Goal: Task Accomplishment & Management: Manage account settings

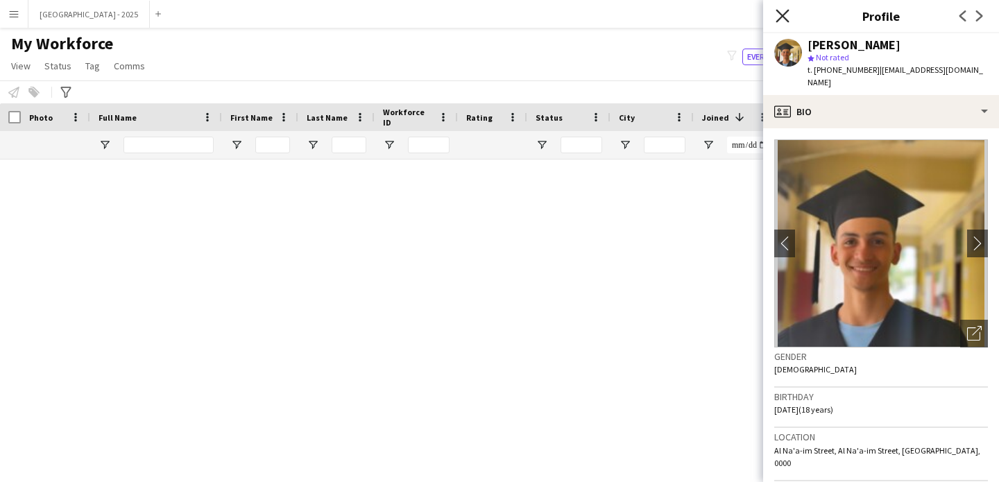
scroll to position [2336, 0]
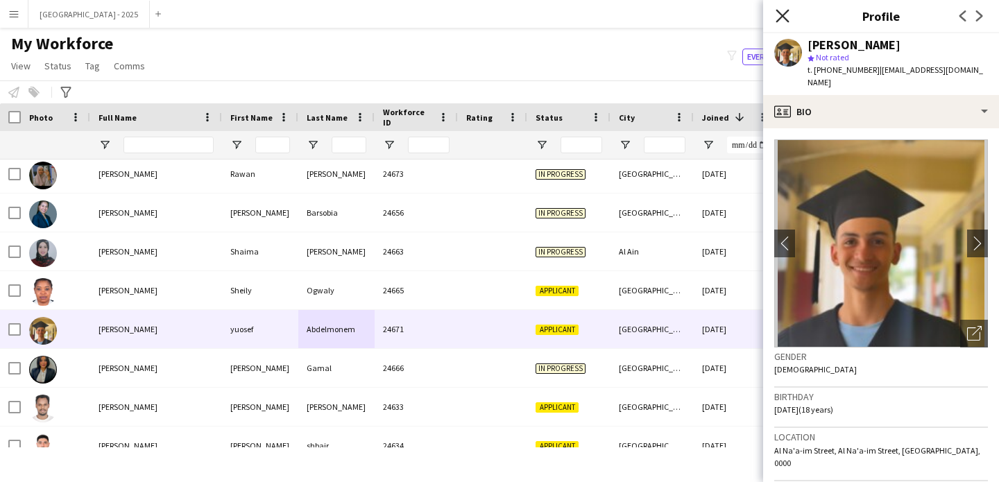
click at [785, 15] on icon "Close pop-in" at bounding box center [782, 15] width 13 height 13
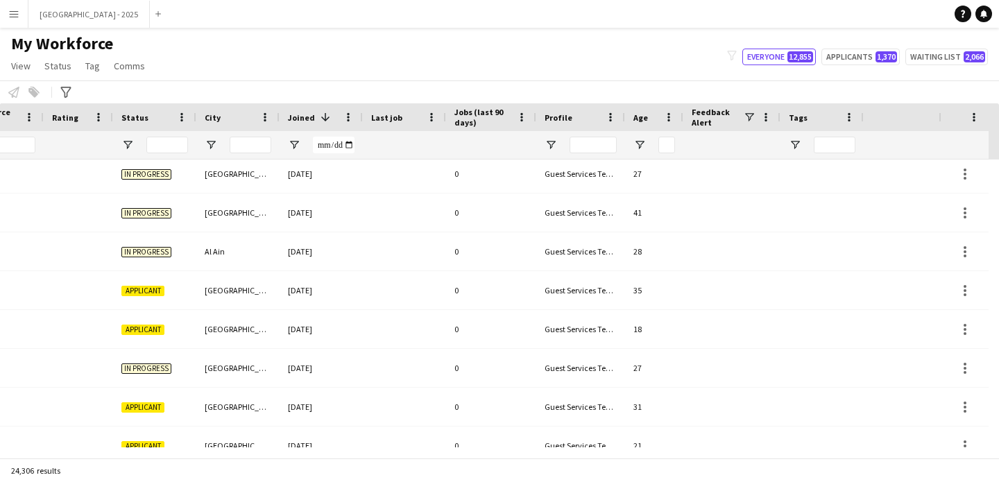
scroll to position [0, 0]
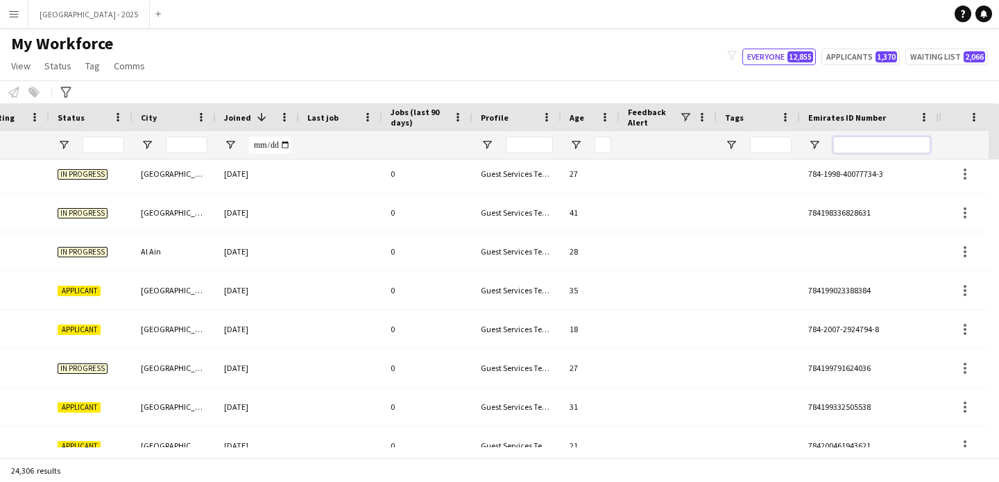
click at [864, 141] on input "Emirates ID Number Filter Input" at bounding box center [881, 145] width 97 height 17
paste input "*******"
type input "*******"
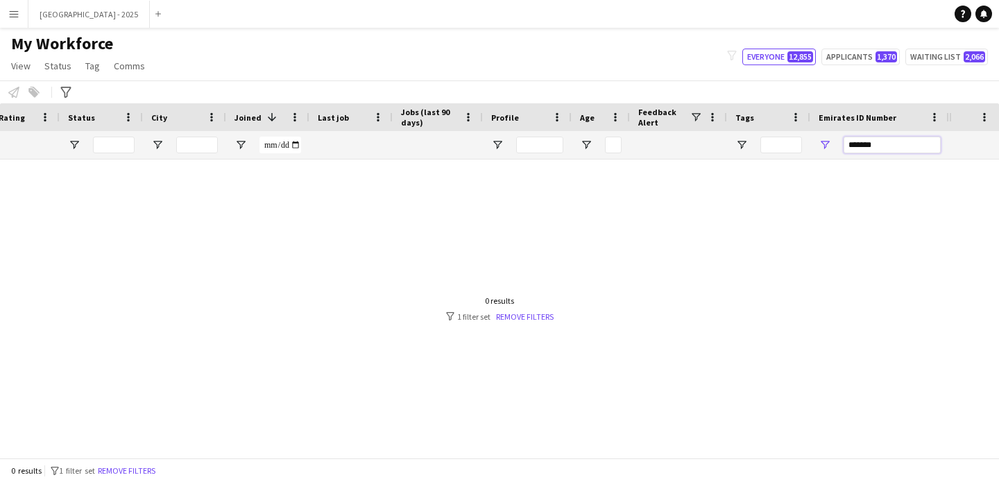
scroll to position [0, 171]
click at [889, 148] on input "*******" at bounding box center [891, 145] width 97 height 17
click at [893, 145] on input "*******" at bounding box center [891, 145] width 97 height 17
click at [891, 144] on input "*******" at bounding box center [891, 145] width 97 height 17
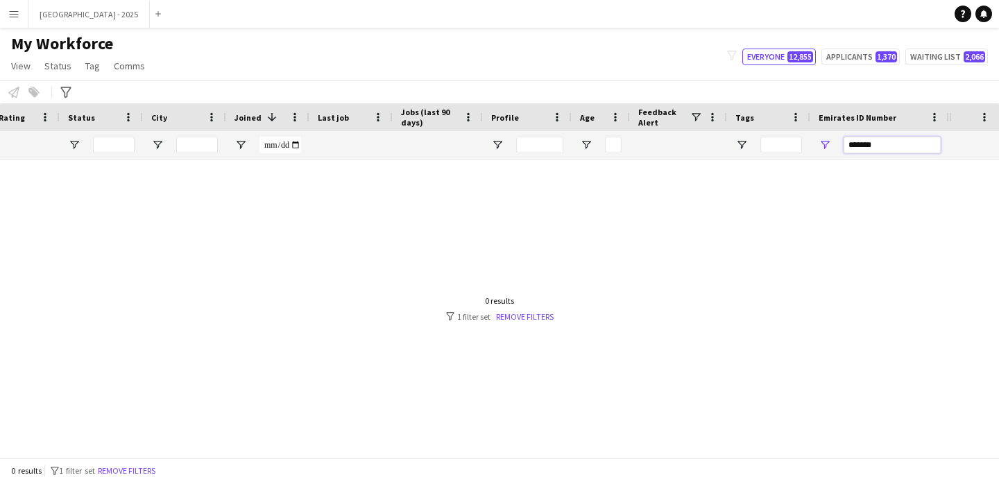
click at [890, 145] on input "*******" at bounding box center [891, 145] width 97 height 17
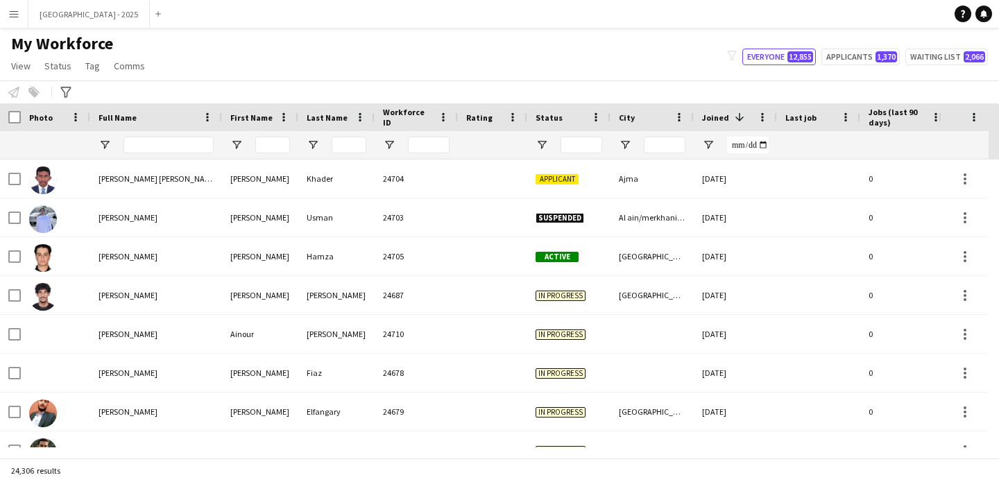
click at [175, 132] on div at bounding box center [168, 145] width 90 height 28
click at [171, 141] on input "Full Name Filter Input" at bounding box center [168, 145] width 90 height 17
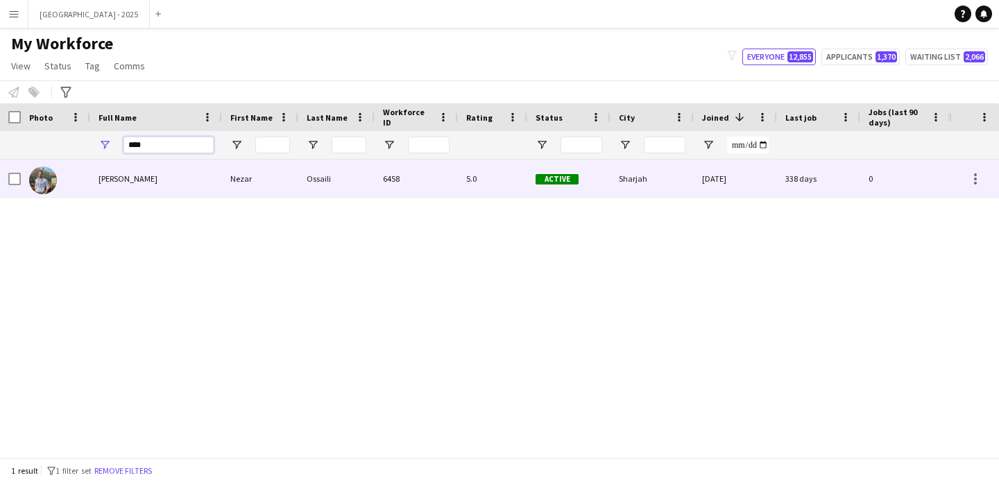
type input "*****"
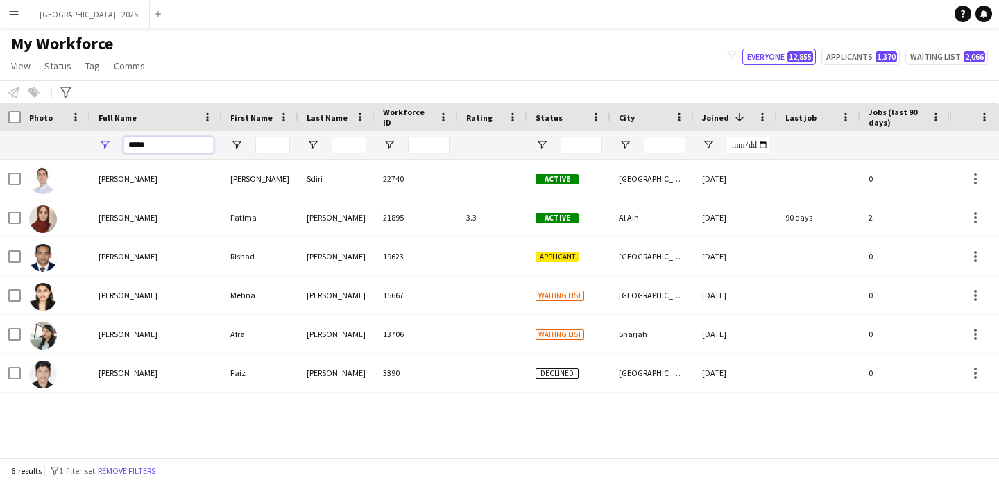
click at [175, 147] on input "*****" at bounding box center [168, 145] width 90 height 17
click at [174, 146] on input "*****" at bounding box center [168, 145] width 90 height 17
click at [175, 146] on input "*****" at bounding box center [168, 145] width 90 height 17
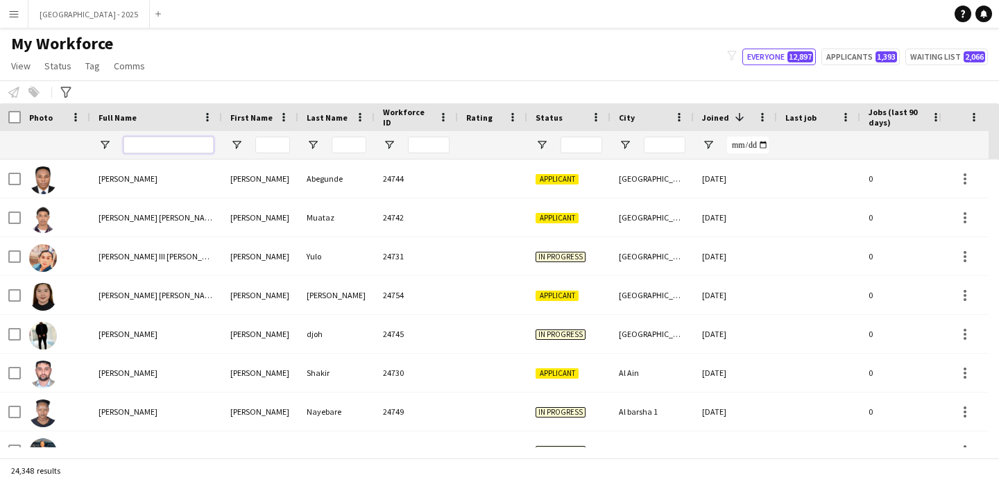
click at [183, 143] on input "Full Name Filter Input" at bounding box center [168, 145] width 90 height 17
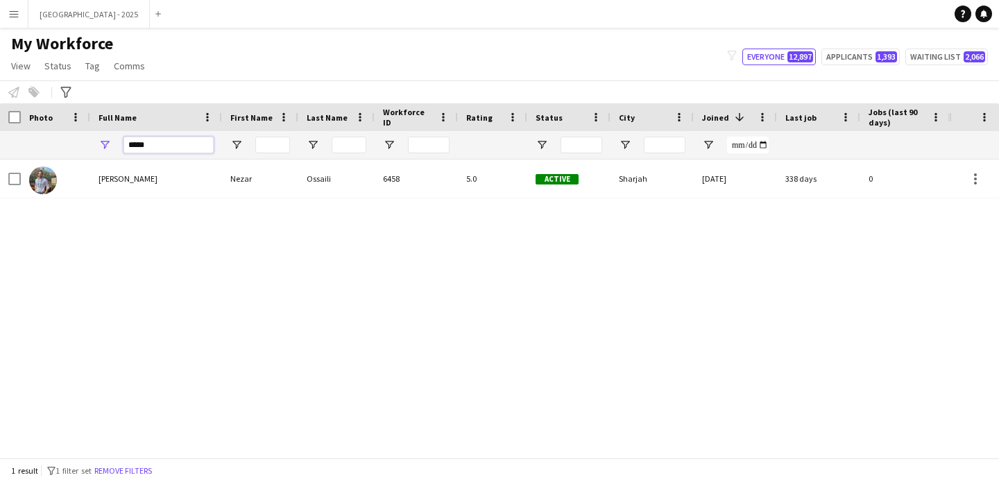
type input "*****"
click at [280, 199] on div "[PERSON_NAME] Ossaili [PERSON_NAME] Ossaili 6458 5.0 Active [GEOGRAPHIC_DATA] […" at bounding box center [474, 304] width 949 height 288
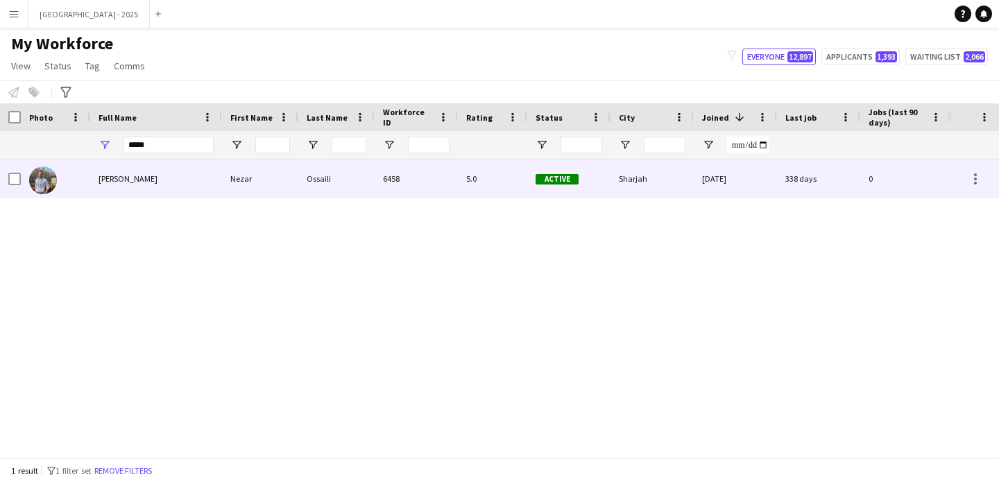
click at [284, 197] on div "Nezar" at bounding box center [260, 179] width 76 height 38
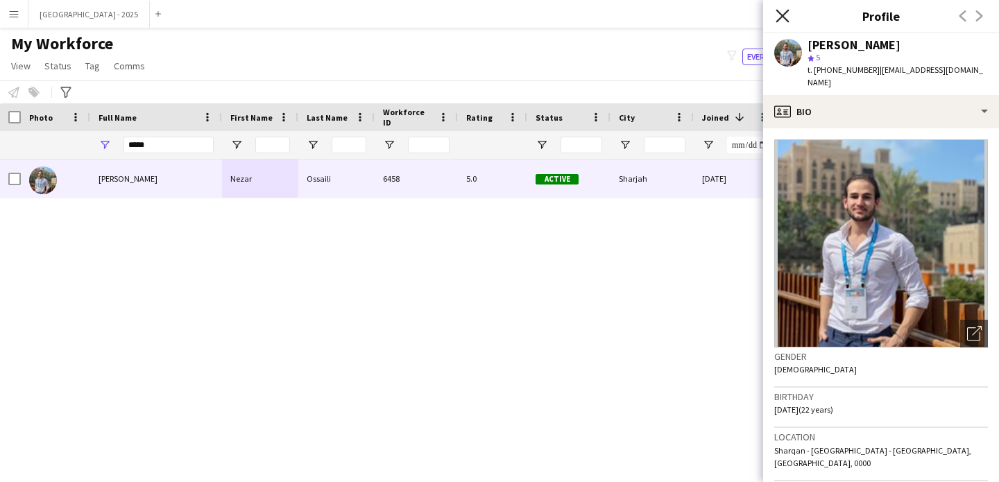
click at [782, 17] on icon "Close pop-in" at bounding box center [782, 15] width 13 height 13
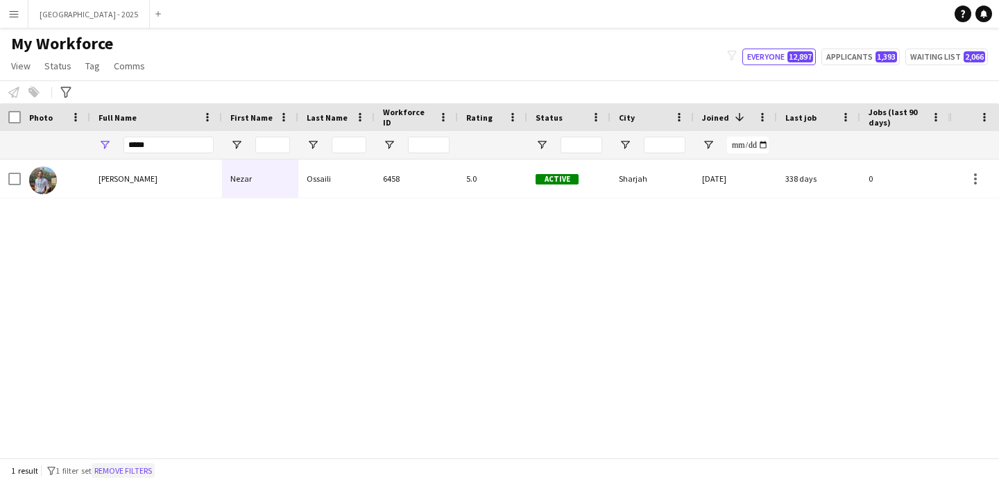
click at [146, 467] on button "Remove filters" at bounding box center [123, 470] width 63 height 15
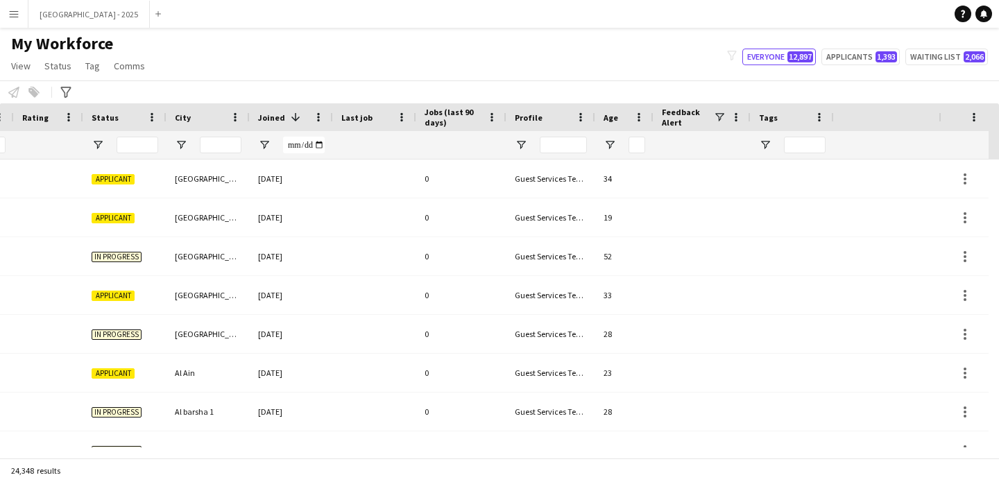
scroll to position [0, 478]
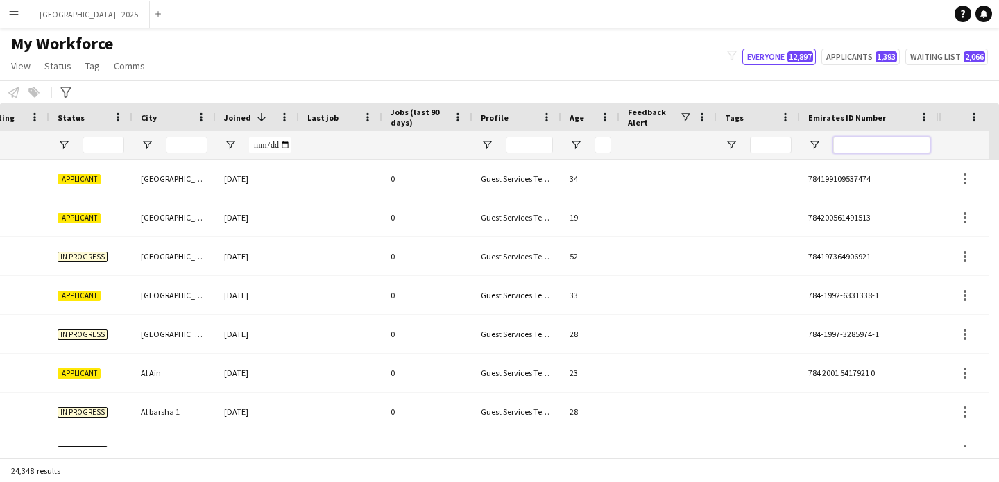
click at [864, 148] on input "Emirates ID Number Filter Input" at bounding box center [881, 145] width 97 height 17
paste input "*******"
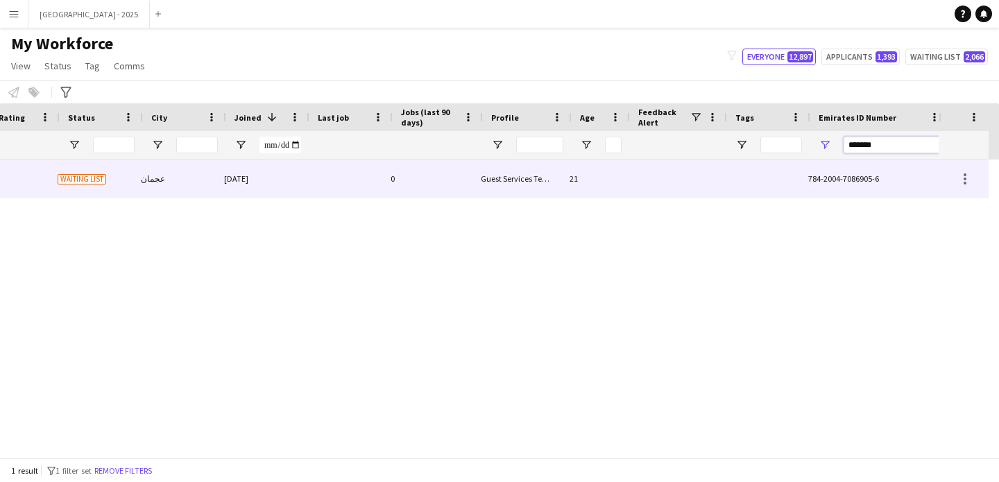
scroll to position [0, 468]
type input "*******"
click at [685, 175] on div at bounding box center [678, 179] width 97 height 38
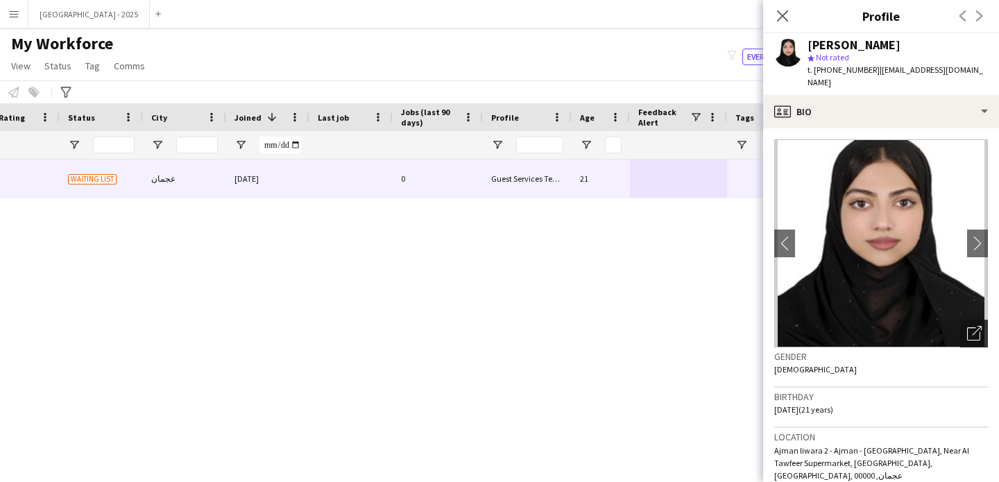
click at [971, 328] on div "Open photos pop-in" at bounding box center [974, 334] width 28 height 28
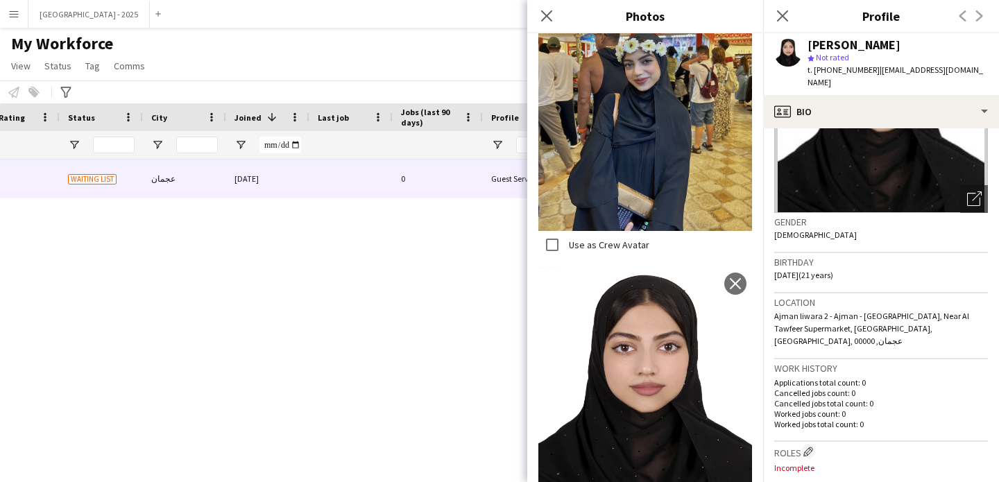
scroll to position [0, 0]
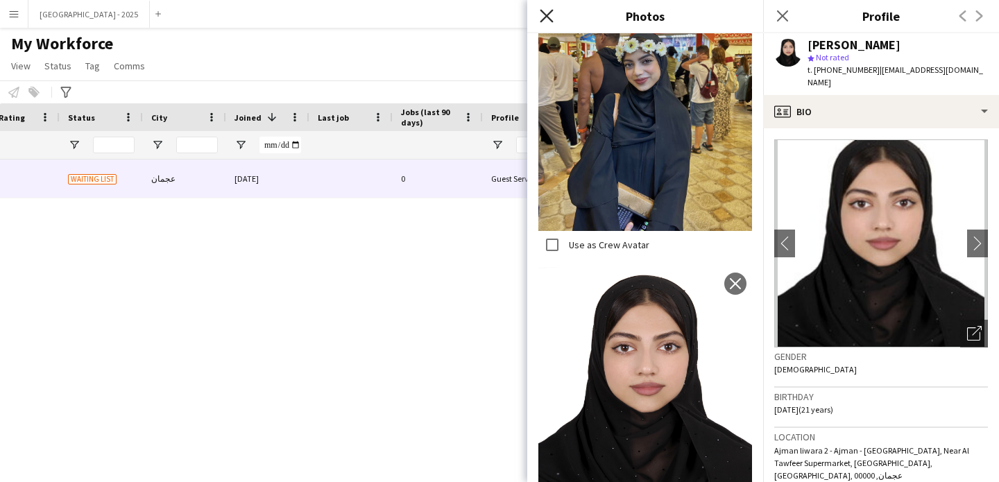
click at [545, 16] on icon at bounding box center [546, 15] width 13 height 13
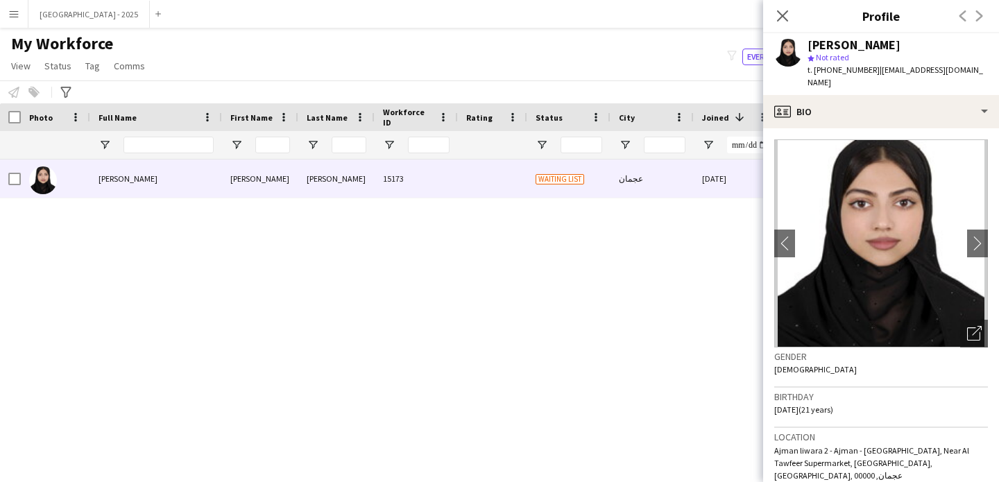
click at [149, 133] on div at bounding box center [168, 145] width 90 height 28
click at [149, 137] on input "Full Name Filter Input" at bounding box center [168, 145] width 90 height 17
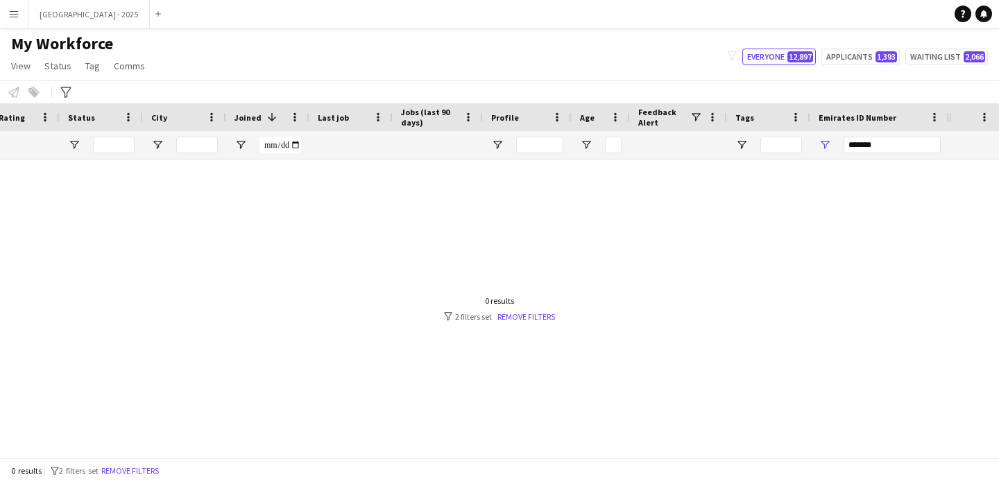
type input "****"
click at [882, 137] on input "*******" at bounding box center [891, 145] width 97 height 17
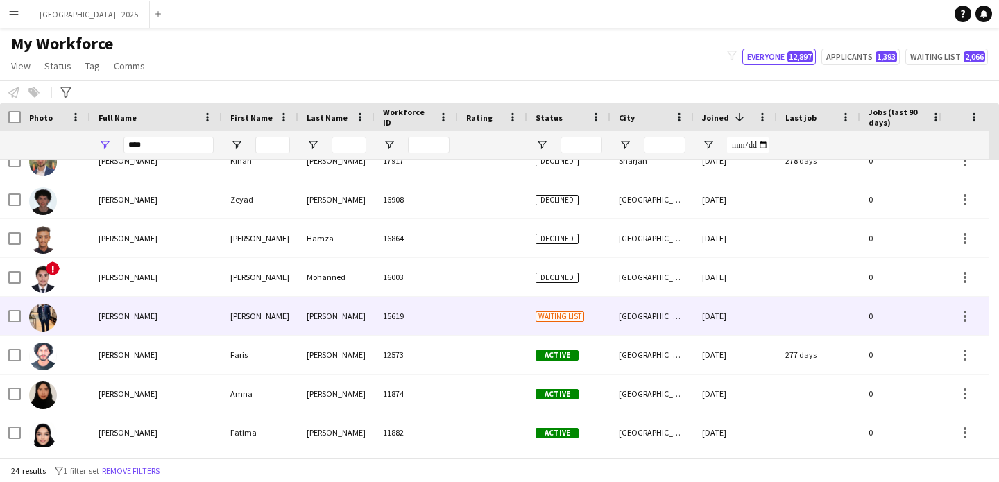
click at [232, 315] on div "[PERSON_NAME]" at bounding box center [260, 316] width 76 height 38
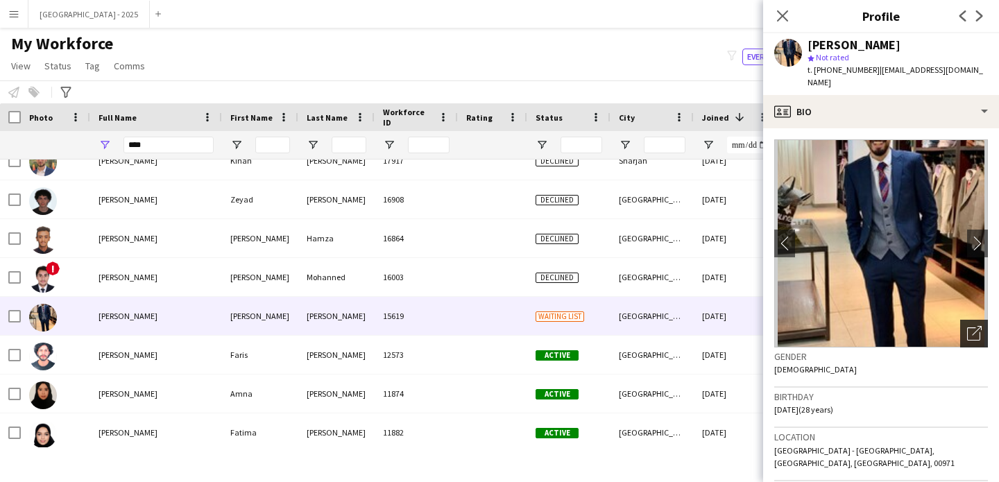
click at [968, 326] on icon "Open photos pop-in" at bounding box center [974, 333] width 15 height 15
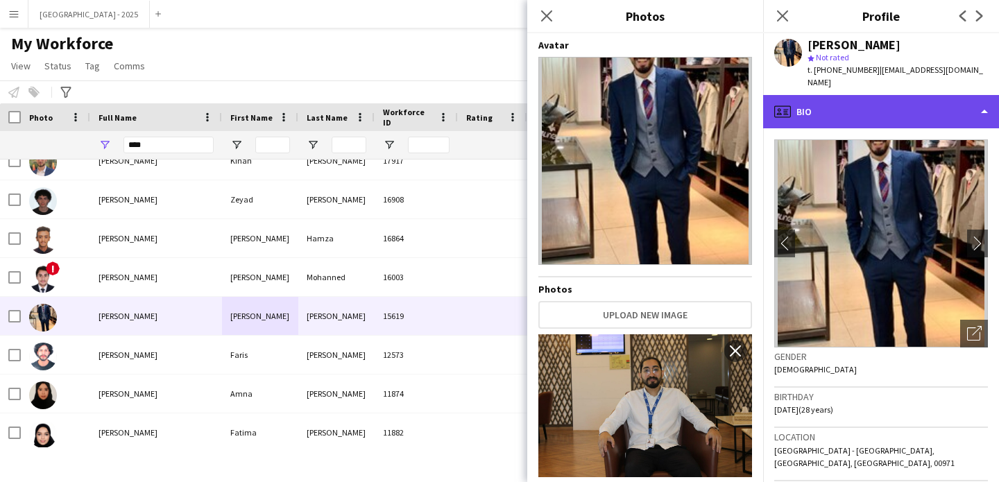
click at [876, 102] on div "profile Bio" at bounding box center [881, 111] width 236 height 33
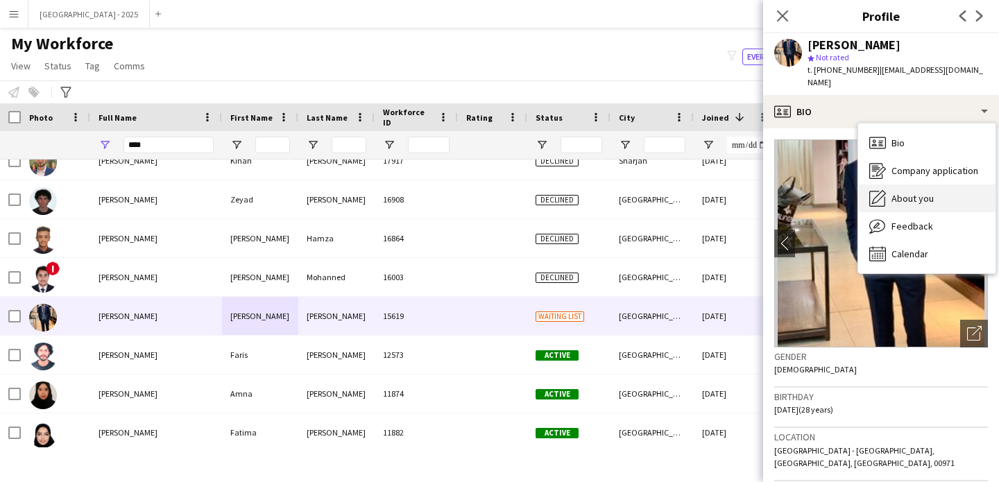
click at [902, 192] on span "About you" at bounding box center [912, 198] width 42 height 12
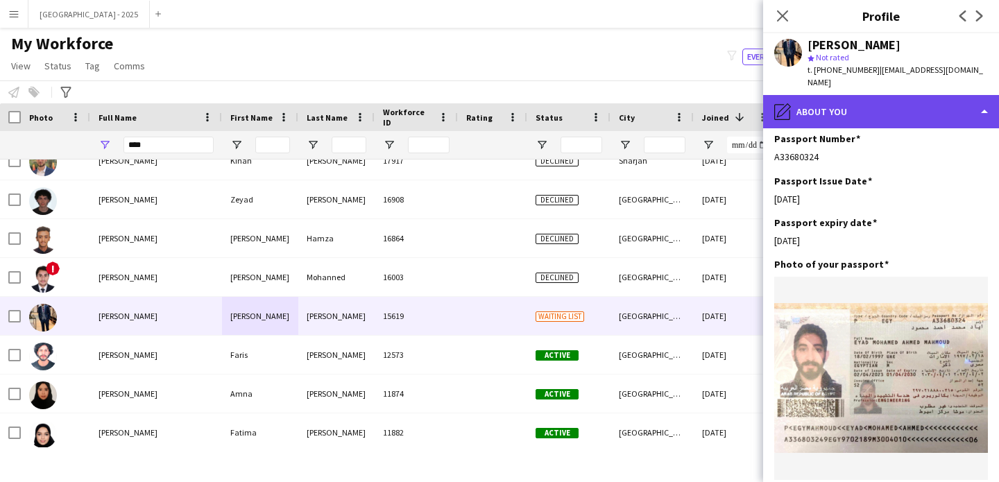
click at [923, 95] on div "pencil4 About you" at bounding box center [881, 111] width 236 height 33
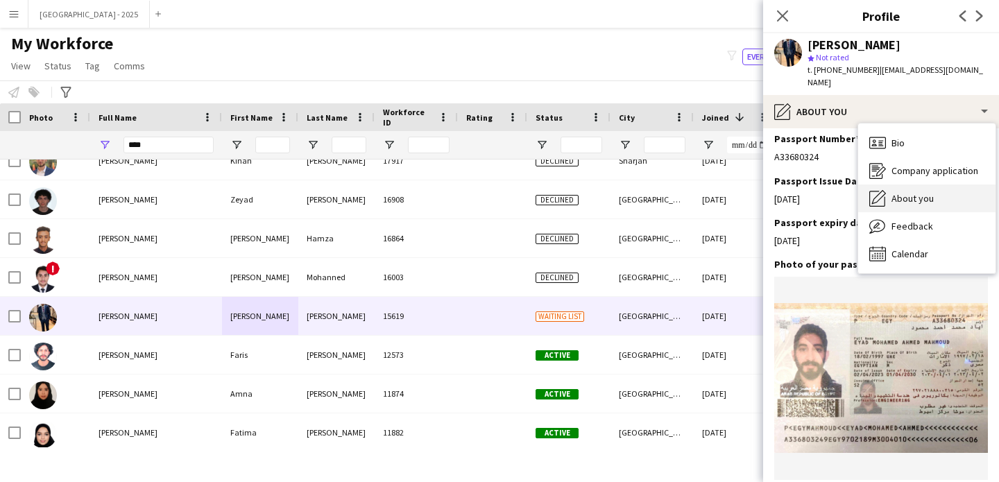
click at [922, 192] on span "About you" at bounding box center [912, 198] width 42 height 12
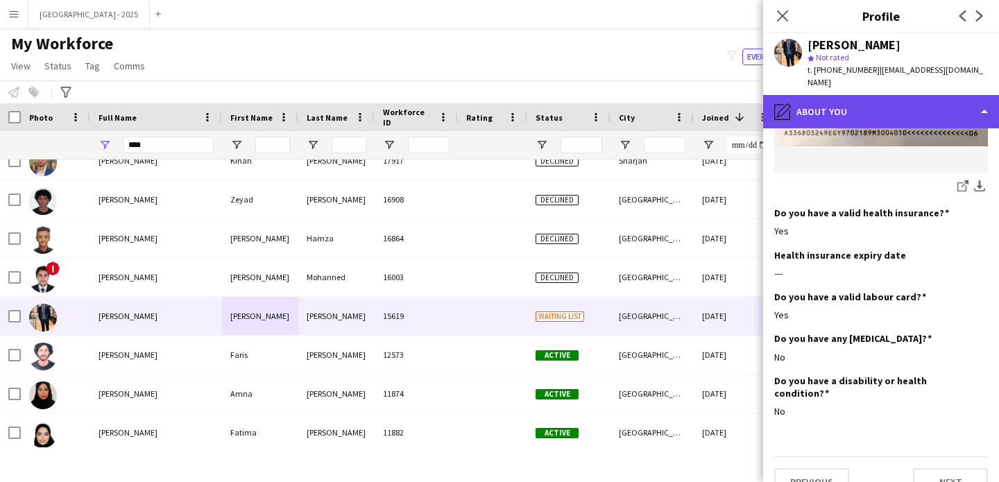
click at [841, 95] on div "pencil4 About you" at bounding box center [881, 111] width 236 height 33
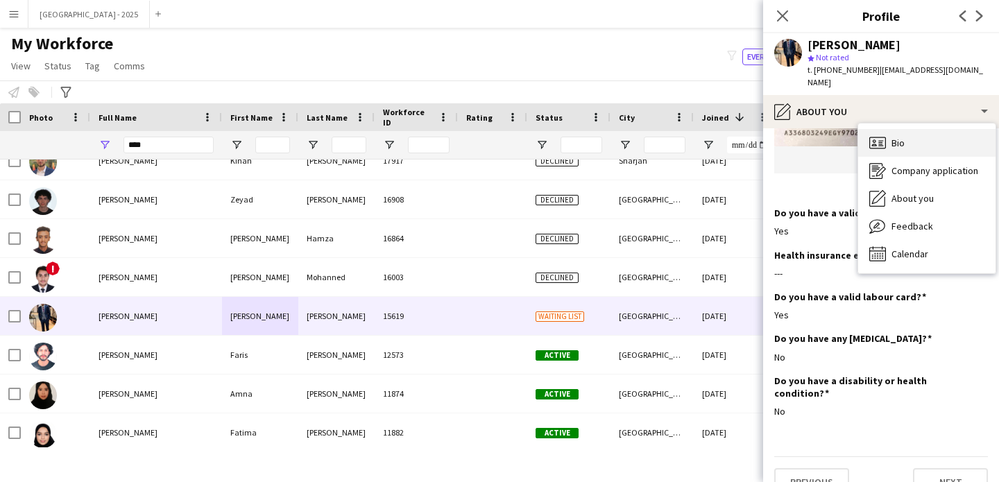
click at [900, 137] on span "Bio" at bounding box center [897, 143] width 13 height 12
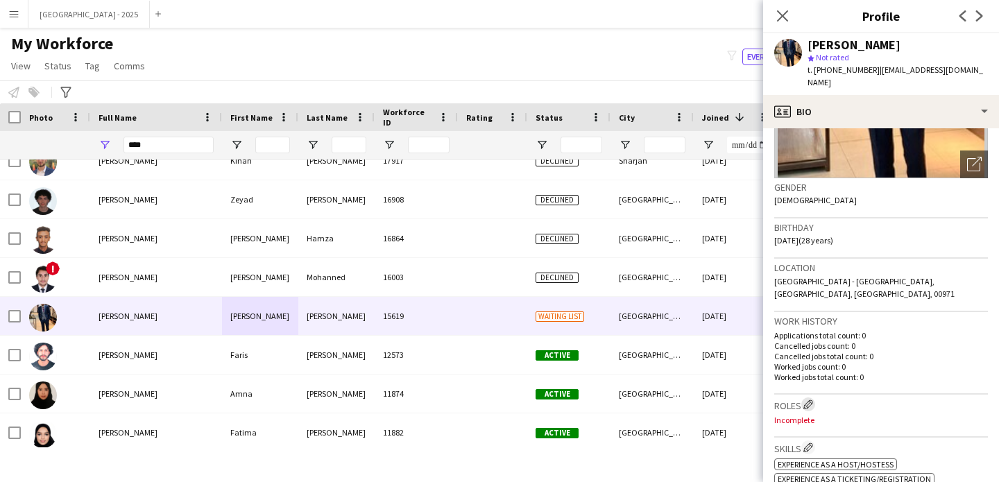
click at [807, 400] on app-icon "Edit crew company roles" at bounding box center [808, 405] width 10 height 10
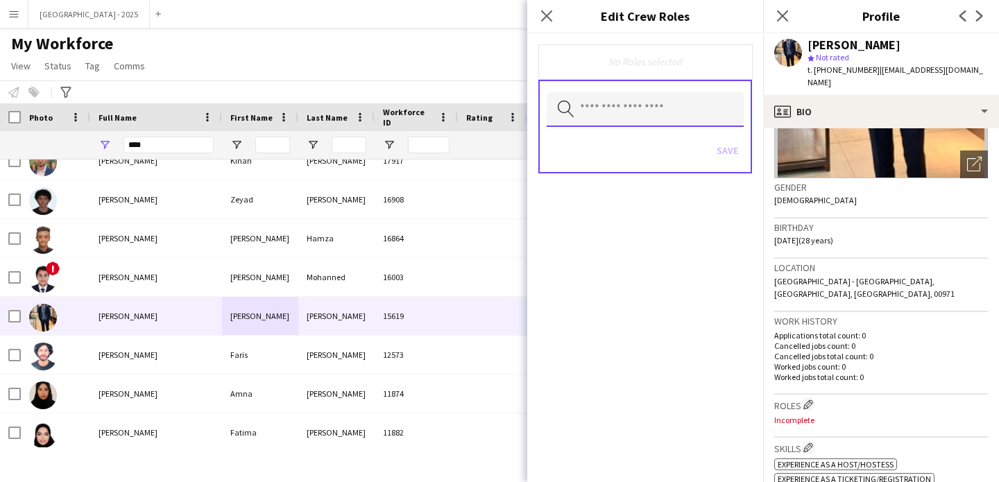
click at [646, 126] on input "text" at bounding box center [645, 109] width 197 height 35
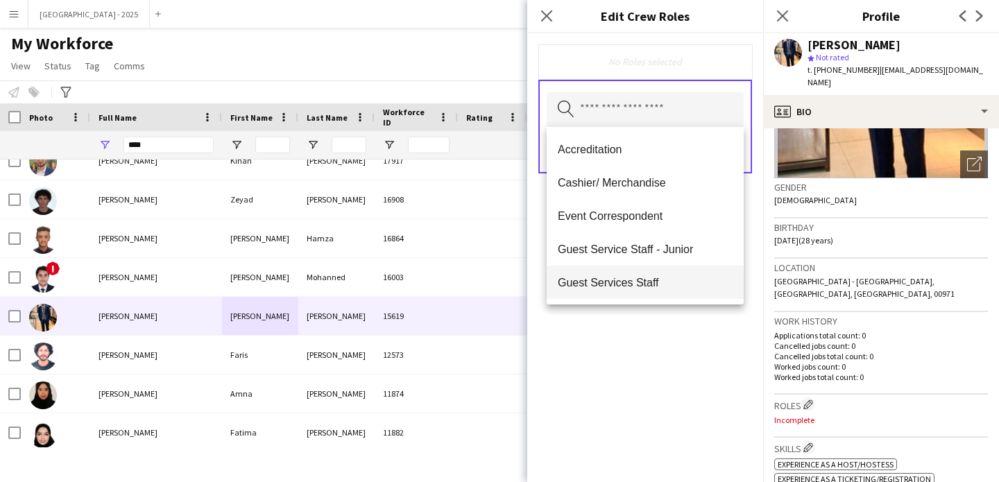
click at [659, 272] on mat-option "Guest Services Staff" at bounding box center [645, 282] width 197 height 33
click at [660, 275] on mat-option "Guest Services Staff - Senior" at bounding box center [645, 283] width 197 height 33
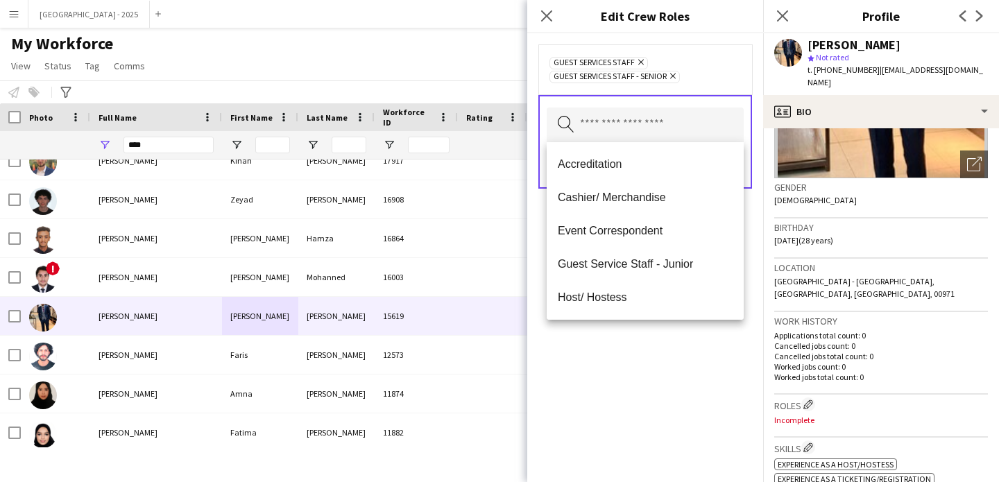
click at [684, 341] on div "Guest Services Staff Remove Guest Services Staff - Senior Remove Search by role…" at bounding box center [645, 257] width 236 height 449
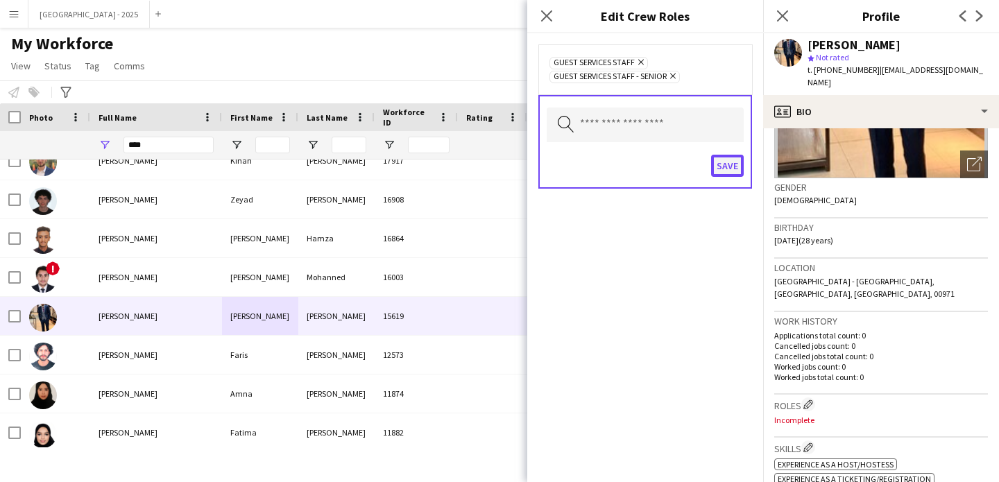
click at [739, 173] on button "Save" at bounding box center [727, 166] width 33 height 22
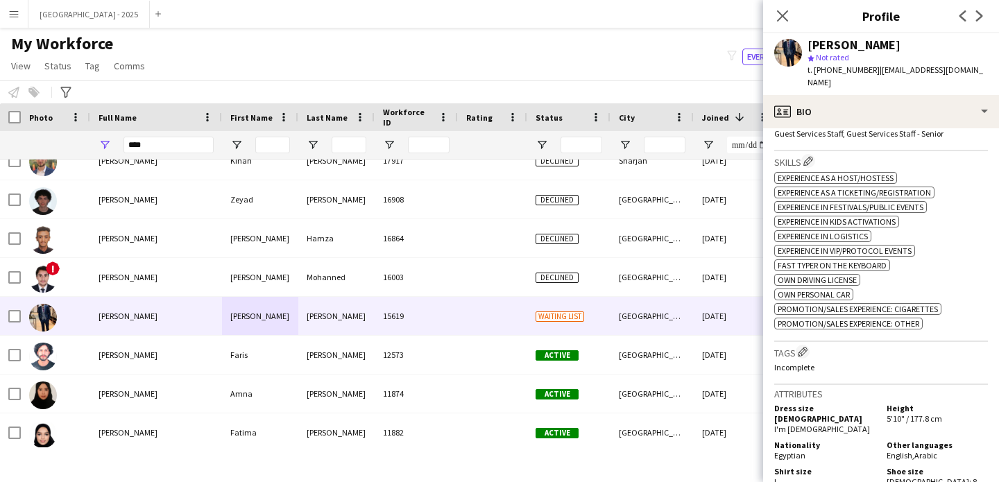
click at [796, 345] on h3 "Tags Edit crew company tags" at bounding box center [881, 352] width 214 height 15
click at [798, 347] on app-icon "Edit crew company tags" at bounding box center [803, 352] width 10 height 10
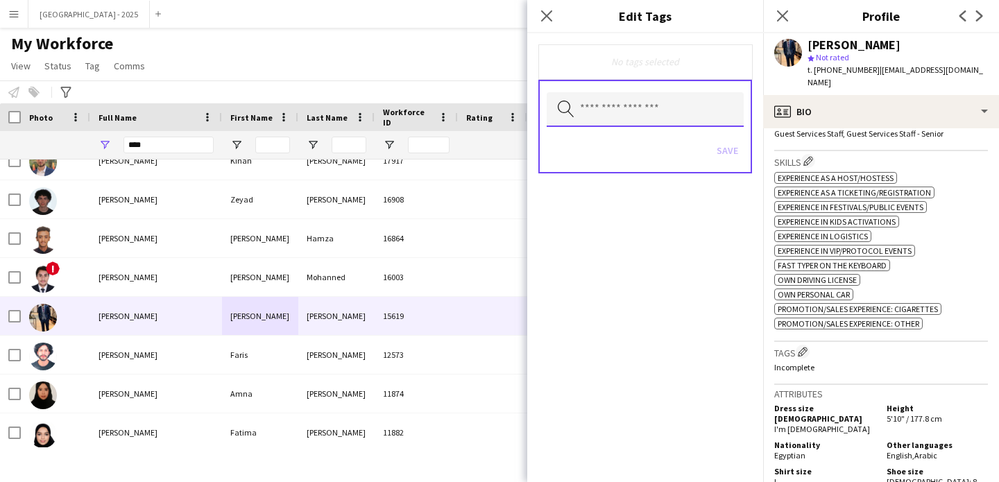
click at [646, 116] on input "text" at bounding box center [645, 109] width 197 height 35
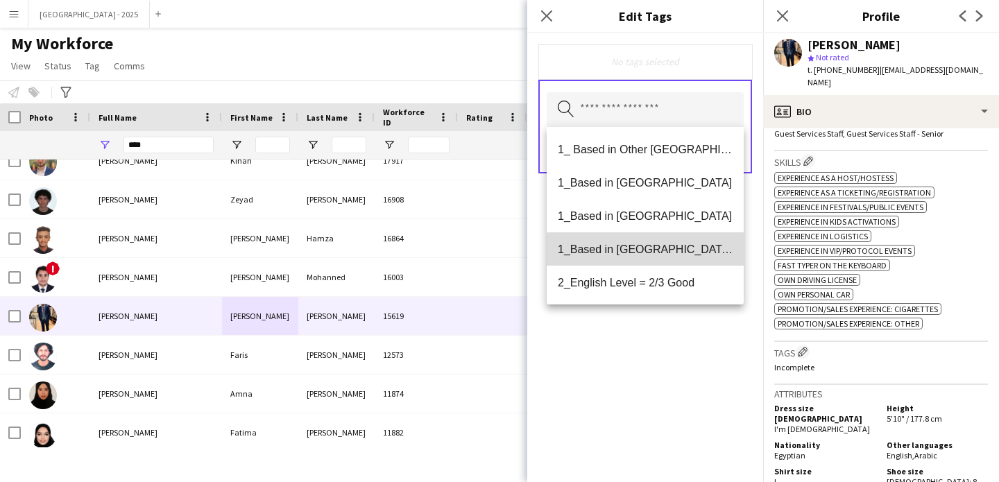
click at [661, 252] on span "1_Based in [GEOGRAPHIC_DATA]/[GEOGRAPHIC_DATA]/Ajman" at bounding box center [645, 249] width 175 height 13
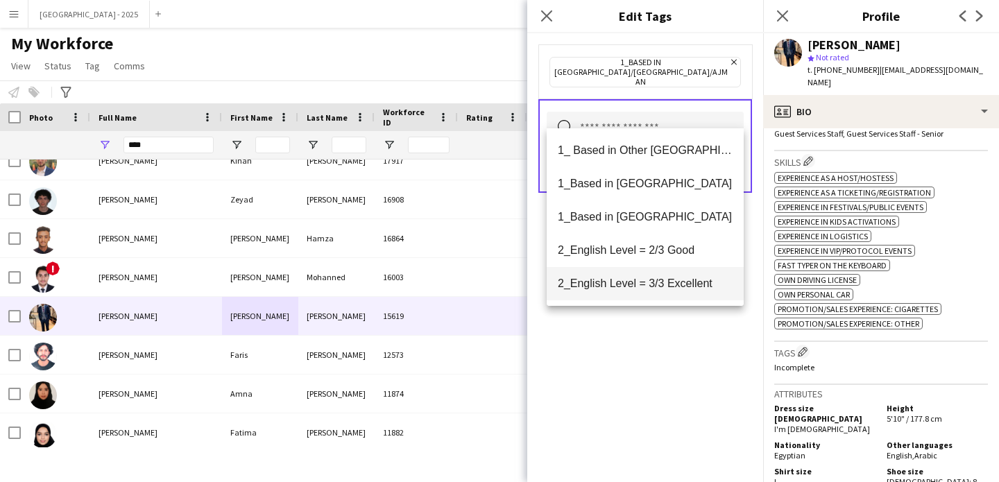
click at [667, 282] on span "2_English Level = 3/3 Excellent" at bounding box center [645, 283] width 175 height 13
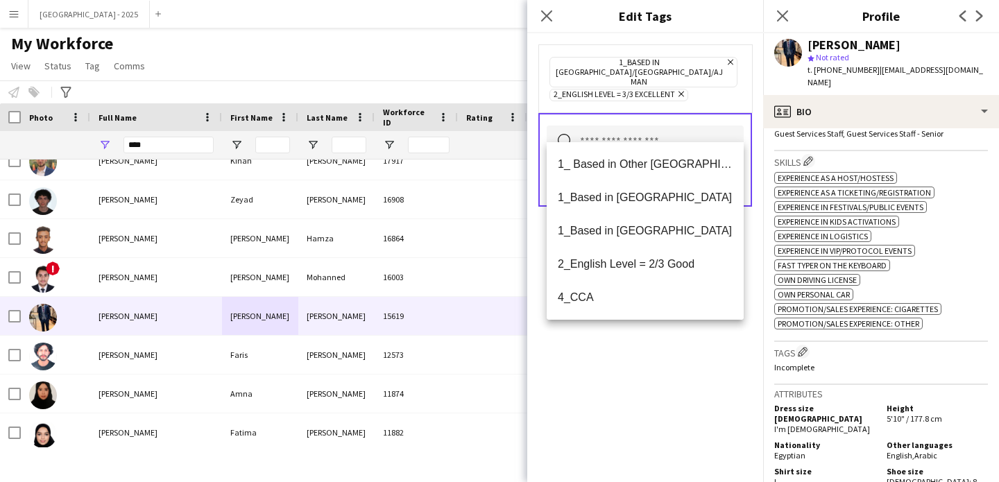
click at [676, 341] on div "1_Based in [GEOGRAPHIC_DATA]/[GEOGRAPHIC_DATA]/Ajman Remove 2_English Level = 3…" at bounding box center [645, 257] width 236 height 449
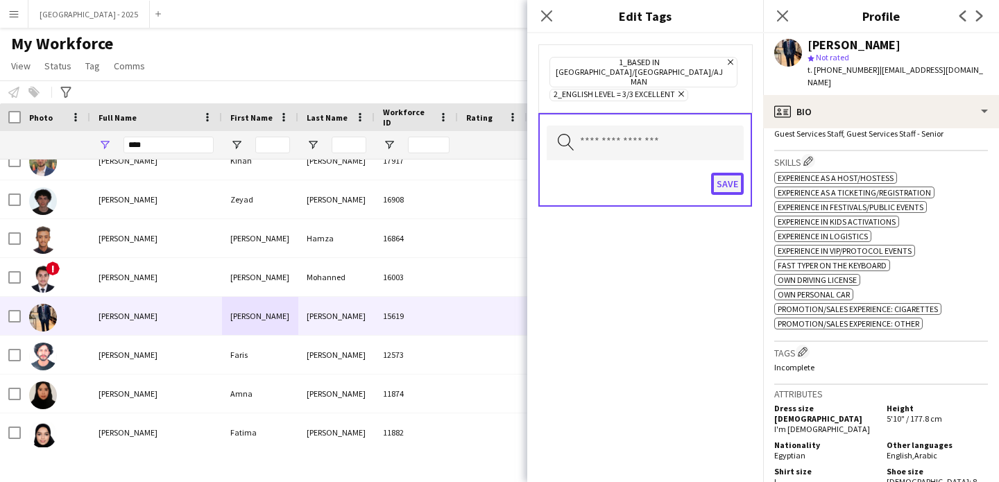
click at [736, 173] on button "Save" at bounding box center [727, 184] width 33 height 22
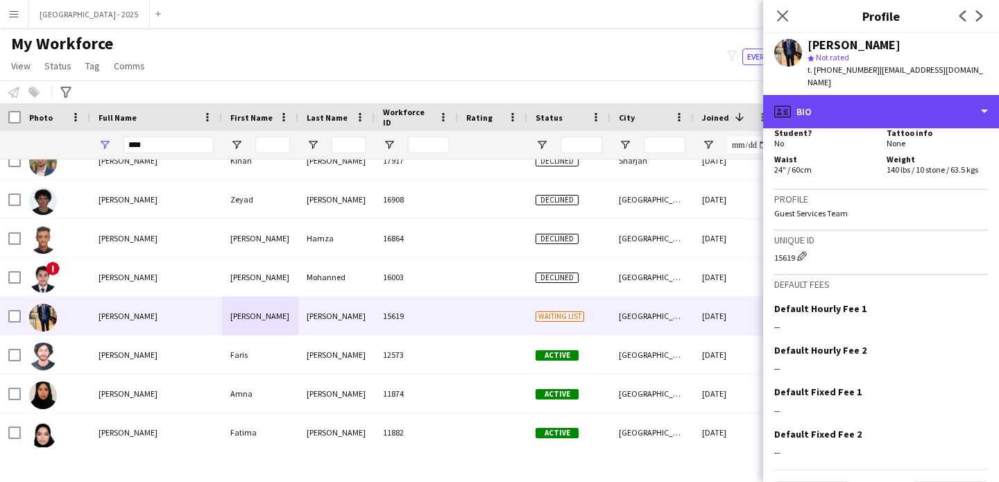
drag, startPoint x: 877, startPoint y: 89, endPoint x: 908, endPoint y: 144, distance: 63.1
click at [877, 95] on div "profile Bio" at bounding box center [881, 111] width 236 height 33
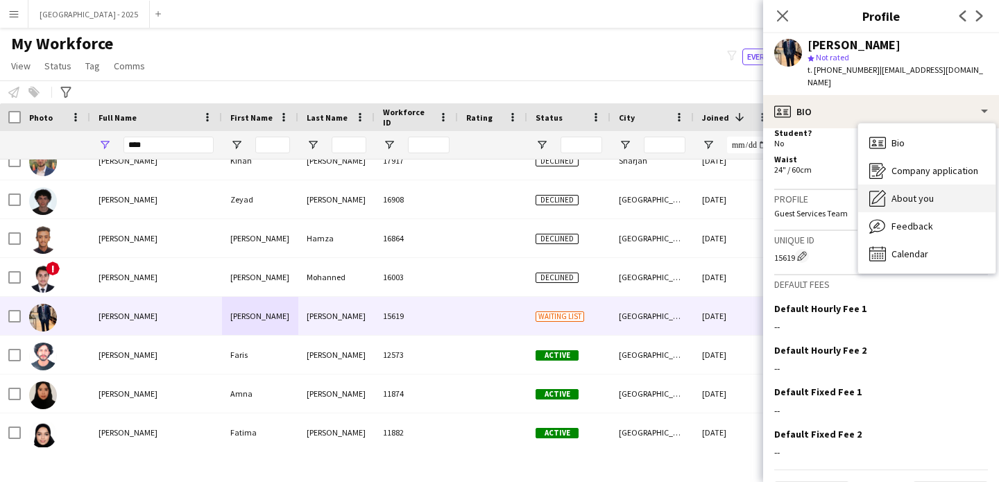
click at [919, 192] on span "About you" at bounding box center [912, 198] width 42 height 12
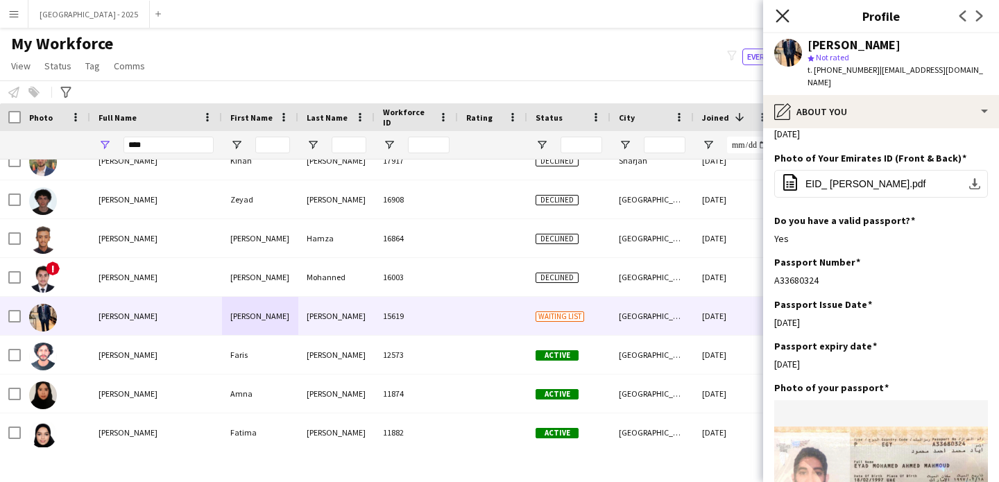
click at [784, 17] on icon at bounding box center [782, 15] width 13 height 13
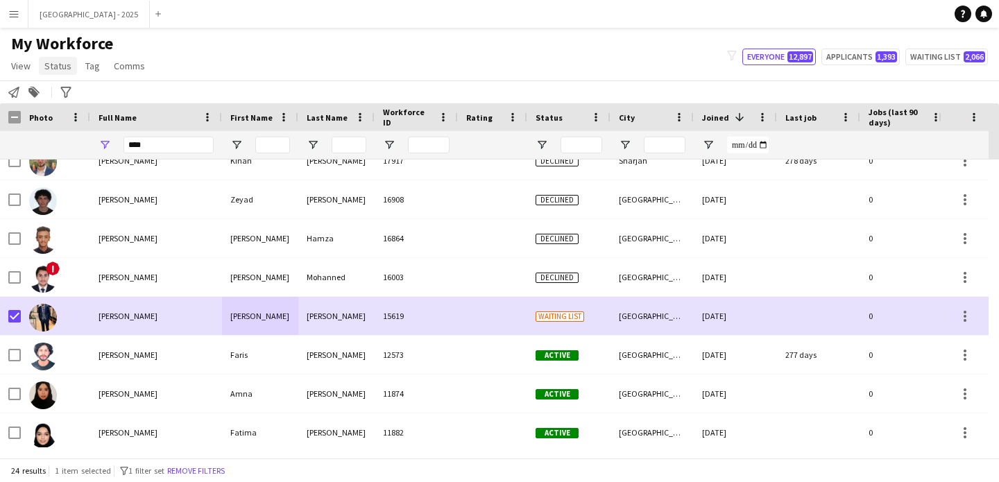
click at [51, 69] on span "Status" at bounding box center [57, 66] width 27 height 12
click at [67, 91] on link "Edit" at bounding box center [88, 95] width 97 height 29
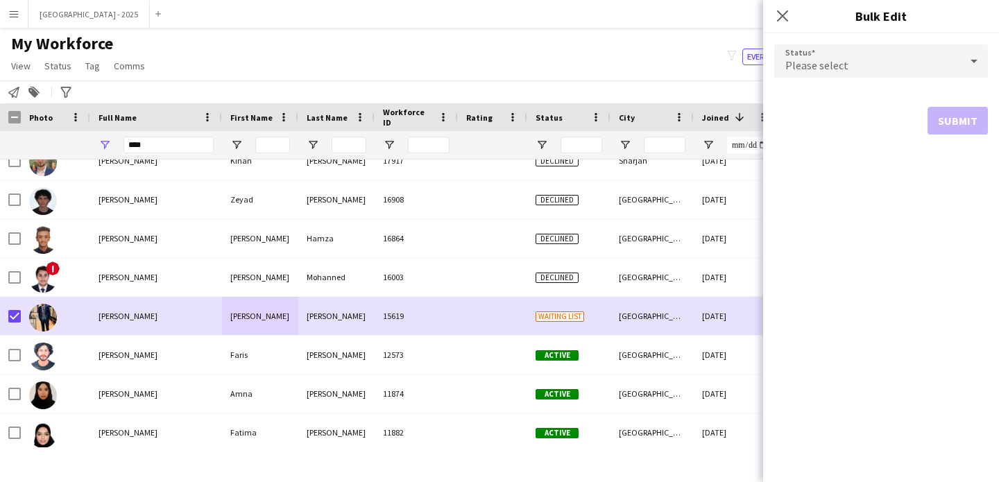
click at [880, 49] on div "Please select" at bounding box center [867, 60] width 186 height 33
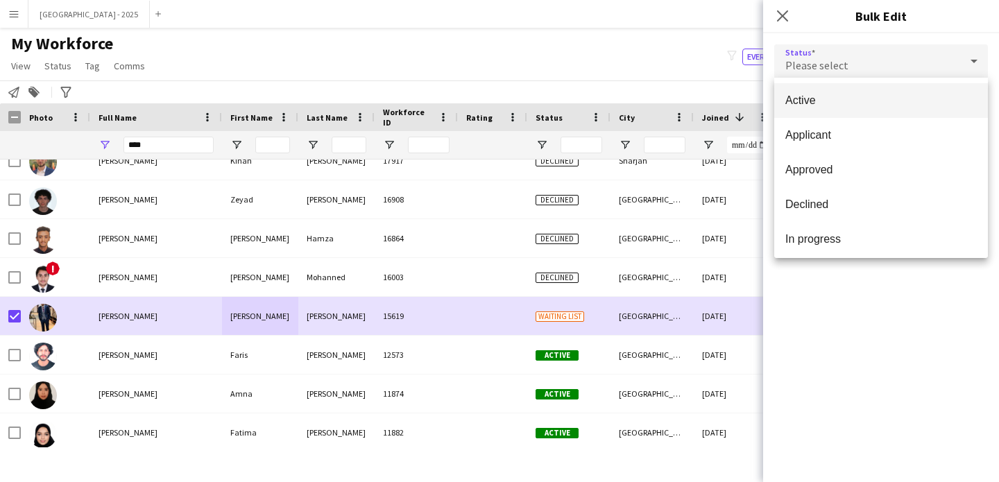
click at [838, 89] on mat-option "Active" at bounding box center [881, 100] width 214 height 35
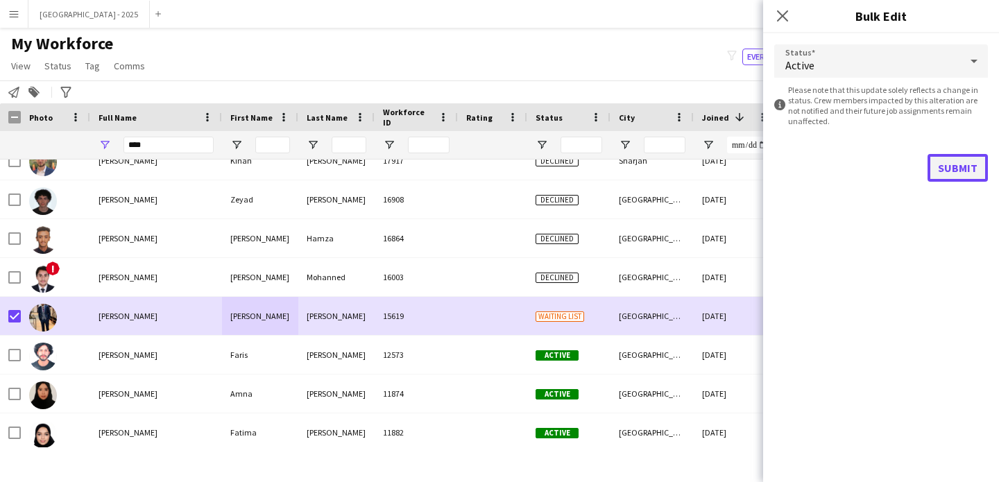
click at [941, 158] on button "Submit" at bounding box center [957, 168] width 60 height 28
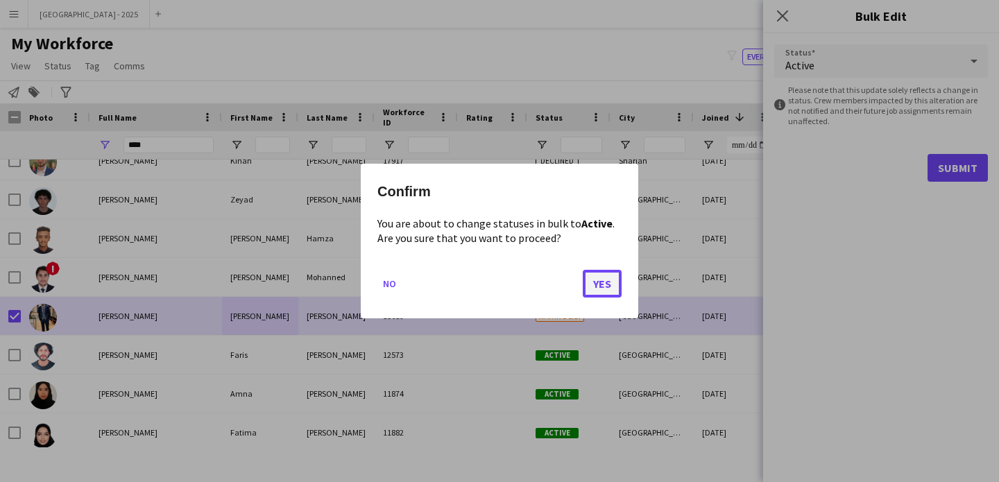
click at [617, 289] on button "Yes" at bounding box center [602, 284] width 39 height 28
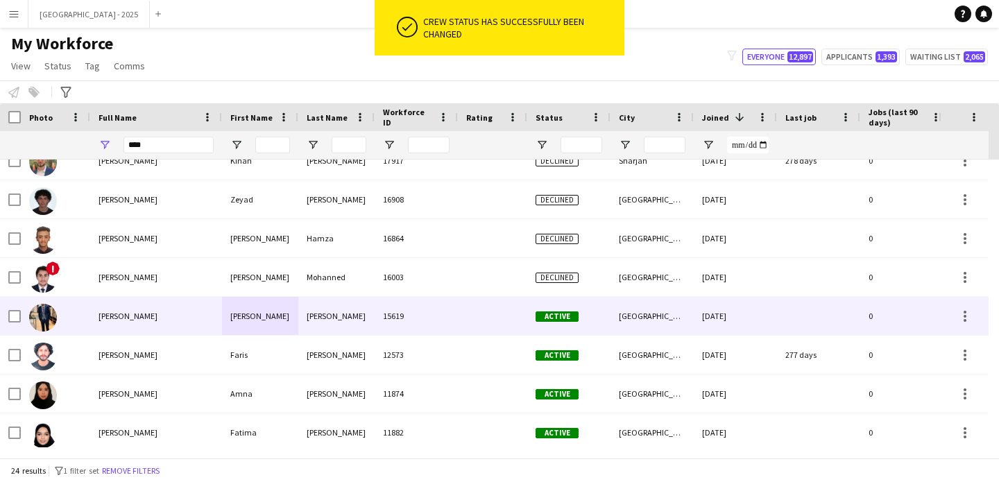
click at [59, 316] on div at bounding box center [55, 316] width 69 height 38
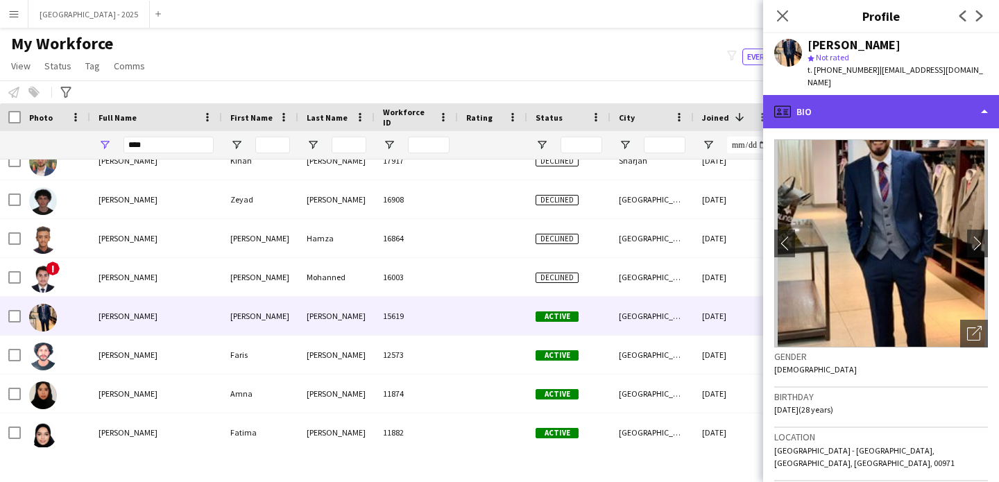
click at [850, 103] on div "profile Bio" at bounding box center [881, 111] width 236 height 33
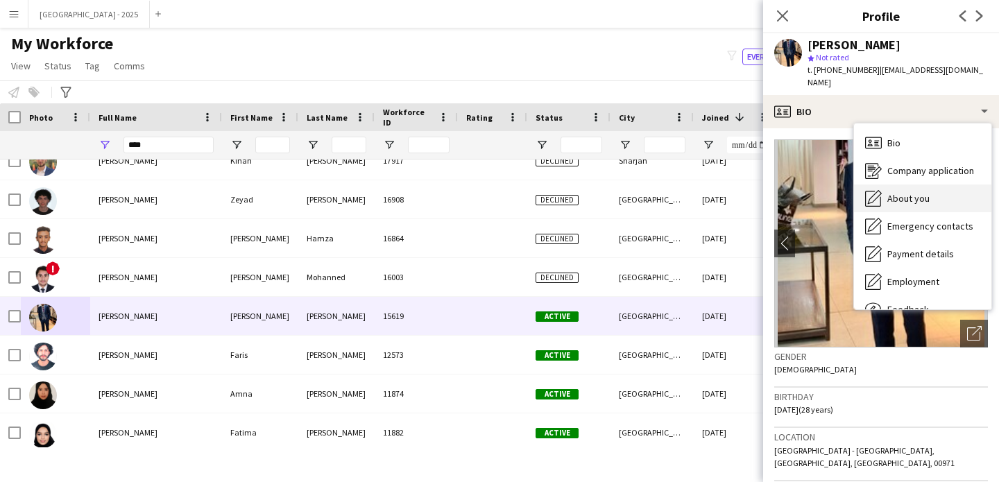
click at [952, 185] on div "About you About you" at bounding box center [922, 199] width 137 height 28
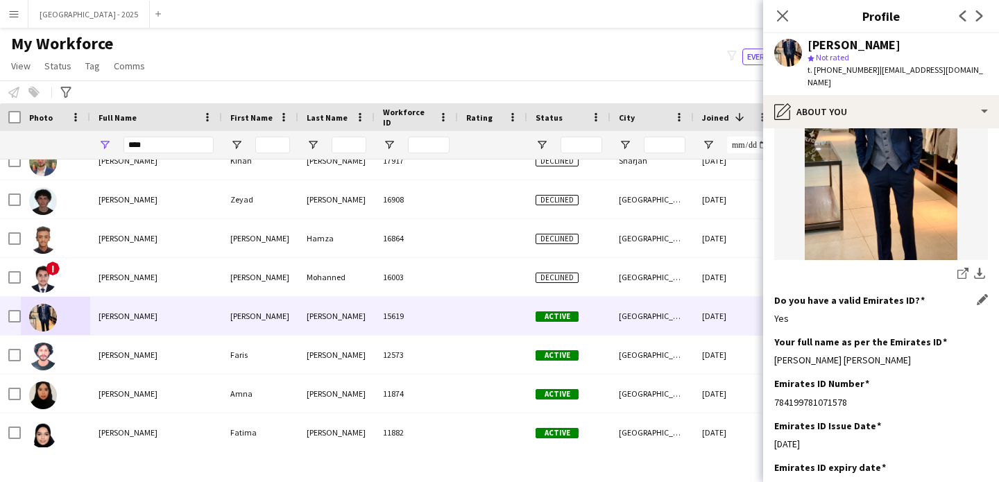
scroll to position [382, 0]
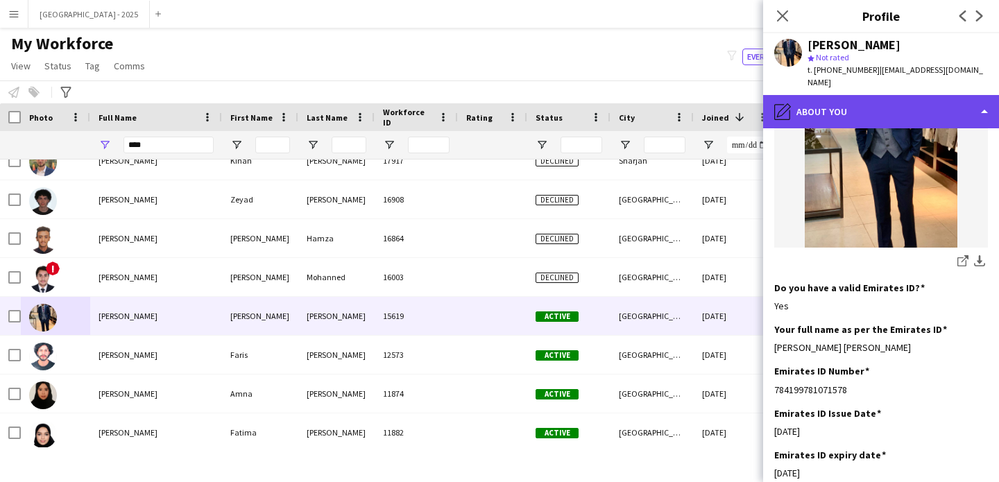
click at [859, 105] on div "pencil4 About you" at bounding box center [881, 111] width 236 height 33
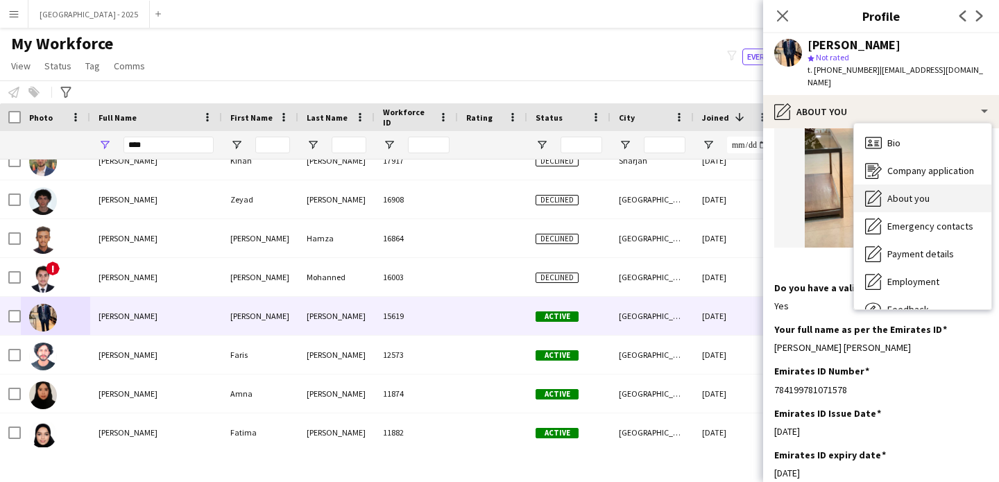
click at [915, 192] on span "About you" at bounding box center [908, 198] width 42 height 12
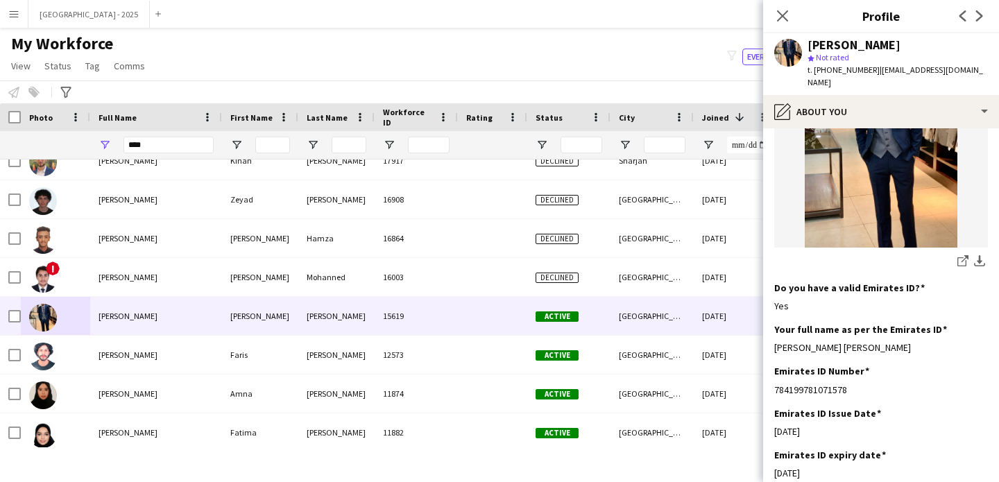
scroll to position [0, 0]
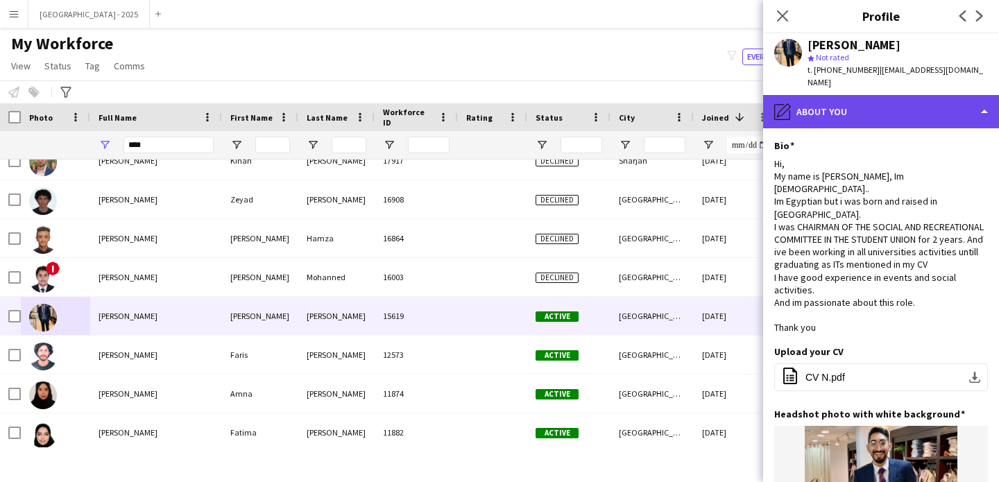
click at [860, 98] on div "pencil4 About you" at bounding box center [881, 111] width 236 height 33
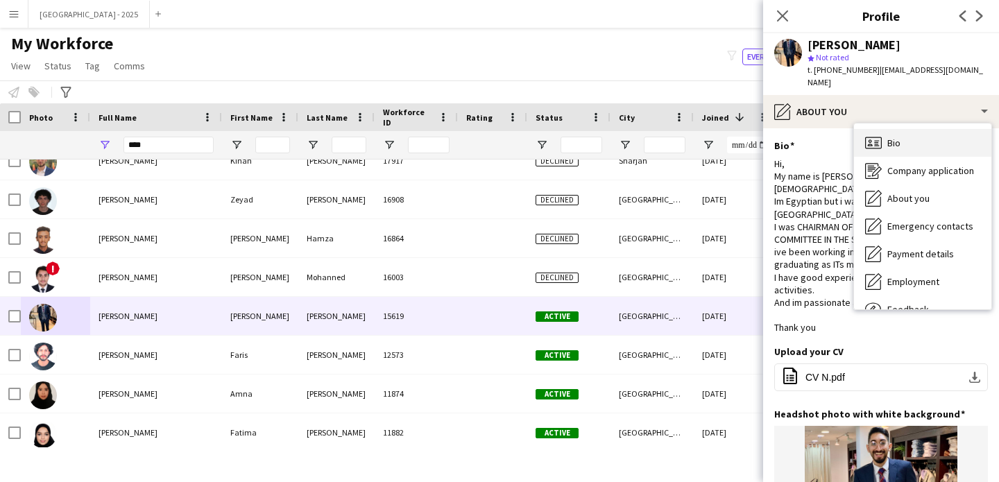
click at [923, 129] on div "Bio Bio" at bounding box center [922, 143] width 137 height 28
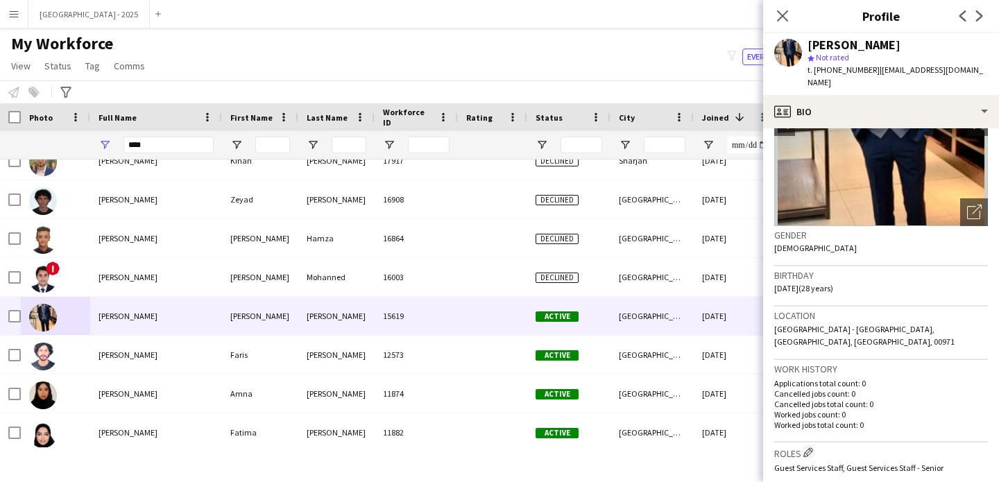
scroll to position [305, 0]
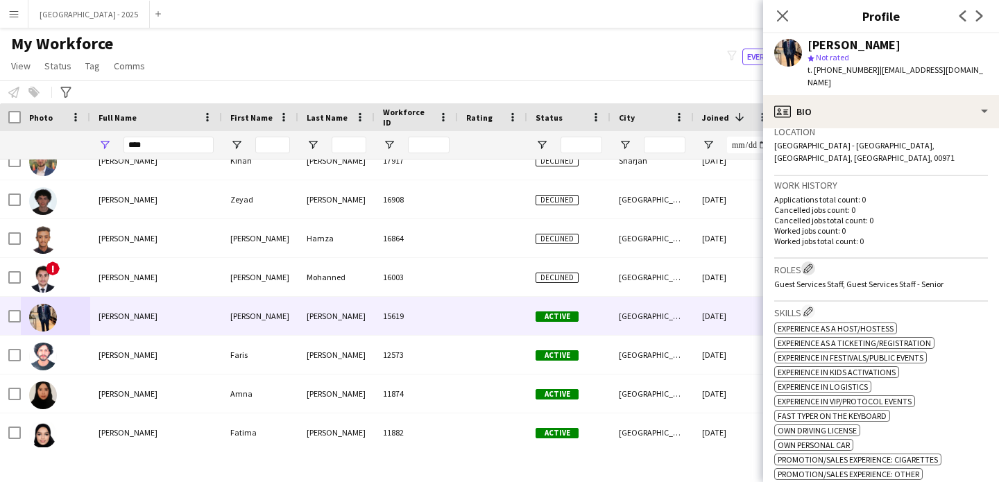
click at [809, 264] on app-icon "Edit crew company roles" at bounding box center [808, 269] width 10 height 10
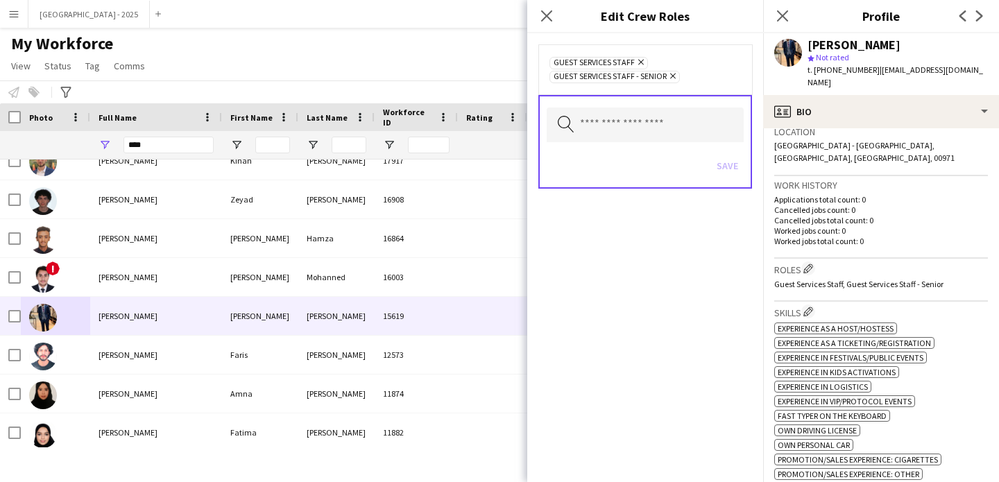
click at [671, 80] on app-icon "Remove" at bounding box center [671, 76] width 9 height 11
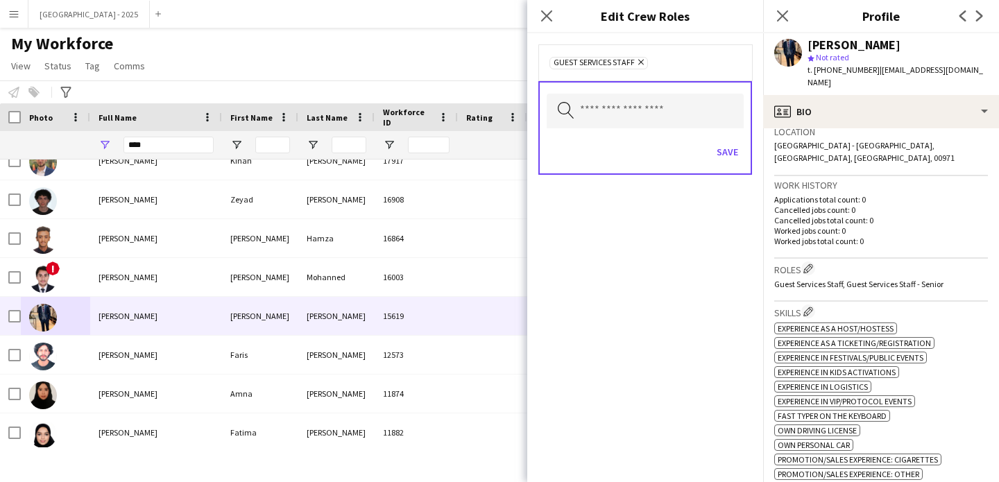
click at [671, 78] on div "Guest Services Staff Remove" at bounding box center [645, 62] width 214 height 36
click at [733, 147] on button "Save" at bounding box center [727, 152] width 33 height 22
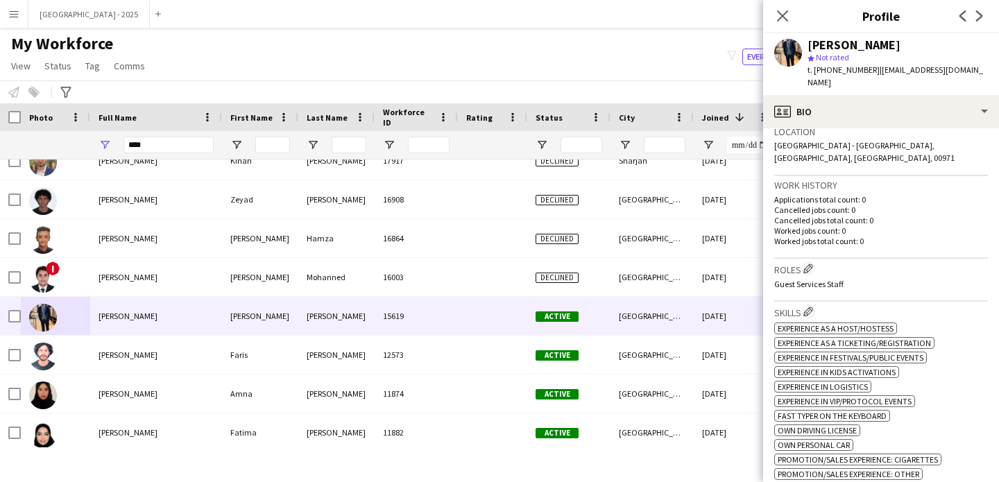
scroll to position [334, 0]
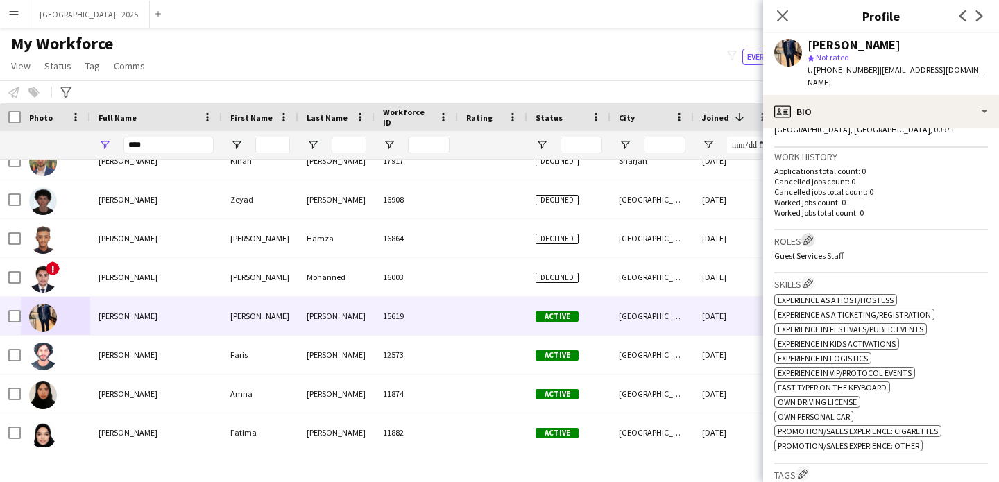
click at [806, 235] on app-icon "Edit crew company roles" at bounding box center [808, 240] width 10 height 10
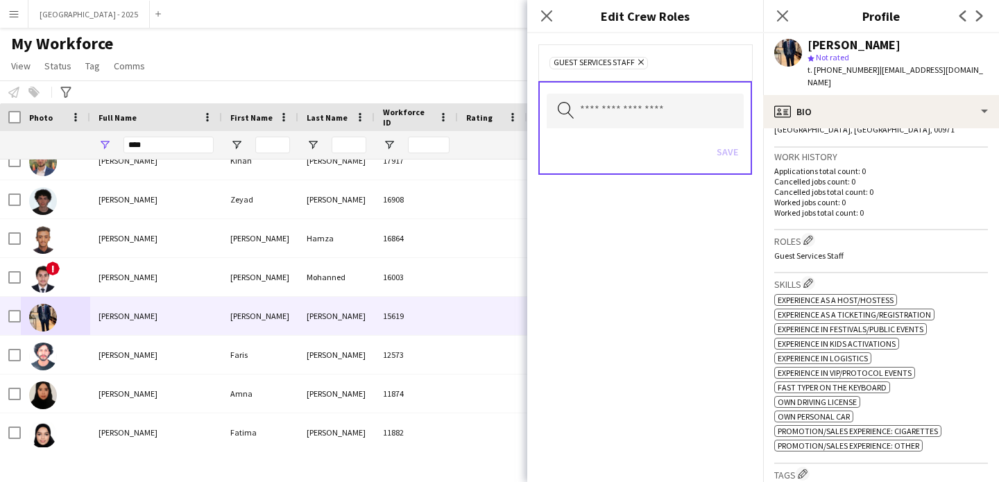
click at [656, 67] on div "Guest Services Staff Remove" at bounding box center [644, 62] width 191 height 14
click at [644, 109] on input "text" at bounding box center [645, 111] width 197 height 35
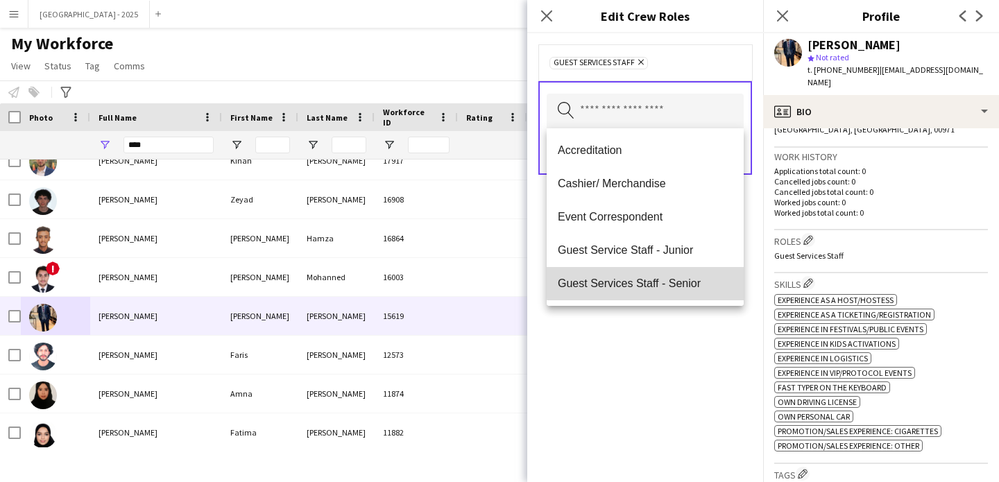
click at [673, 276] on mat-option "Guest Services Staff - Senior" at bounding box center [645, 283] width 197 height 33
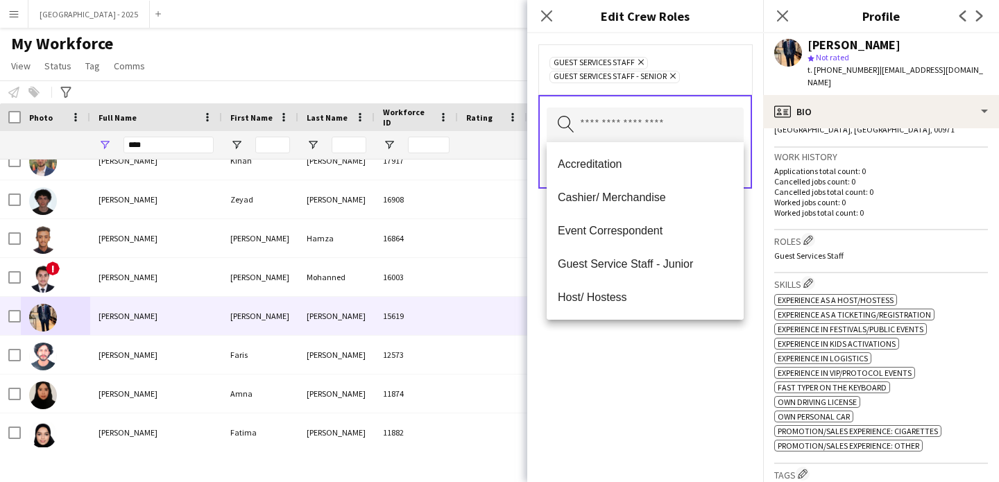
drag, startPoint x: 660, startPoint y: 324, endPoint x: 661, endPoint y: 315, distance: 9.0
click at [660, 325] on div "Guest Services Staff Remove Guest Services Staff - Senior Remove Search by role…" at bounding box center [645, 257] width 236 height 449
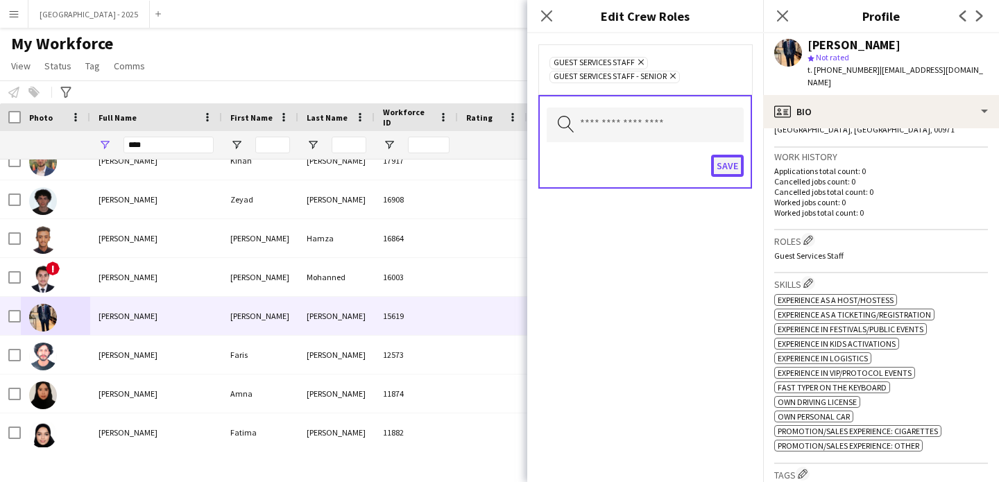
click at [738, 162] on button "Save" at bounding box center [727, 166] width 33 height 22
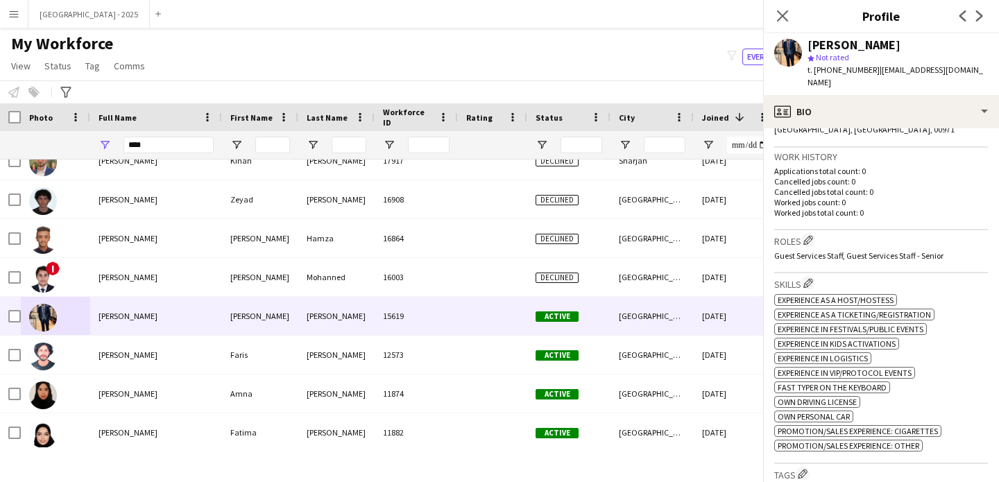
scroll to position [592, 0]
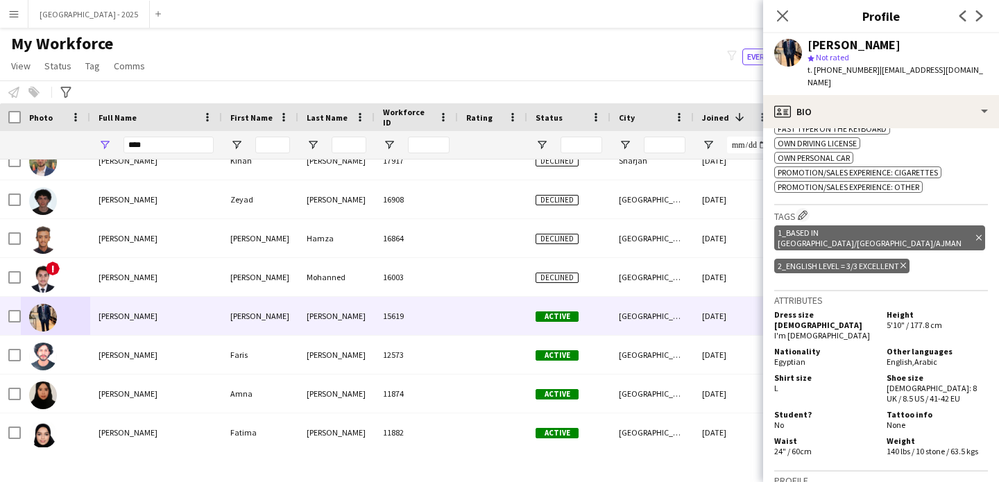
click at [908, 259] on div "2_English Level = 3/3 Excellent Delete tag" at bounding box center [841, 266] width 135 height 15
click at [907, 259] on div "2_English Level = 3/3 Excellent Delete tag" at bounding box center [841, 266] width 135 height 15
click at [902, 263] on icon at bounding box center [903, 266] width 6 height 6
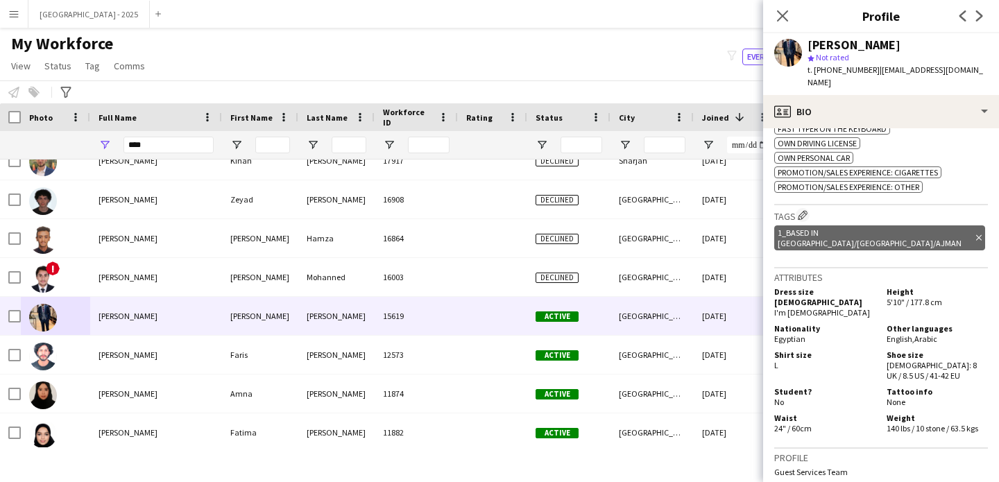
click at [807, 208] on h3 "Tags Edit crew company tags" at bounding box center [881, 215] width 214 height 15
click at [807, 210] on app-icon "Edit crew company tags" at bounding box center [803, 215] width 10 height 10
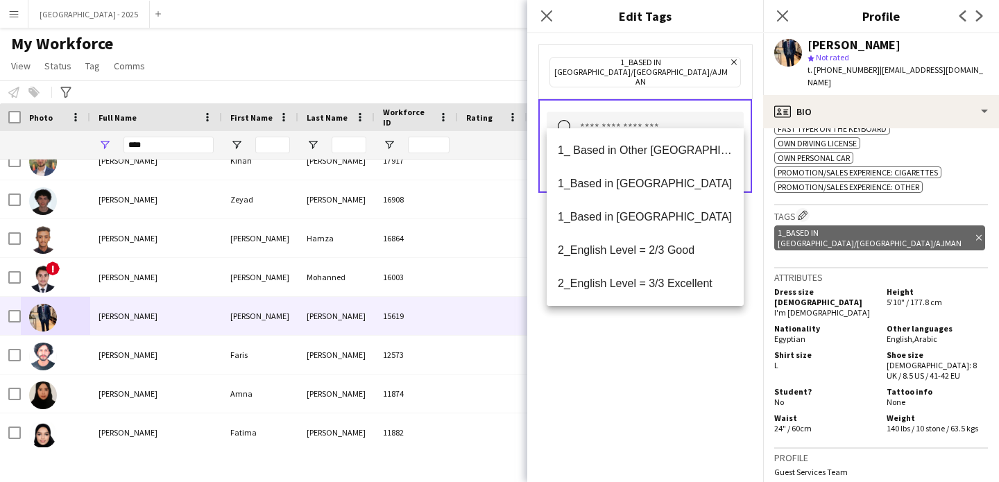
click at [611, 112] on input "text" at bounding box center [645, 129] width 197 height 35
click at [652, 255] on span "2_English Level = 2/3 Good" at bounding box center [645, 249] width 175 height 13
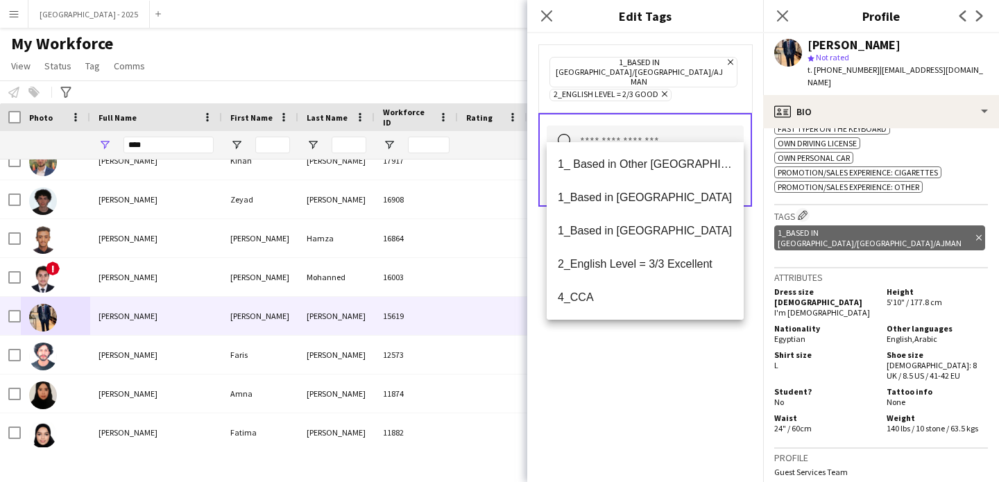
drag, startPoint x: 642, startPoint y: 350, endPoint x: 712, endPoint y: 166, distance: 196.7
click at [642, 350] on div "1_Based in [GEOGRAPHIC_DATA]/[GEOGRAPHIC_DATA]/Ajman Remove 2_English Level = 2…" at bounding box center [645, 257] width 236 height 449
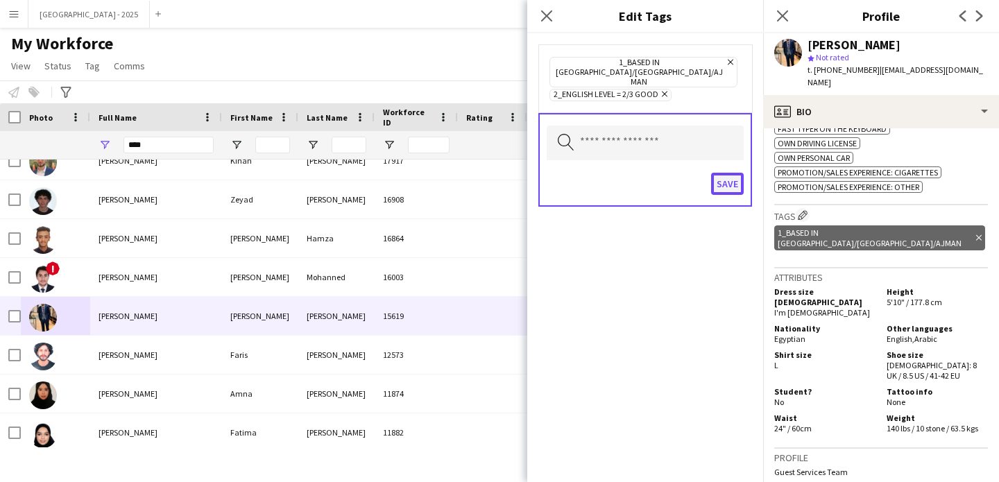
click at [726, 173] on button "Save" at bounding box center [727, 184] width 33 height 22
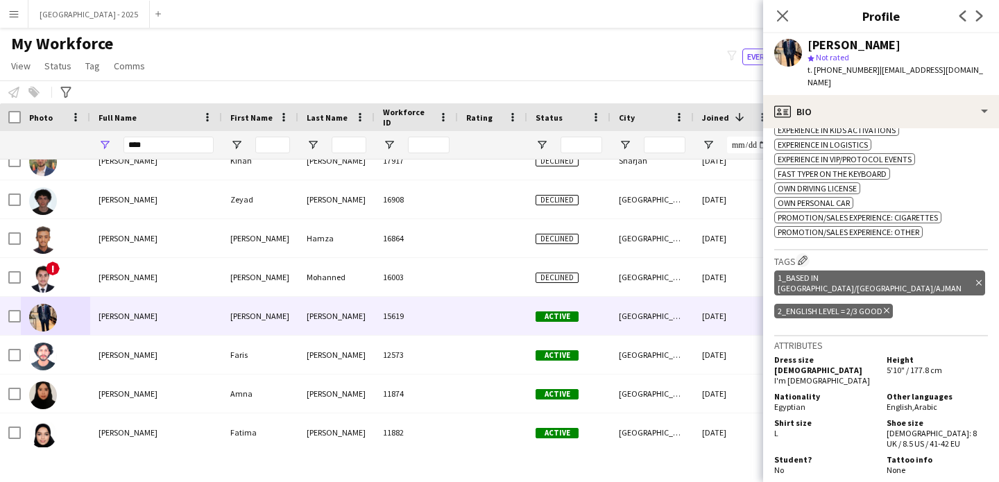
scroll to position [0, 0]
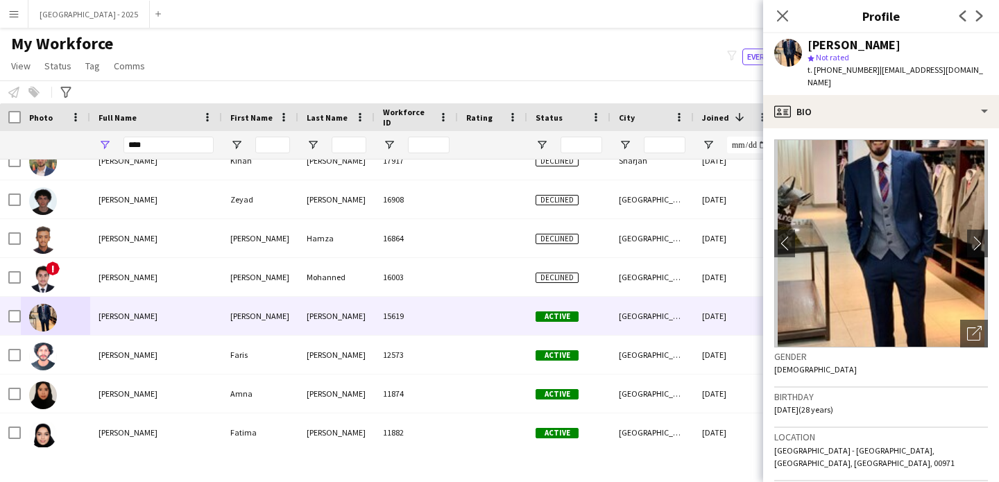
click at [880, 391] on h3 "Birthday" at bounding box center [881, 397] width 214 height 12
drag, startPoint x: 873, startPoint y: 66, endPoint x: 954, endPoint y: 73, distance: 80.8
click at [954, 73] on div "[PERSON_NAME] Not rated t. [PHONE_NUMBER] | [EMAIL_ADDRESS][DOMAIN_NAME]" at bounding box center [881, 64] width 236 height 62
click at [925, 60] on div "star Not rated" at bounding box center [897, 57] width 180 height 12
click at [783, 20] on icon "Close pop-in" at bounding box center [782, 15] width 13 height 13
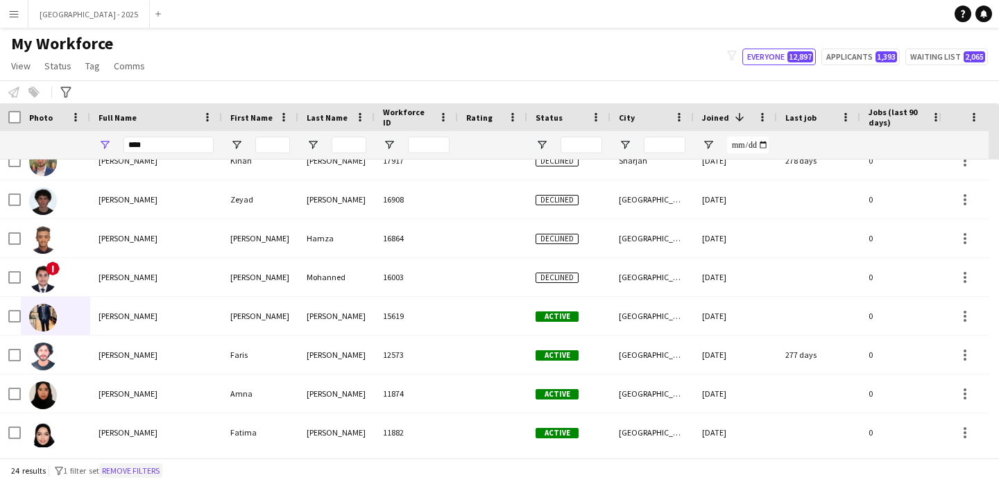
click at [125, 463] on button "Remove filters" at bounding box center [130, 470] width 63 height 15
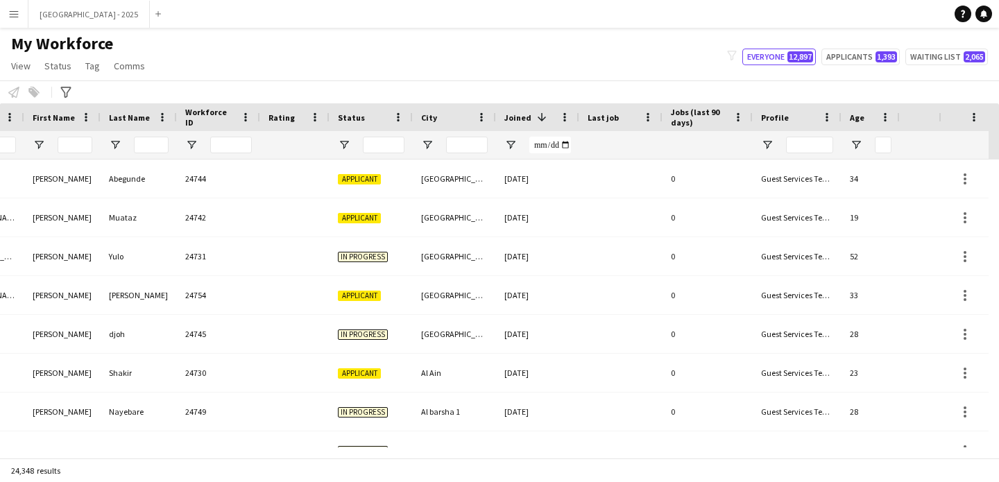
scroll to position [0, 478]
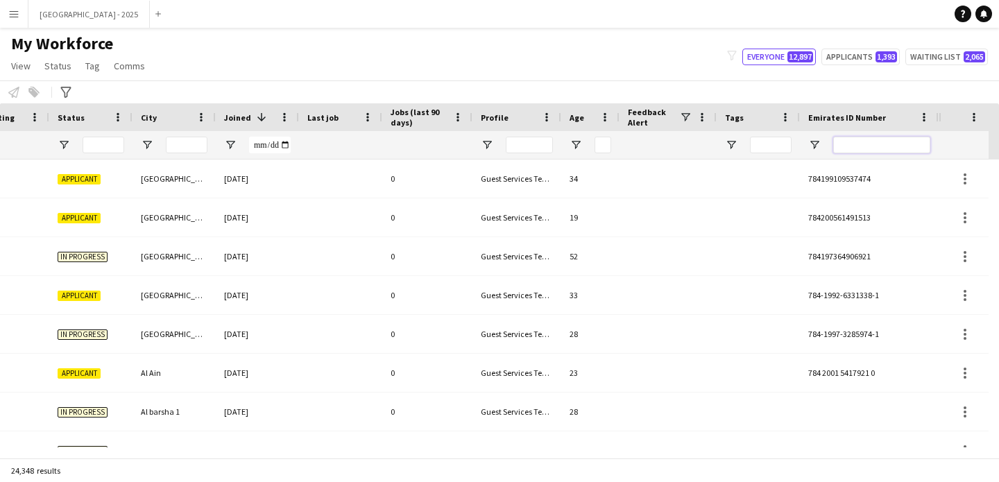
click at [876, 142] on input "Emirates ID Number Filter Input" at bounding box center [881, 145] width 97 height 17
paste input "********"
type input "********"
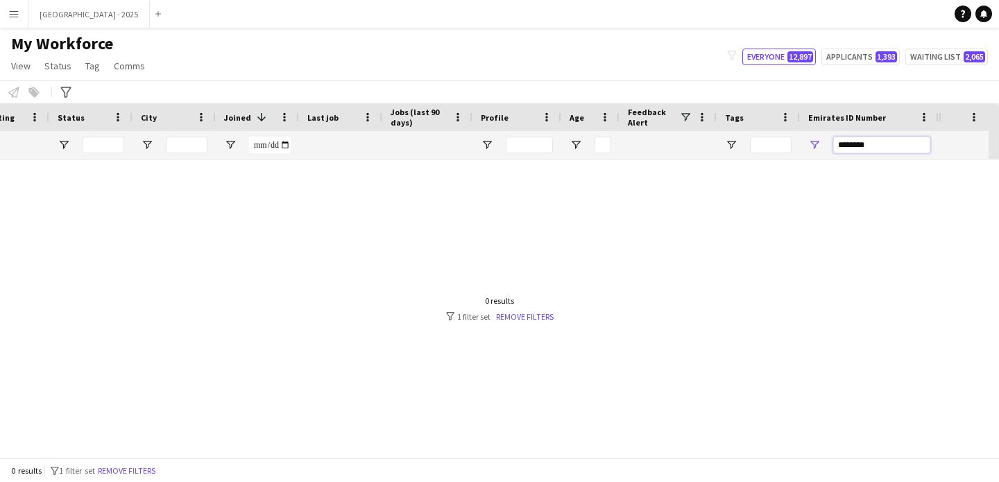
scroll to position [0, 468]
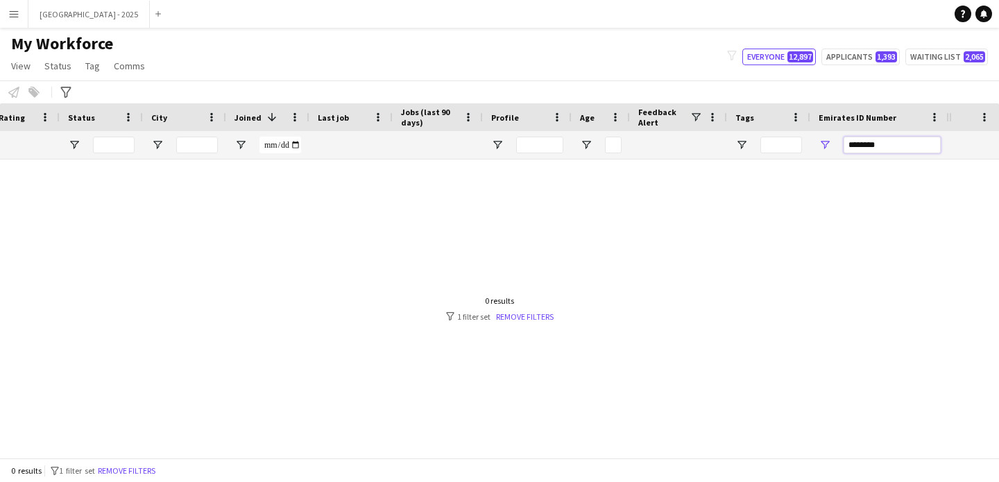
click at [864, 153] on input "********" at bounding box center [891, 145] width 97 height 17
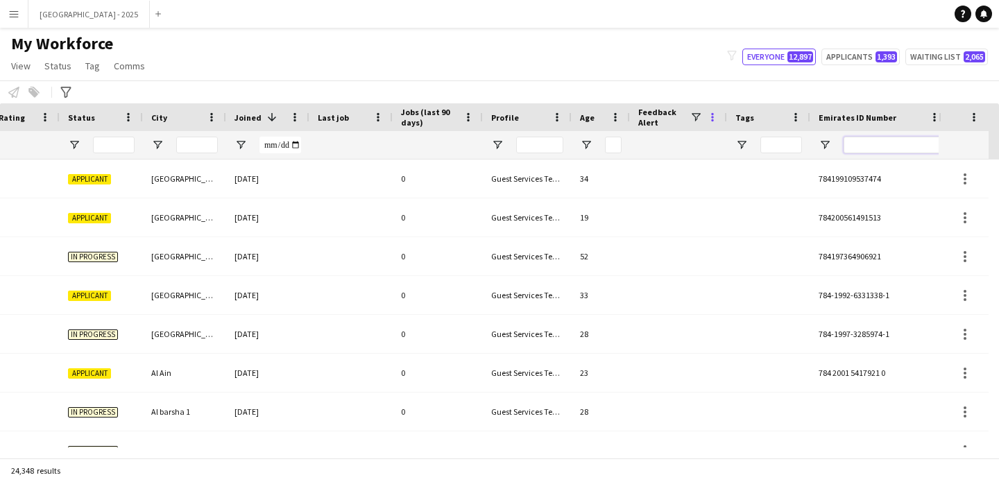
paste input "*******"
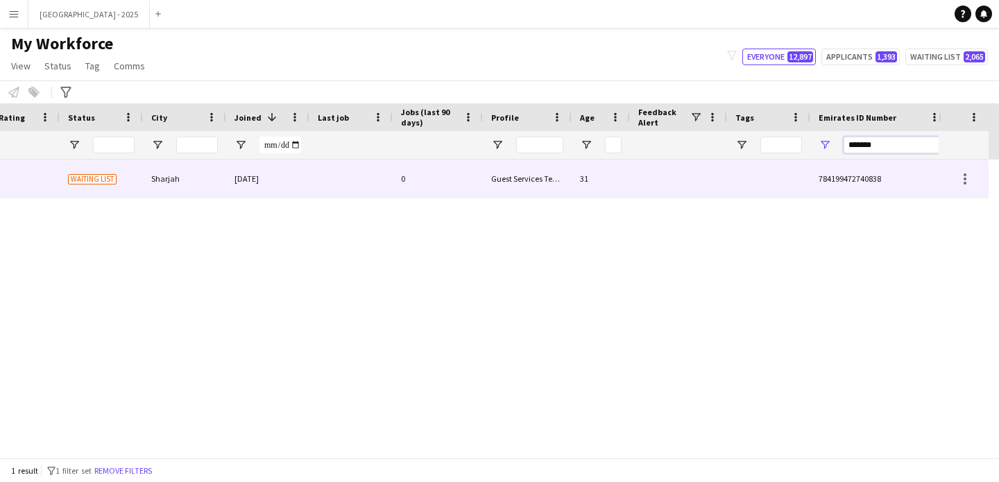
type input "*******"
click at [513, 174] on div "Guest Services Team" at bounding box center [527, 179] width 89 height 38
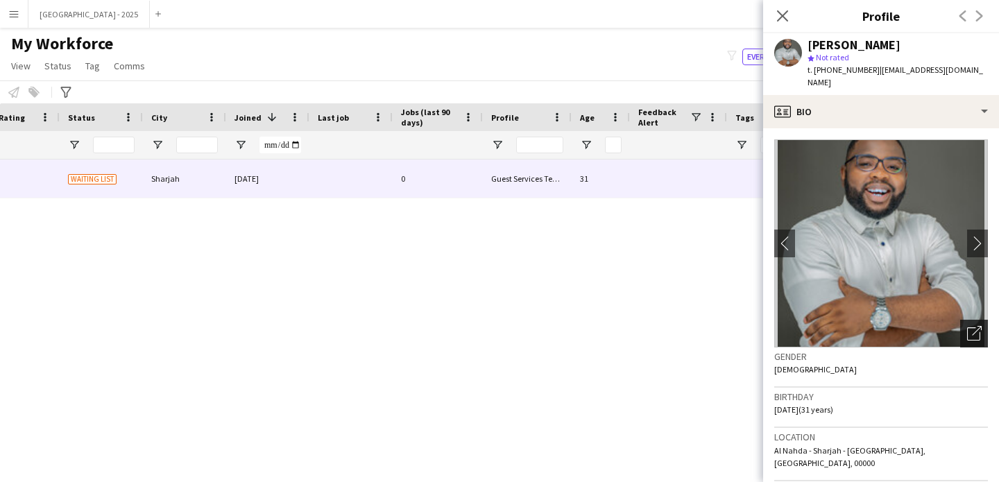
click at [967, 326] on icon "Open photos pop-in" at bounding box center [974, 333] width 15 height 15
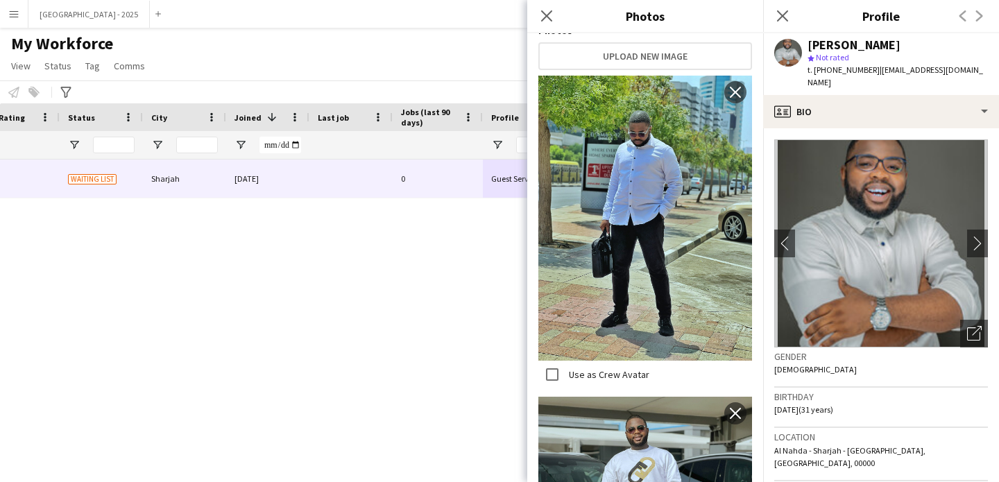
scroll to position [456, 0]
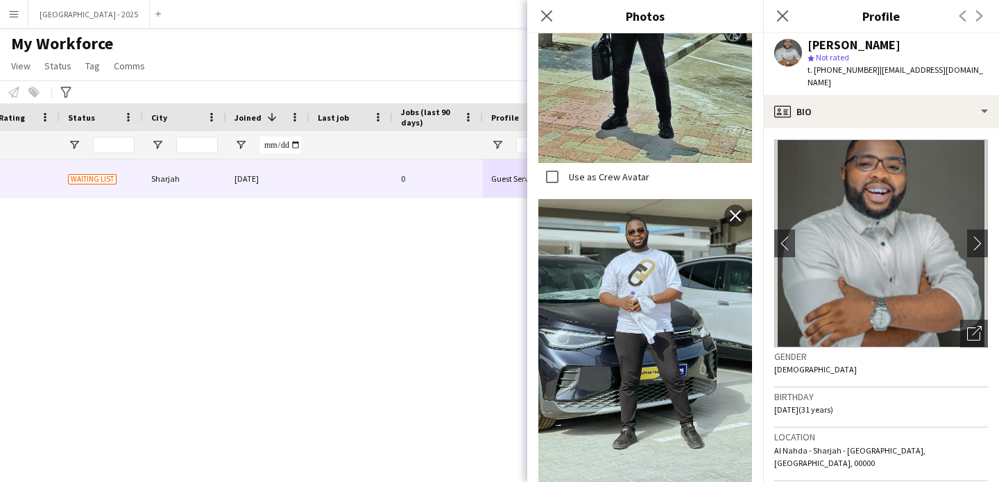
click at [764, 281] on app-crew-profile-bio "chevron-left chevron-right Open photos pop-in Gender [DEMOGRAPHIC_DATA] Birthda…" at bounding box center [881, 305] width 236 height 354
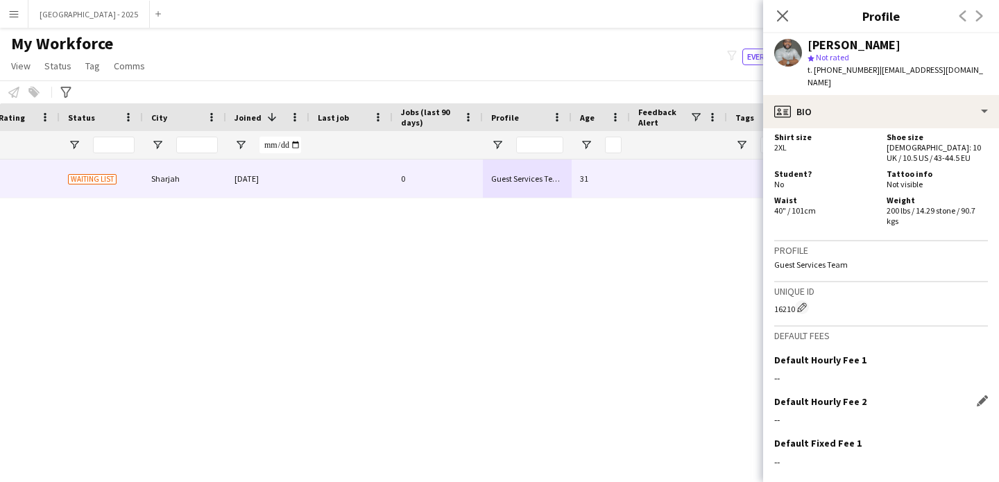
scroll to position [1020, 0]
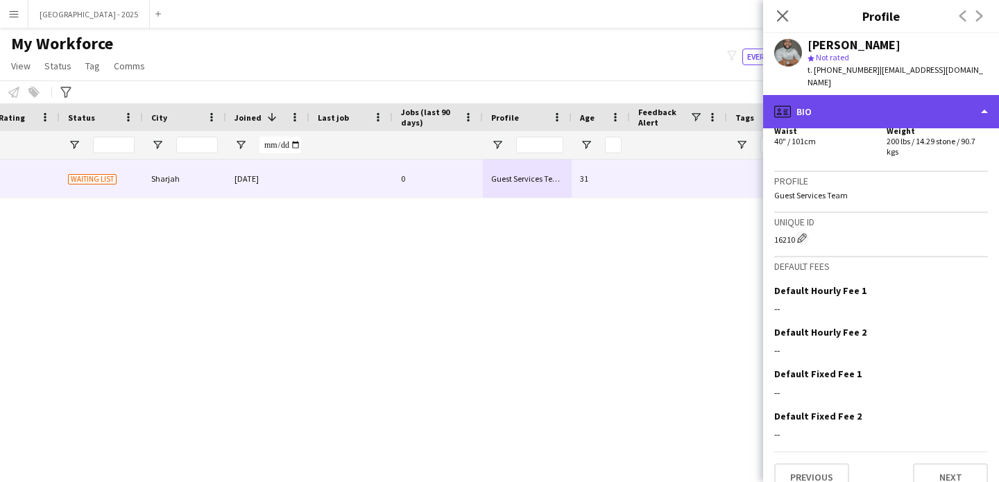
click at [894, 99] on div "profile Bio" at bounding box center [881, 111] width 236 height 33
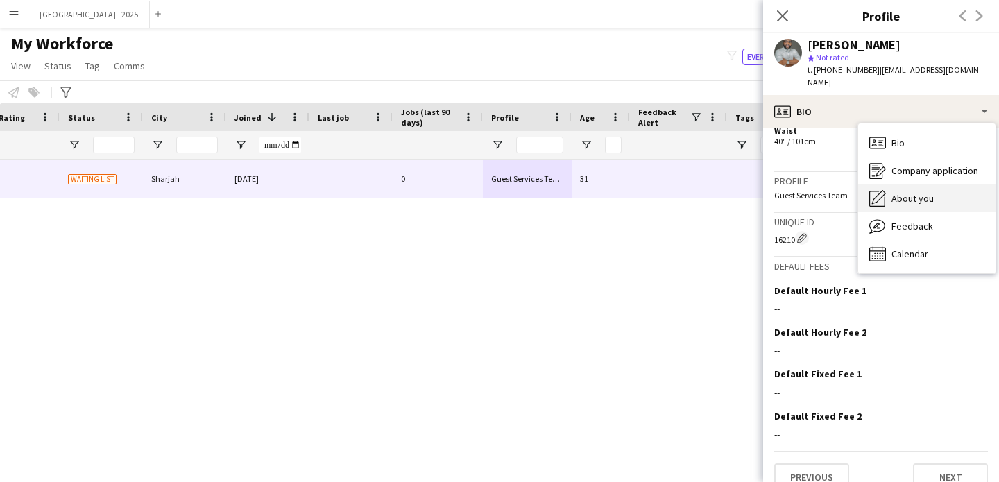
click at [915, 185] on div "About you About you" at bounding box center [926, 199] width 137 height 28
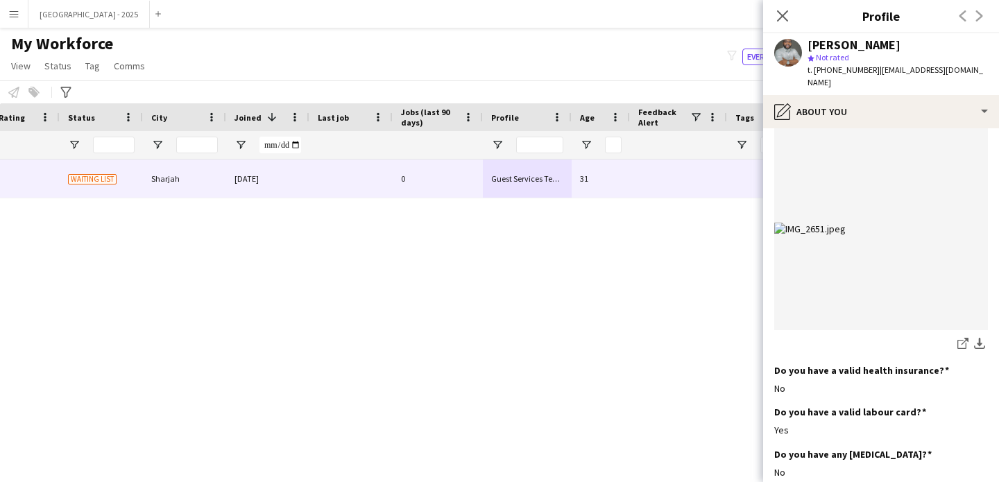
scroll to position [1166, 0]
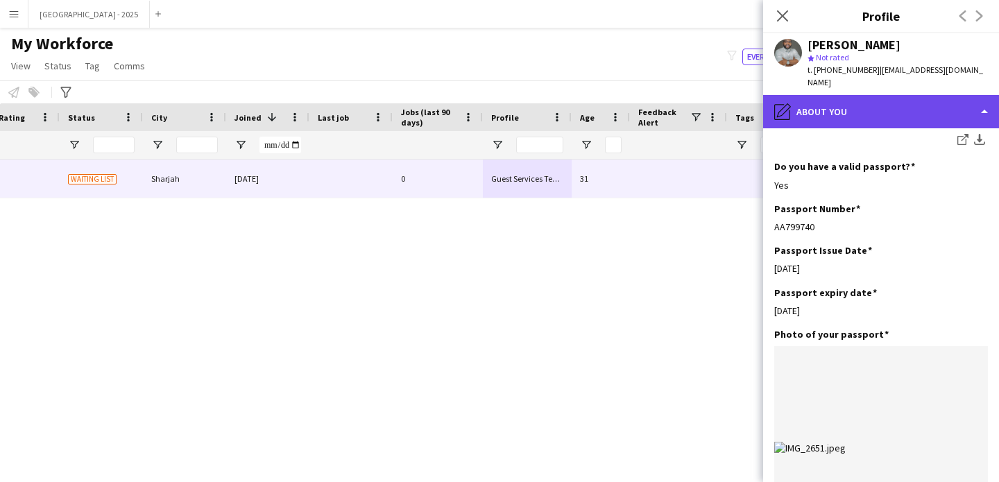
click at [859, 99] on div "pencil4 About you" at bounding box center [881, 111] width 236 height 33
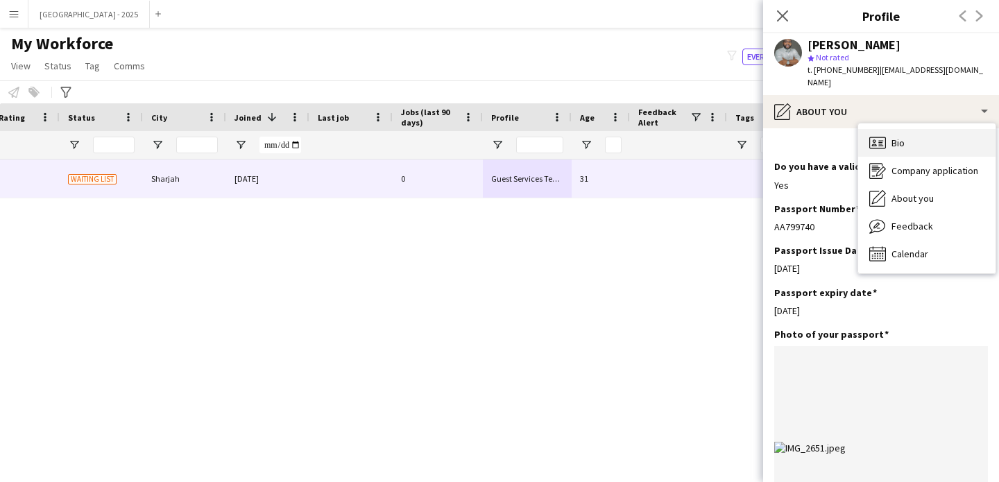
click at [902, 137] on span "Bio" at bounding box center [897, 143] width 13 height 12
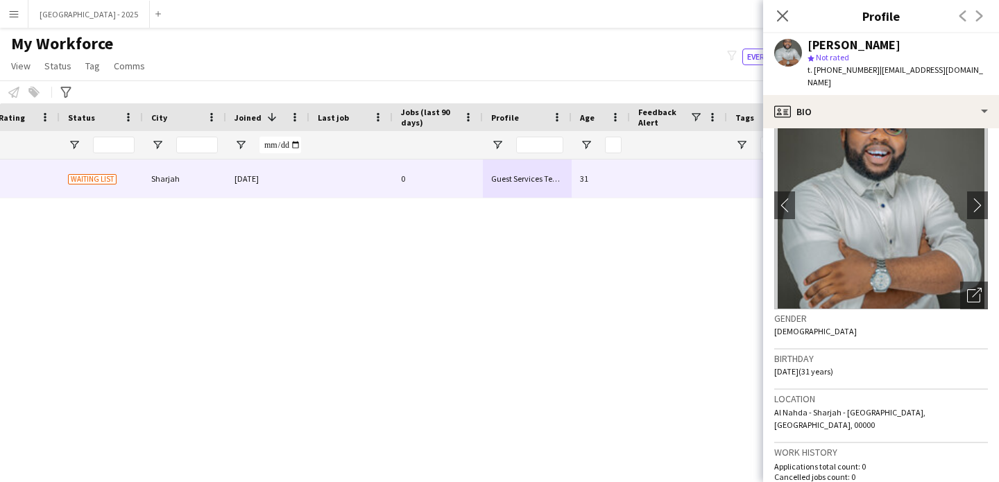
scroll to position [0, 0]
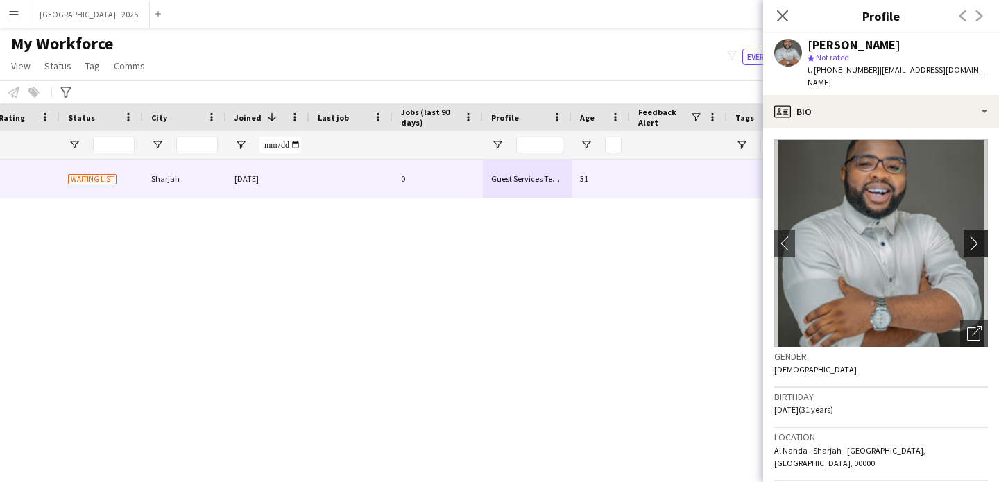
click at [967, 236] on app-icon "chevron-right" at bounding box center [978, 243] width 22 height 15
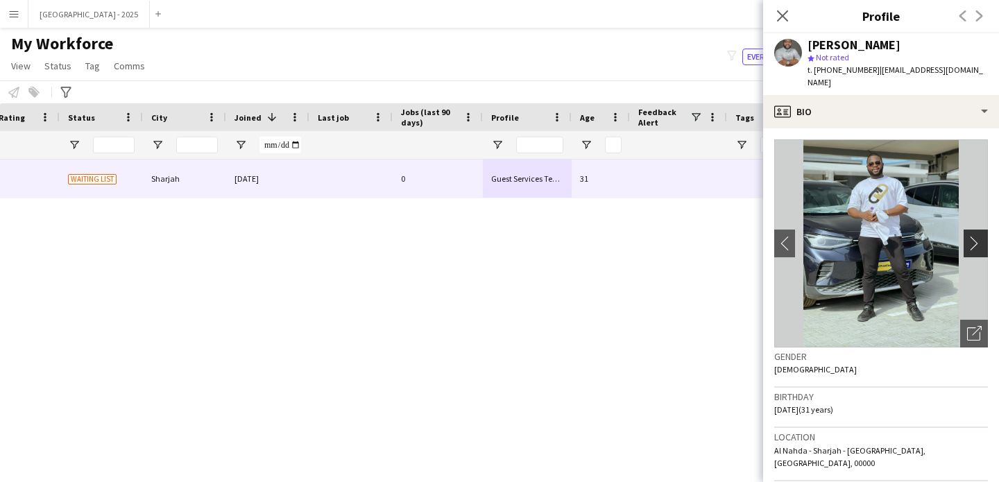
click at [967, 236] on app-icon "chevron-right" at bounding box center [978, 243] width 22 height 15
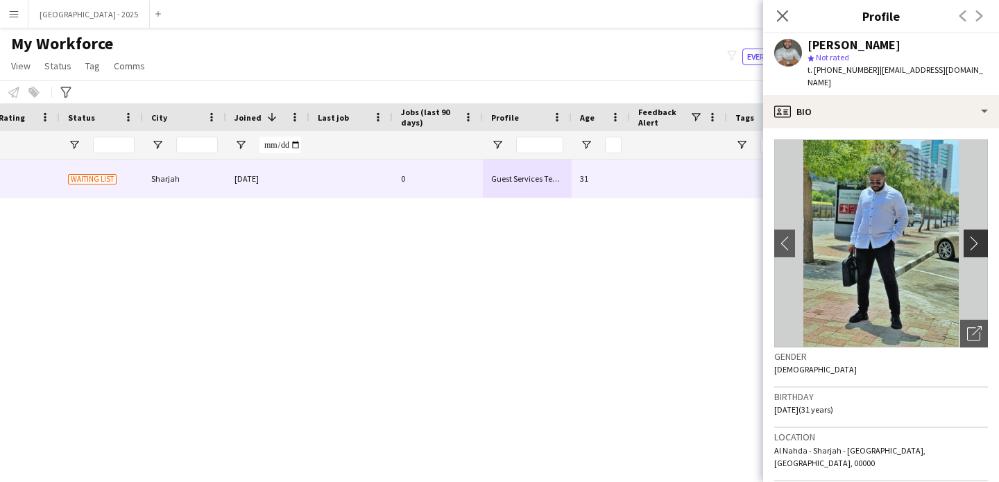
click at [967, 236] on app-icon "chevron-right" at bounding box center [978, 243] width 22 height 15
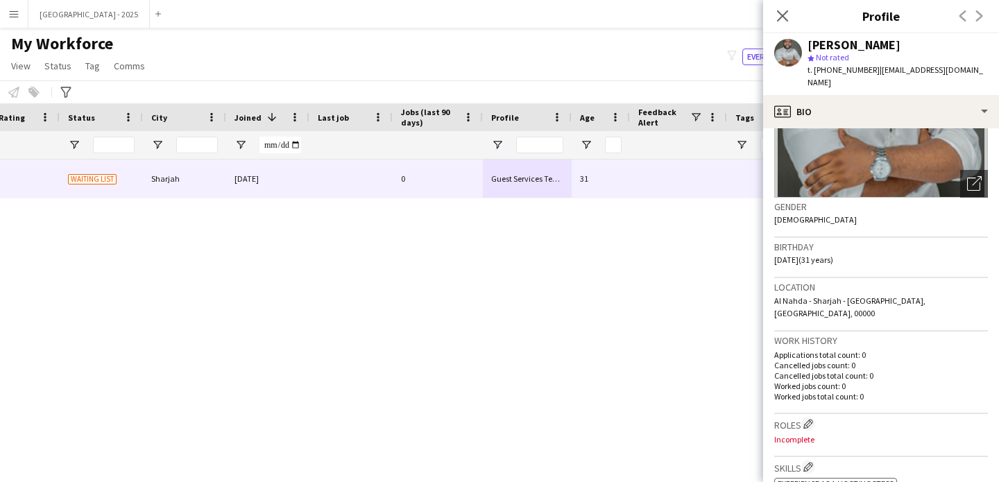
scroll to position [267, 0]
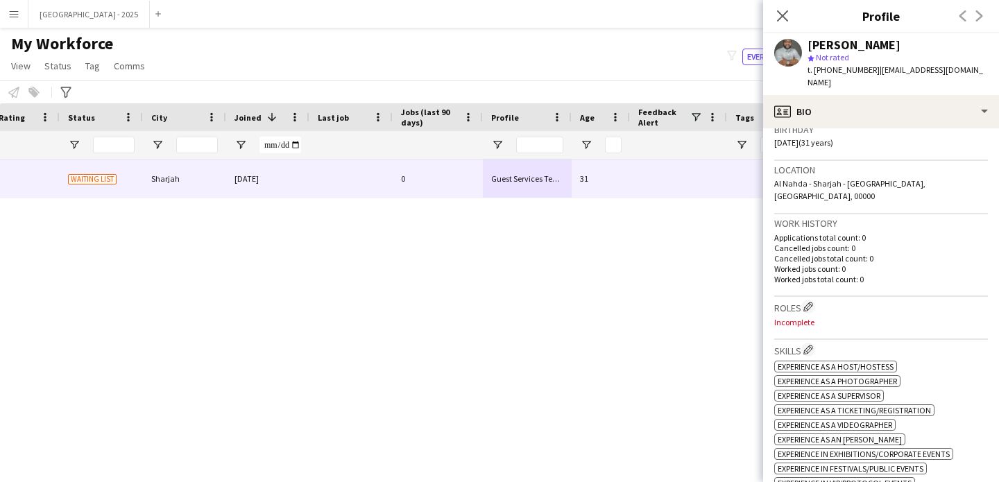
click at [817, 300] on h3 "Roles Edit crew company roles" at bounding box center [881, 307] width 214 height 15
click at [816, 300] on h3 "Roles Edit crew company roles" at bounding box center [881, 307] width 214 height 15
click at [815, 300] on button "Edit crew company roles" at bounding box center [808, 307] width 14 height 14
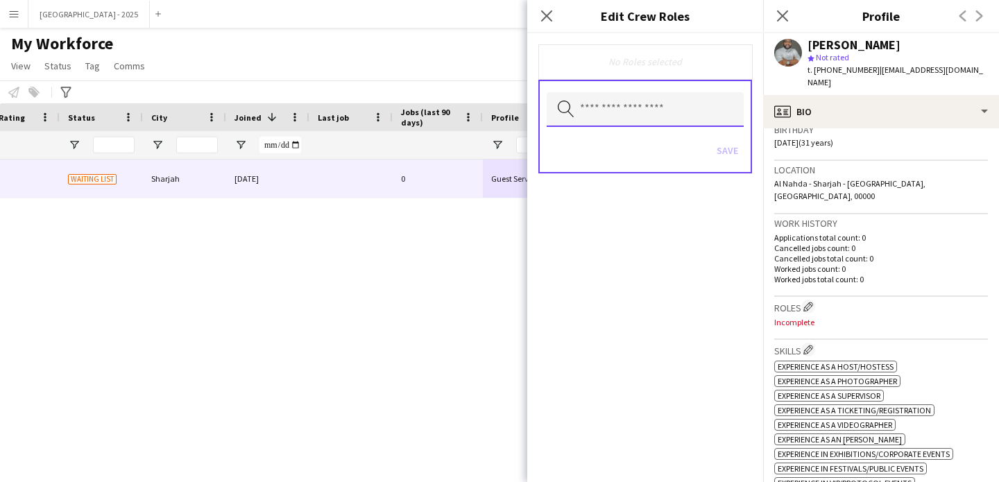
click at [664, 122] on input "text" at bounding box center [645, 109] width 197 height 35
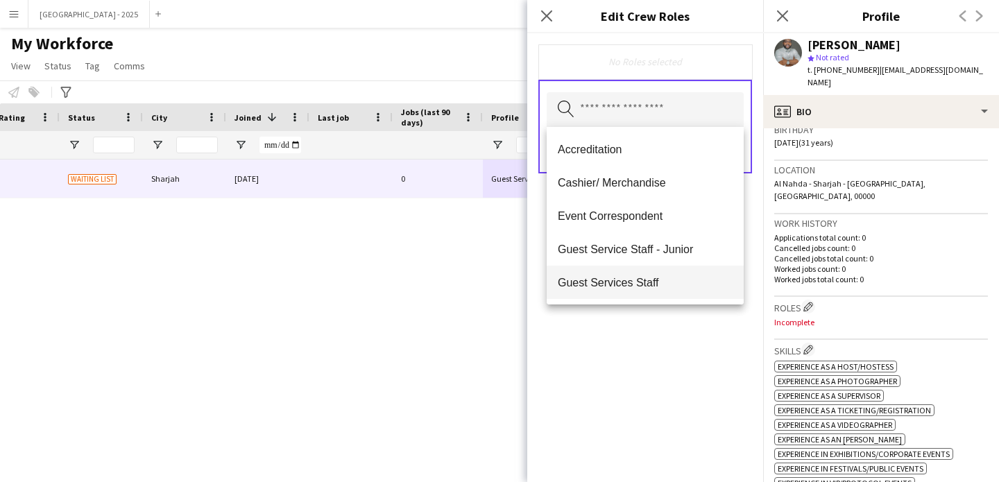
click at [653, 288] on span "Guest Services Staff" at bounding box center [645, 282] width 175 height 13
click at [676, 289] on span "Guest Services Staff - Senior" at bounding box center [645, 283] width 175 height 13
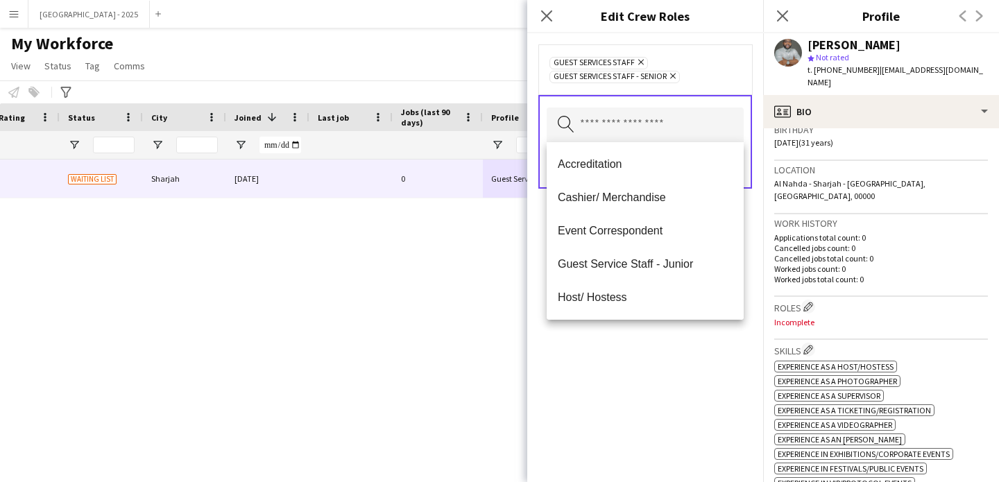
click at [678, 332] on div "Guest Services Staff Remove Guest Services Staff - Senior Remove Search by role…" at bounding box center [645, 257] width 236 height 449
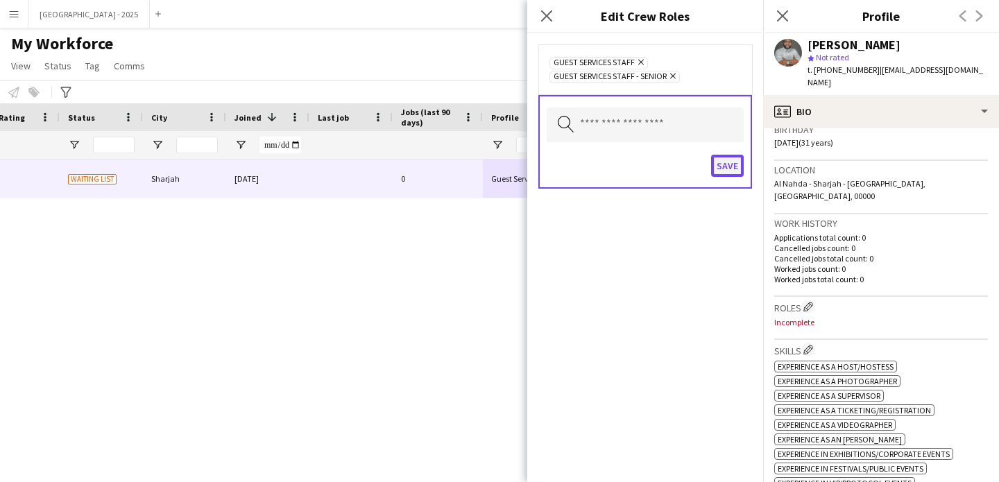
click at [720, 173] on button "Save" at bounding box center [727, 166] width 33 height 22
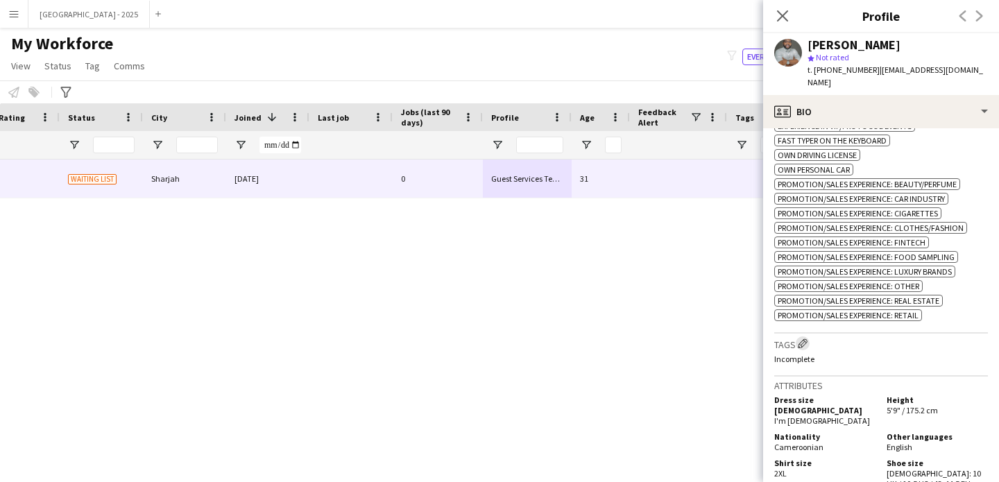
scroll to position [625, 0]
click at [805, 338] on app-icon "Edit crew company tags" at bounding box center [803, 343] width 10 height 10
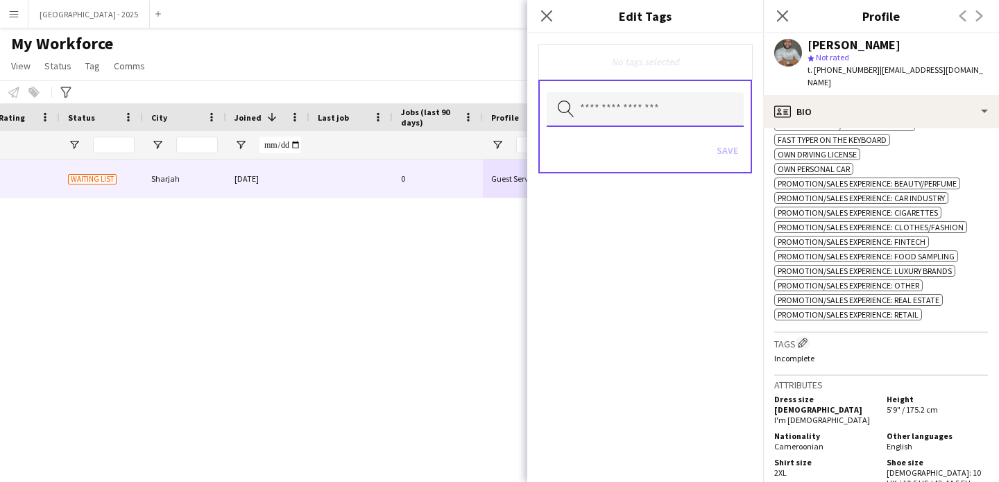
click at [670, 105] on input "text" at bounding box center [645, 109] width 197 height 35
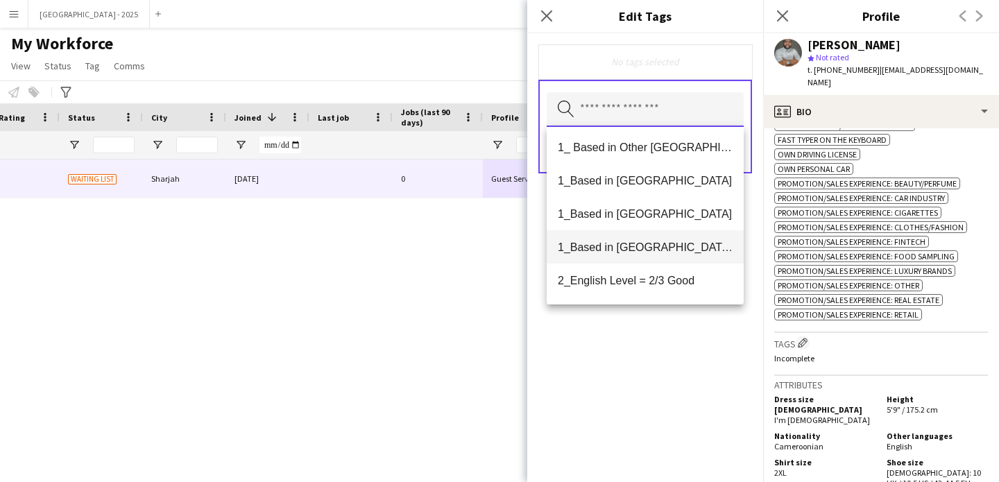
scroll to position [3, 0]
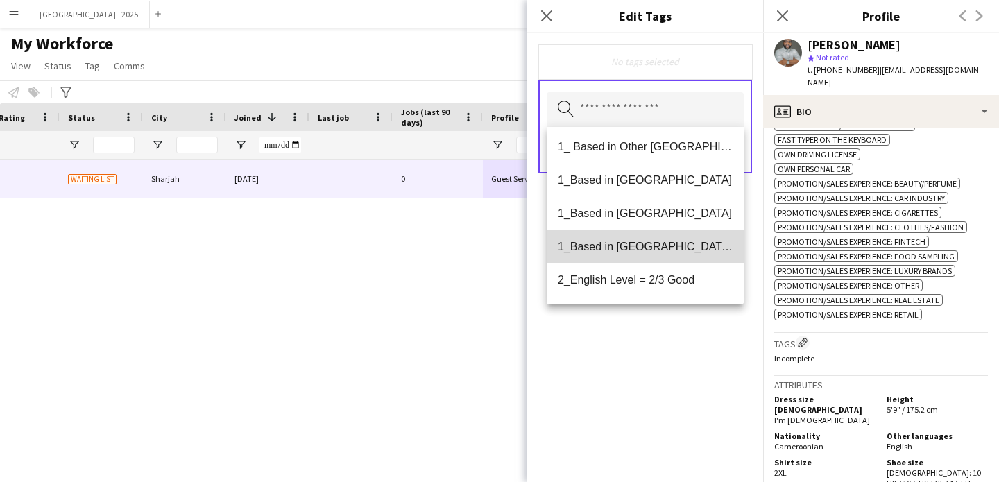
click at [656, 248] on span "1_Based in [GEOGRAPHIC_DATA]/[GEOGRAPHIC_DATA]/Ajman" at bounding box center [645, 246] width 175 height 13
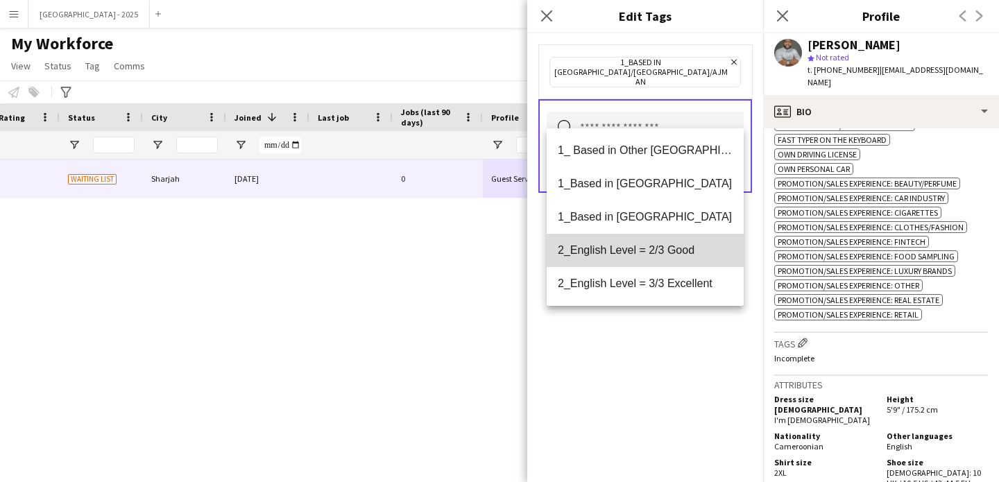
click at [679, 259] on mat-option "2_English Level = 2/3 Good" at bounding box center [645, 250] width 197 height 33
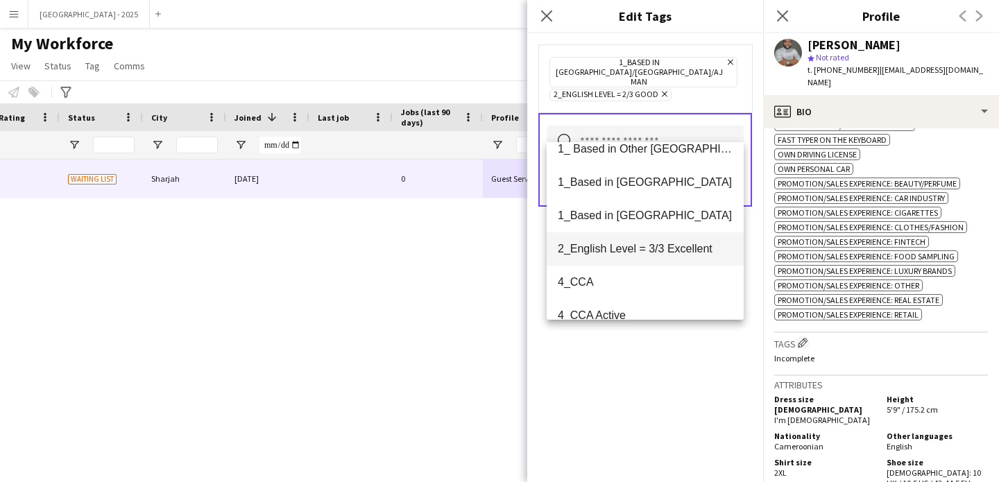
scroll to position [23, 0]
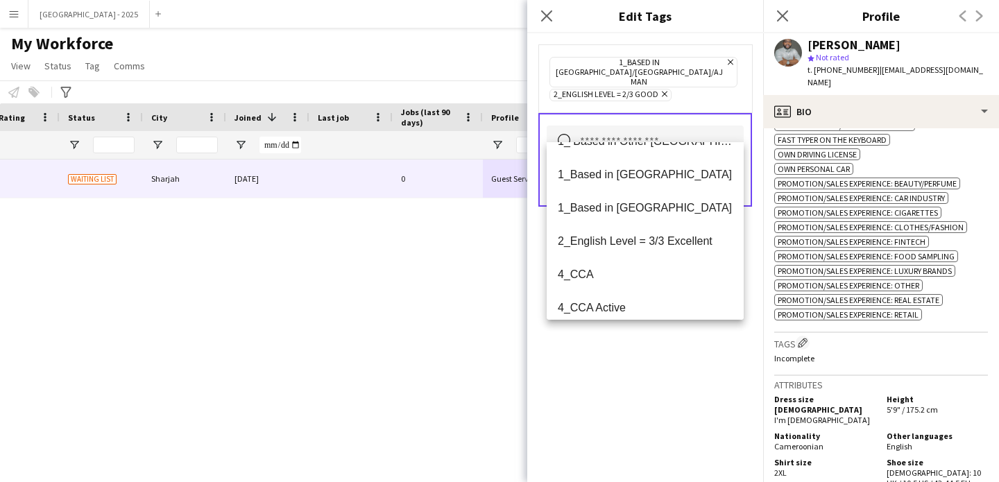
click at [755, 224] on form "1_Based in [GEOGRAPHIC_DATA]/[GEOGRAPHIC_DATA]/Ajman Remove 2_English Level = 2…" at bounding box center [645, 139] width 236 height 212
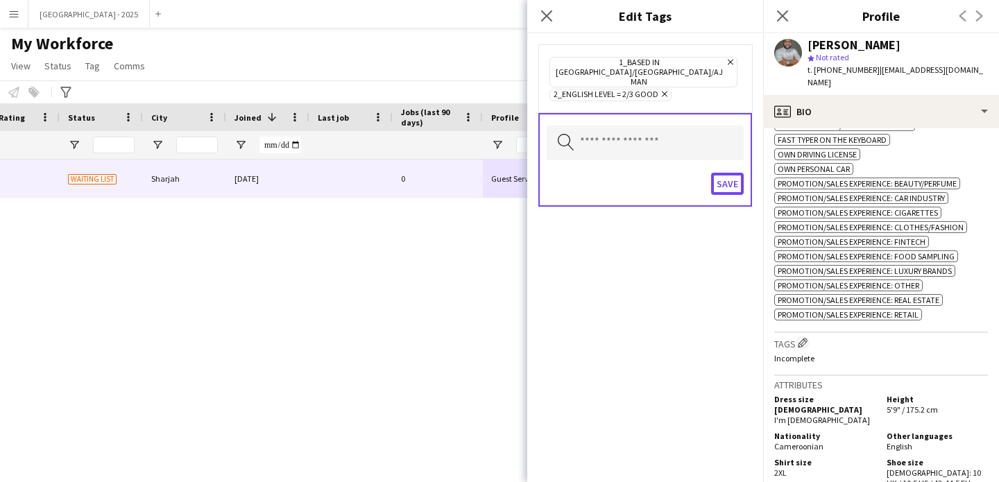
drag, startPoint x: 727, startPoint y: 160, endPoint x: 784, endPoint y: 222, distance: 83.9
click at [728, 173] on button "Save" at bounding box center [727, 184] width 33 height 22
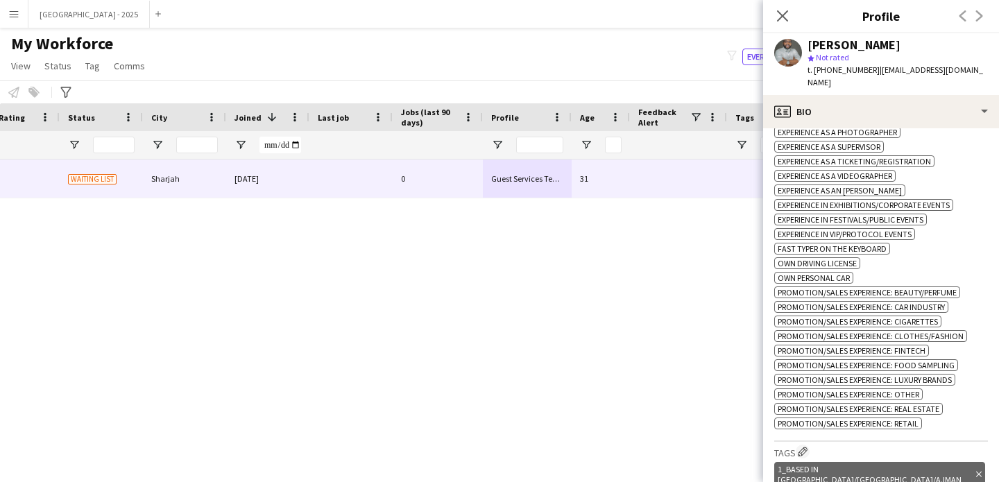
scroll to position [386, 0]
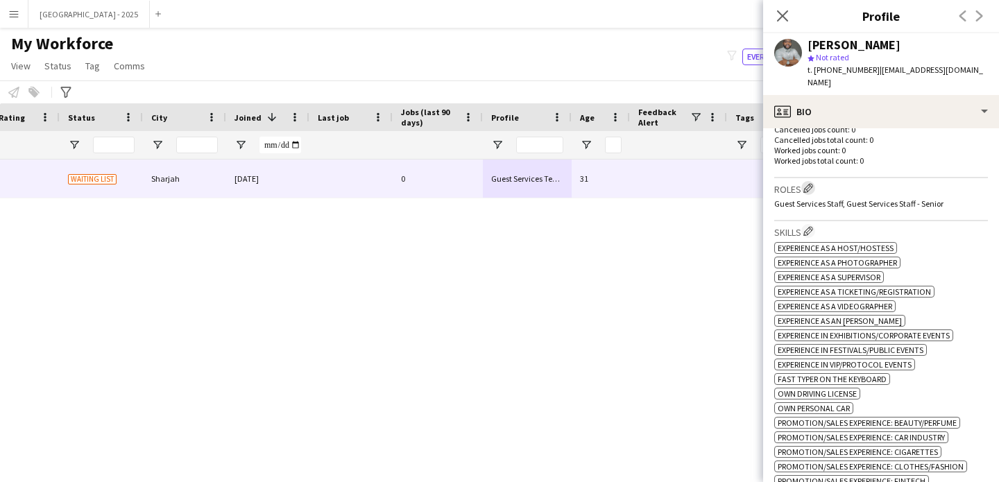
click at [808, 183] on app-icon "Edit crew company roles" at bounding box center [808, 188] width 10 height 10
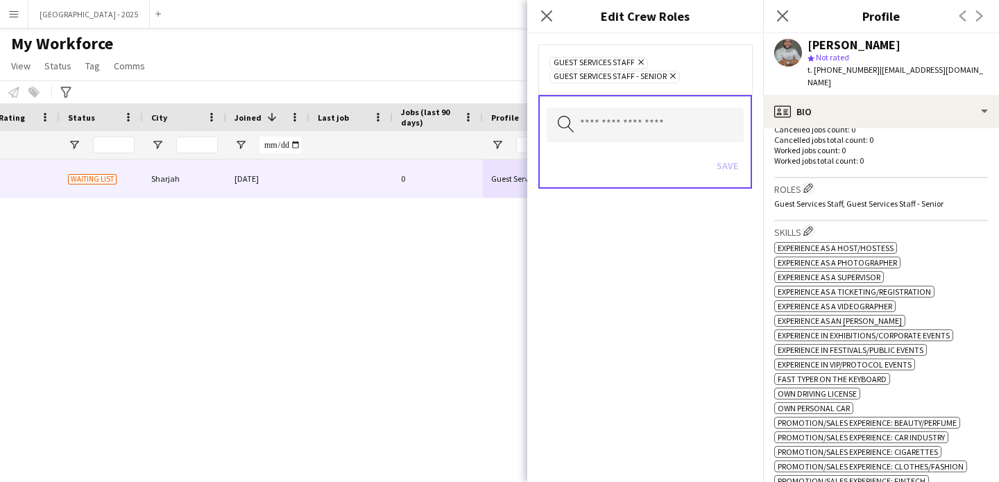
click at [673, 76] on icon at bounding box center [673, 77] width 6 height 6
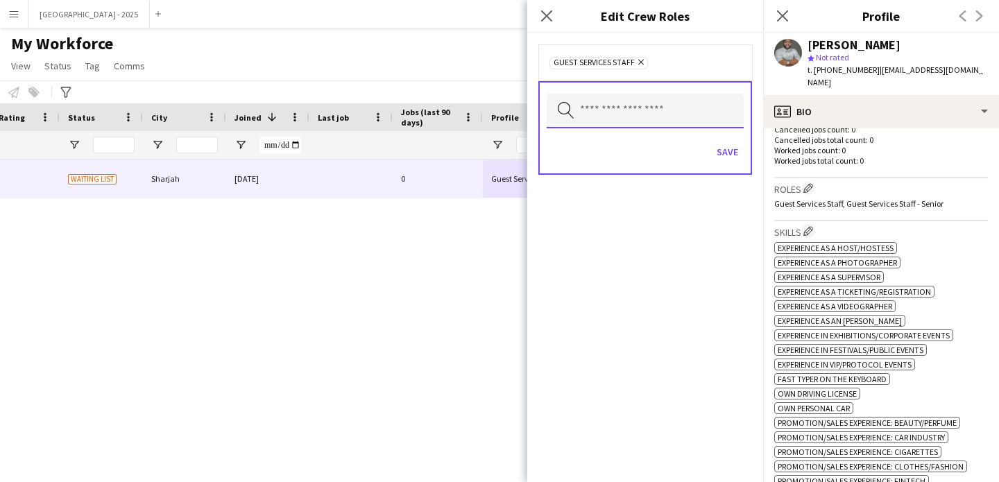
click at [657, 117] on input "text" at bounding box center [645, 111] width 197 height 35
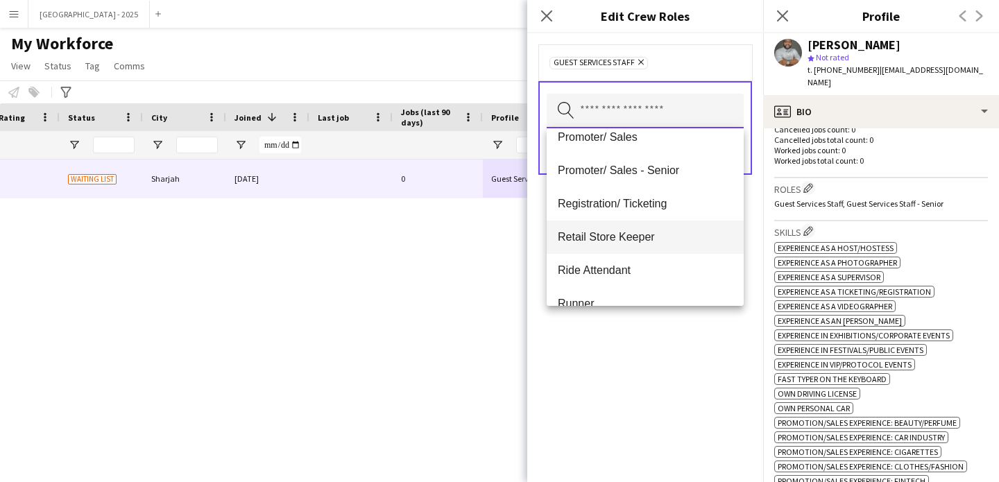
scroll to position [251, 0]
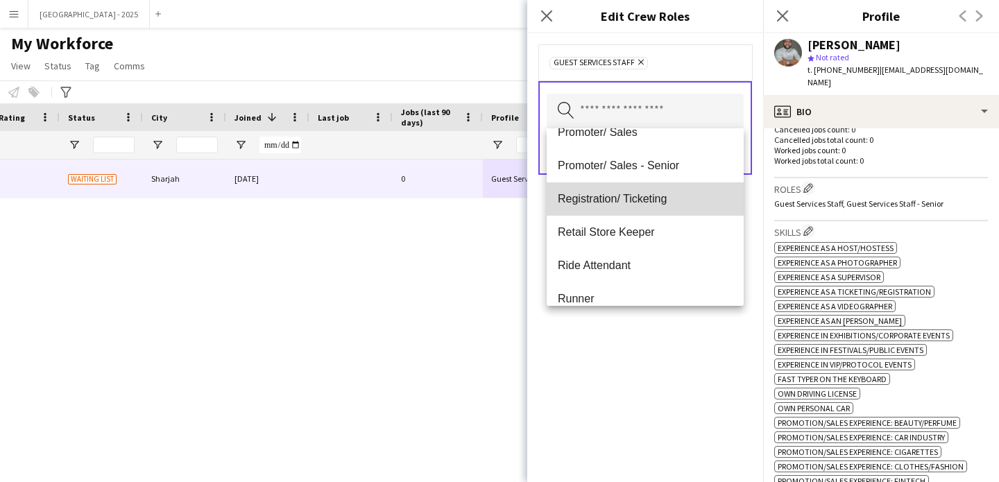
click at [645, 203] on span "Registration/ Ticketing" at bounding box center [645, 198] width 175 height 13
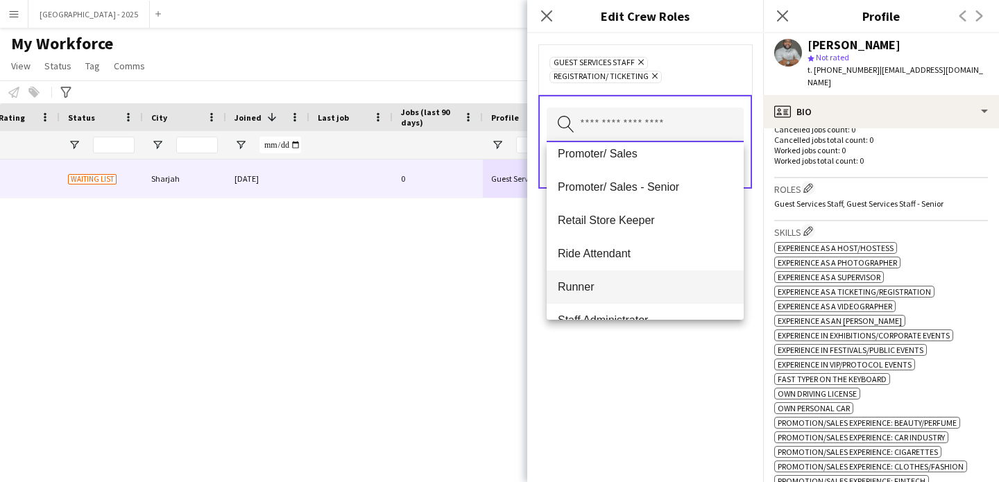
scroll to position [258, 0]
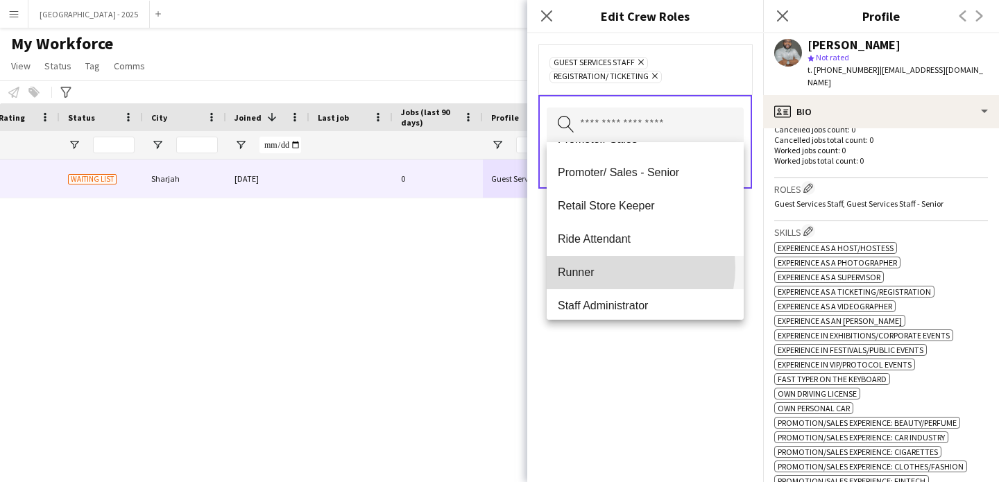
click at [619, 268] on span "Runner" at bounding box center [645, 272] width 175 height 13
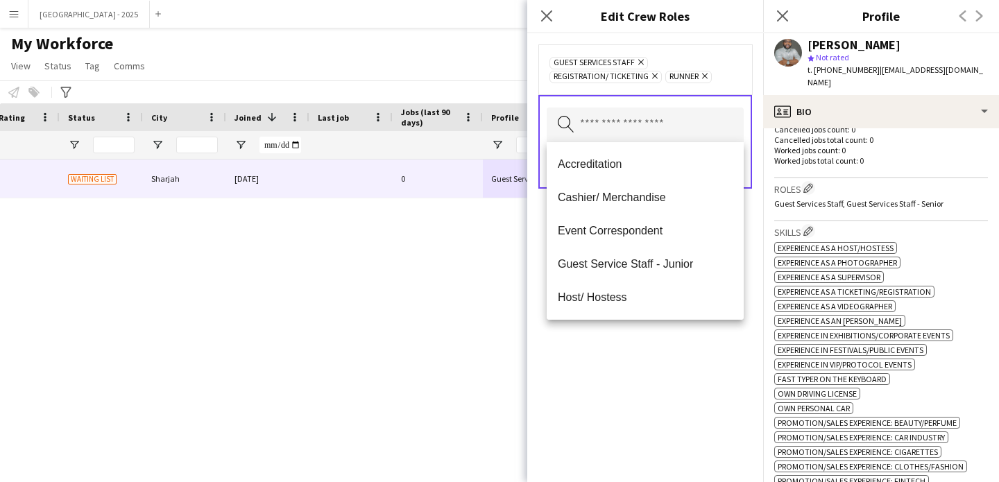
drag, startPoint x: 640, startPoint y: 383, endPoint x: 685, endPoint y: 215, distance: 174.0
click at [640, 382] on div "Guest Services Staff Remove Registration/ Ticketing Remove Runner Remove Search…" at bounding box center [645, 257] width 236 height 449
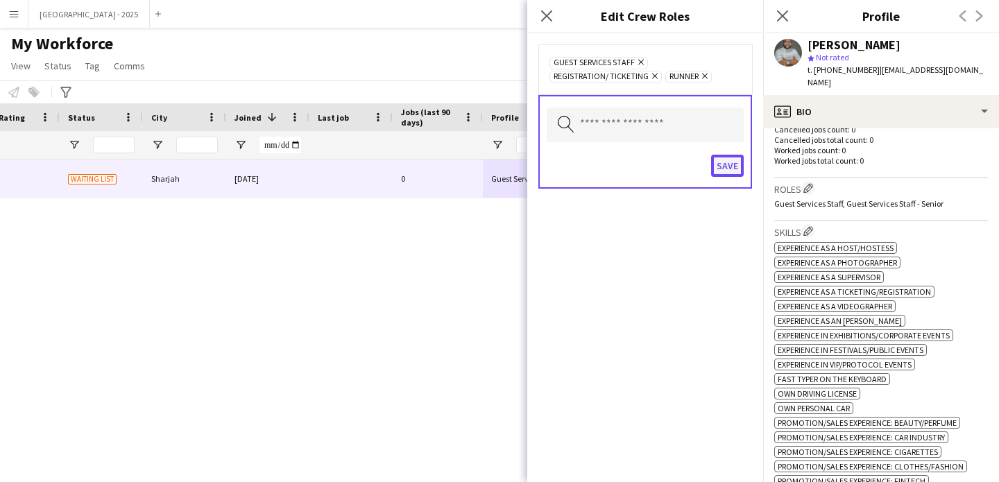
click at [720, 156] on button "Save" at bounding box center [727, 166] width 33 height 22
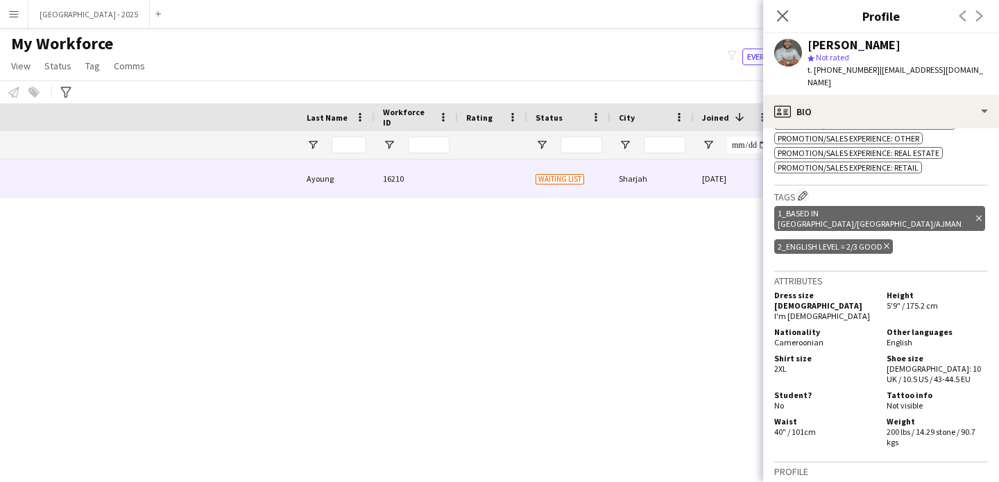
scroll to position [0, 0]
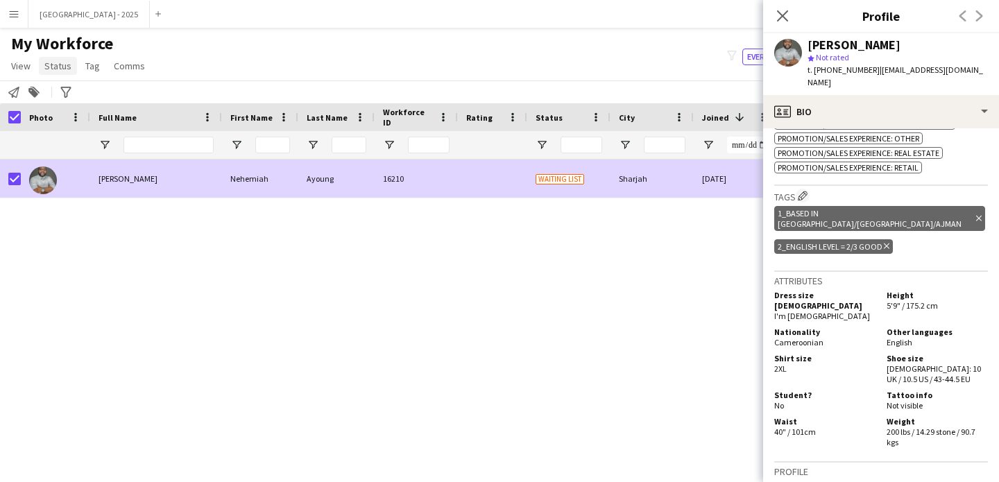
click at [51, 70] on span "Status" at bounding box center [57, 66] width 27 height 12
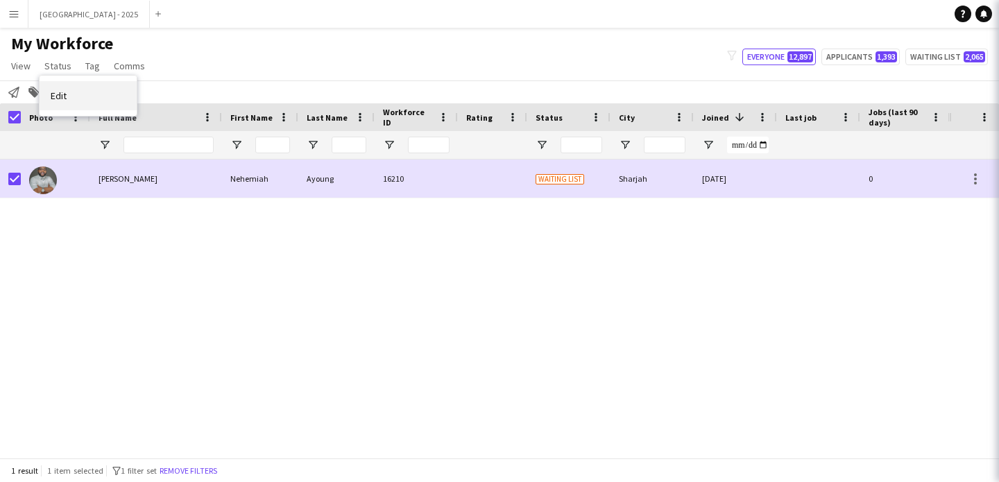
click at [78, 94] on link "Edit" at bounding box center [88, 95] width 97 height 29
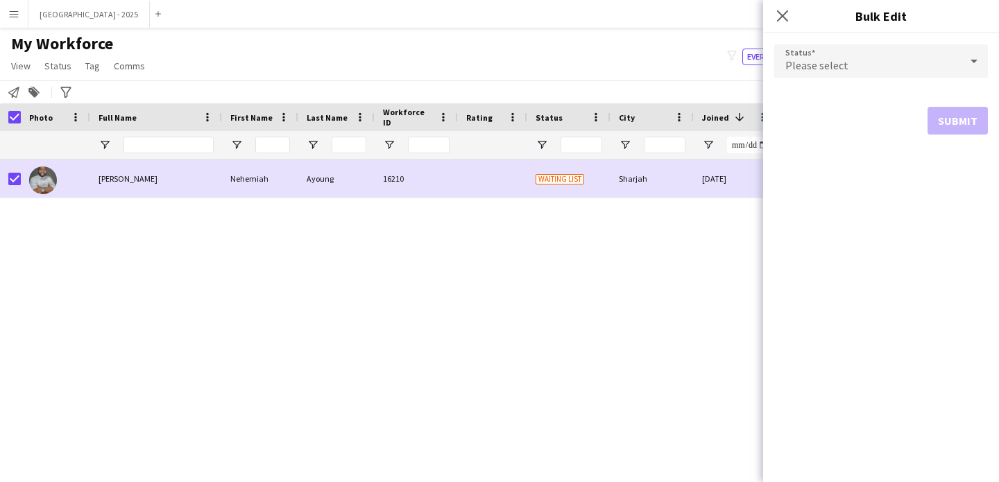
click at [816, 46] on form "Status Please select Submit" at bounding box center [881, 89] width 214 height 112
click at [824, 71] on span "Please select" at bounding box center [816, 65] width 63 height 14
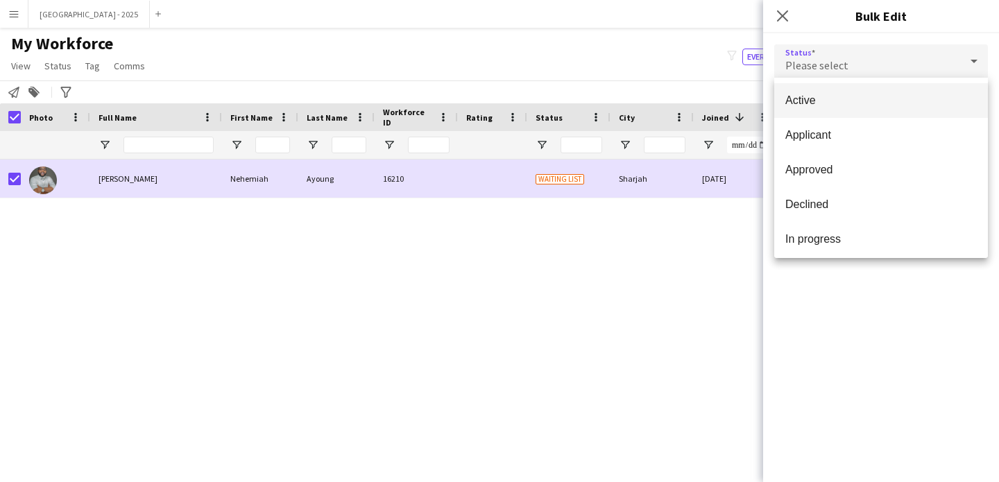
click at [861, 94] on span "Active" at bounding box center [880, 100] width 191 height 13
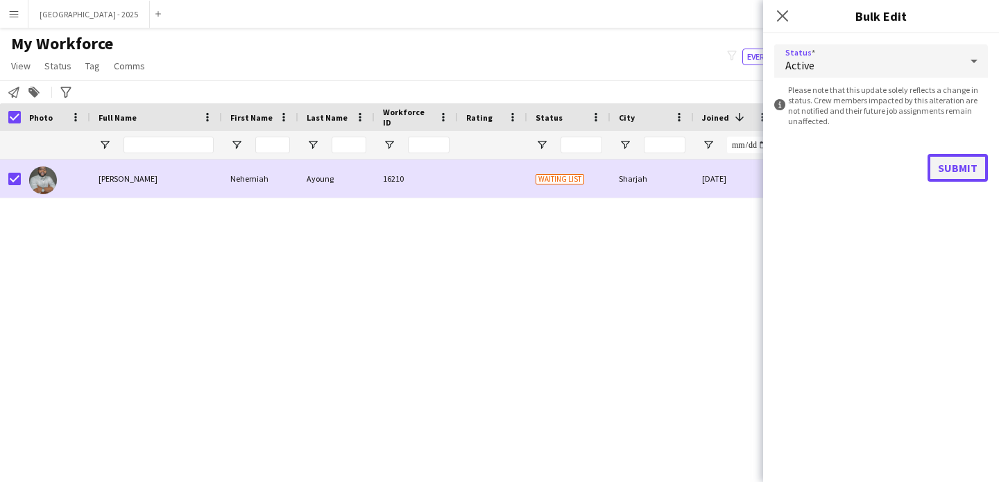
click at [933, 156] on button "Submit" at bounding box center [957, 168] width 60 height 28
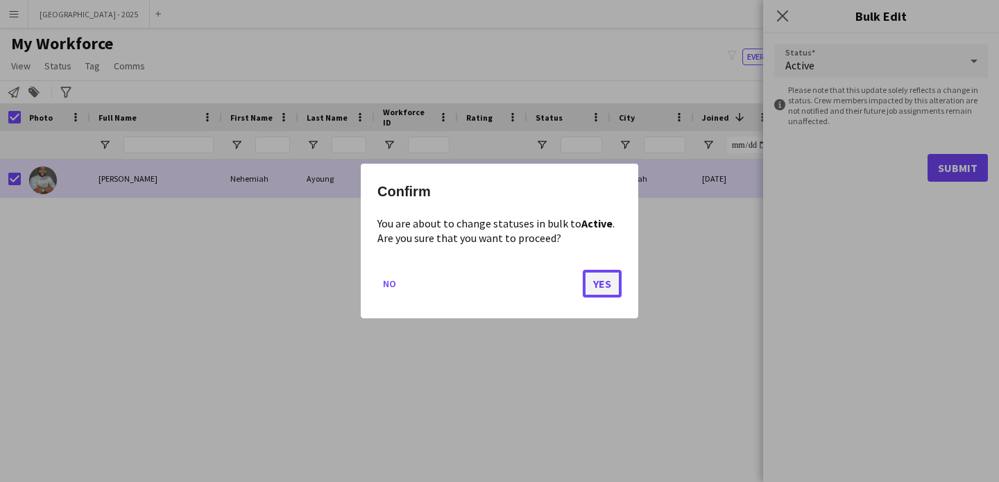
click at [608, 280] on button "Yes" at bounding box center [602, 284] width 39 height 28
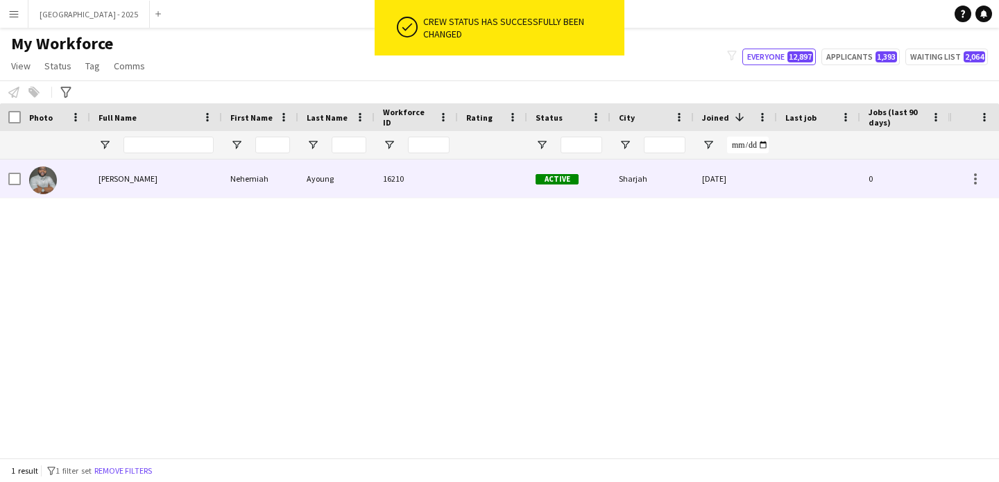
click at [77, 185] on div at bounding box center [55, 179] width 69 height 38
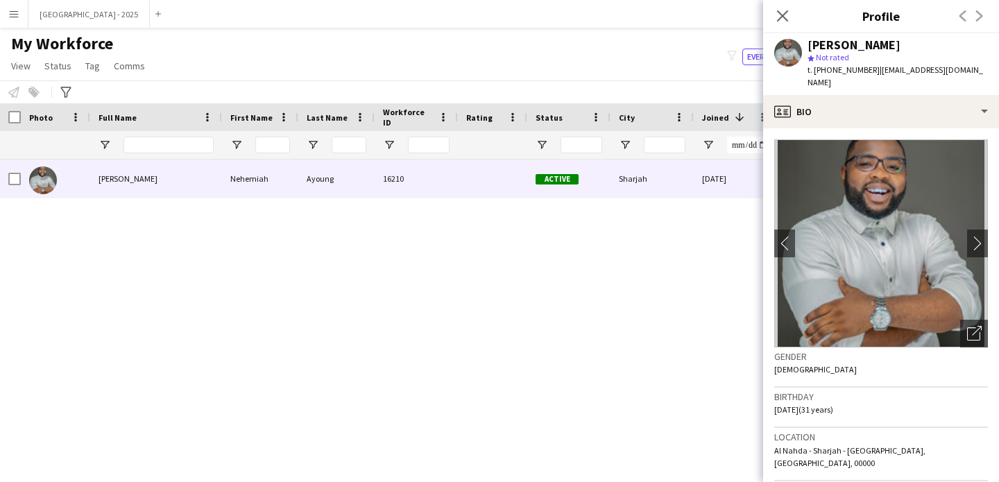
click at [785, 16] on icon "Close pop-in" at bounding box center [782, 15] width 11 height 11
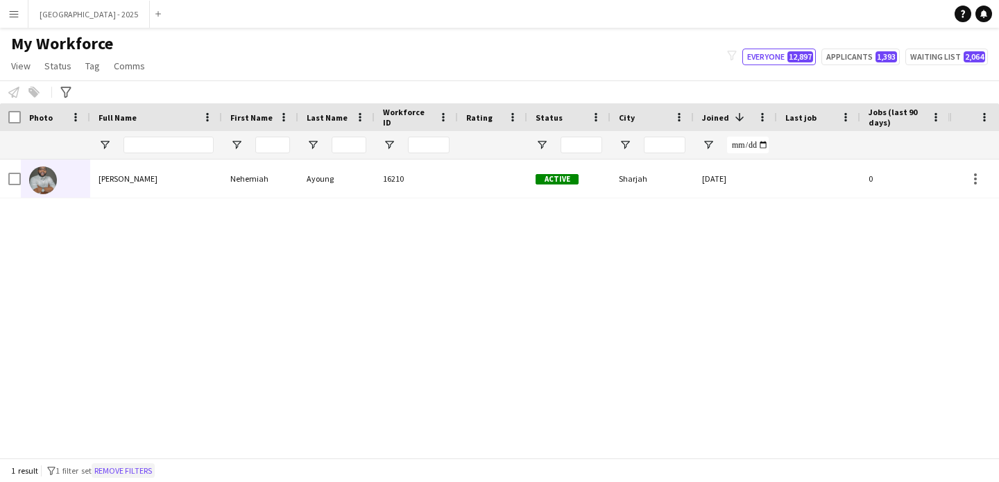
click at [130, 472] on button "Remove filters" at bounding box center [123, 470] width 63 height 15
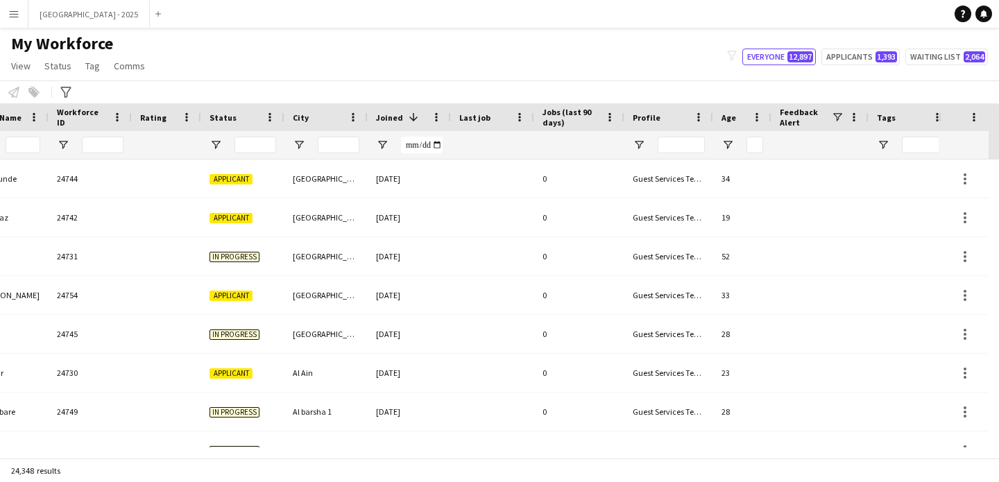
scroll to position [0, 357]
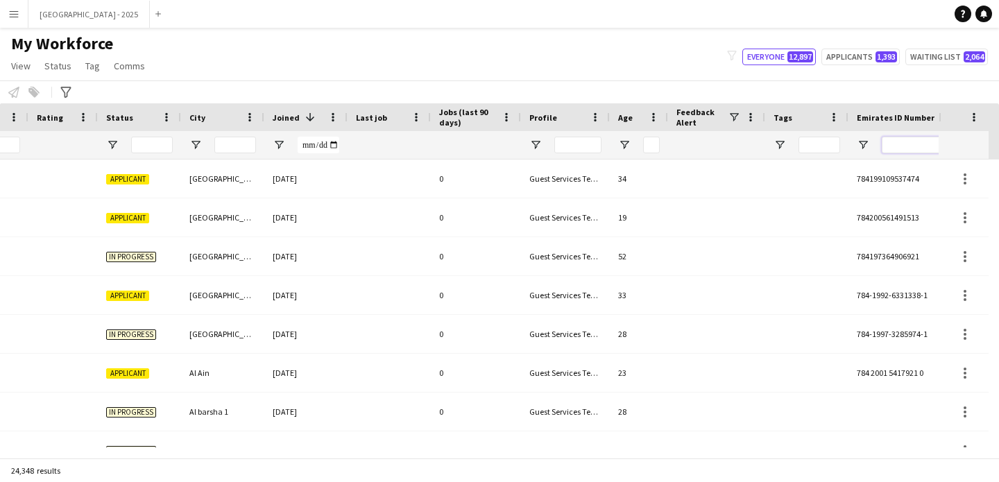
click at [893, 146] on input "Emirates ID Number Filter Input" at bounding box center [930, 145] width 97 height 17
paste input "*******"
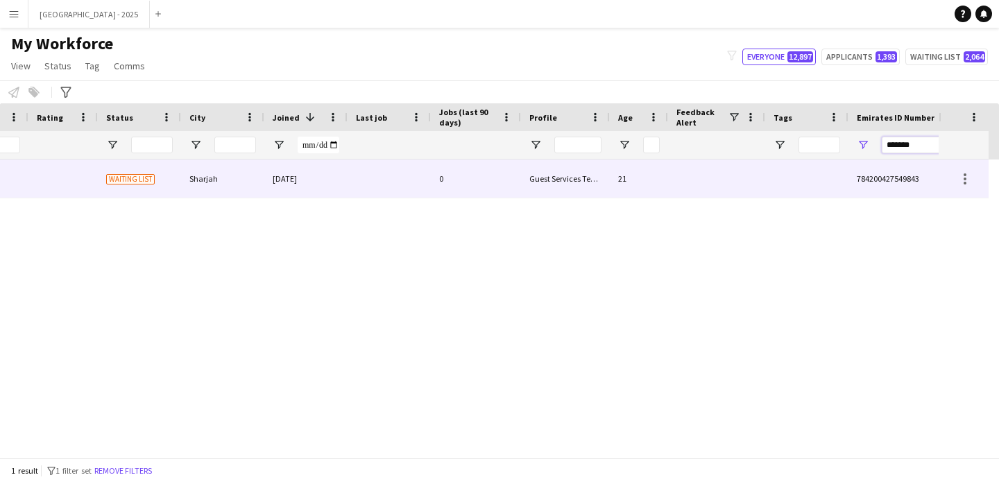
type input "*******"
click at [502, 171] on div "0" at bounding box center [476, 179] width 90 height 38
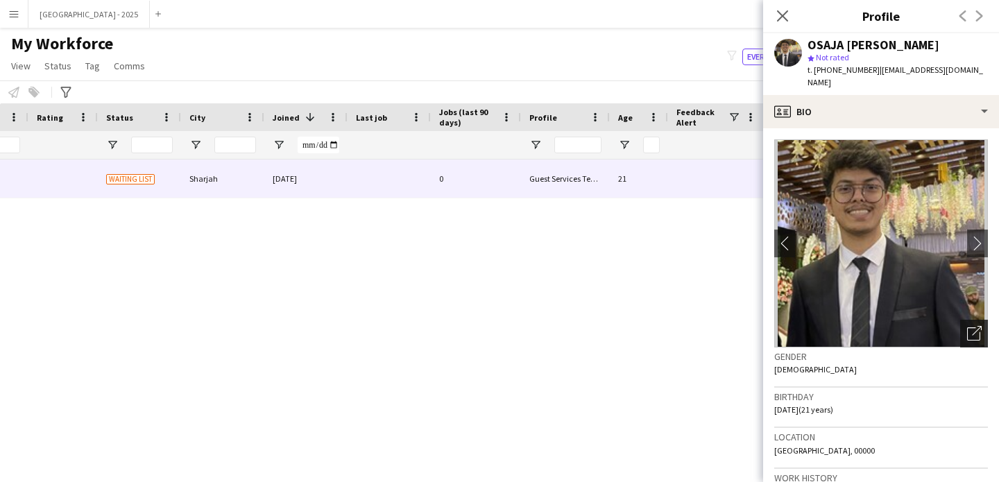
click at [960, 321] on div "Open photos pop-in" at bounding box center [974, 334] width 28 height 28
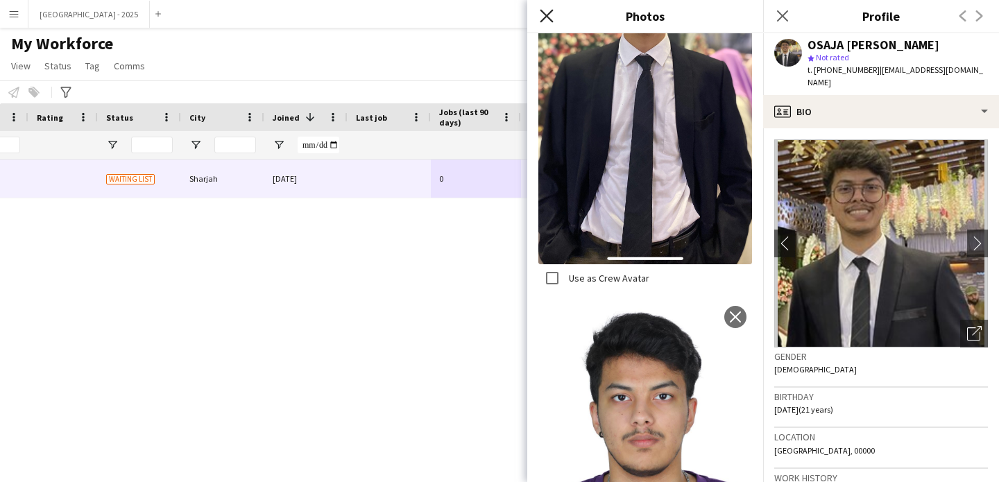
click at [545, 15] on icon "Close pop-in" at bounding box center [546, 15] width 13 height 13
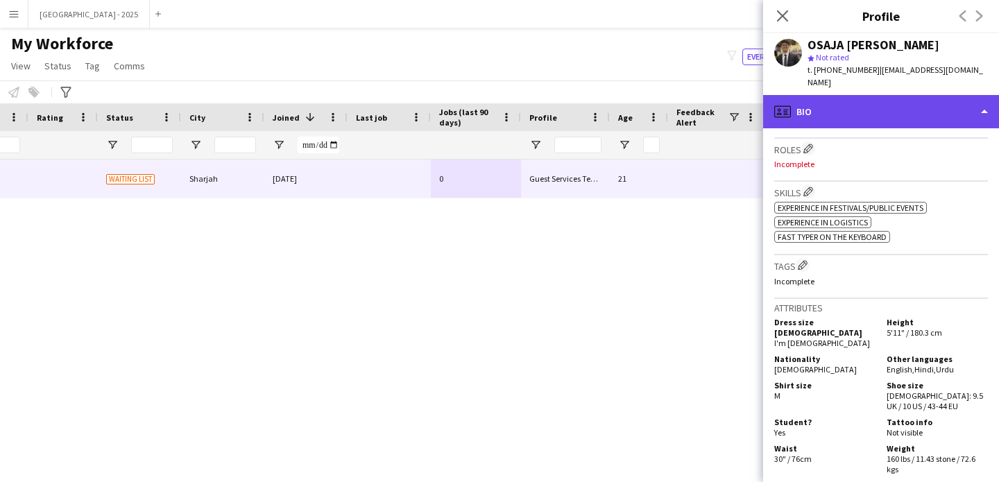
click at [840, 110] on div "profile Bio" at bounding box center [881, 111] width 236 height 33
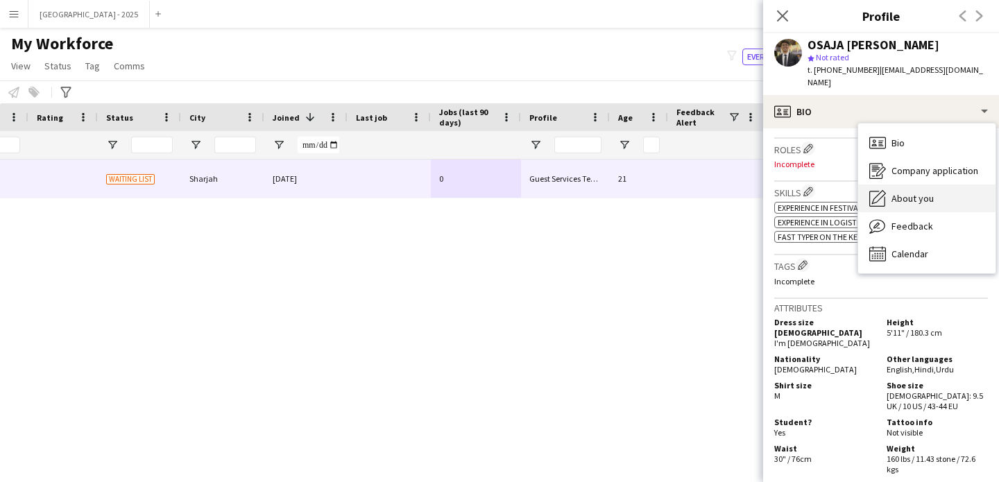
click at [909, 192] on span "About you" at bounding box center [912, 198] width 42 height 12
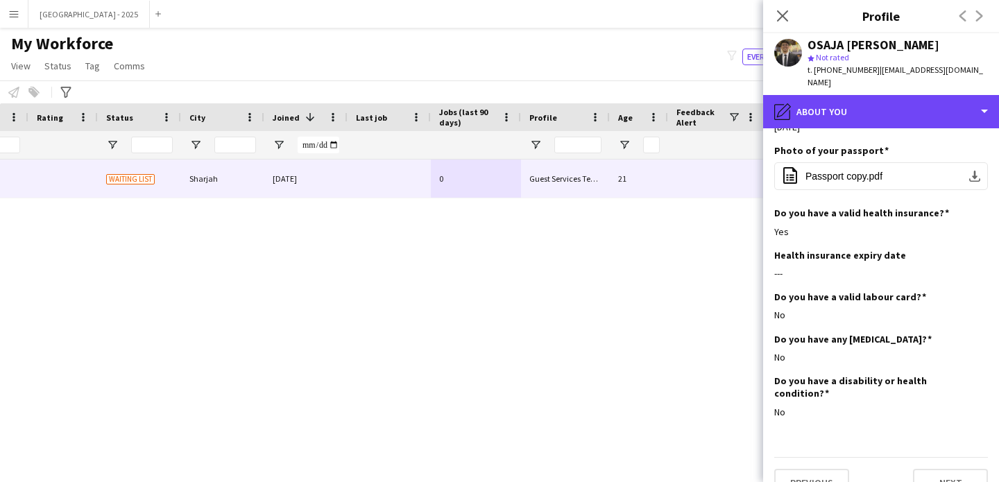
drag, startPoint x: 850, startPoint y: 93, endPoint x: 879, endPoint y: 113, distance: 35.4
click at [850, 95] on div "pencil4 About you" at bounding box center [881, 111] width 236 height 33
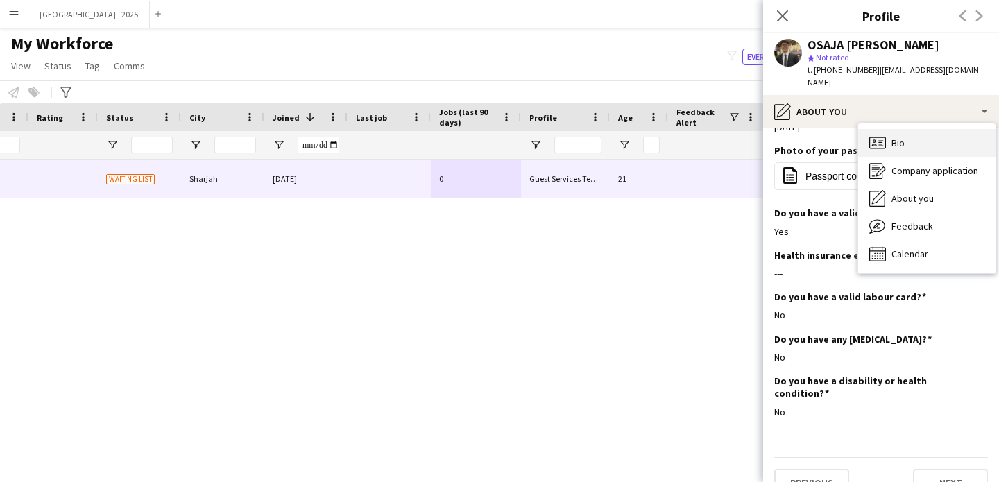
click at [896, 137] on span "Bio" at bounding box center [897, 143] width 13 height 12
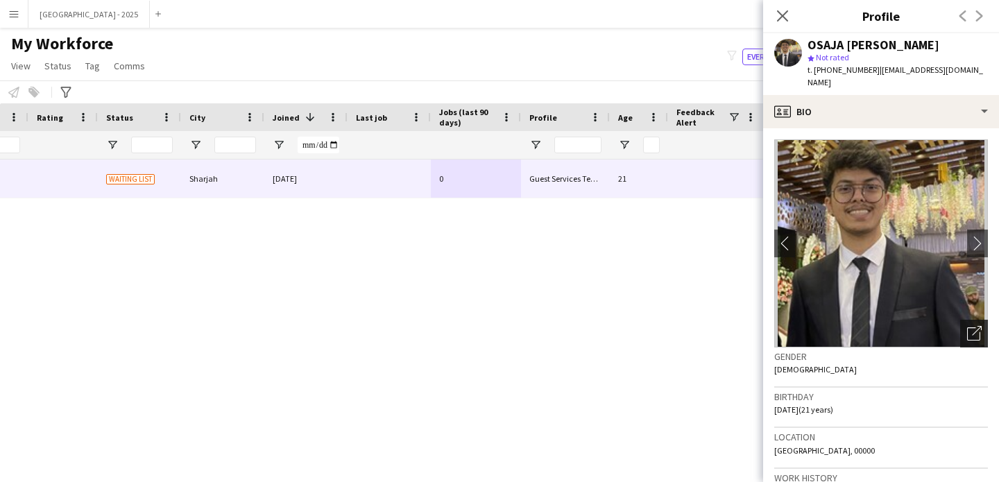
click at [960, 320] on div "Open photos pop-in" at bounding box center [974, 334] width 28 height 28
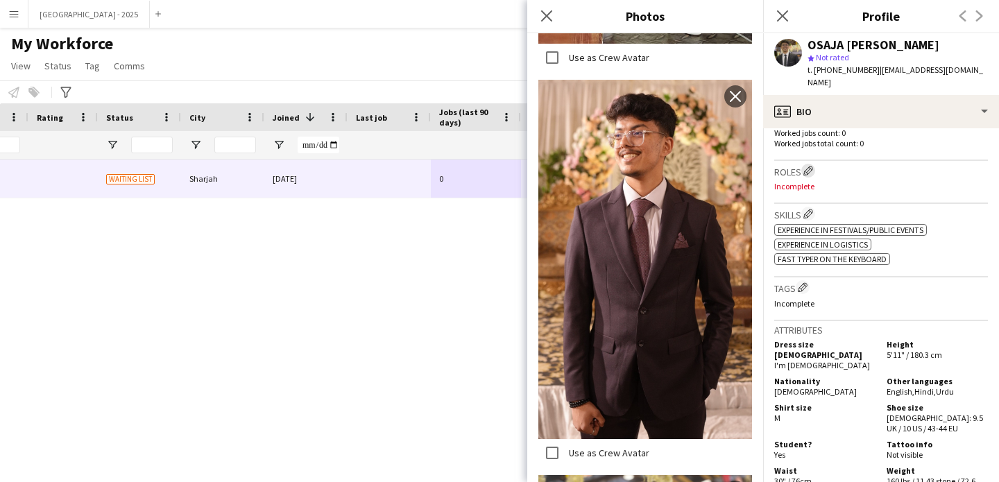
click at [810, 166] on app-icon "Edit crew company roles" at bounding box center [808, 171] width 10 height 10
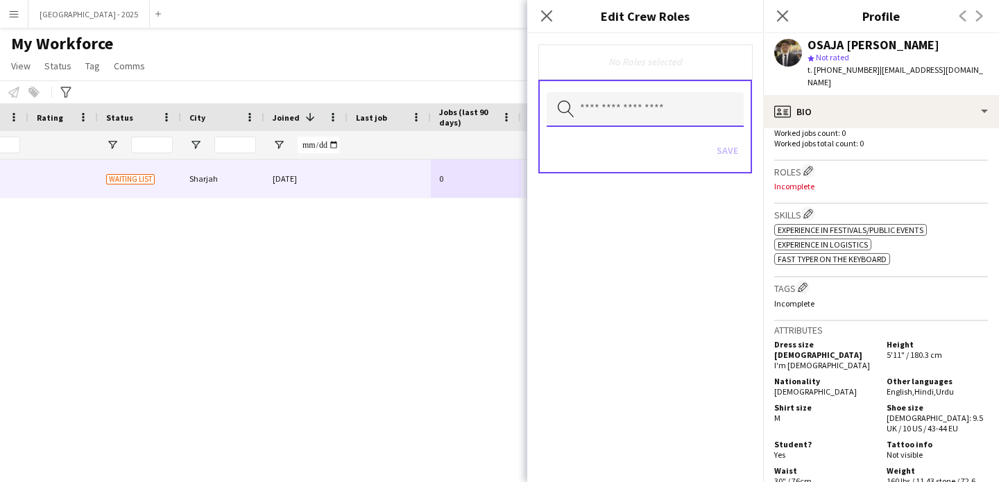
click at [656, 101] on input "text" at bounding box center [645, 109] width 197 height 35
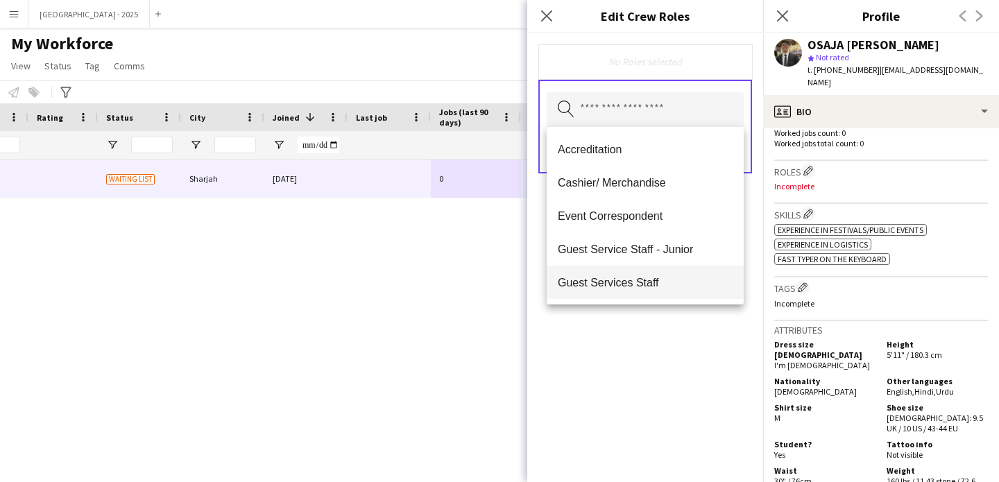
click at [662, 279] on span "Guest Services Staff" at bounding box center [645, 282] width 175 height 13
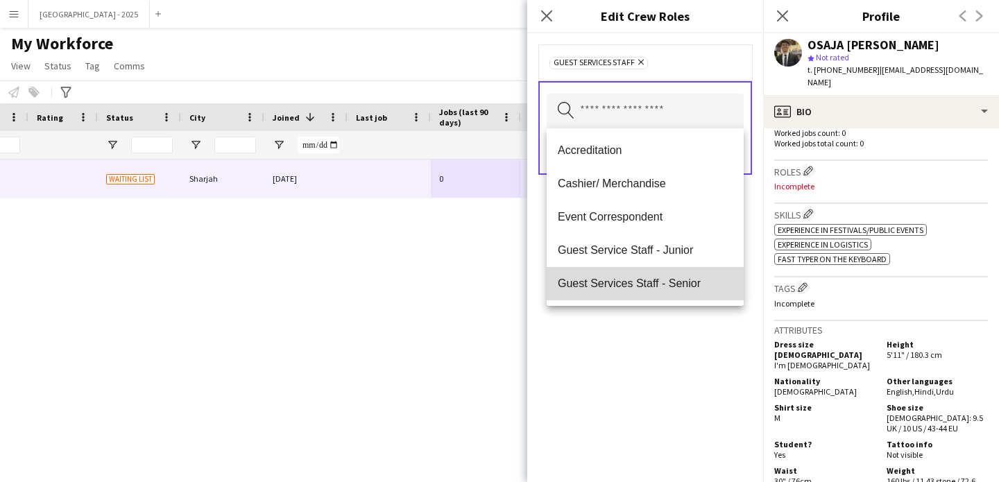
click at [667, 285] on span "Guest Services Staff - Senior" at bounding box center [645, 283] width 175 height 13
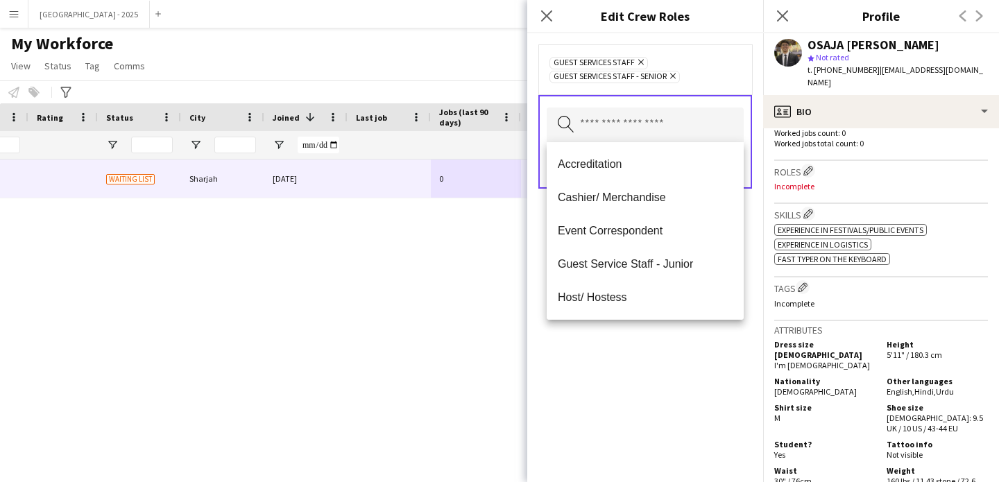
click at [672, 330] on div "Guest Services Staff Remove Guest Services Staff - Senior Remove Search by role…" at bounding box center [645, 257] width 236 height 449
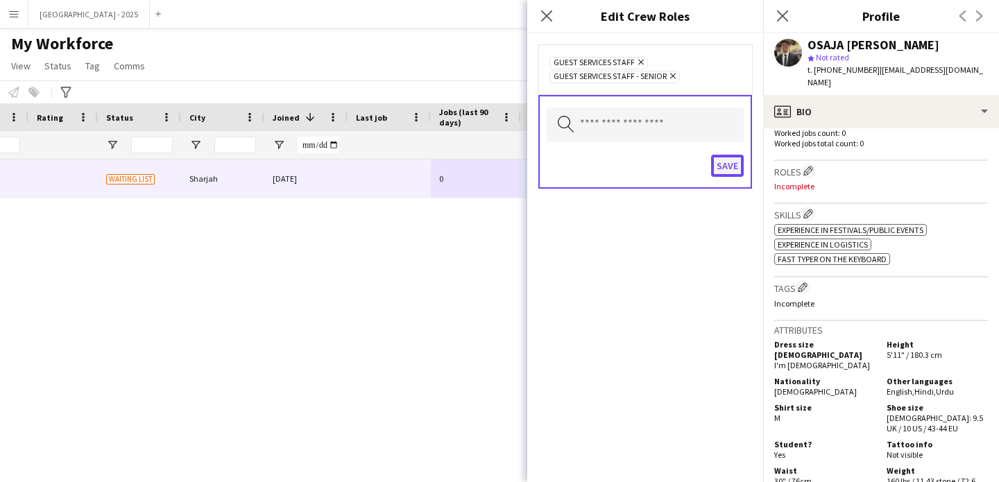
click at [730, 172] on button "Save" at bounding box center [727, 166] width 33 height 22
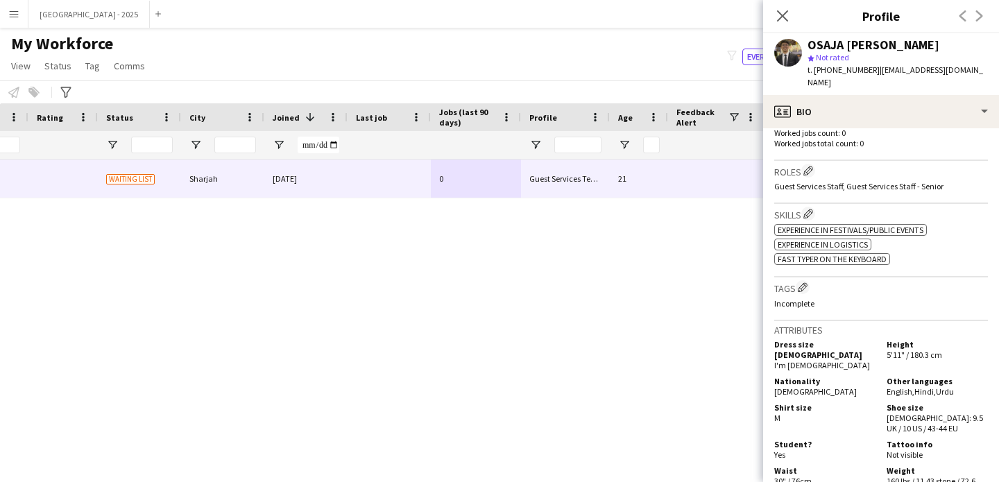
click at [803, 298] on p "Incomplete" at bounding box center [881, 303] width 214 height 10
click at [805, 283] on h3 "Tags Edit crew company tags" at bounding box center [881, 287] width 214 height 15
click at [805, 282] on app-icon "Edit crew company tags" at bounding box center [803, 287] width 10 height 10
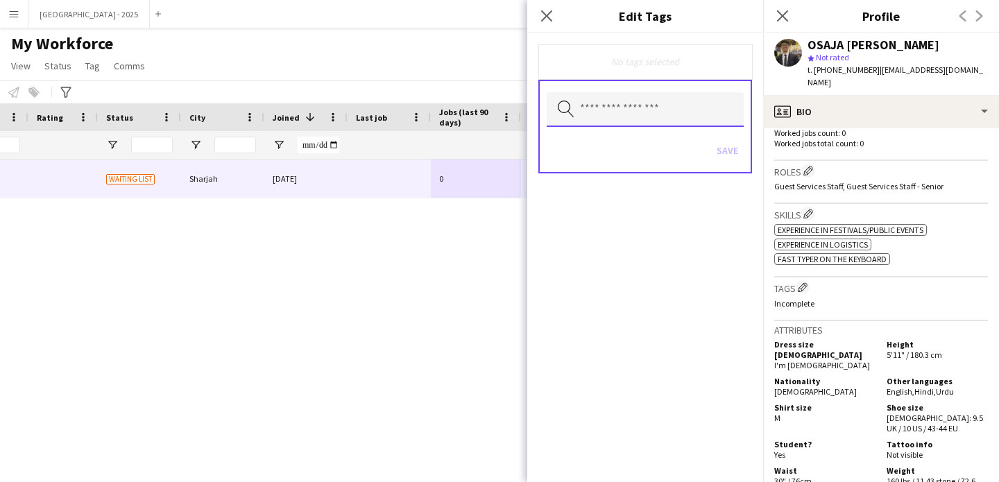
click at [664, 119] on input "text" at bounding box center [645, 109] width 197 height 35
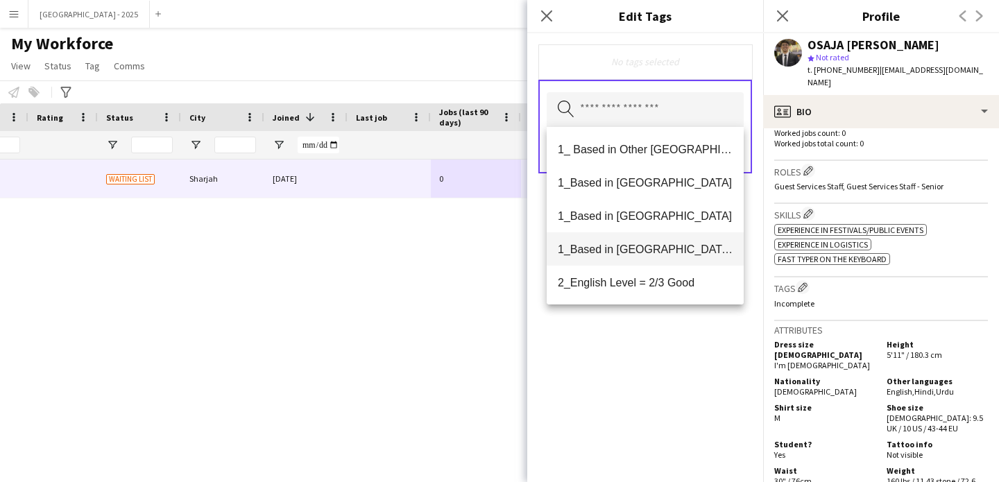
click at [671, 241] on mat-option "1_Based in [GEOGRAPHIC_DATA]/[GEOGRAPHIC_DATA]/Ajman" at bounding box center [645, 248] width 197 height 33
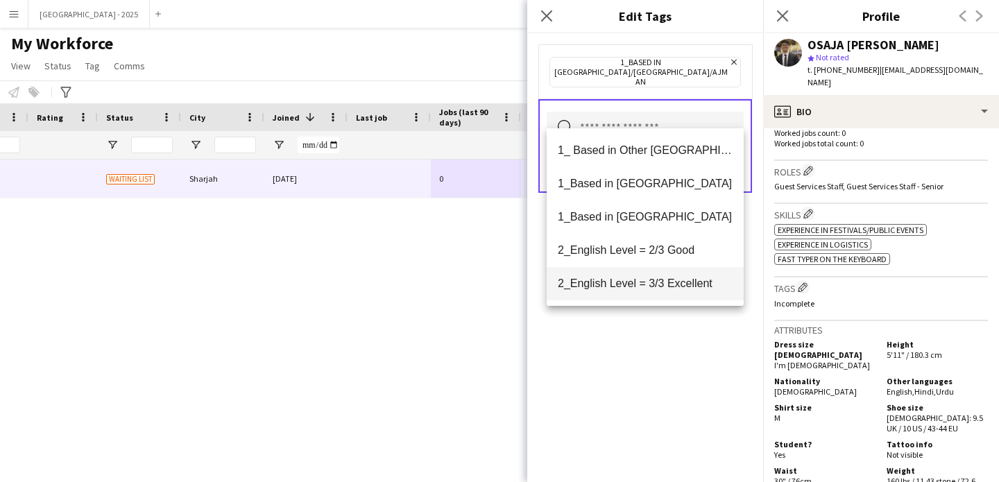
click at [674, 273] on mat-option "2_English Level = 3/3 Excellent" at bounding box center [645, 283] width 197 height 33
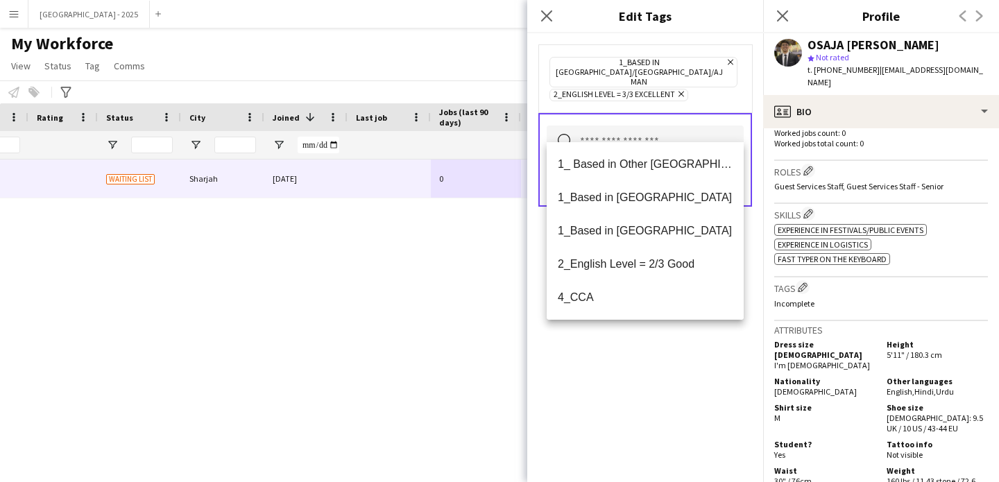
click at [670, 350] on div "1_Based in [GEOGRAPHIC_DATA]/[GEOGRAPHIC_DATA]/Ajman Remove 2_English Level = 3…" at bounding box center [645, 257] width 236 height 449
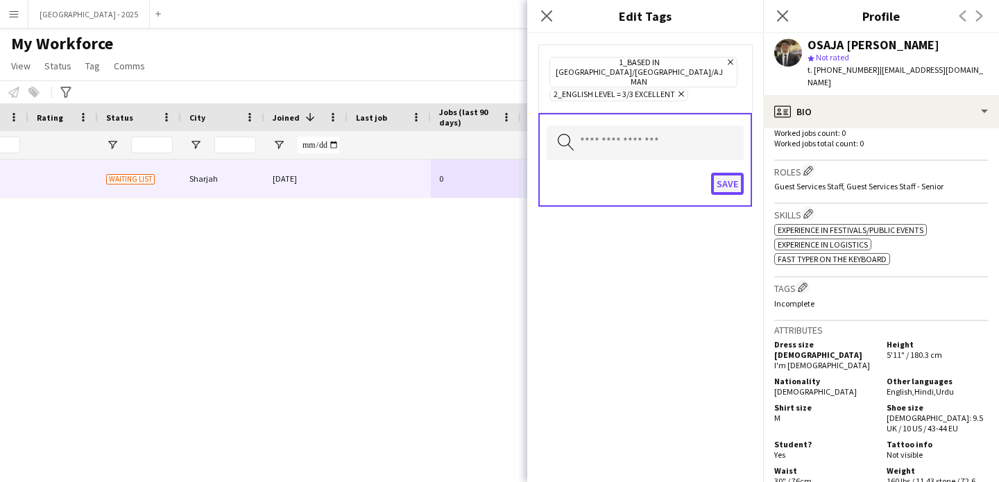
click at [714, 173] on button "Save" at bounding box center [727, 184] width 33 height 22
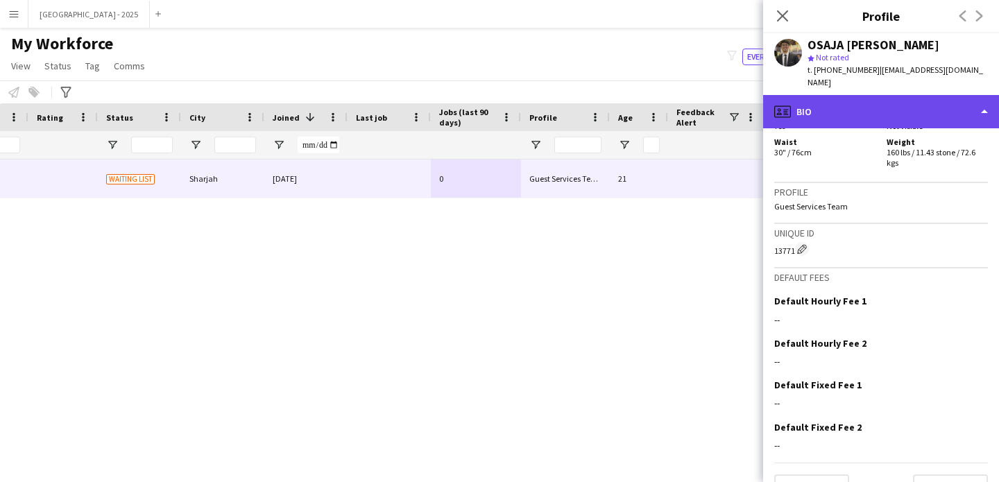
click at [817, 95] on div "profile Bio" at bounding box center [881, 111] width 236 height 33
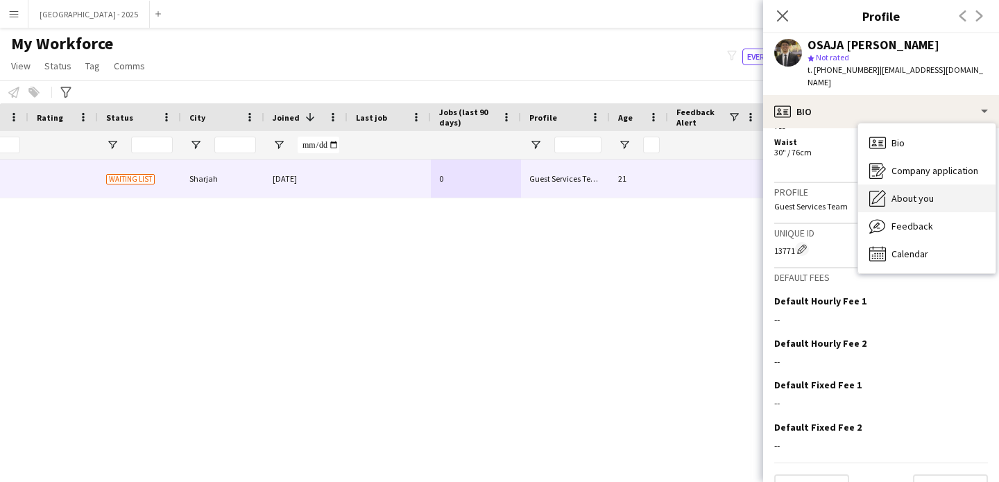
click at [908, 185] on div "About you About you" at bounding box center [926, 199] width 137 height 28
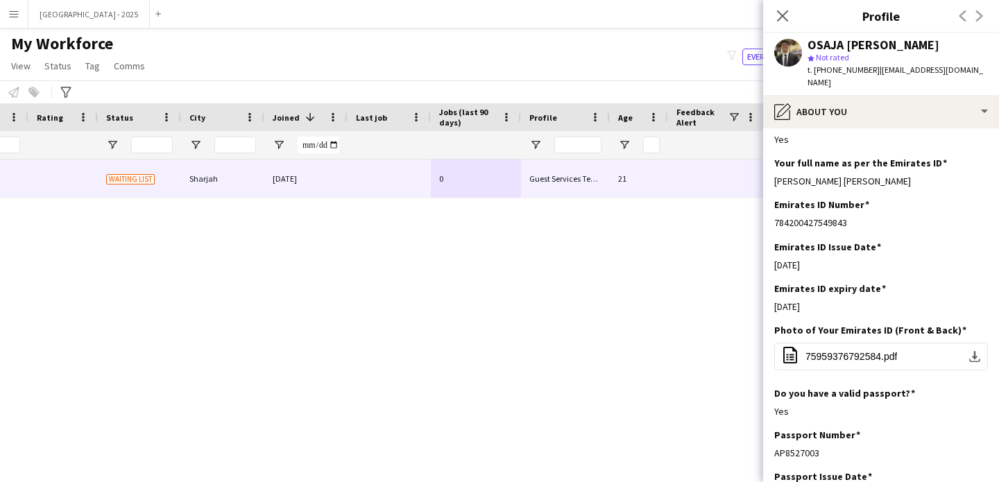
scroll to position [565, 0]
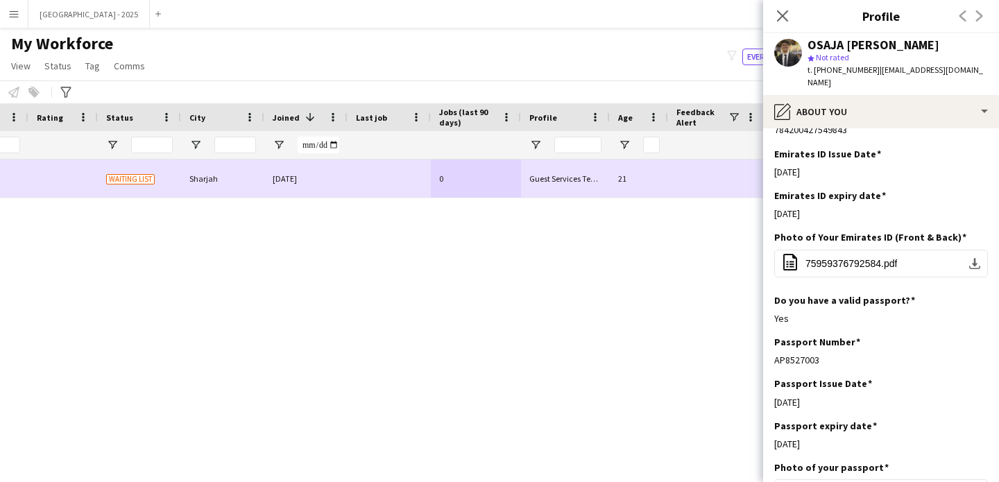
click at [207, 179] on div "Sharjah" at bounding box center [222, 179] width 83 height 38
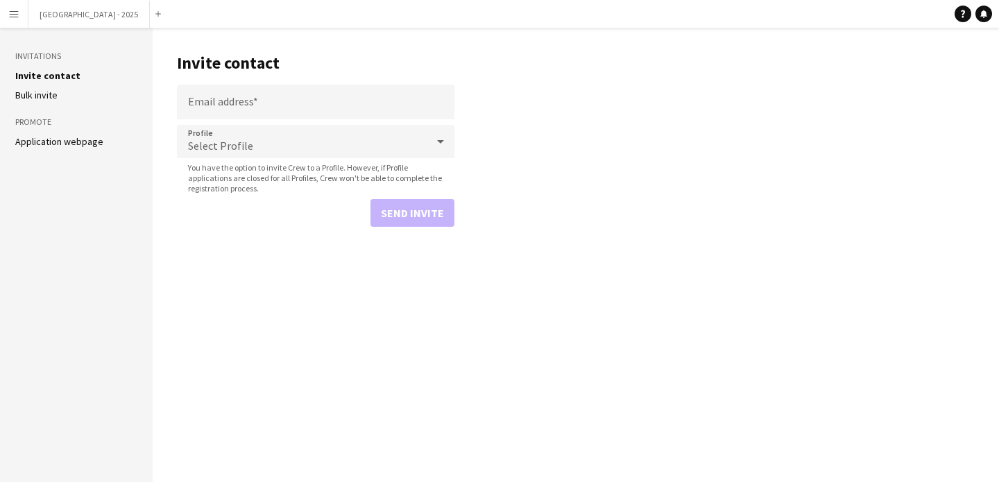
click at [16, 19] on app-icon "Menu" at bounding box center [13, 13] width 11 height 11
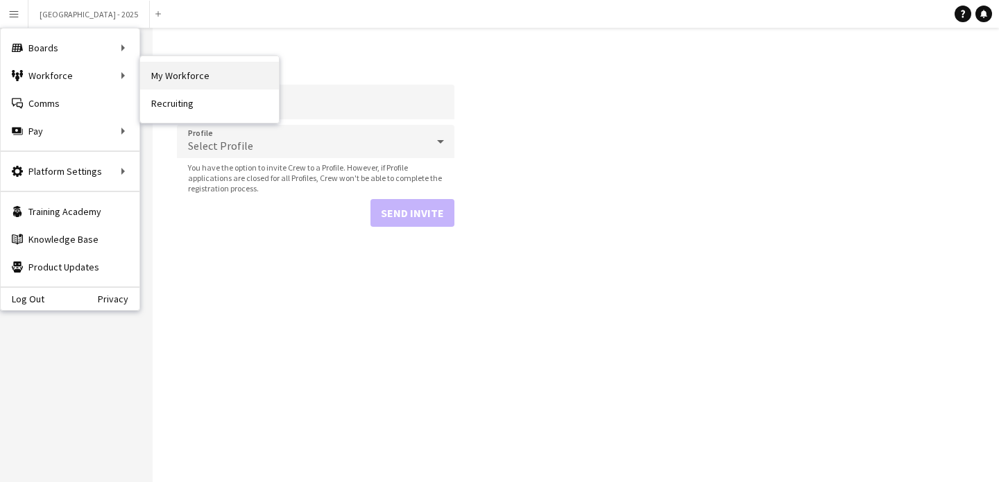
click at [156, 71] on link "My Workforce" at bounding box center [209, 76] width 139 height 28
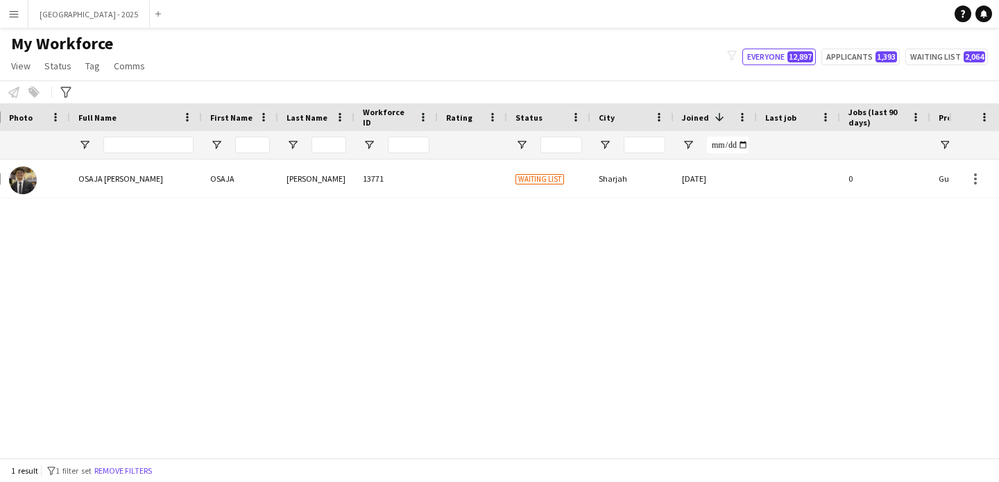
scroll to position [0, 49]
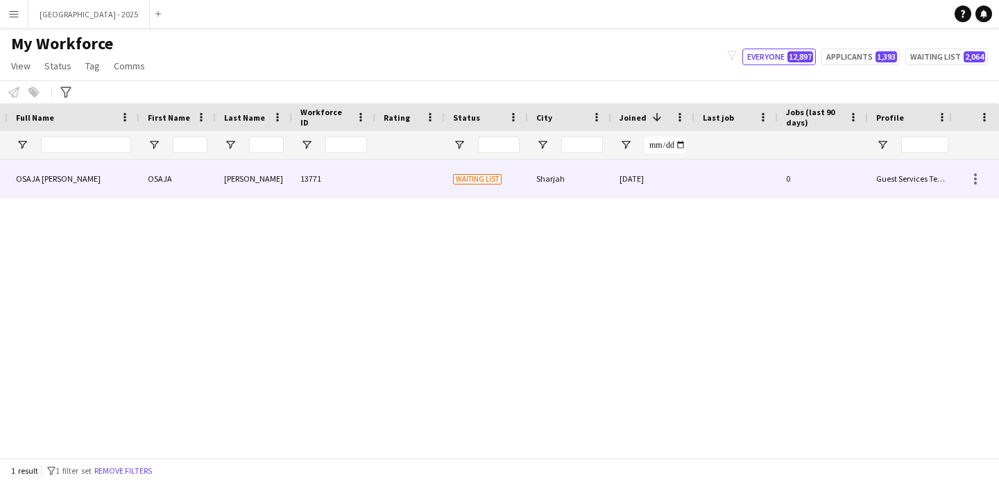
click at [283, 184] on div "[PERSON_NAME]" at bounding box center [254, 179] width 76 height 38
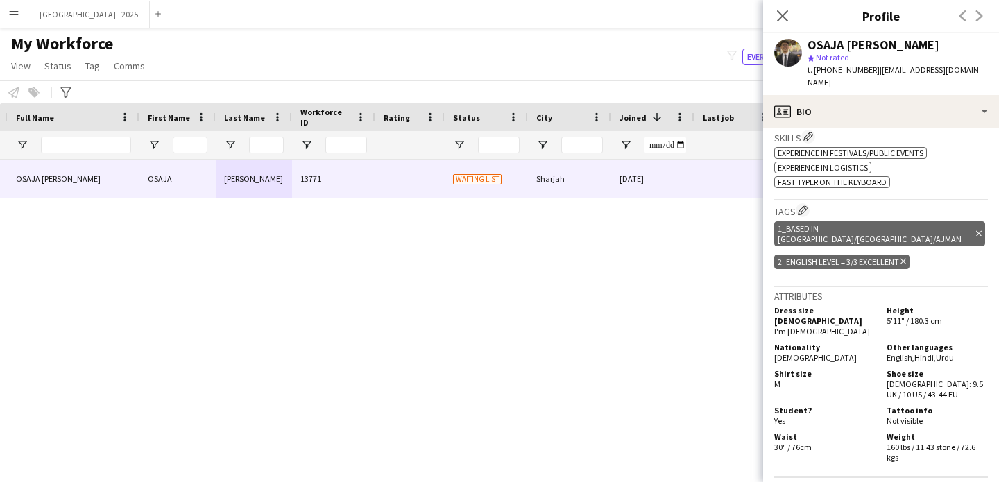
click at [903, 257] on icon "Delete tag" at bounding box center [903, 261] width 6 height 8
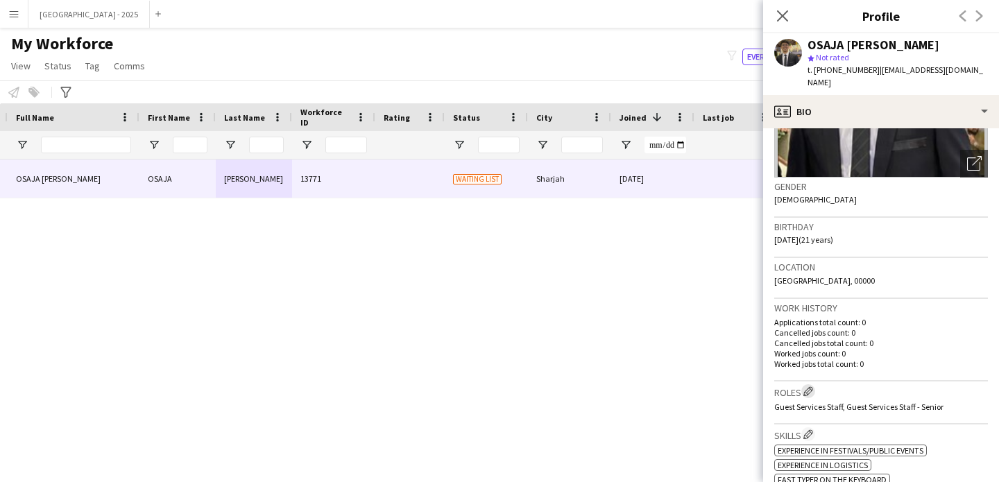
click at [810, 384] on button "Edit crew company roles" at bounding box center [808, 391] width 14 height 14
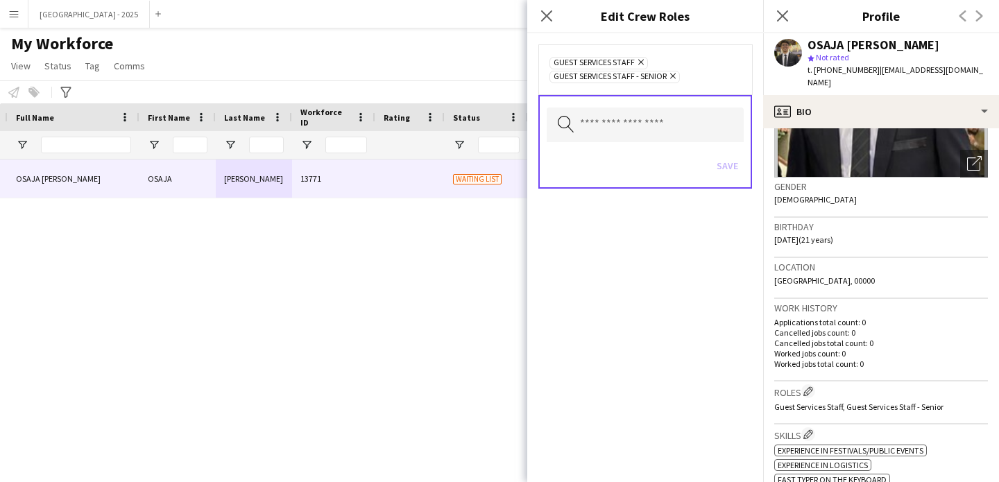
click at [673, 78] on icon "Remove" at bounding box center [671, 75] width 9 height 9
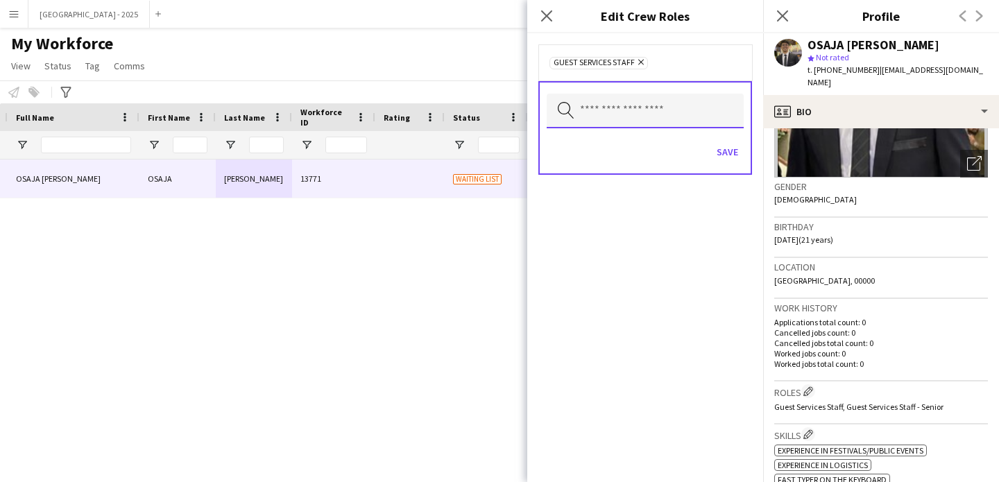
click at [652, 128] on input "text" at bounding box center [645, 111] width 197 height 35
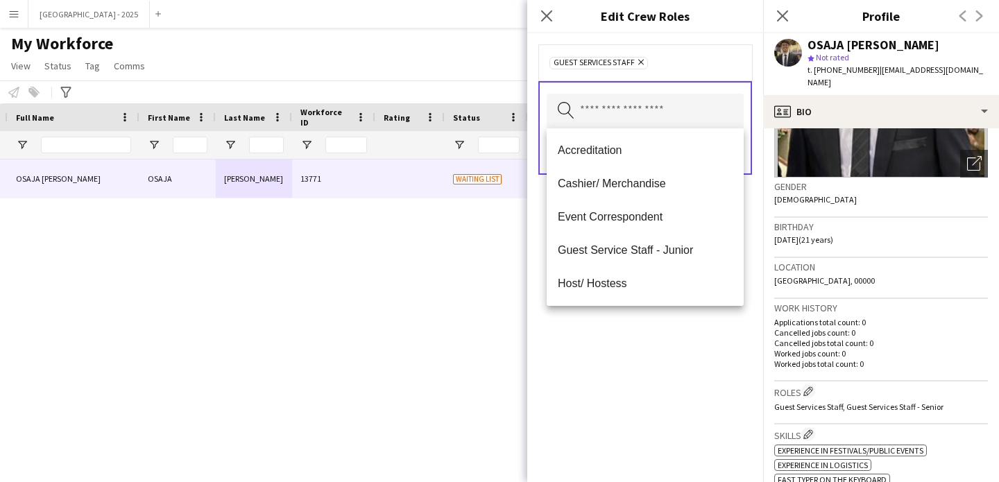
click at [703, 361] on div "Guest Services Staff Remove Search by role type Save" at bounding box center [645, 257] width 236 height 449
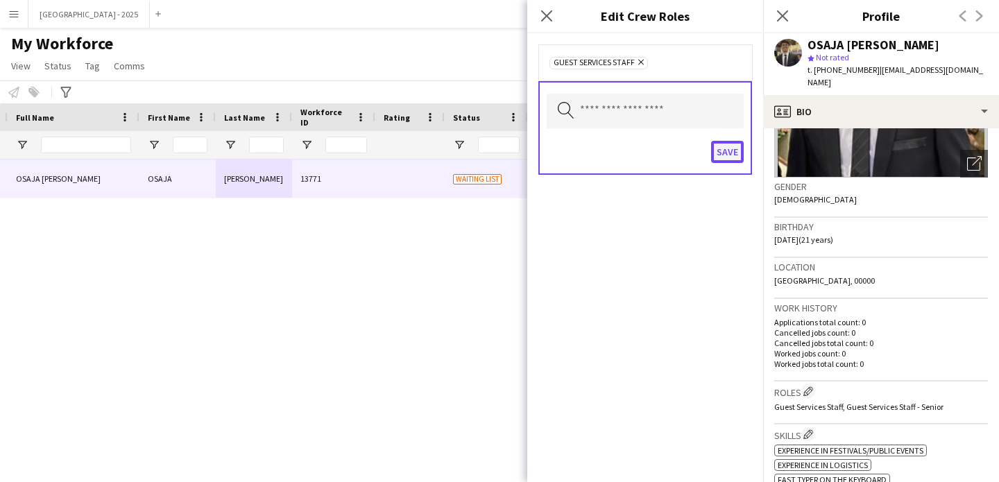
click at [730, 150] on button "Save" at bounding box center [727, 152] width 33 height 22
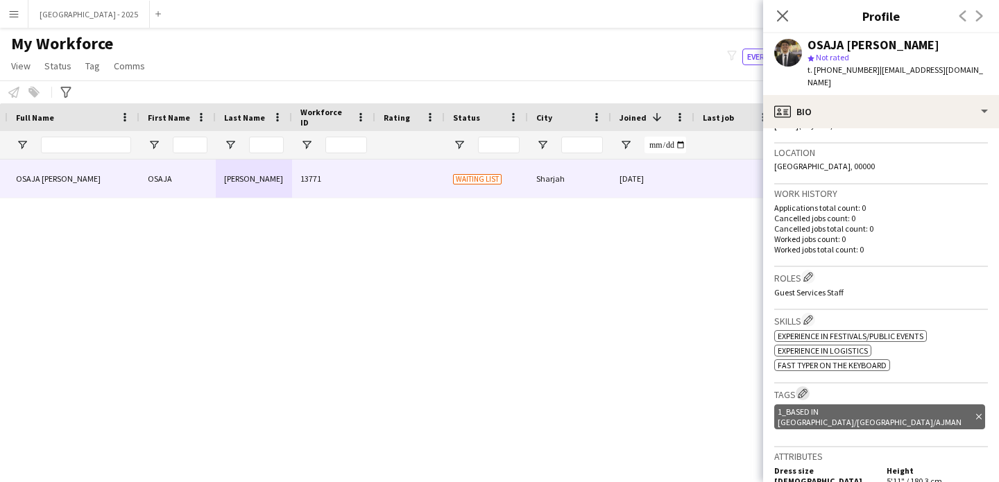
click at [806, 388] on app-icon "Edit crew company tags" at bounding box center [803, 393] width 10 height 10
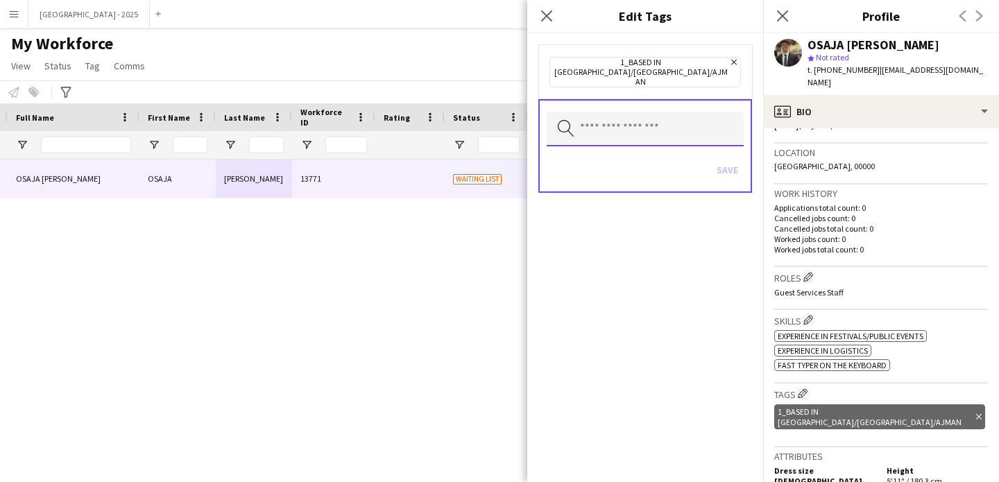
click at [669, 115] on input "text" at bounding box center [645, 129] width 197 height 35
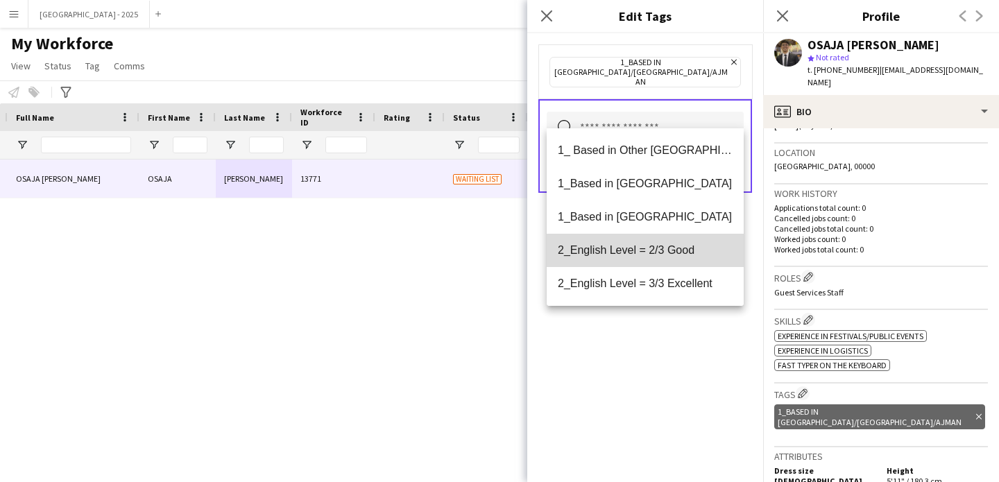
click at [676, 264] on mat-option "2_English Level = 2/3 Good" at bounding box center [645, 250] width 197 height 33
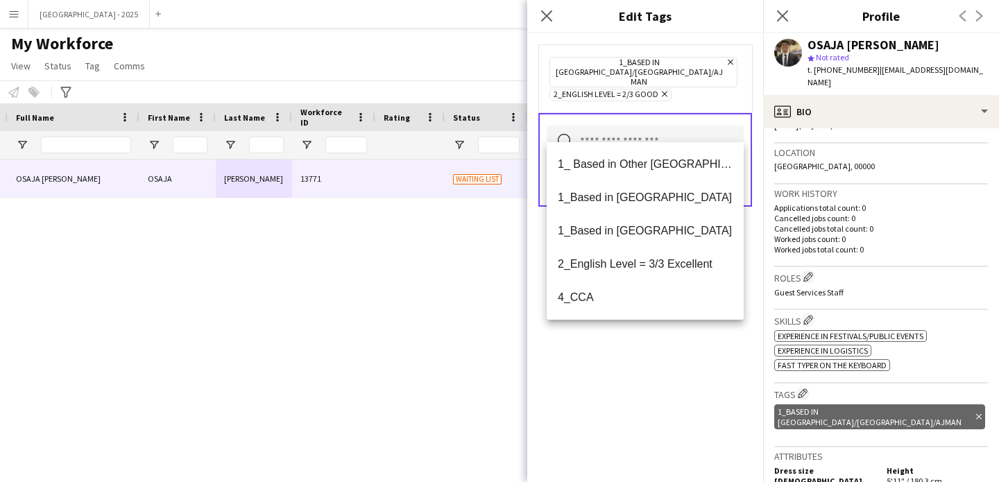
click at [669, 346] on div "1_Based in [GEOGRAPHIC_DATA]/[GEOGRAPHIC_DATA]/Ajman Remove 2_English Level = 2…" at bounding box center [645, 257] width 236 height 449
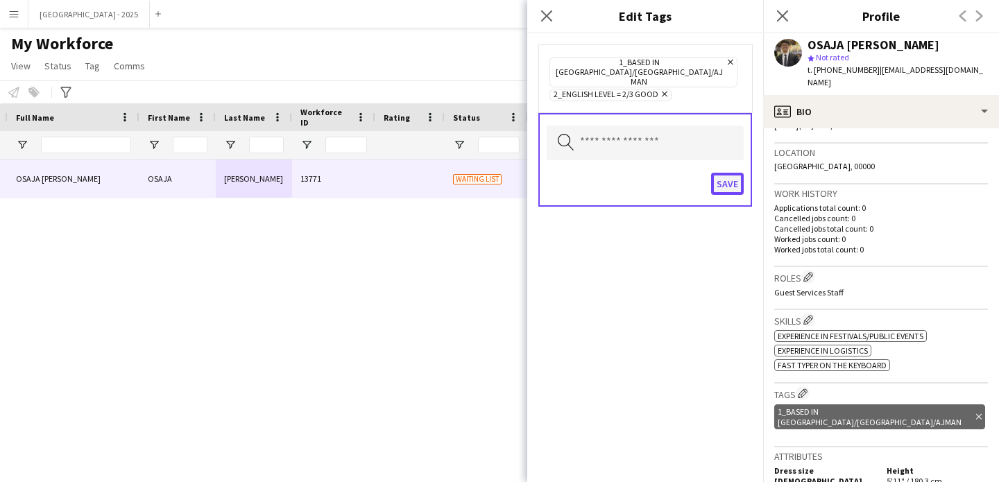
click at [712, 173] on button "Save" at bounding box center [727, 184] width 33 height 22
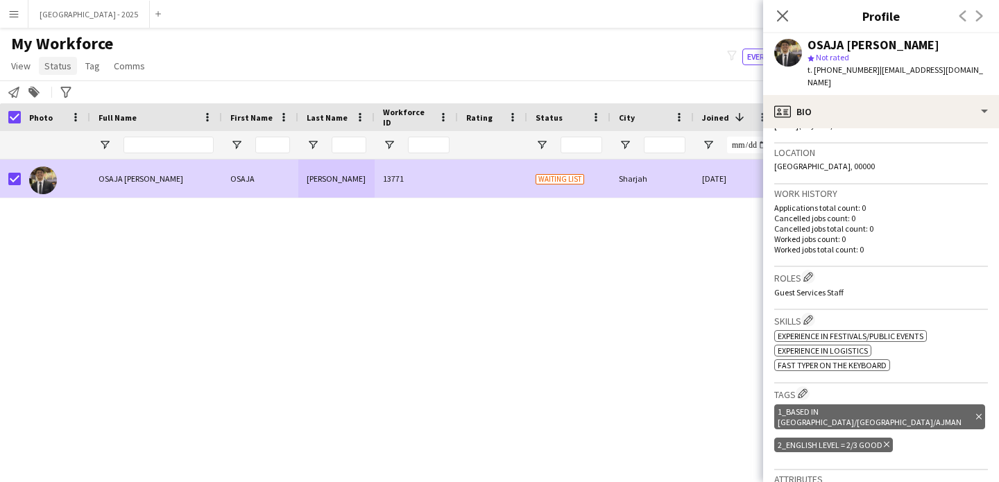
click at [60, 65] on span "Status" at bounding box center [57, 66] width 27 height 12
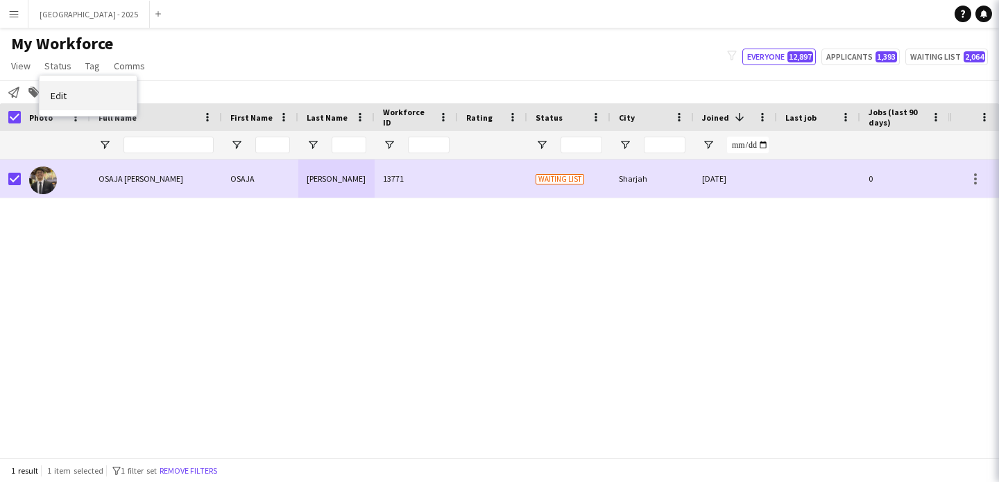
click at [133, 87] on link "Edit" at bounding box center [88, 95] width 97 height 29
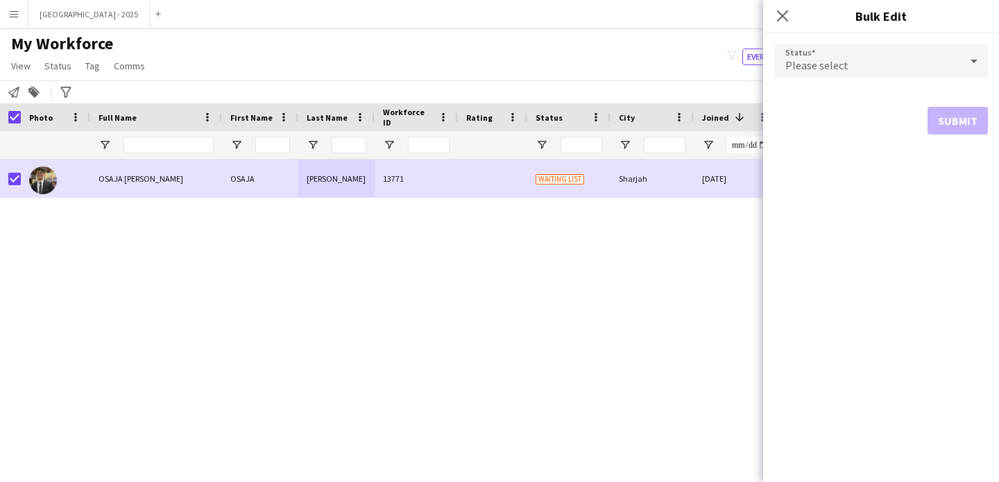
click at [894, 62] on div "Please select" at bounding box center [867, 60] width 186 height 33
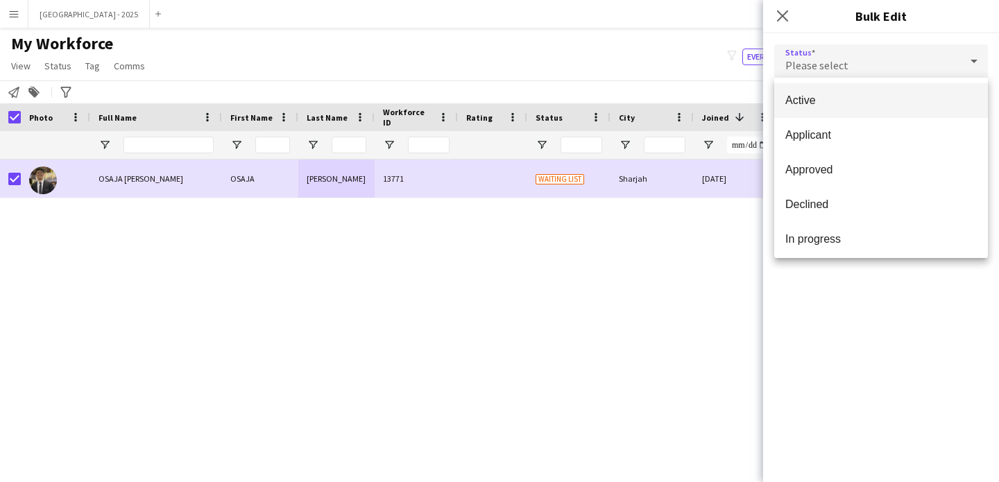
click at [842, 103] on span "Active" at bounding box center [880, 100] width 191 height 13
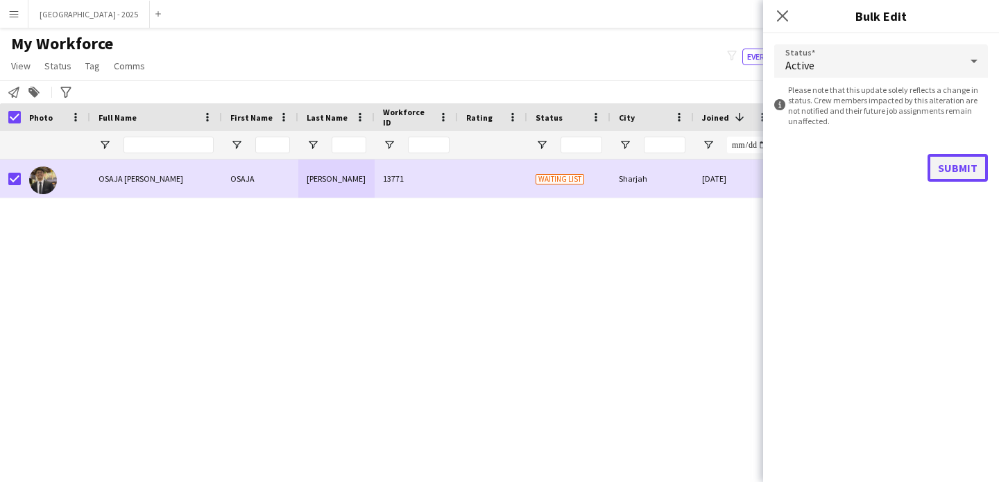
click at [944, 169] on button "Submit" at bounding box center [957, 168] width 60 height 28
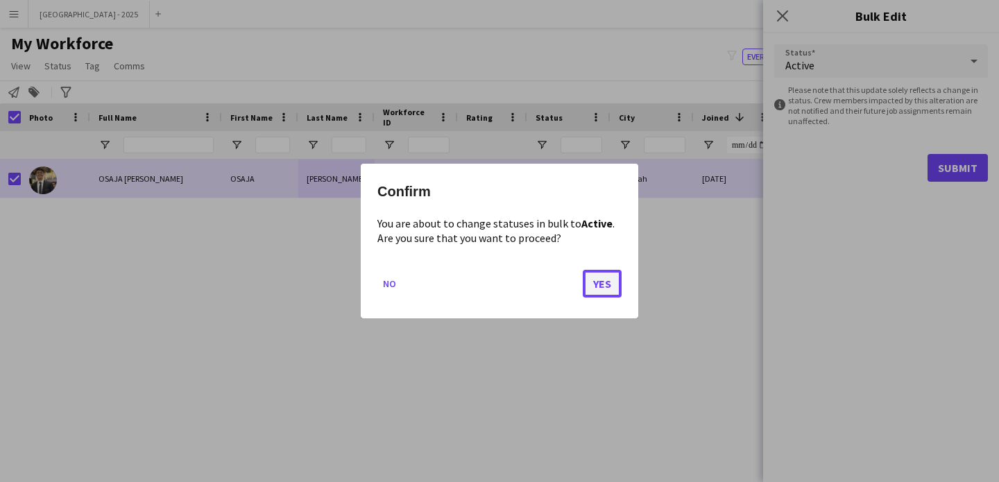
click at [621, 284] on button "Yes" at bounding box center [602, 284] width 39 height 28
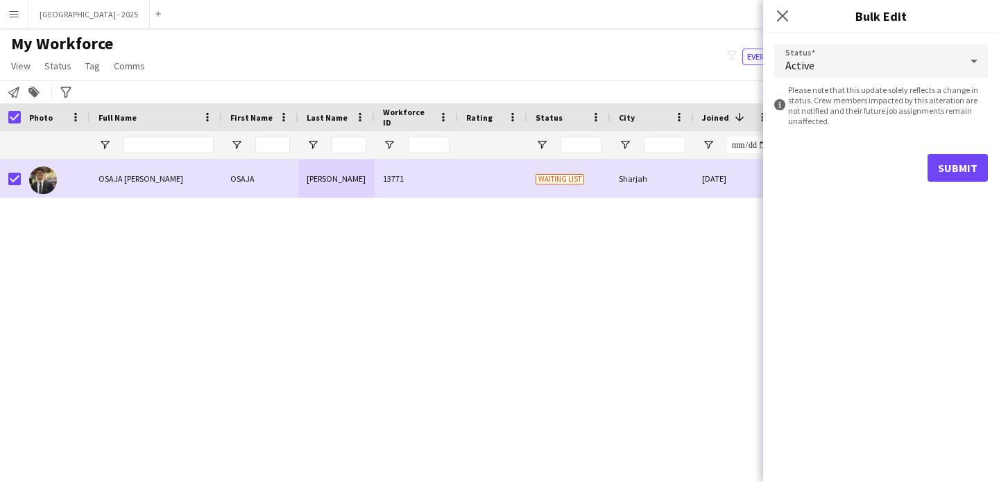
click at [620, 284] on div "OSAJA [PERSON_NAME] OSAJA [PERSON_NAME] 13771 Waiting list Sharjah [DATE] 0 Gue…" at bounding box center [474, 304] width 949 height 288
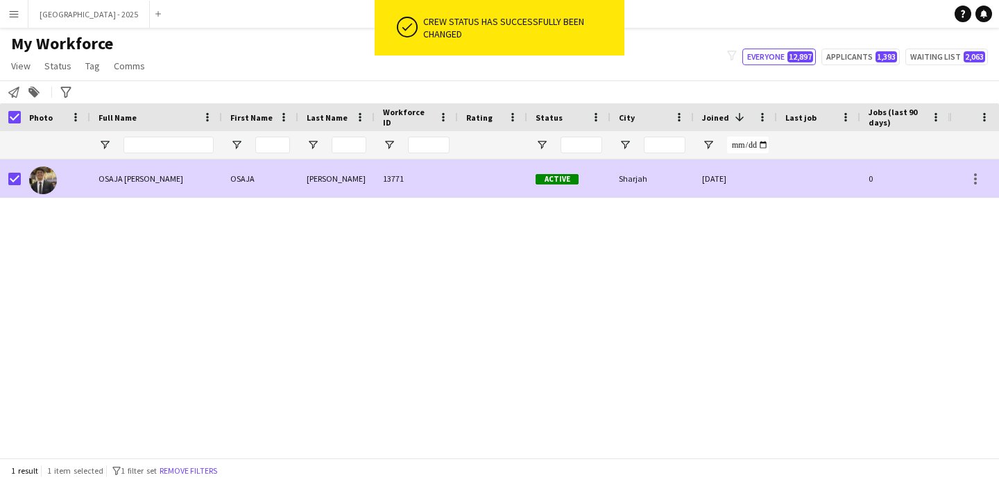
click at [23, 180] on div at bounding box center [55, 179] width 69 height 38
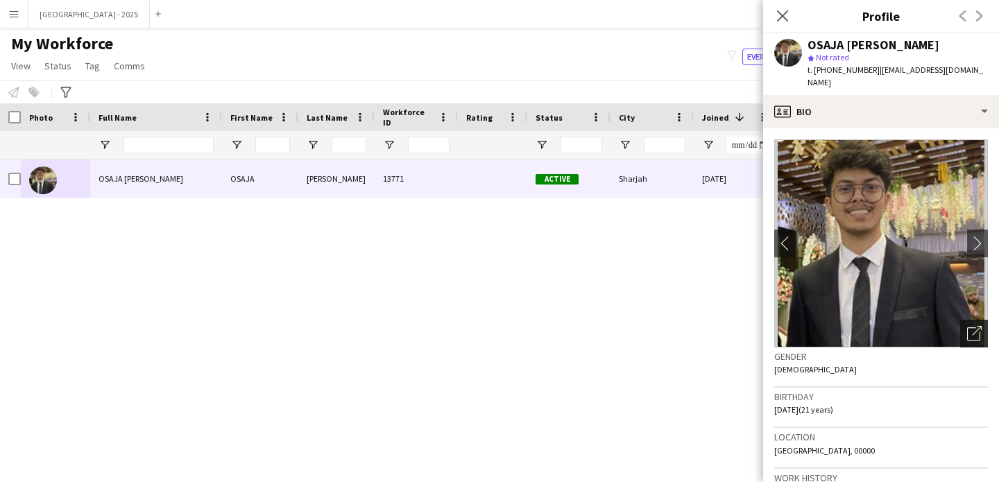
click at [967, 326] on icon "Open photos pop-in" at bounding box center [974, 333] width 15 height 15
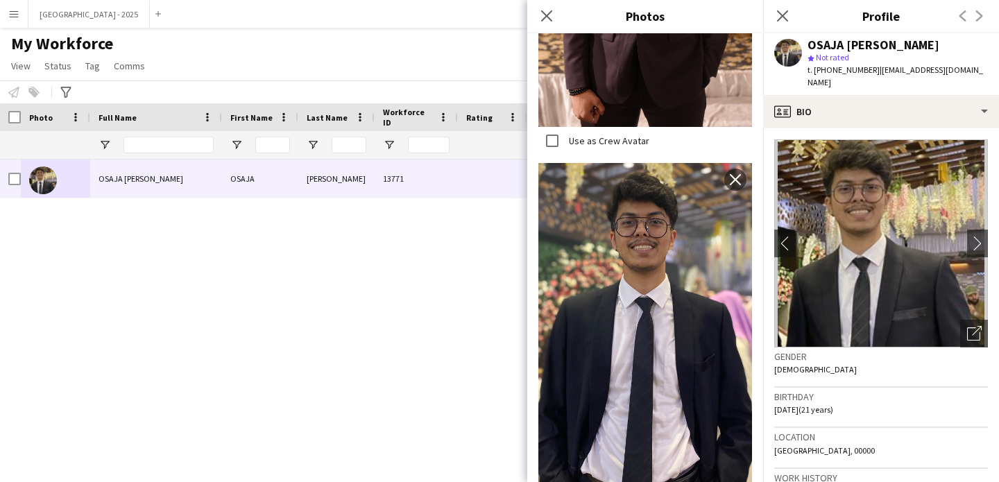
click at [862, 391] on div "Birthday [DEMOGRAPHIC_DATA] (21 years)" at bounding box center [881, 408] width 214 height 40
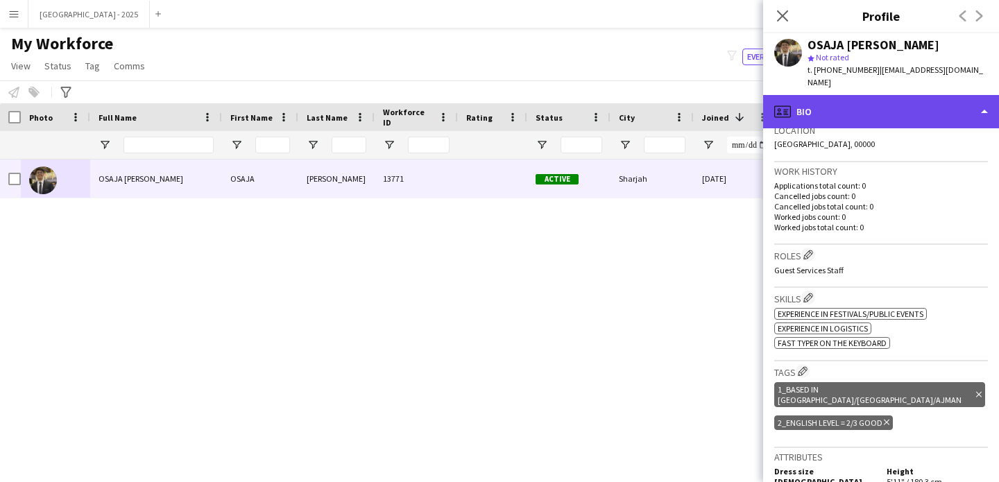
click at [852, 103] on div "profile Bio" at bounding box center [881, 111] width 236 height 33
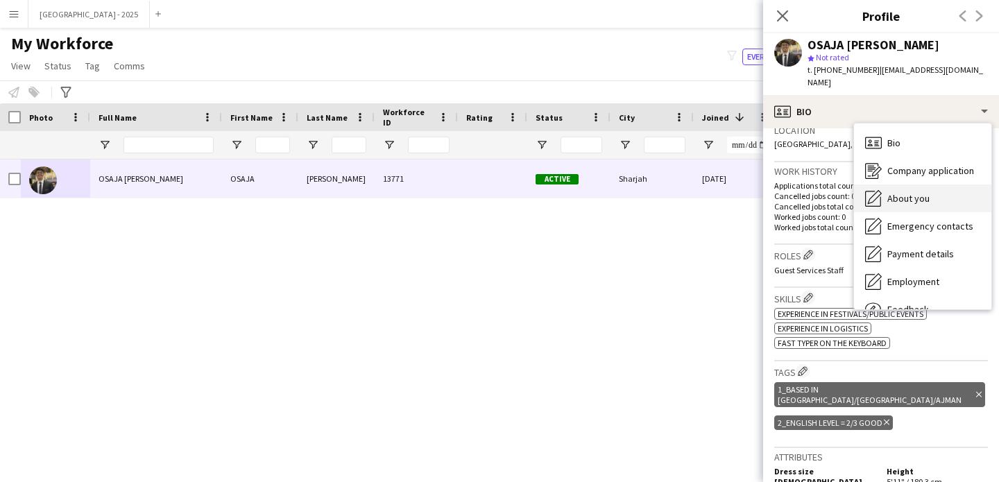
click at [935, 198] on div "About you About you" at bounding box center [922, 199] width 137 height 28
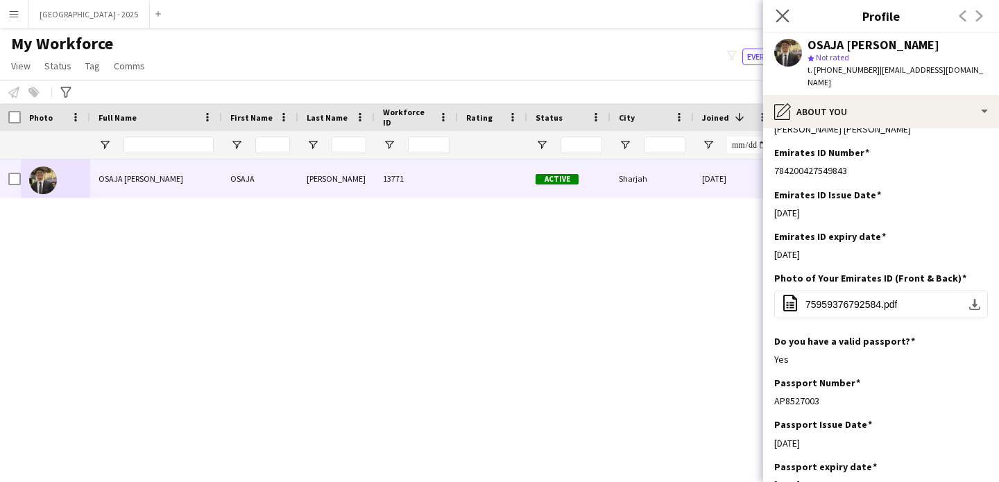
click at [787, 23] on app-icon "Close pop-in" at bounding box center [783, 16] width 20 height 20
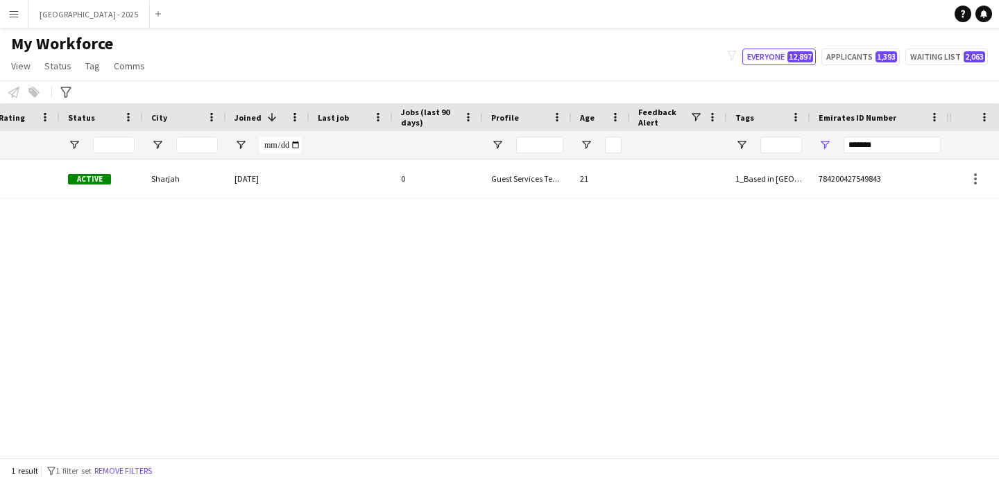
click at [898, 157] on div "*******" at bounding box center [891, 145] width 97 height 28
click at [898, 146] on input "*******" at bounding box center [891, 145] width 97 height 17
type input "*"
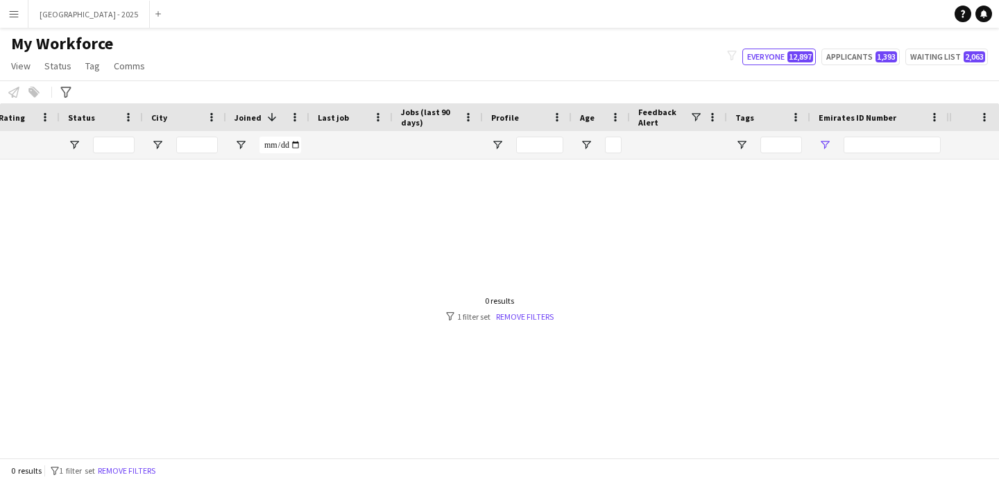
click at [875, 154] on div at bounding box center [891, 145] width 97 height 28
click at [877, 149] on input "Emirates ID Number Filter Input" at bounding box center [891, 145] width 97 height 17
paste input "*******"
click at [883, 145] on input "Emirates ID Number Filter Input" at bounding box center [891, 145] width 97 height 17
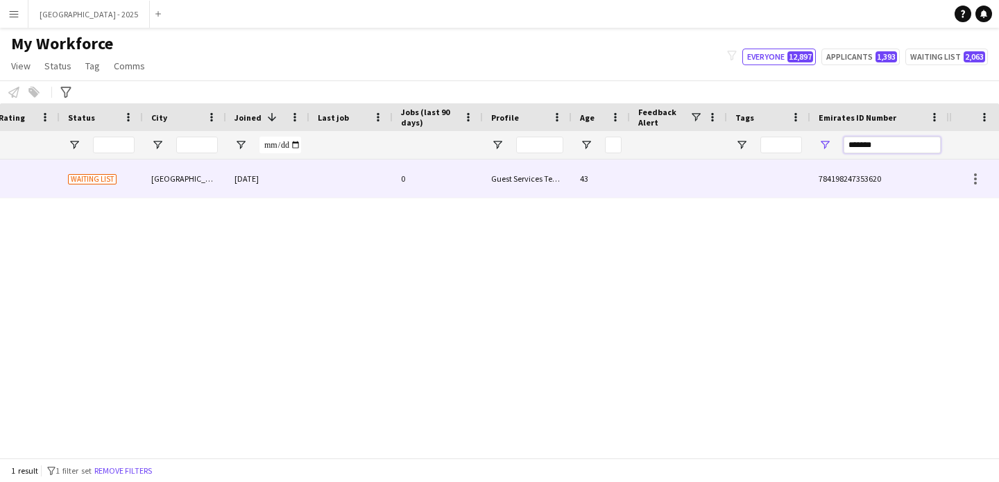
type input "*******"
click at [511, 181] on div "Guest Services Team" at bounding box center [527, 179] width 89 height 38
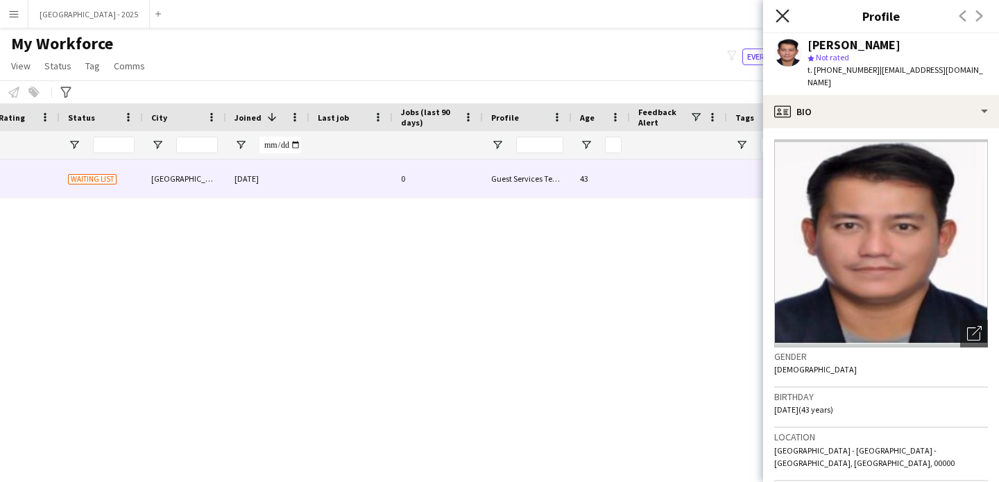
click at [785, 15] on icon "Close pop-in" at bounding box center [782, 15] width 13 height 13
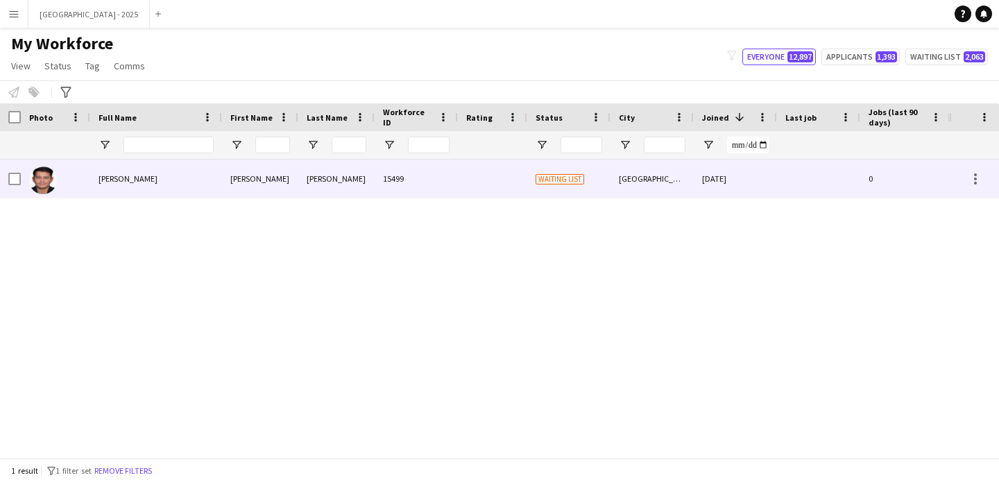
scroll to position [0, 468]
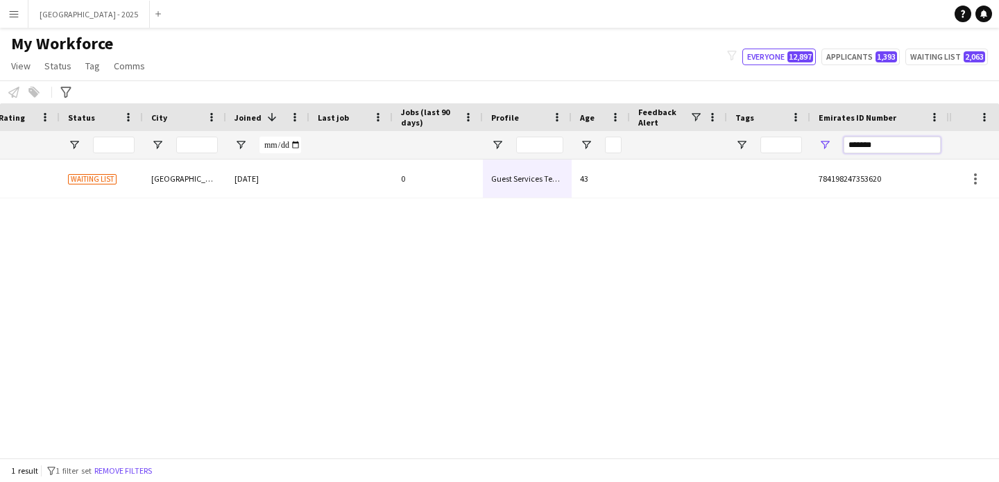
click at [889, 142] on input "*******" at bounding box center [891, 145] width 97 height 17
paste input "Emirates ID Number Filter Input"
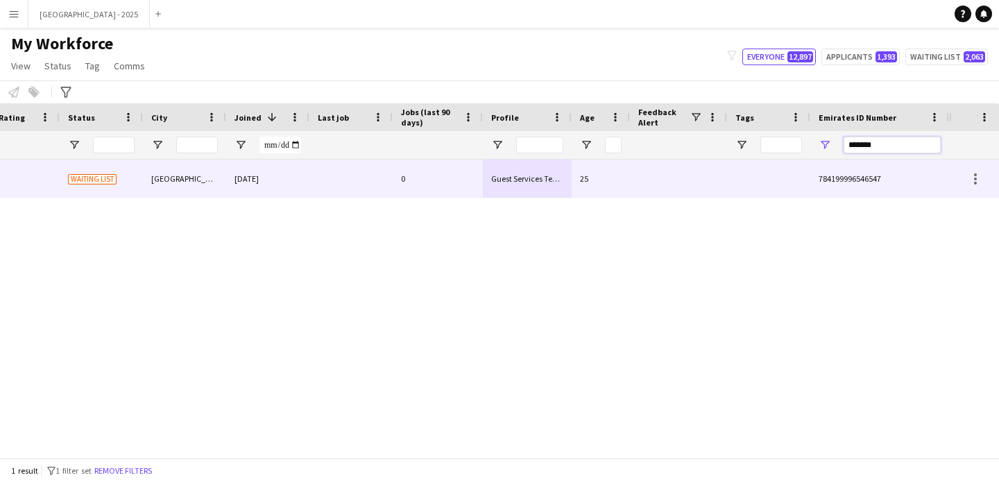
type input "*******"
drag, startPoint x: 584, startPoint y: 176, endPoint x: 630, endPoint y: 215, distance: 60.0
click at [585, 176] on div "25" at bounding box center [601, 179] width 58 height 38
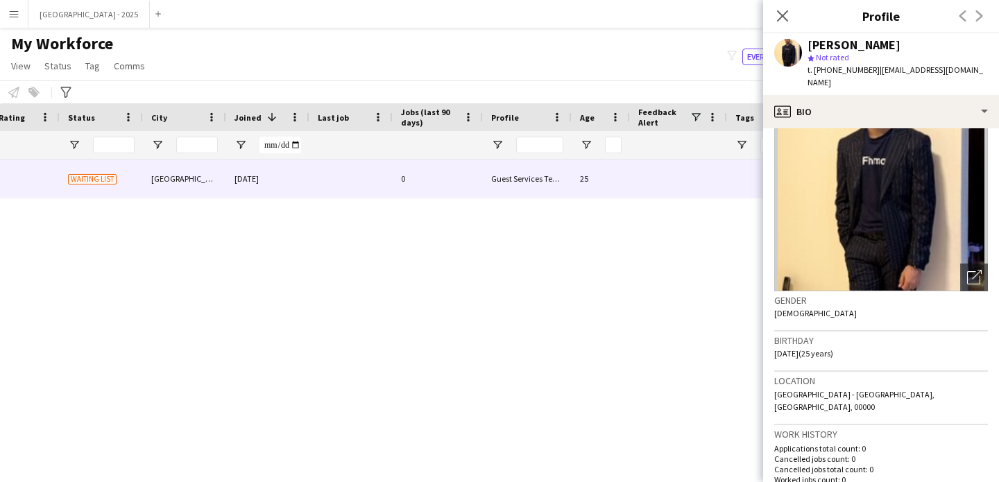
scroll to position [0, 0]
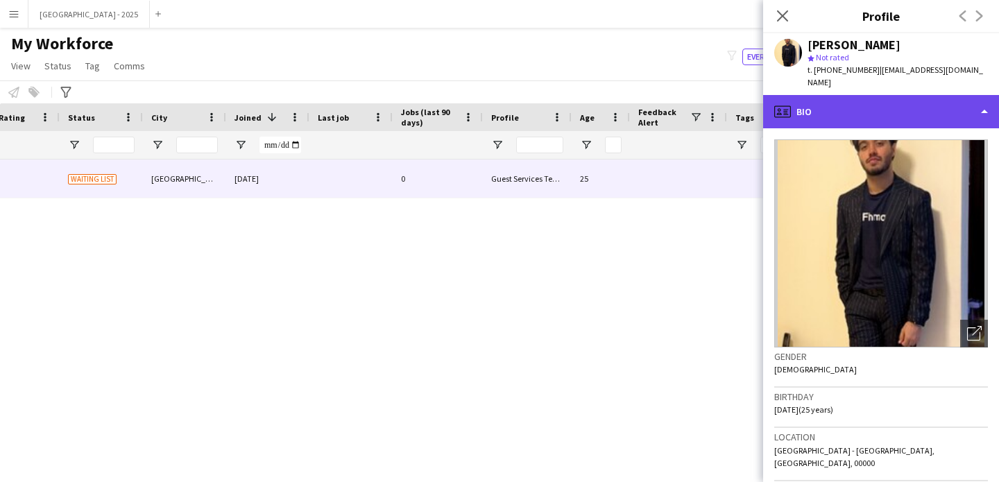
click at [821, 97] on div "profile Bio" at bounding box center [881, 111] width 236 height 33
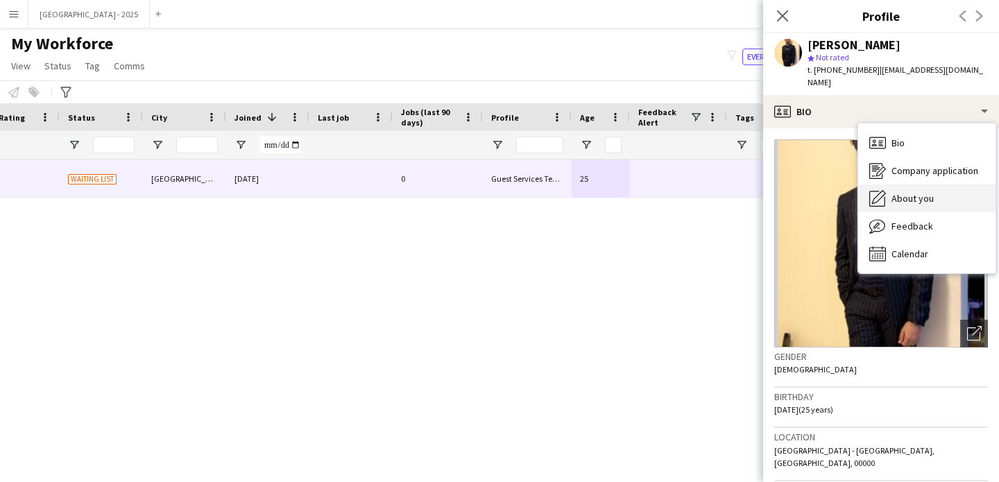
click at [896, 194] on div "About you About you" at bounding box center [926, 199] width 137 height 28
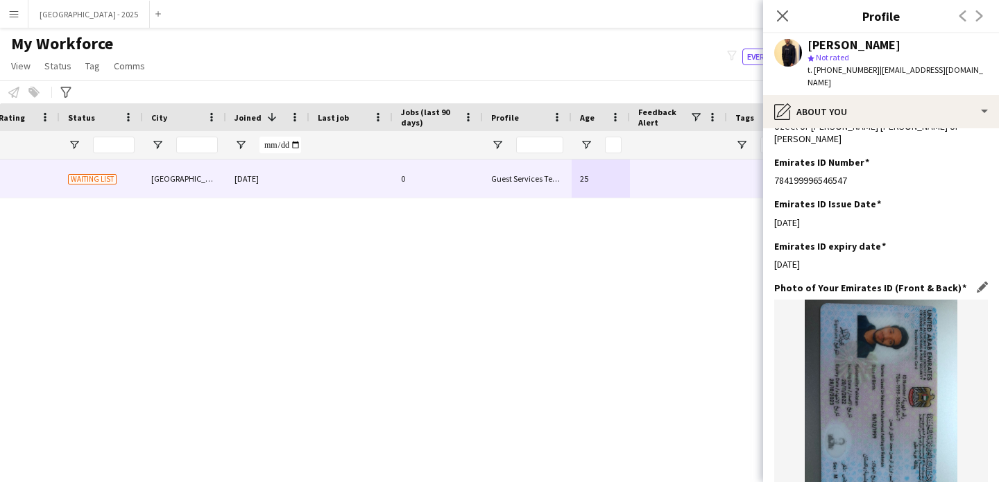
scroll to position [563, 0]
drag, startPoint x: 814, startPoint y: 241, endPoint x: 771, endPoint y: 242, distance: 43.7
click at [771, 242] on app-section-data-types "Bio Edit this field I’m [PERSON_NAME], a growth strategist and entrepreneur wit…" at bounding box center [881, 305] width 236 height 354
click at [799, 284] on h3 "Photo of Your Emirates ID (Front & Back)" at bounding box center [870, 290] width 192 height 12
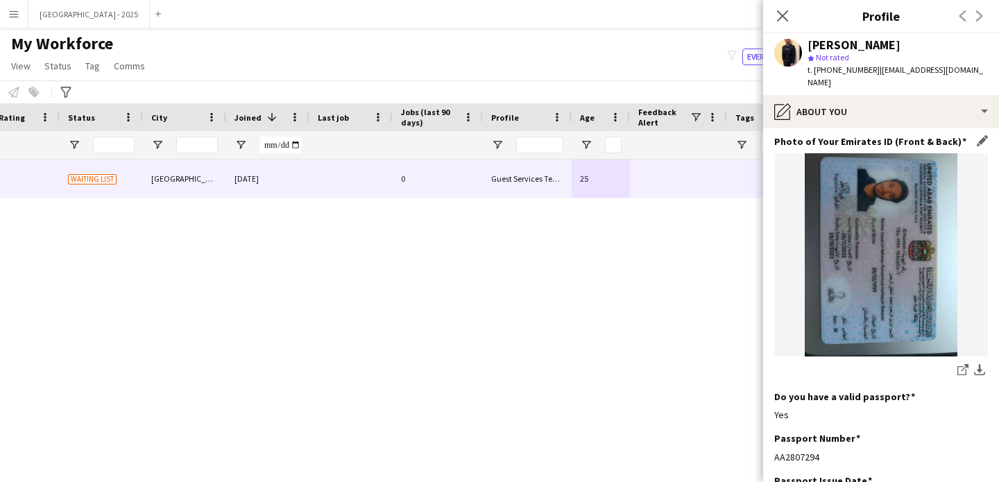
scroll to position [711, 0]
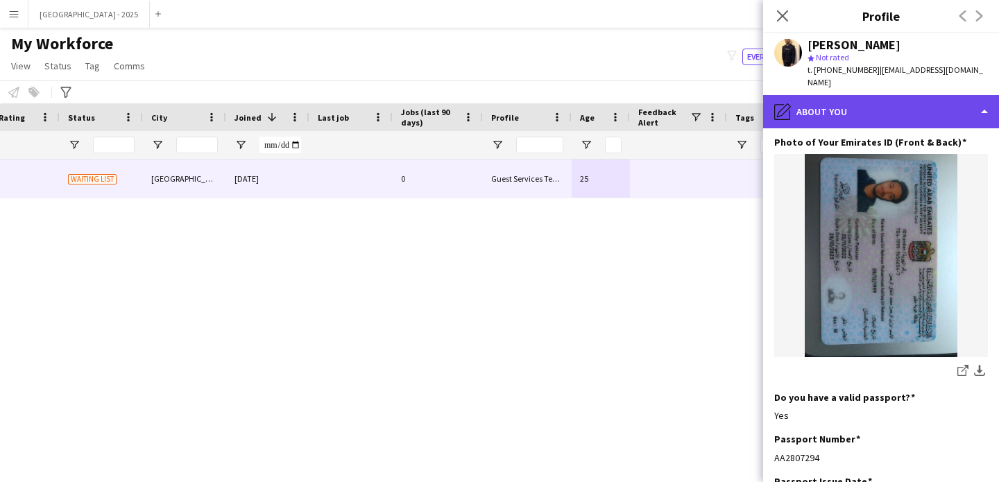
click at [796, 110] on div "pencil4 About you" at bounding box center [881, 111] width 236 height 33
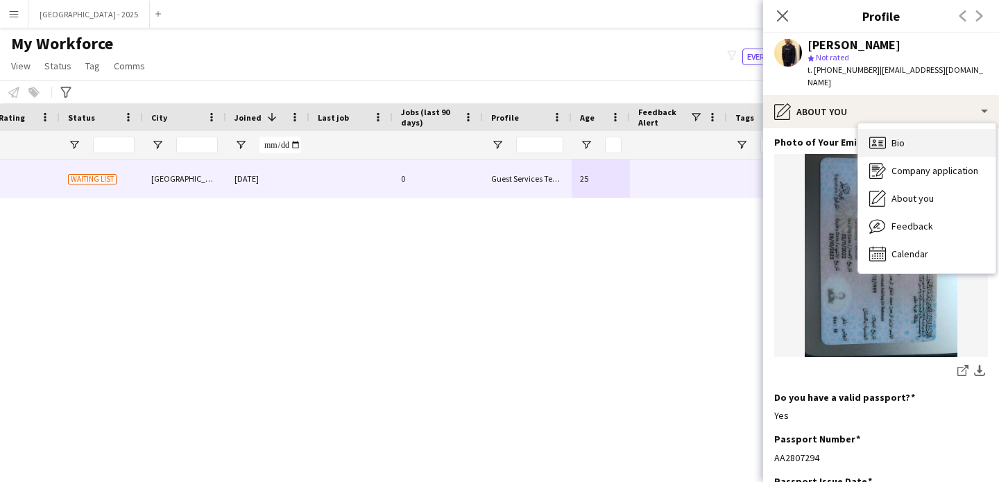
click at [866, 131] on div "Bio Bio" at bounding box center [926, 143] width 137 height 28
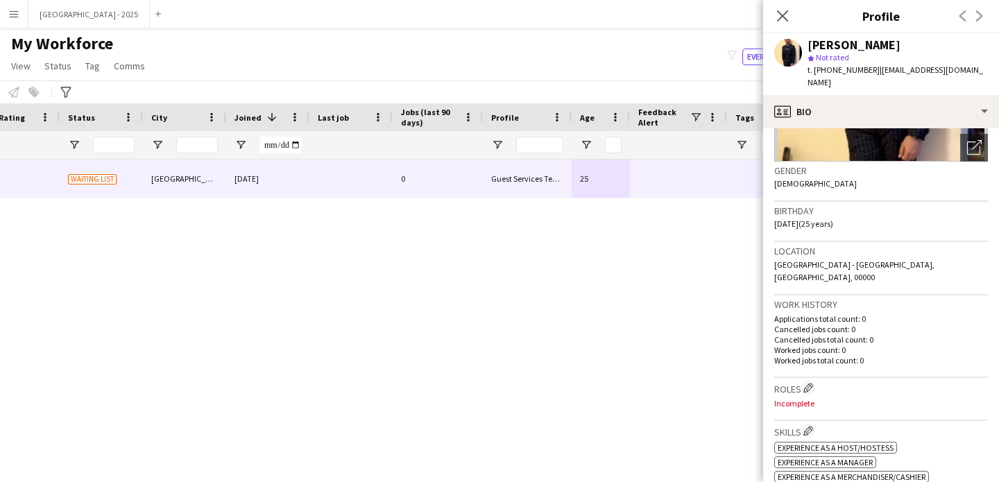
scroll to position [369, 0]
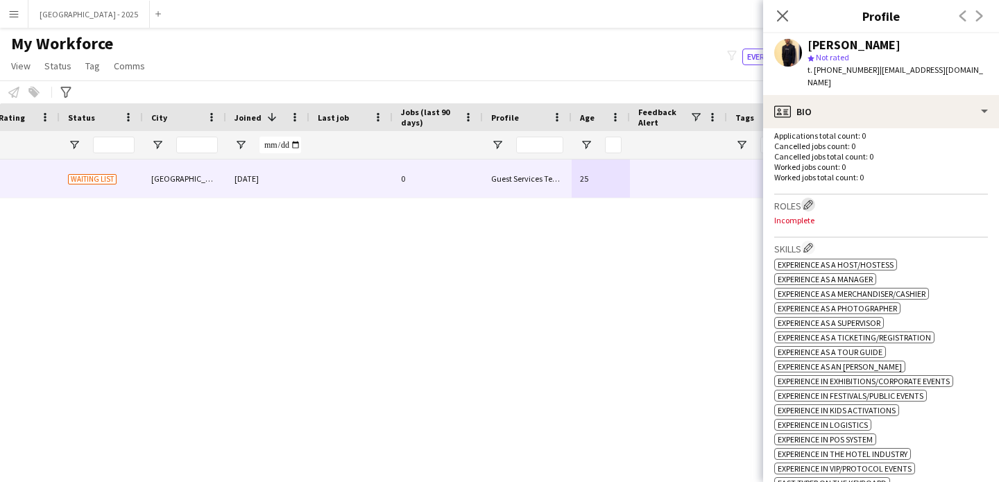
click at [810, 200] on app-icon "Edit crew company roles" at bounding box center [808, 205] width 10 height 10
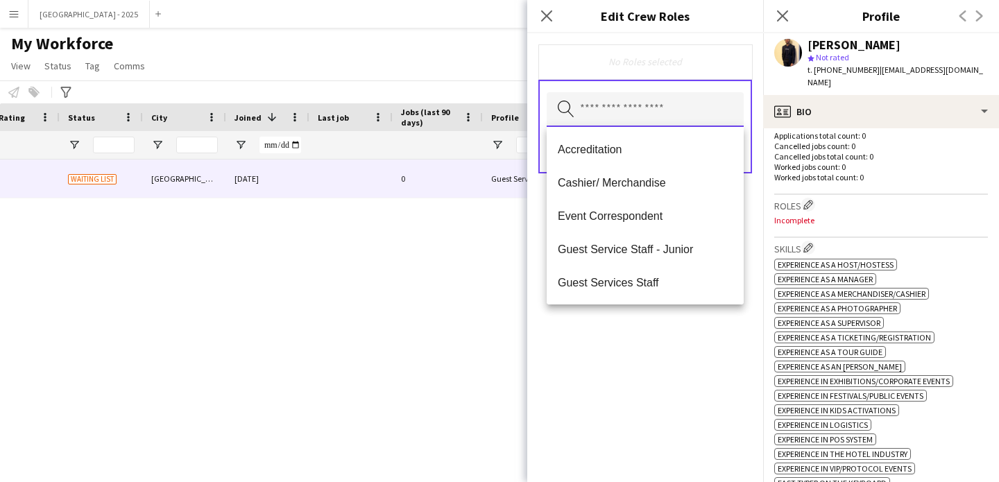
click at [662, 103] on input "text" at bounding box center [645, 109] width 197 height 35
click at [809, 203] on div "Roles Edit crew company roles Incomplete" at bounding box center [881, 216] width 214 height 43
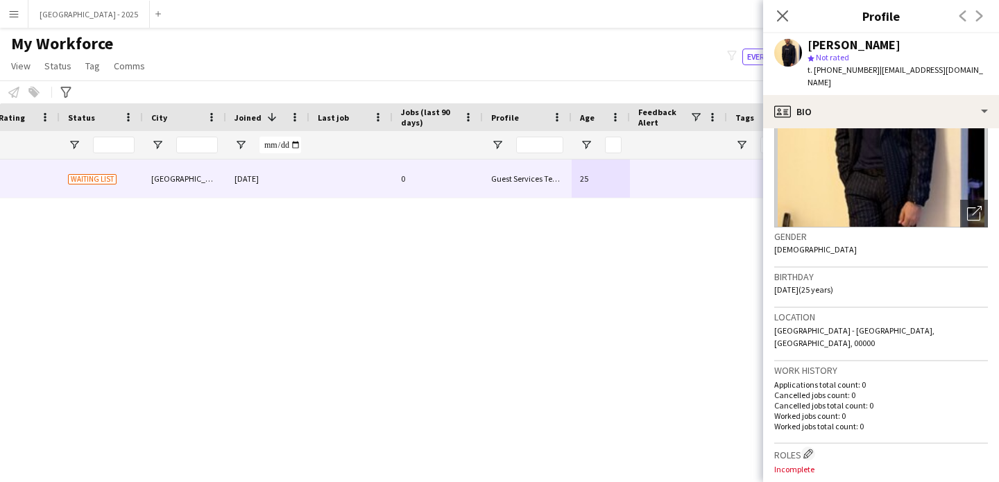
scroll to position [245, 0]
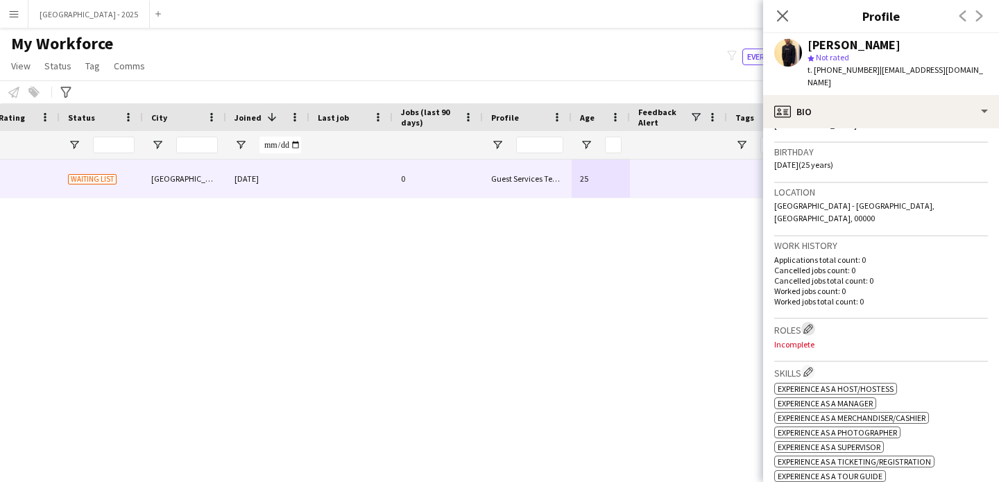
click at [804, 322] on button "Edit crew company roles" at bounding box center [808, 329] width 14 height 14
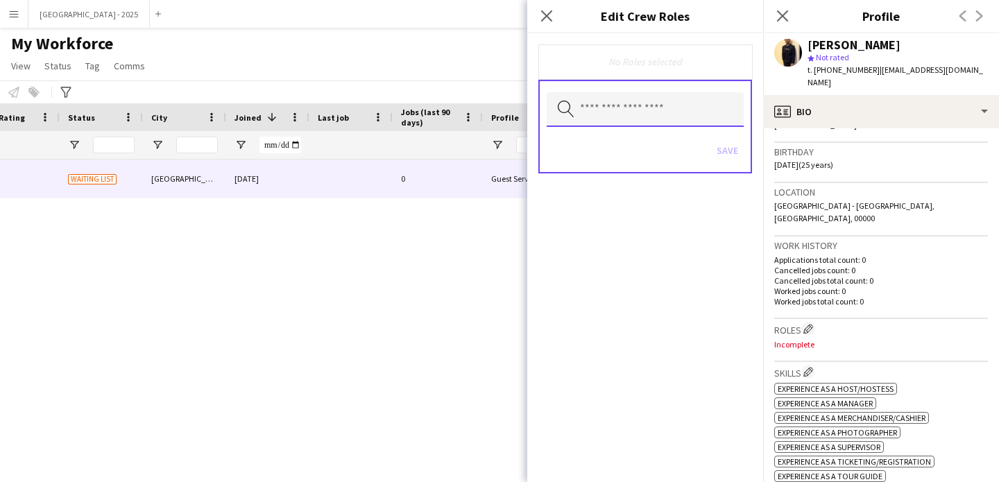
click at [620, 118] on input "text" at bounding box center [645, 109] width 197 height 35
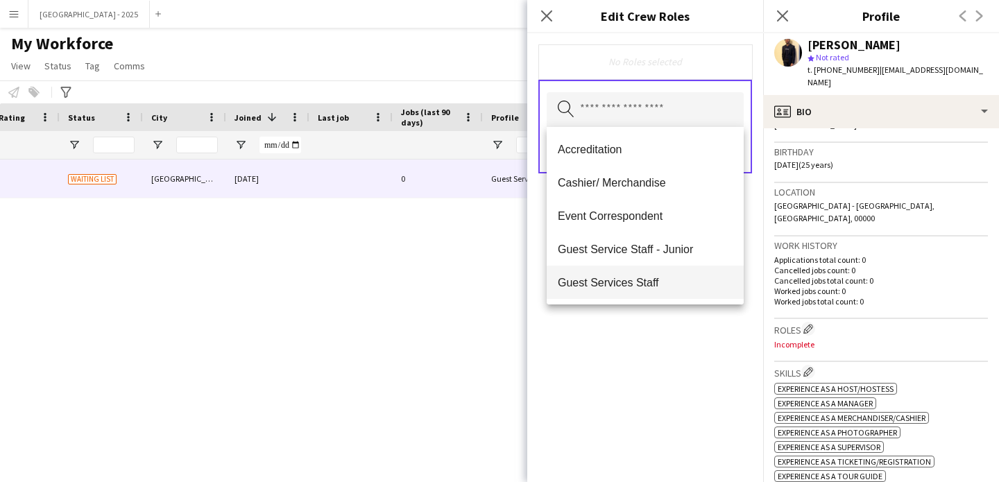
click at [636, 277] on span "Guest Services Staff" at bounding box center [645, 282] width 175 height 13
click at [638, 284] on span "Guest Services Staff - Senior" at bounding box center [645, 283] width 175 height 13
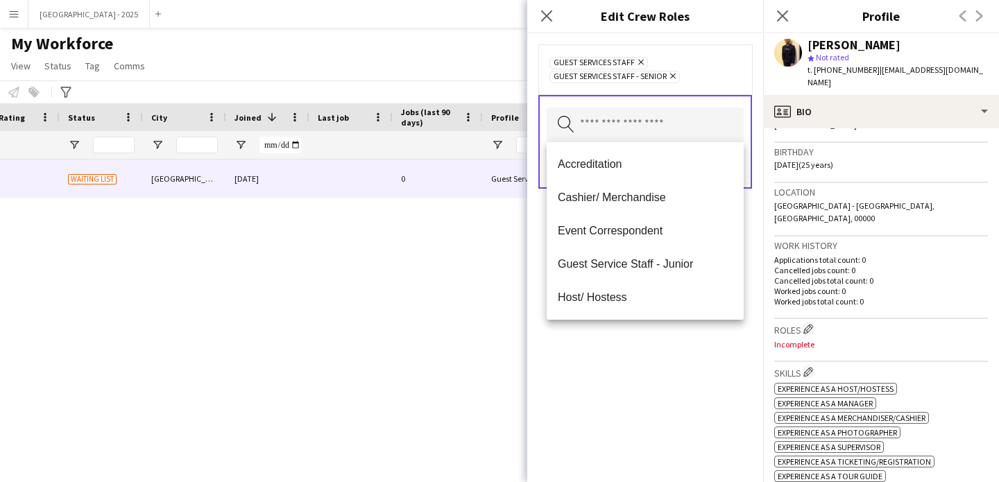
click at [654, 351] on div "Guest Services Staff Remove Guest Services Staff - Senior Remove Search by role…" at bounding box center [645, 257] width 236 height 449
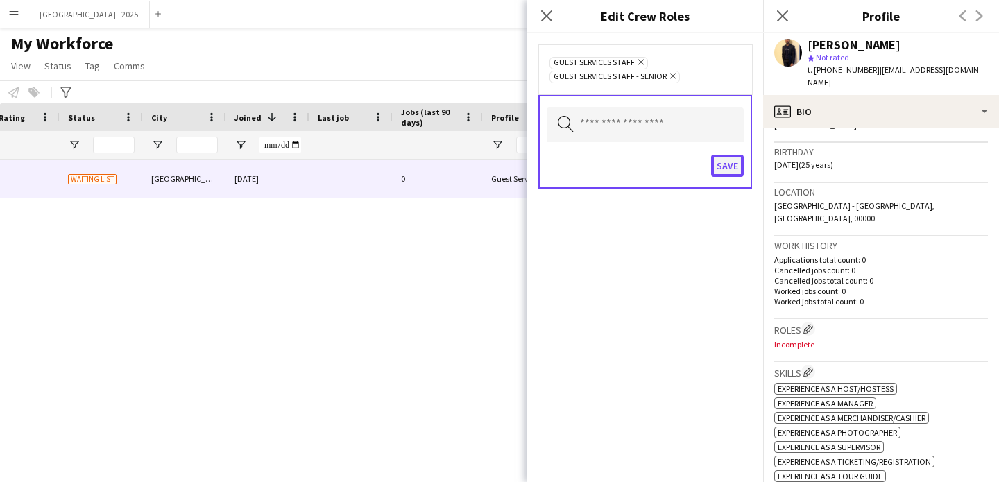
click at [717, 168] on button "Save" at bounding box center [727, 166] width 33 height 22
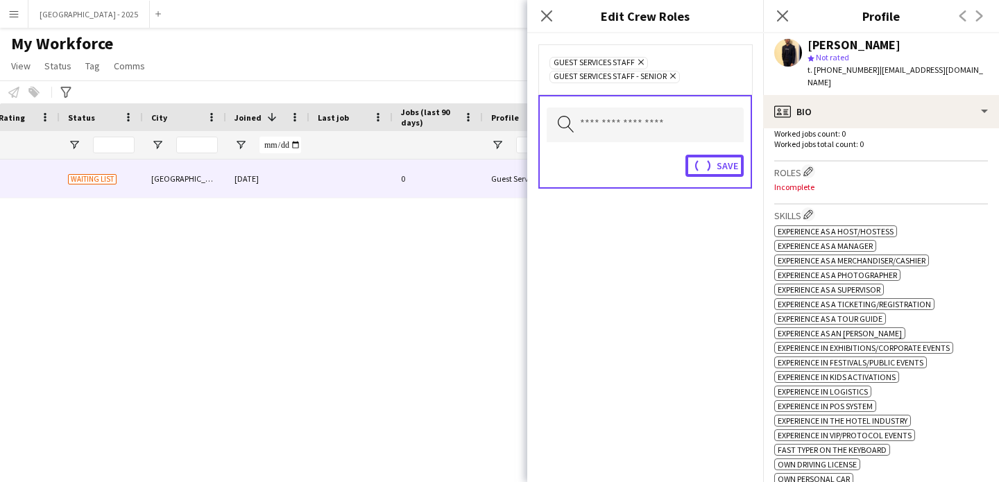
scroll to position [491, 0]
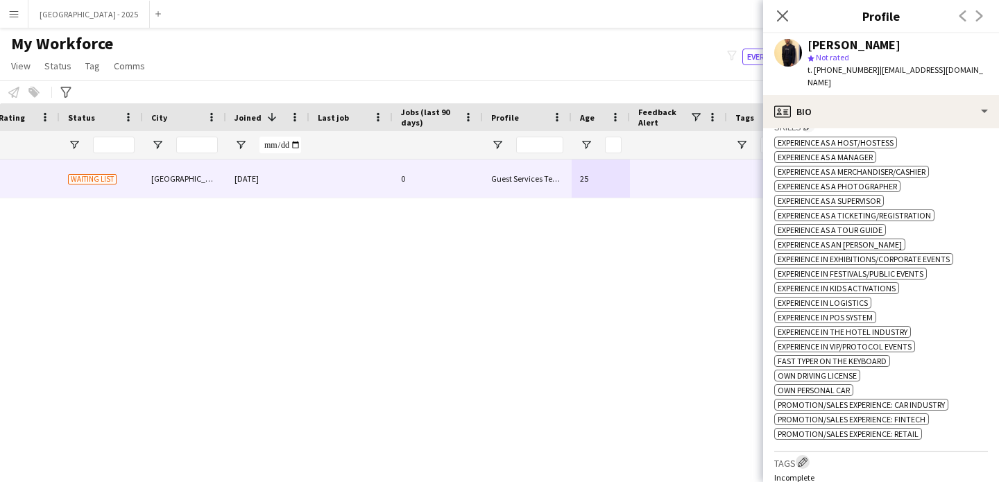
click at [803, 457] on app-icon "Edit crew company tags" at bounding box center [803, 462] width 10 height 10
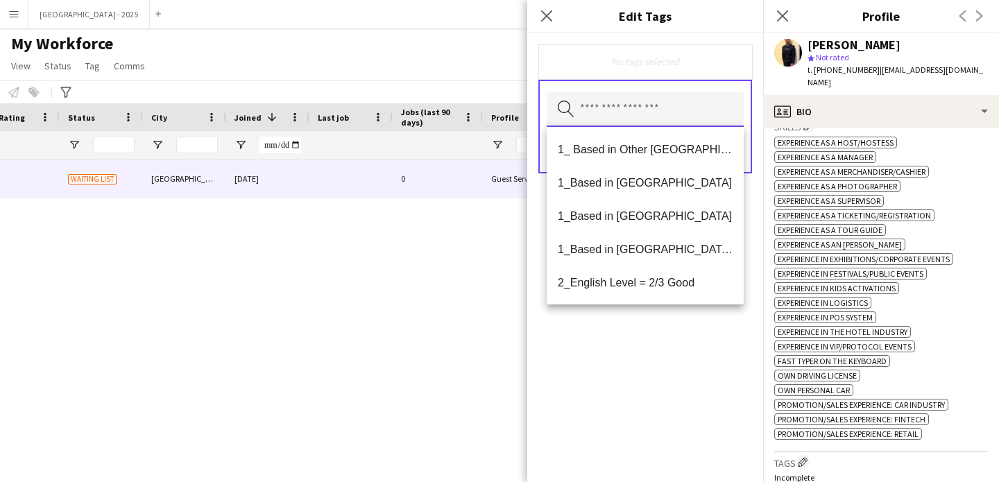
click at [615, 120] on input "text" at bounding box center [645, 109] width 197 height 35
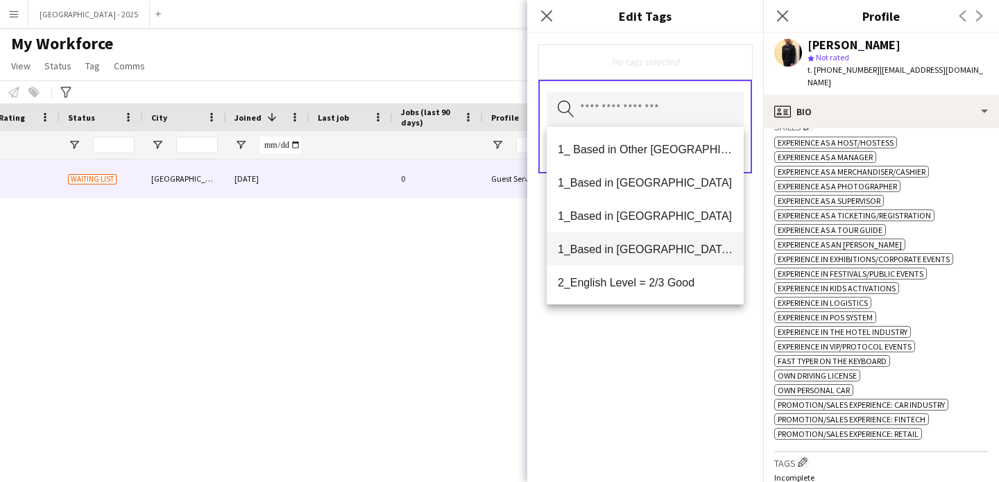
click at [653, 243] on span "1_Based in [GEOGRAPHIC_DATA]/[GEOGRAPHIC_DATA]/Ajman" at bounding box center [645, 249] width 175 height 13
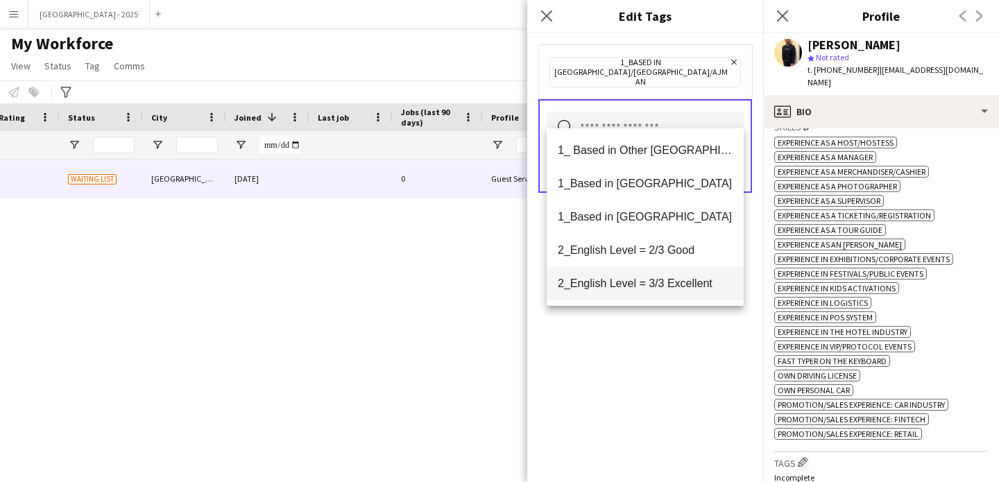
click at [663, 281] on span "2_English Level = 3/3 Excellent" at bounding box center [645, 283] width 175 height 13
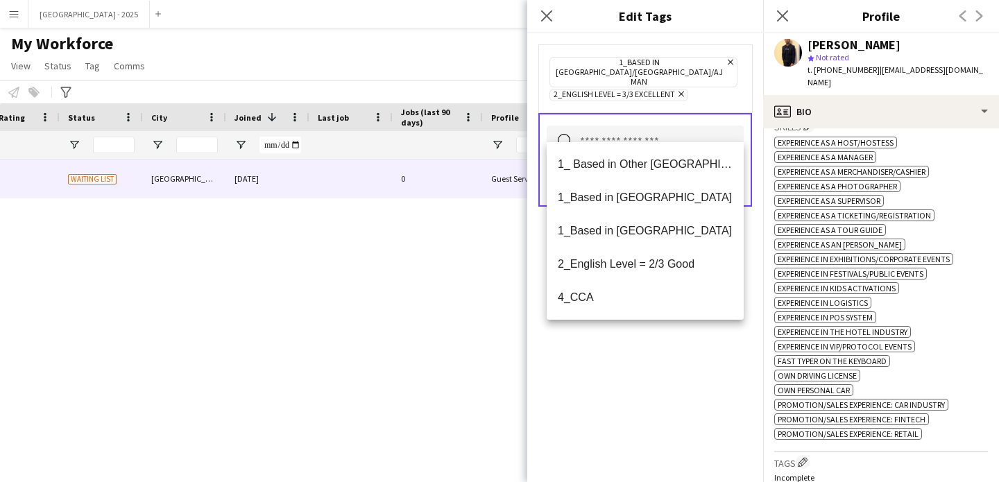
drag, startPoint x: 672, startPoint y: 349, endPoint x: 674, endPoint y: 339, distance: 9.9
click at [674, 343] on div "1_Based in [GEOGRAPHIC_DATA]/[GEOGRAPHIC_DATA]/Ajman Remove 2_English Level = 3…" at bounding box center [645, 257] width 236 height 449
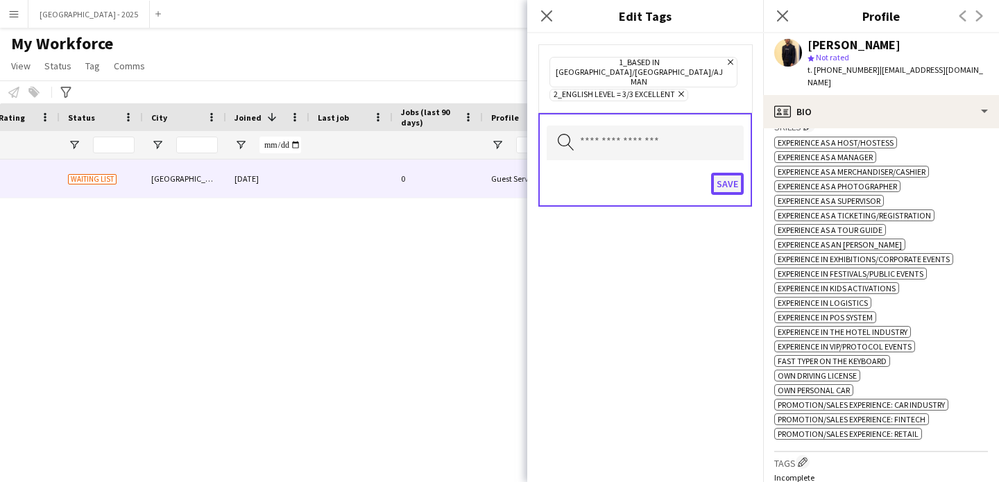
click at [717, 173] on button "Save" at bounding box center [727, 184] width 33 height 22
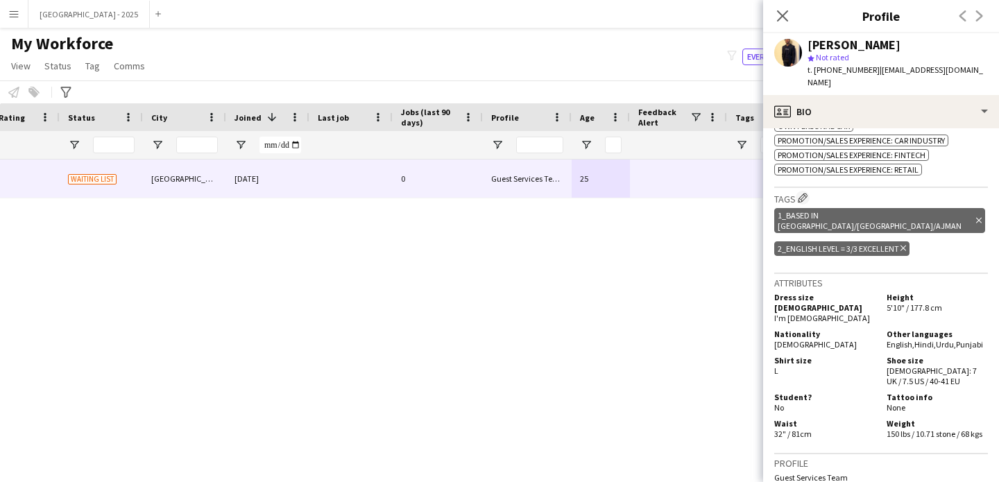
scroll to position [289, 0]
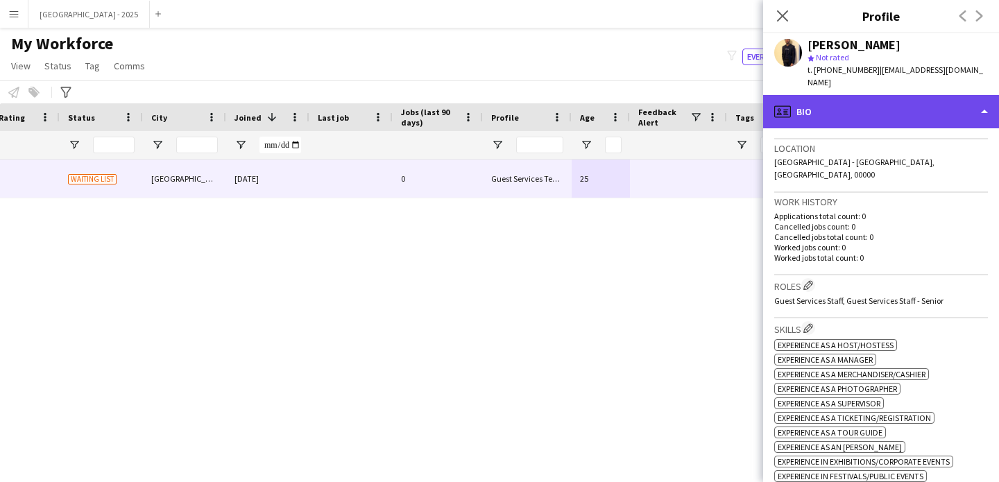
click at [836, 95] on div "profile Bio" at bounding box center [881, 111] width 236 height 33
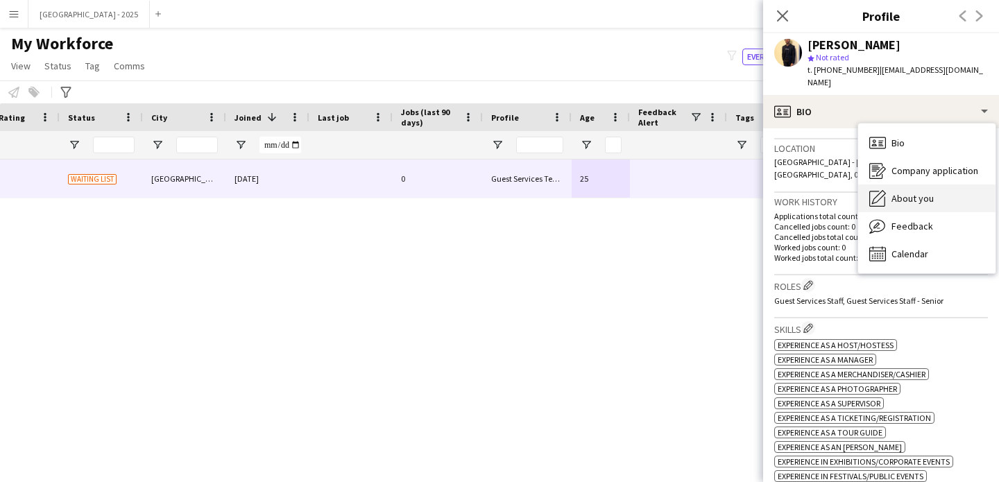
click at [918, 192] on span "About you" at bounding box center [912, 198] width 42 height 12
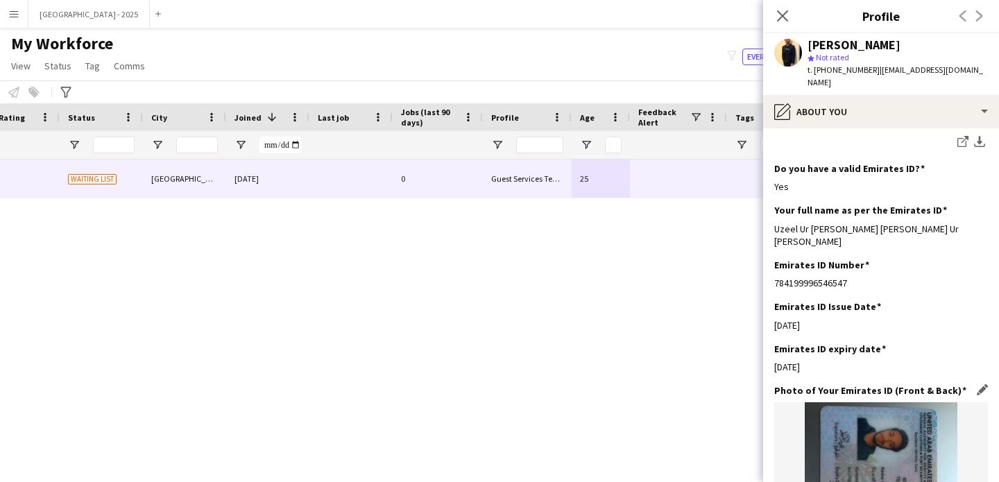
scroll to position [521, 0]
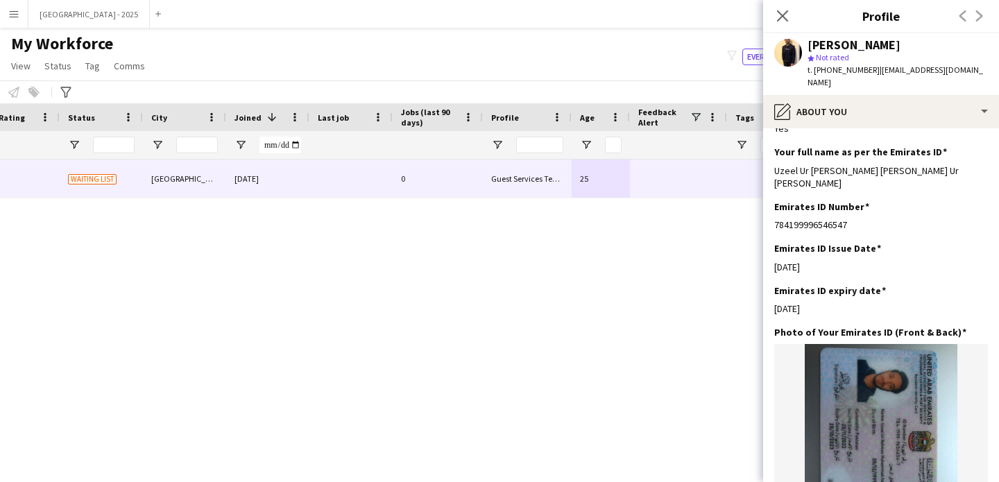
drag, startPoint x: 823, startPoint y: 278, endPoint x: 769, endPoint y: 276, distance: 54.8
click at [768, 275] on app-section-data-types "Bio Edit this field I’m [PERSON_NAME], a growth strategist and entrepreneur wit…" at bounding box center [881, 305] width 236 height 354
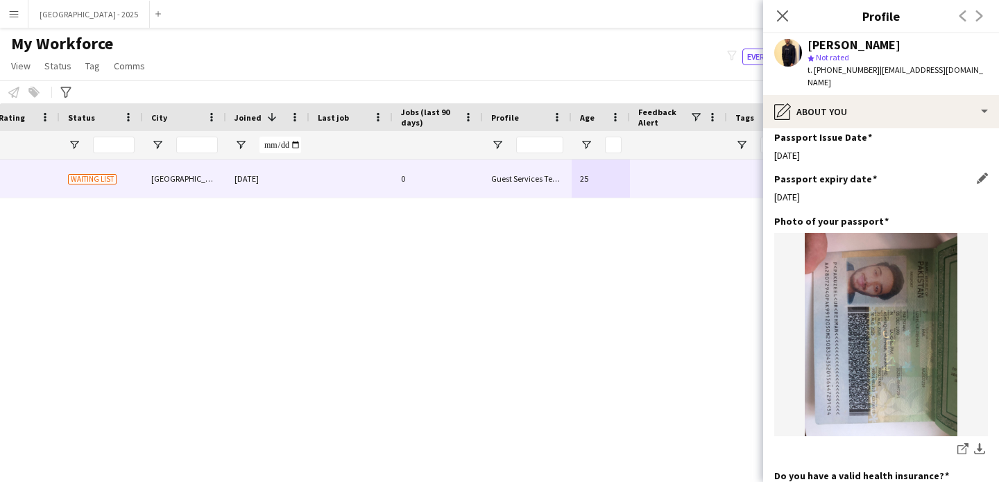
scroll to position [984, 0]
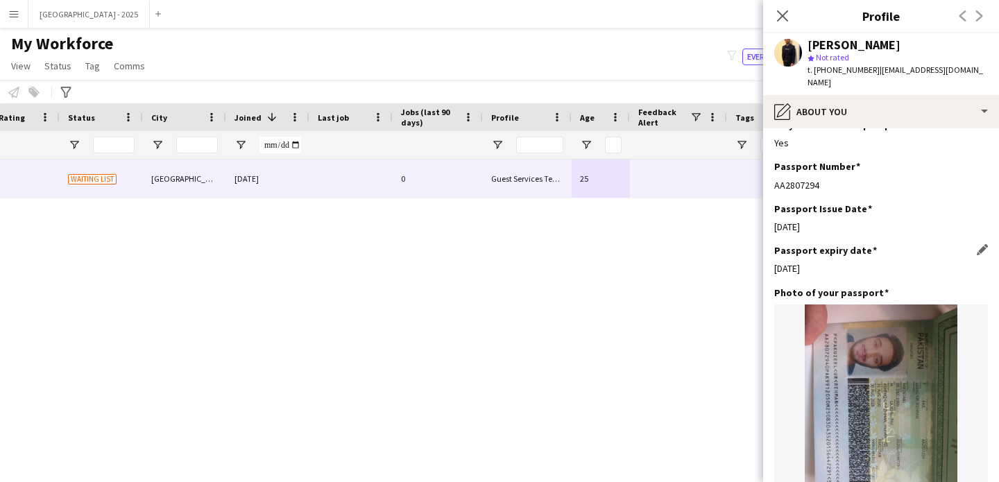
drag, startPoint x: 786, startPoint y: 241, endPoint x: 878, endPoint y: 249, distance: 92.6
click at [866, 249] on div "Passport expiry date Edit this field [DATE]" at bounding box center [881, 265] width 214 height 42
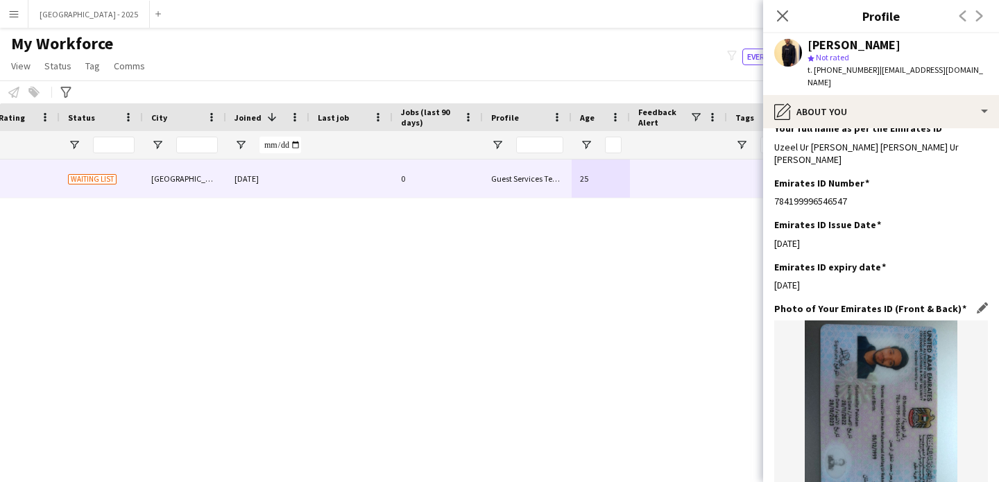
drag, startPoint x: 814, startPoint y: 268, endPoint x: 843, endPoint y: 280, distance: 31.4
click at [836, 275] on div "Emirates ID expiry date Edit this field [DATE]" at bounding box center [881, 282] width 214 height 42
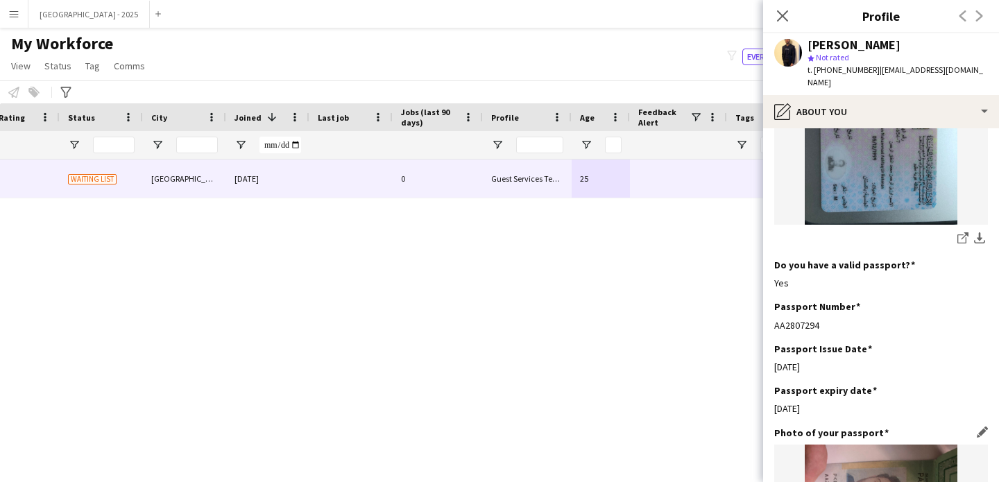
scroll to position [1029, 0]
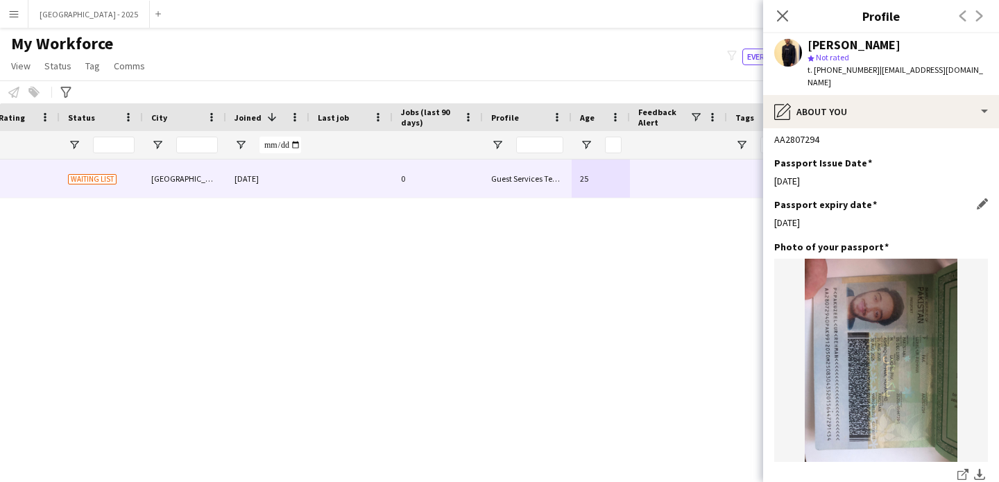
drag, startPoint x: 798, startPoint y: 205, endPoint x: 879, endPoint y: 209, distance: 81.2
click at [845, 207] on div "Passport expiry date Edit this field [DATE]" at bounding box center [881, 219] width 214 height 42
click at [742, 196] on body "Menu Boards Boards Boards All jobs Status Workforce Workforce My Workforce Recr…" at bounding box center [499, 241] width 999 height 482
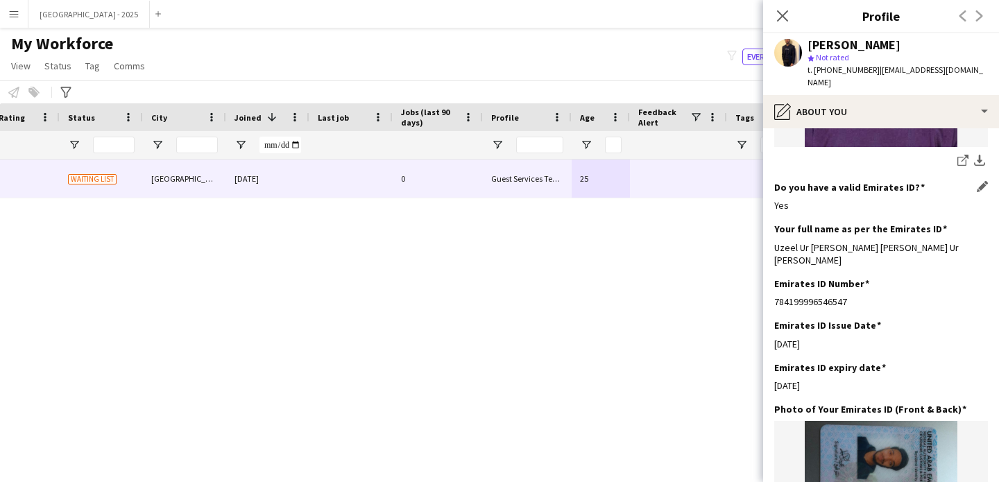
click at [875, 199] on div "Yes" at bounding box center [881, 205] width 214 height 12
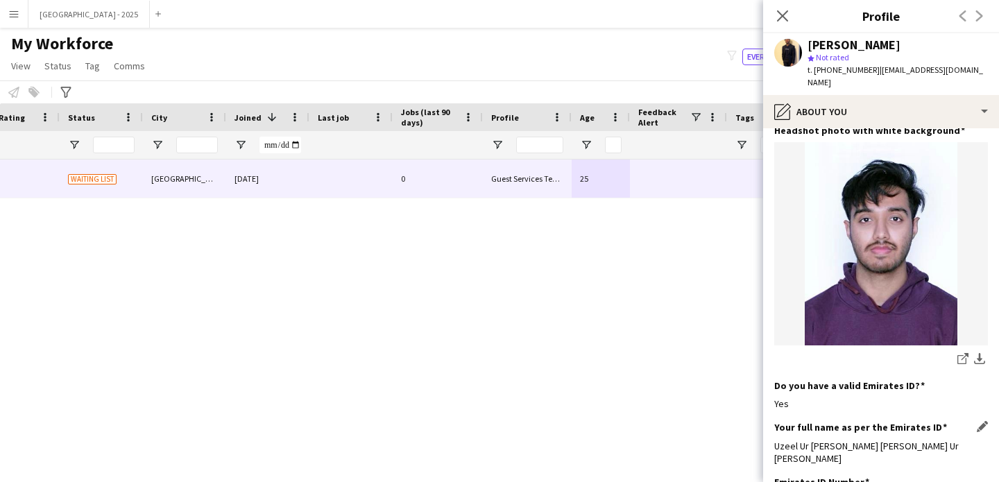
scroll to position [146, 0]
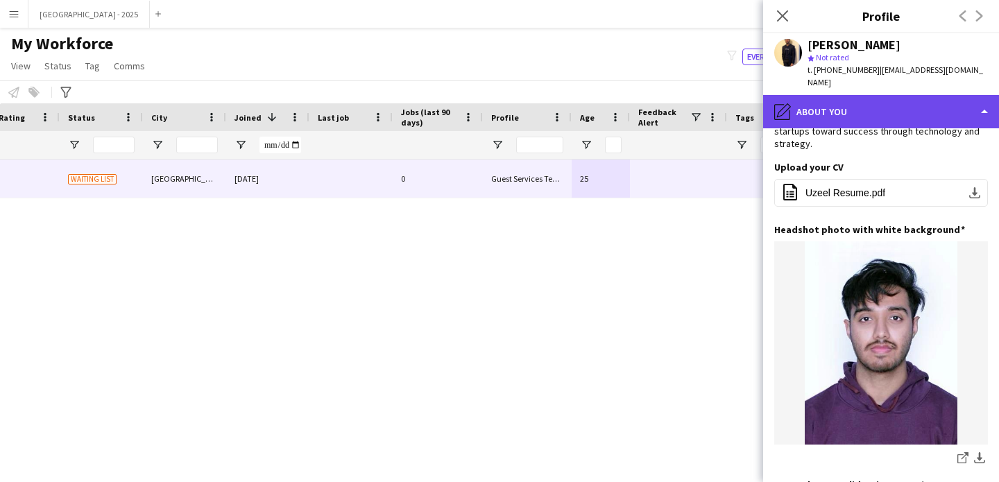
click at [829, 105] on div "pencil4 About you" at bounding box center [881, 111] width 236 height 33
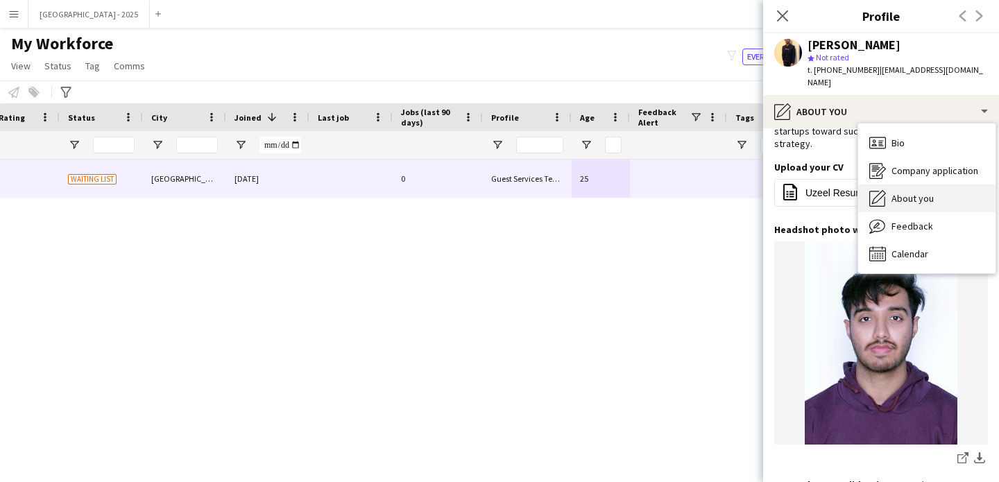
click at [896, 185] on div "About you About you" at bounding box center [926, 199] width 137 height 28
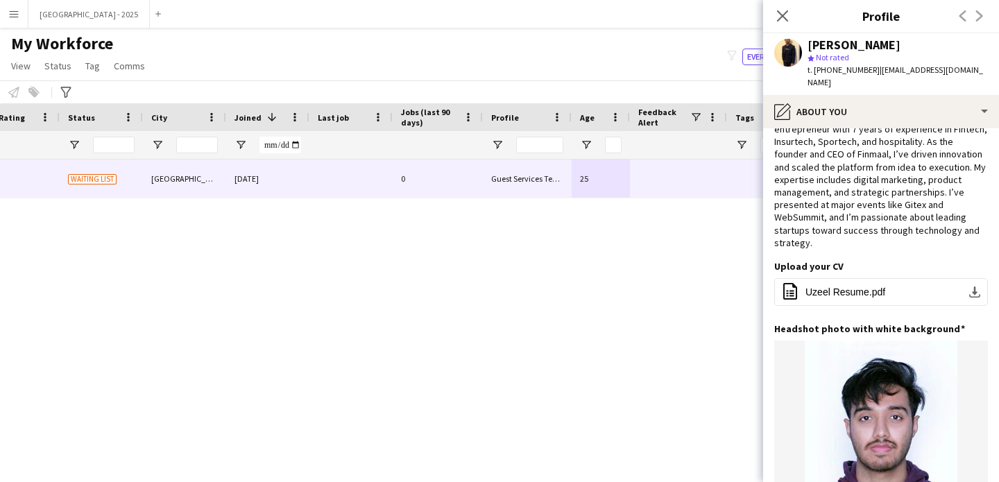
scroll to position [85, 0]
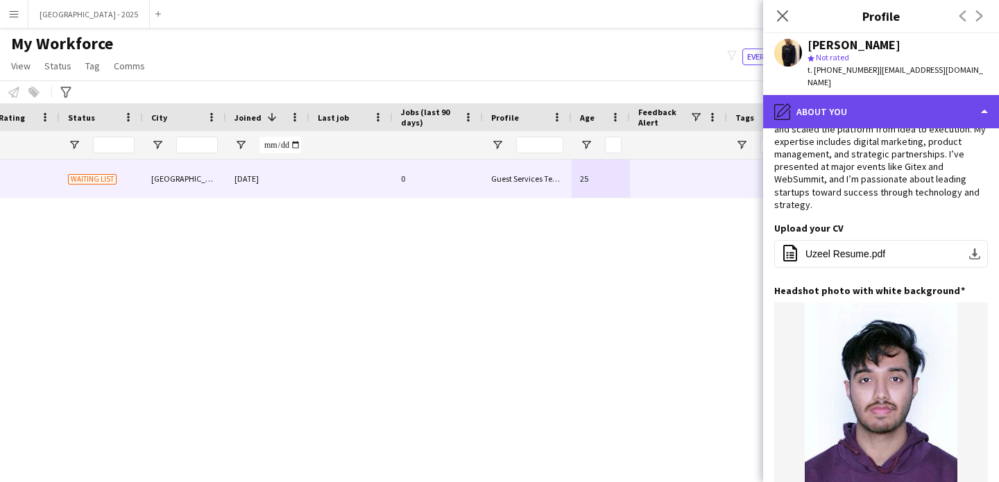
click at [870, 101] on div "pencil4 About you" at bounding box center [881, 111] width 236 height 33
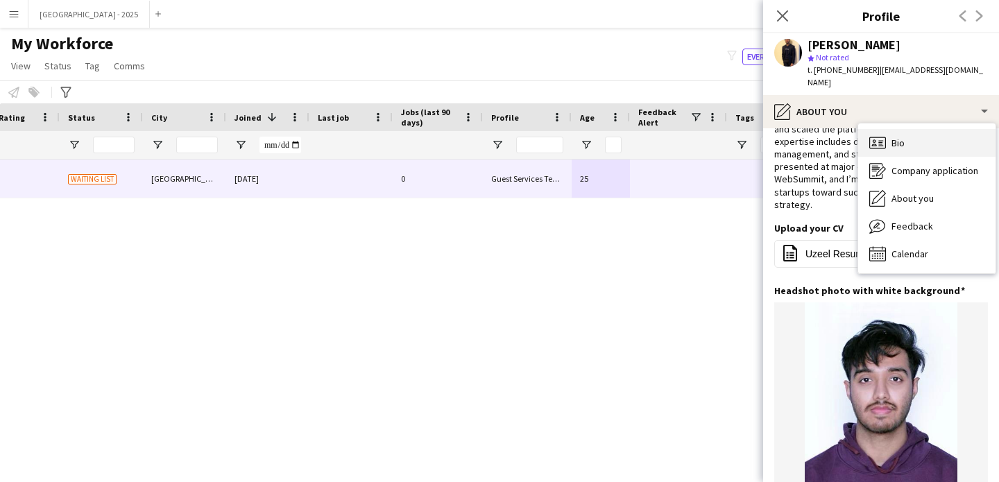
click at [904, 137] on span "Bio" at bounding box center [897, 143] width 13 height 12
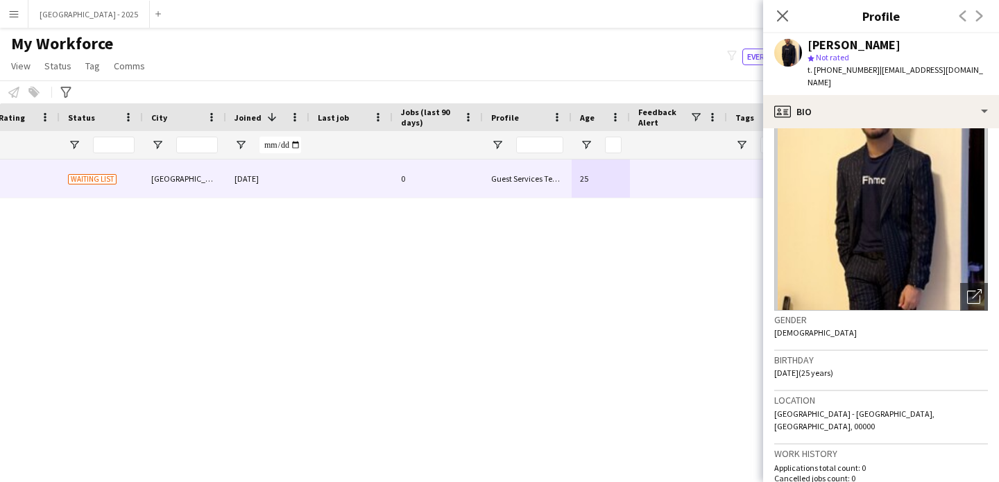
scroll to position [116, 0]
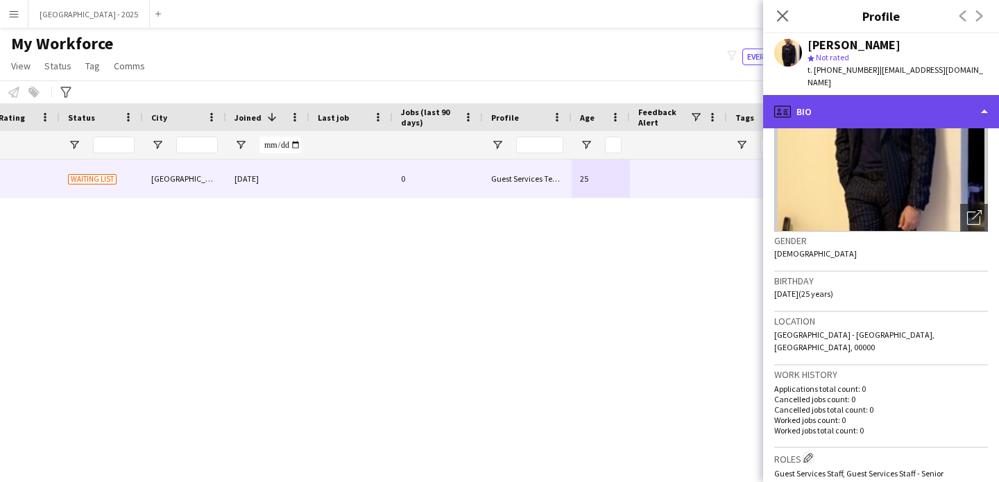
click at [825, 109] on div "profile Bio" at bounding box center [881, 111] width 236 height 33
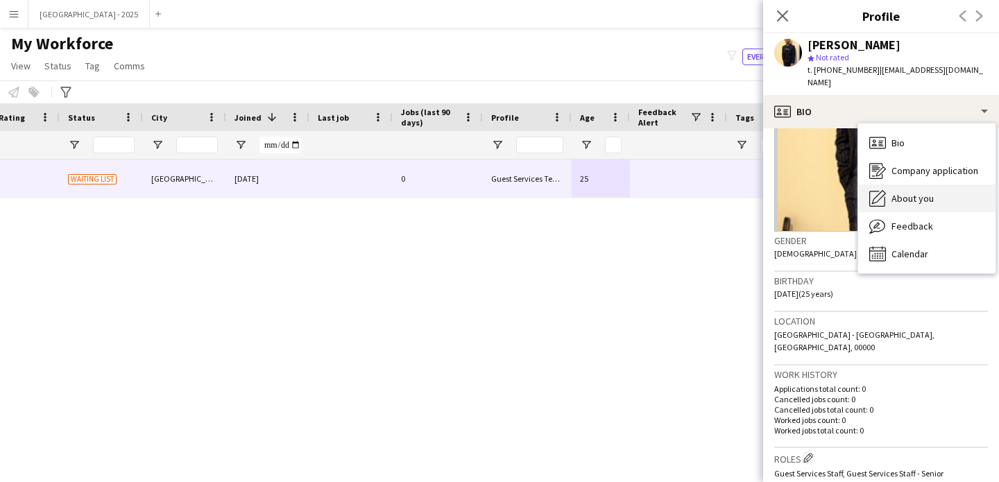
click at [905, 192] on span "About you" at bounding box center [912, 198] width 42 height 12
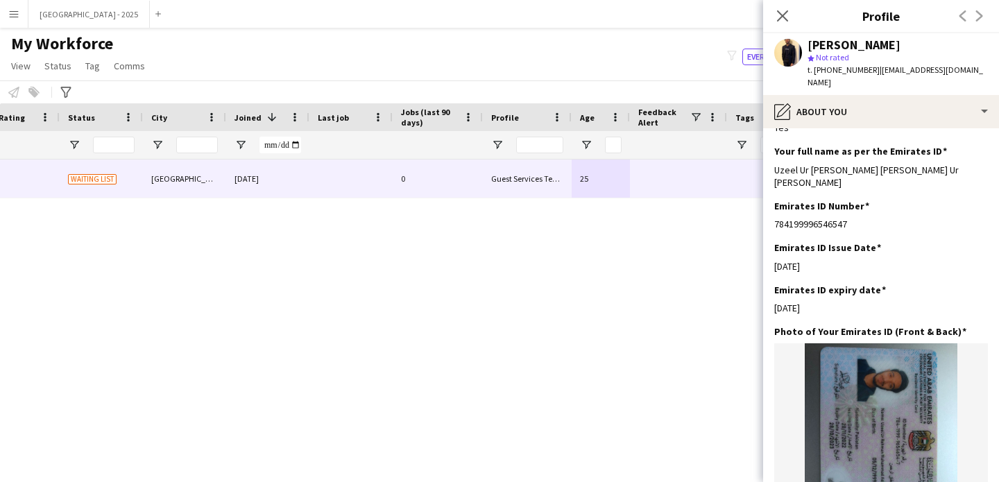
scroll to position [0, 0]
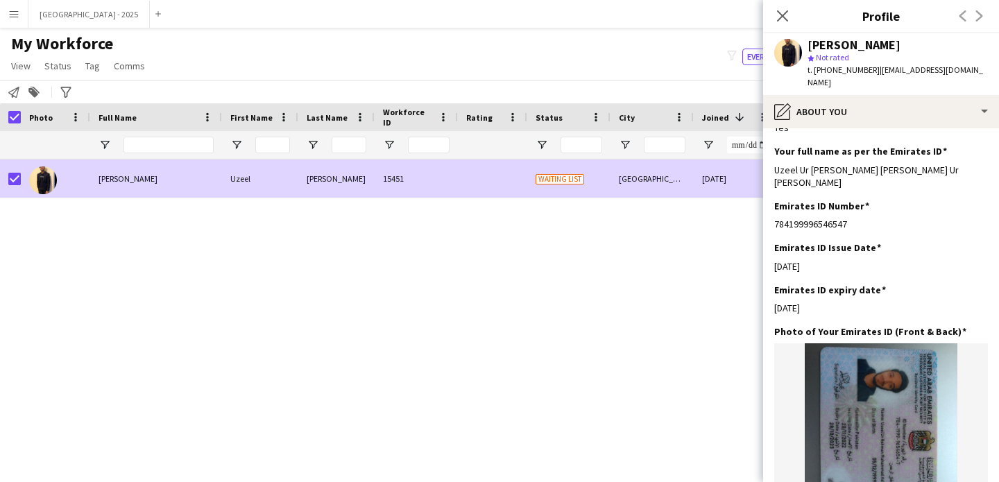
click at [47, 66] on span "Status" at bounding box center [57, 66] width 27 height 12
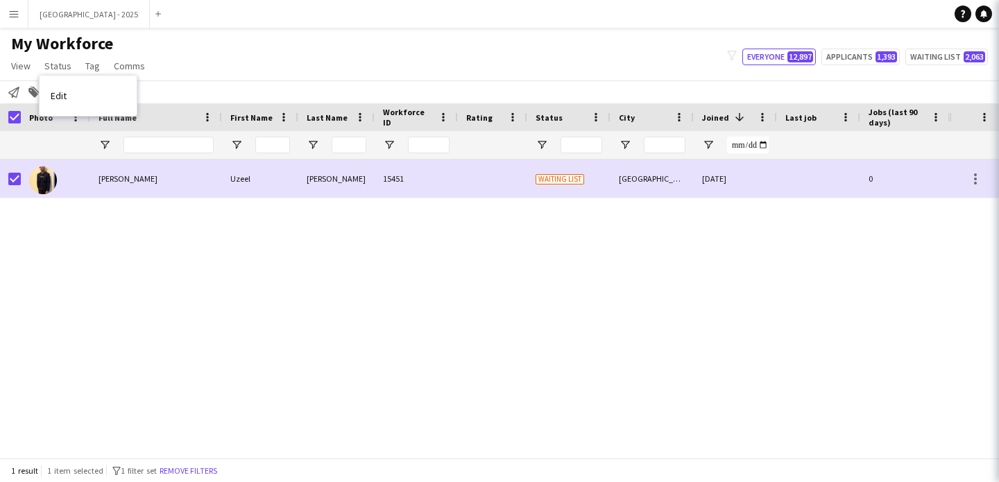
click at [80, 85] on link "Edit" at bounding box center [88, 95] width 97 height 29
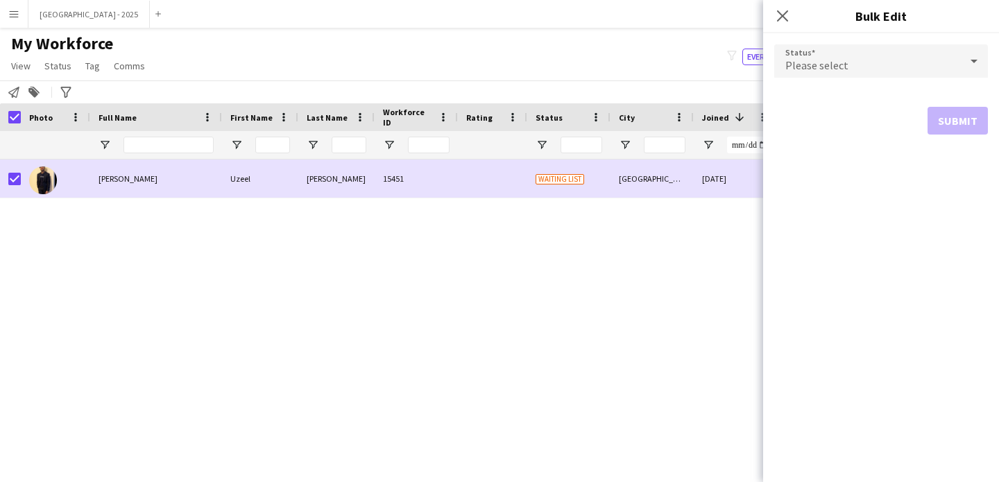
click at [825, 71] on span "Please select" at bounding box center [816, 65] width 63 height 14
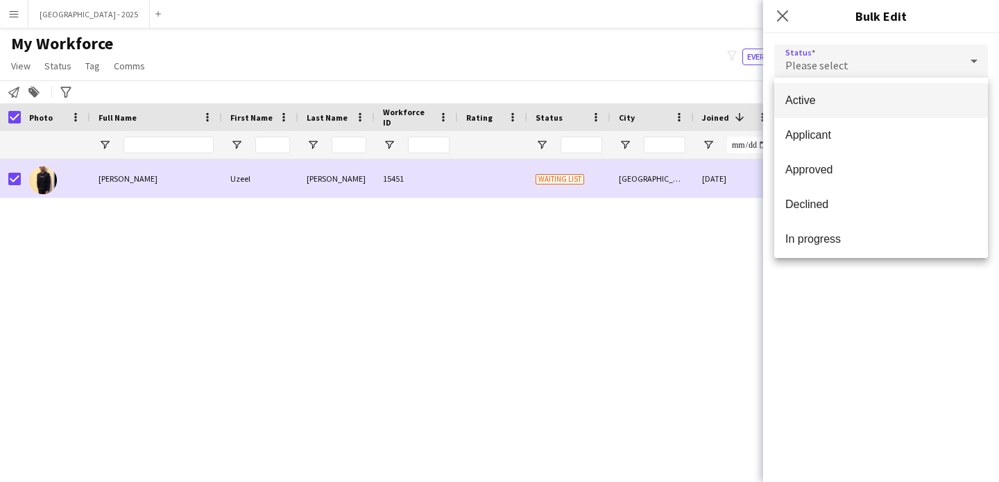
click at [825, 97] on span "Active" at bounding box center [880, 100] width 191 height 13
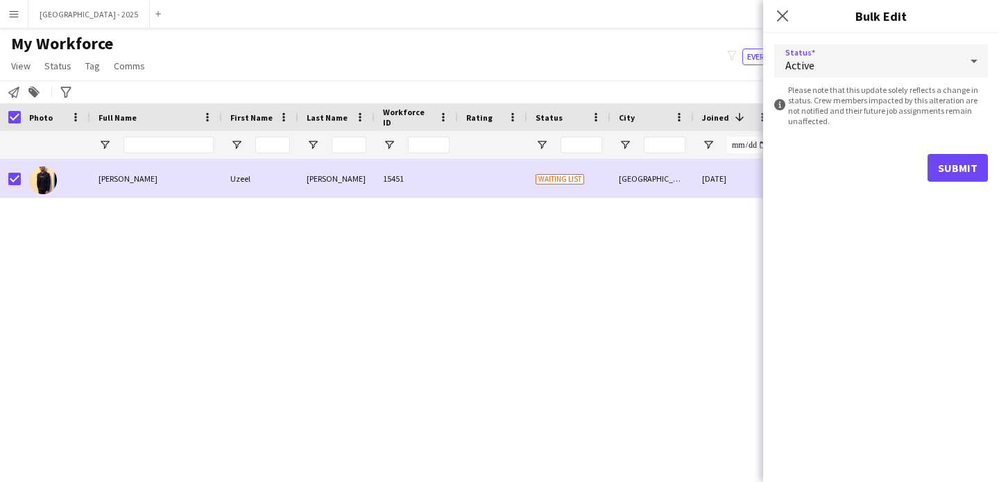
click at [966, 194] on div "Status Active information-circle Please note that this update solely reflects a…" at bounding box center [881, 257] width 236 height 449
click at [941, 172] on button "Submit" at bounding box center [957, 168] width 60 height 28
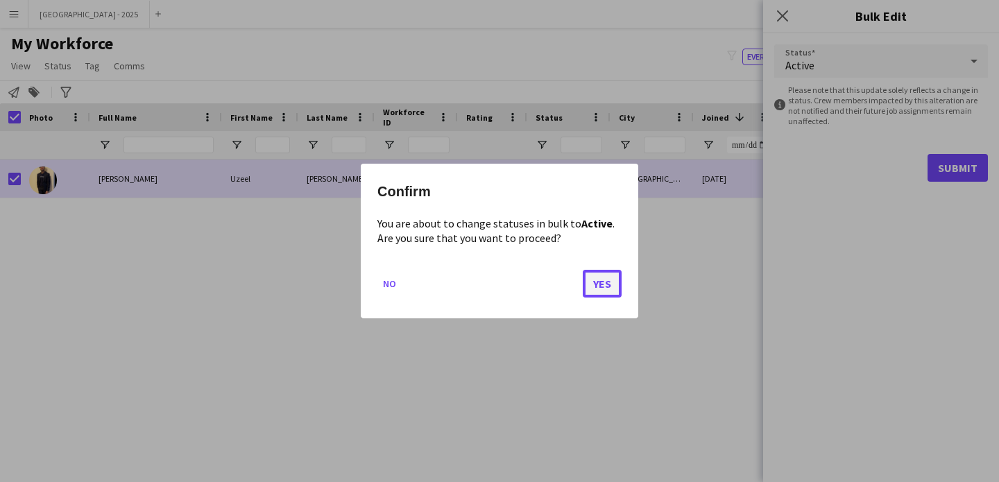
click at [601, 280] on button "Yes" at bounding box center [602, 284] width 39 height 28
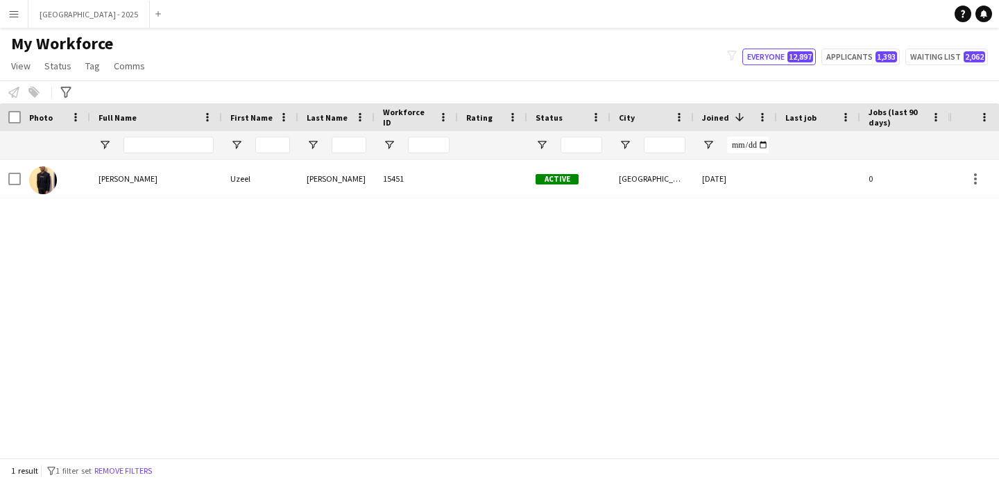
drag, startPoint x: 145, startPoint y: 472, endPoint x: 337, endPoint y: 1, distance: 508.7
click at [145, 472] on button "Remove filters" at bounding box center [123, 470] width 63 height 15
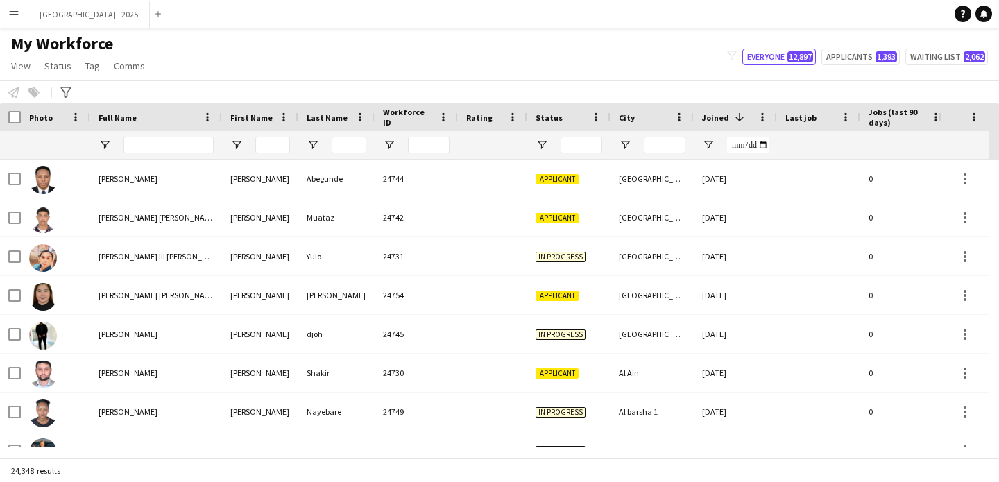
scroll to position [0, 478]
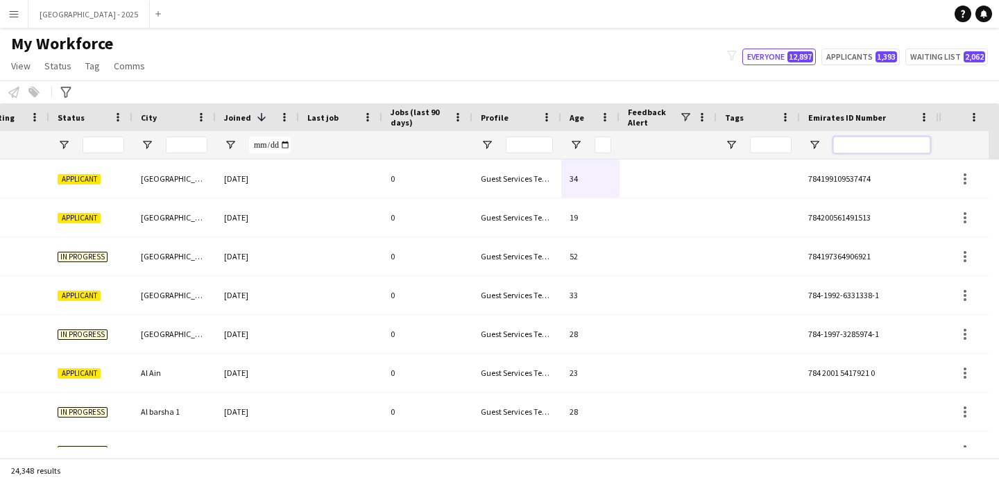
click at [865, 144] on input "Emirates ID Number Filter Input" at bounding box center [881, 145] width 97 height 17
paste input "*******"
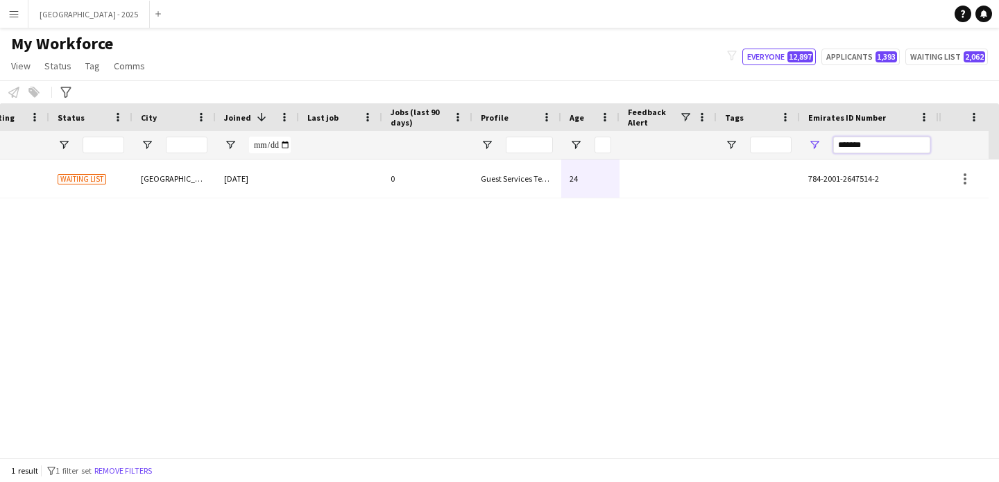
type input "*******"
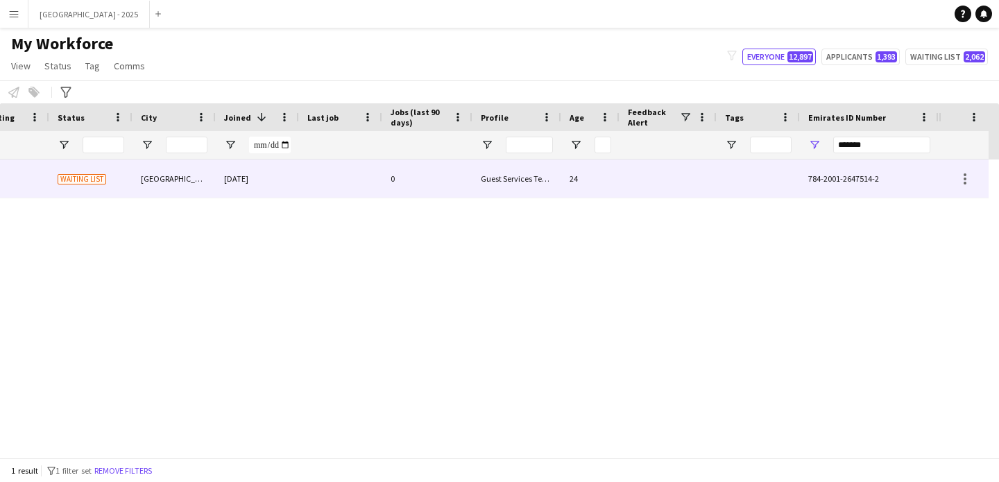
click at [779, 172] on div at bounding box center [758, 179] width 83 height 38
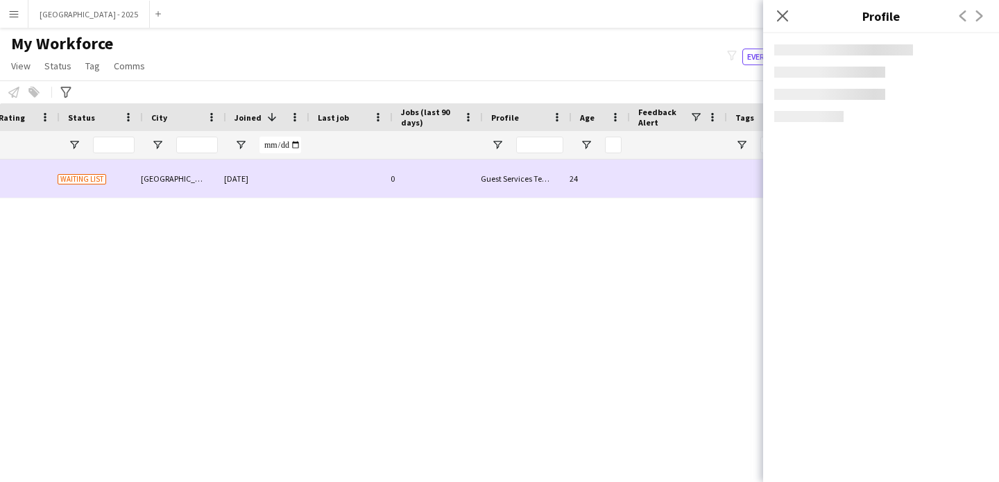
scroll to position [0, 468]
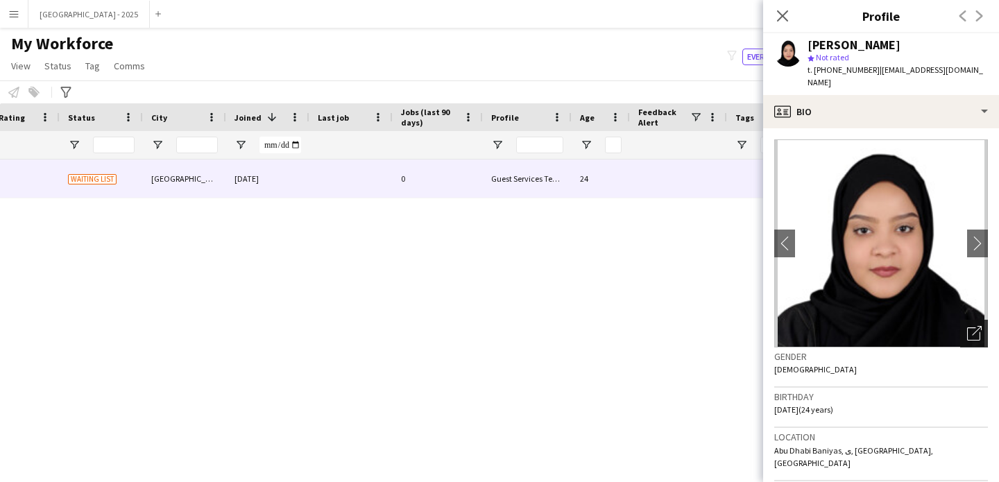
click at [967, 327] on icon at bounding box center [973, 333] width 13 height 13
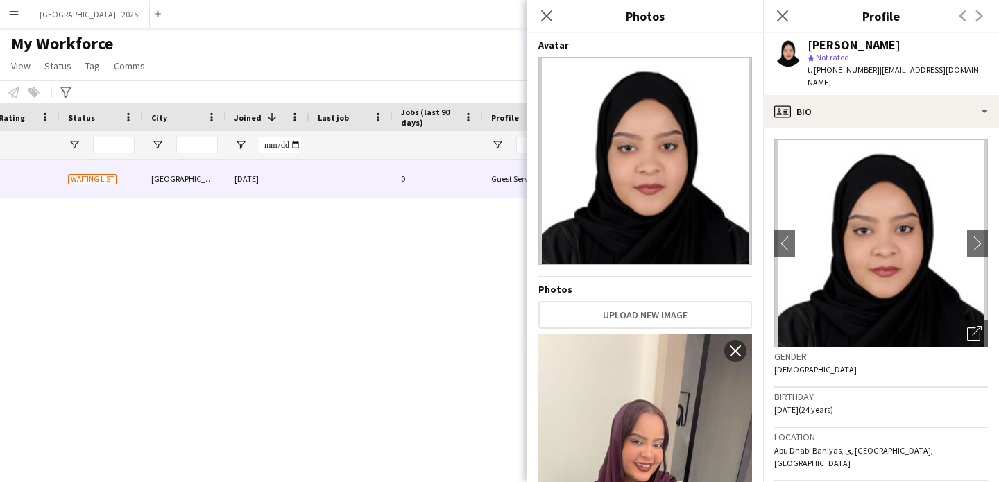
scroll to position [239, 0]
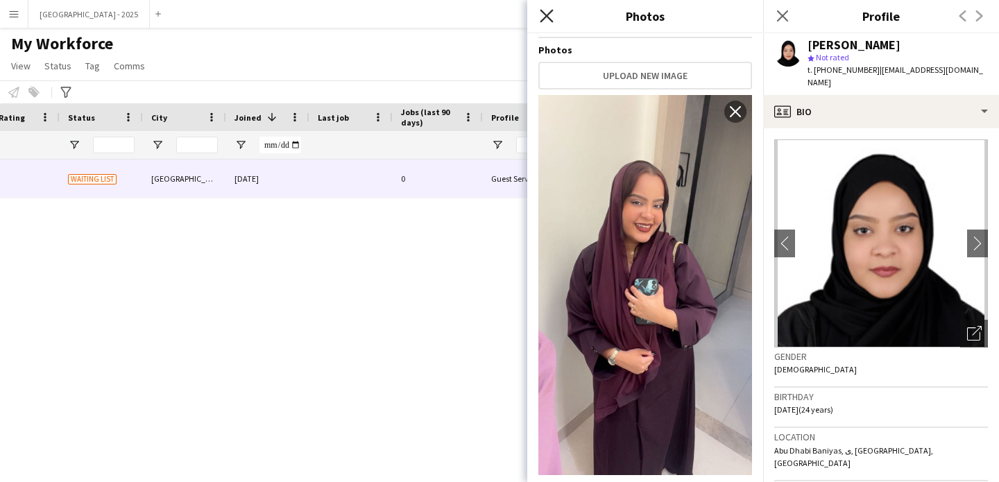
click at [549, 15] on icon "Close pop-in" at bounding box center [546, 15] width 13 height 13
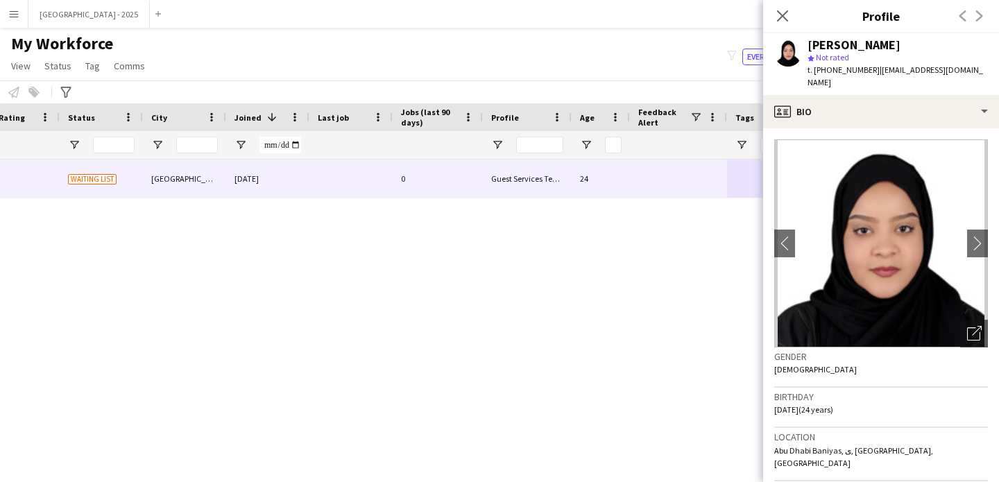
click at [773, 25] on div "Close pop-in" at bounding box center [782, 16] width 39 height 32
click at [779, 21] on icon "Close pop-in" at bounding box center [782, 15] width 13 height 13
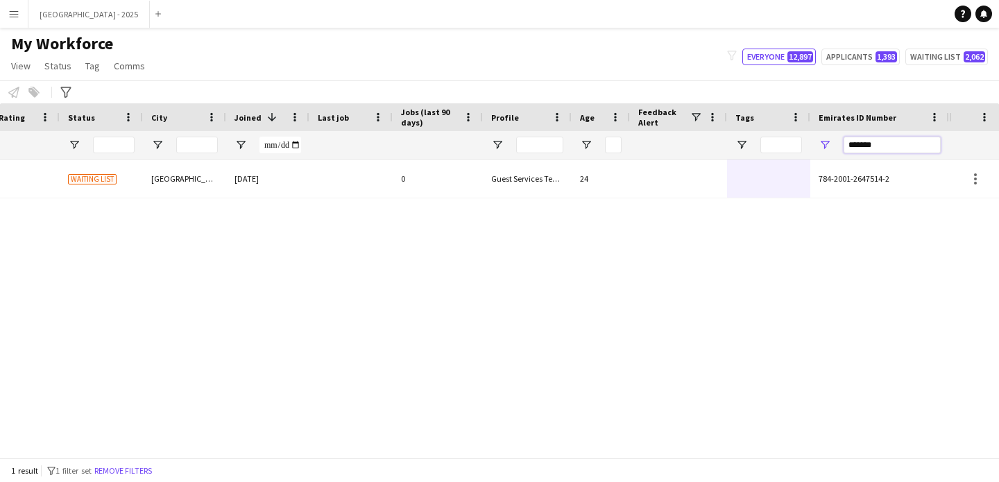
click at [902, 138] on input "*******" at bounding box center [891, 145] width 97 height 17
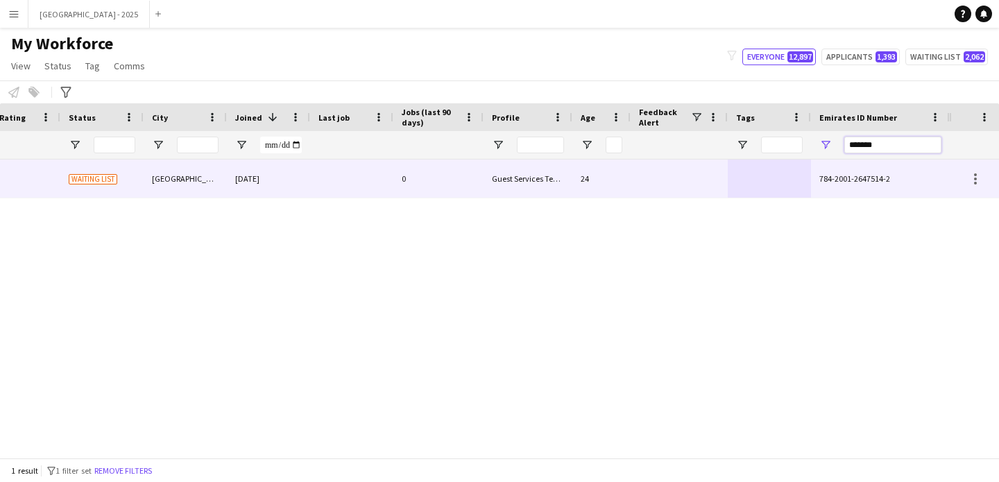
scroll to position [0, 232]
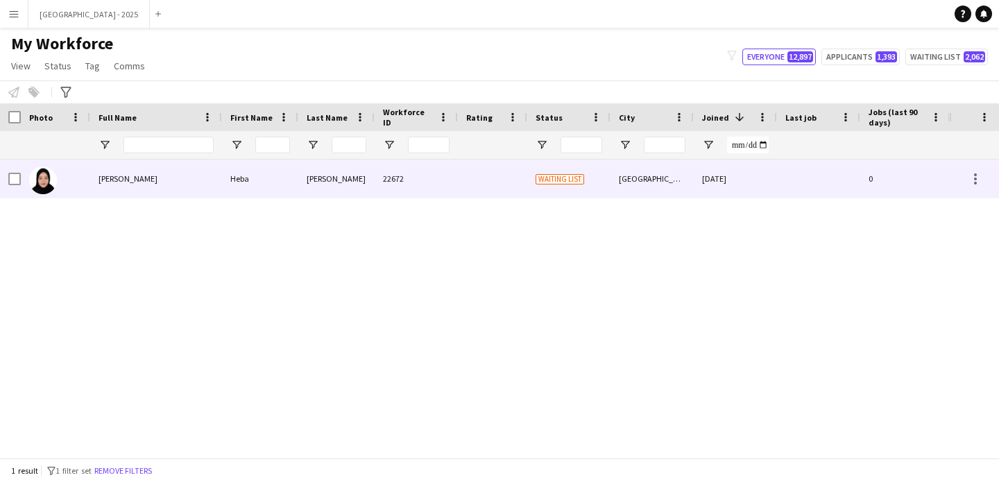
click at [719, 180] on div "[DATE]" at bounding box center [735, 179] width 83 height 38
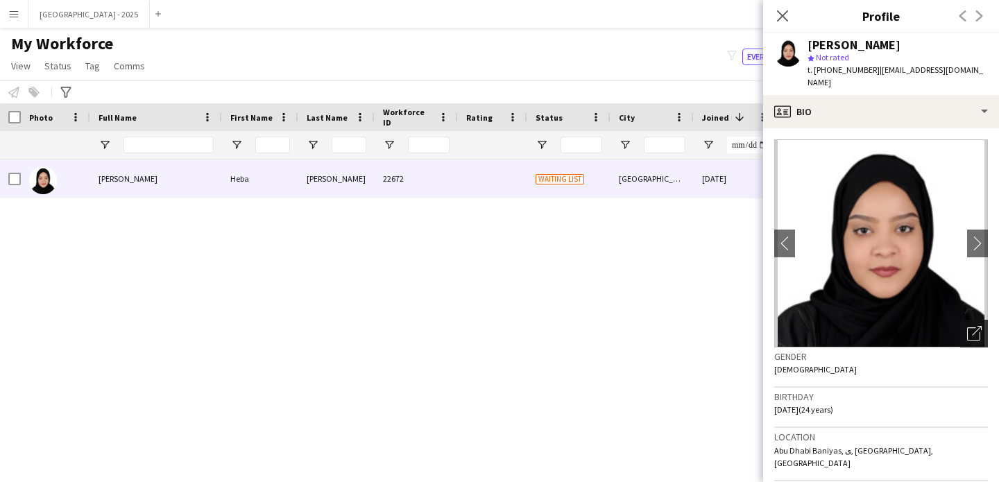
click at [967, 326] on icon "Open photos pop-in" at bounding box center [974, 333] width 15 height 15
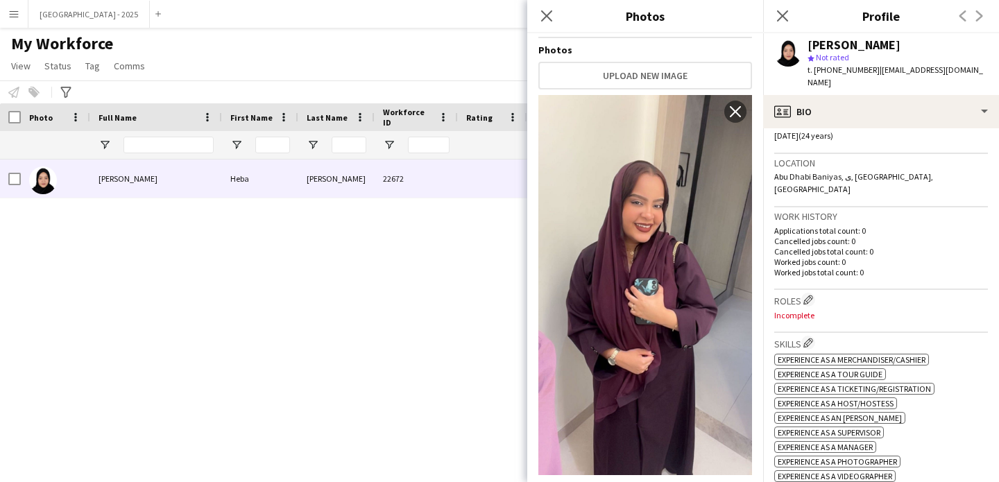
scroll to position [399, 0]
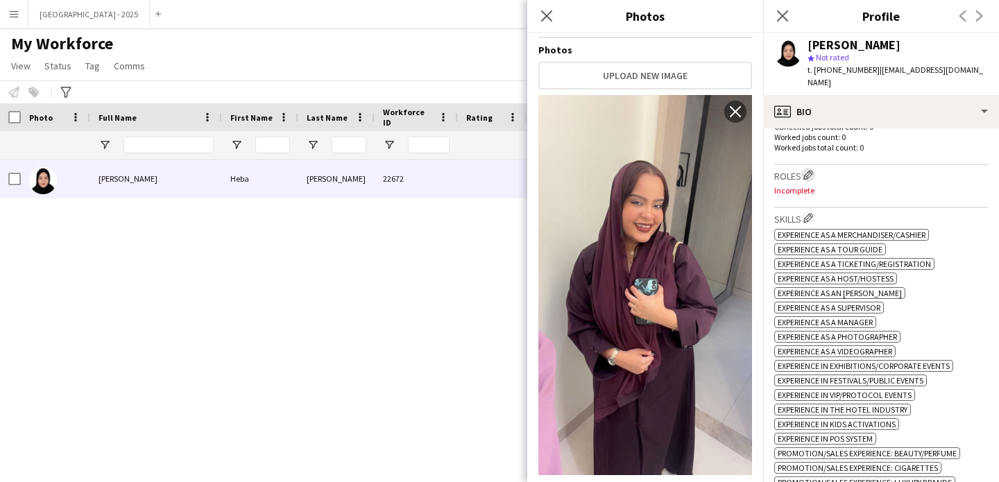
click at [806, 170] on app-icon "Edit crew company roles" at bounding box center [808, 175] width 10 height 10
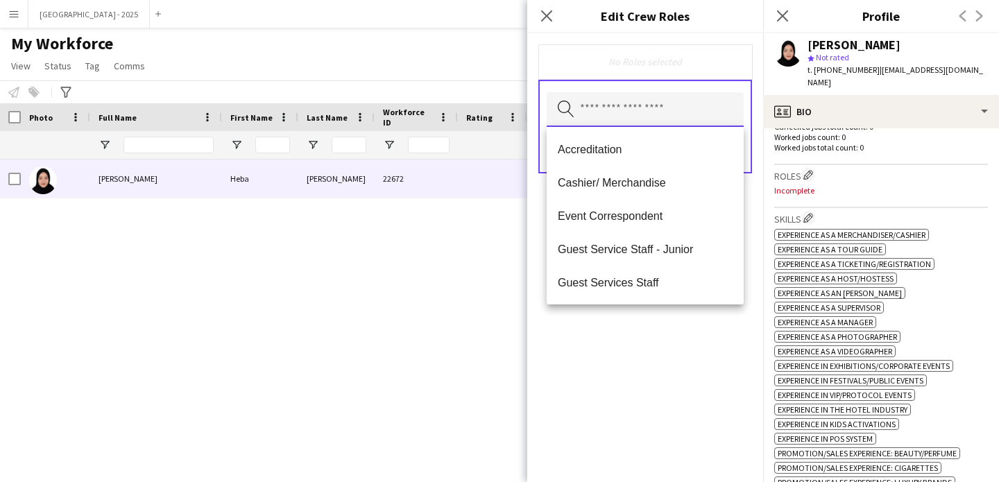
click at [609, 94] on input "text" at bounding box center [645, 109] width 197 height 35
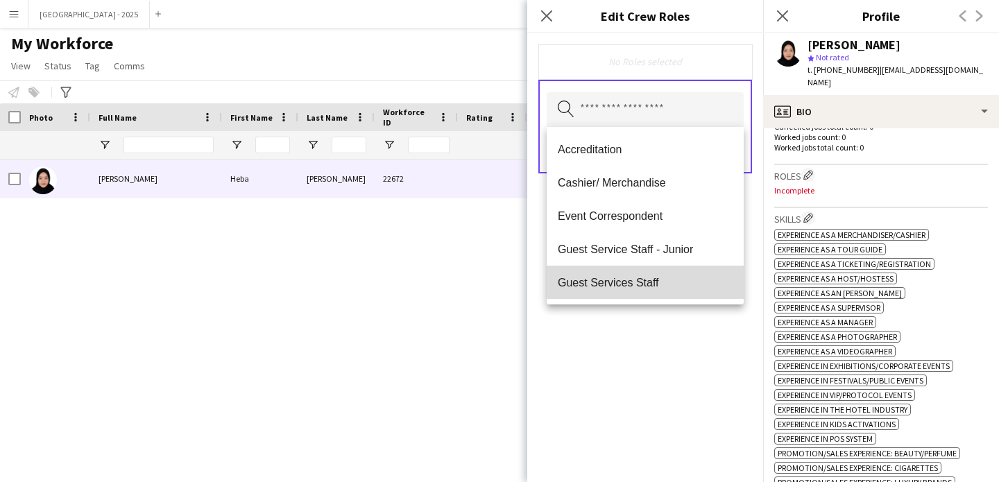
click at [646, 281] on span "Guest Services Staff" at bounding box center [645, 282] width 175 height 13
click at [680, 295] on mat-option "Guest Services Staff - Senior" at bounding box center [645, 283] width 197 height 33
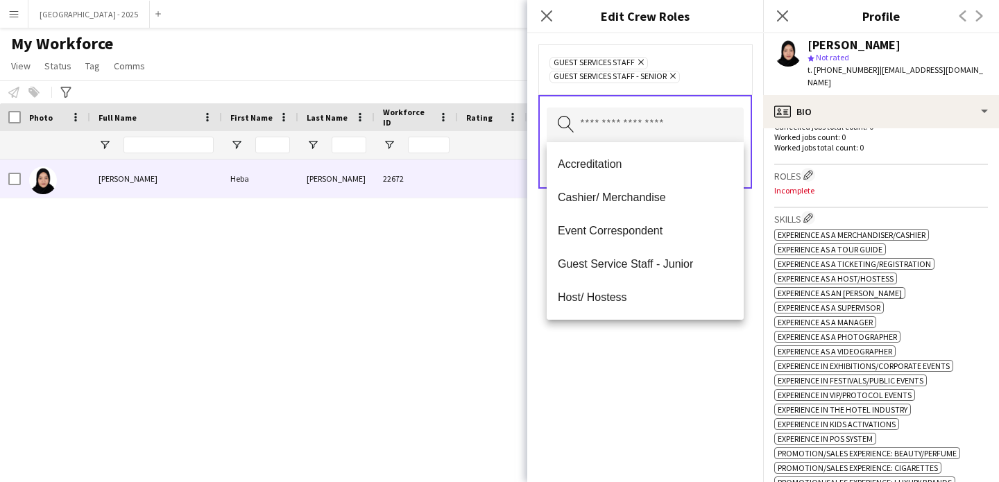
drag, startPoint x: 681, startPoint y: 339, endPoint x: 736, endPoint y: 189, distance: 158.9
click at [681, 338] on div "Guest Services Staff Remove Guest Services Staff - Senior Remove Search by role…" at bounding box center [645, 257] width 236 height 449
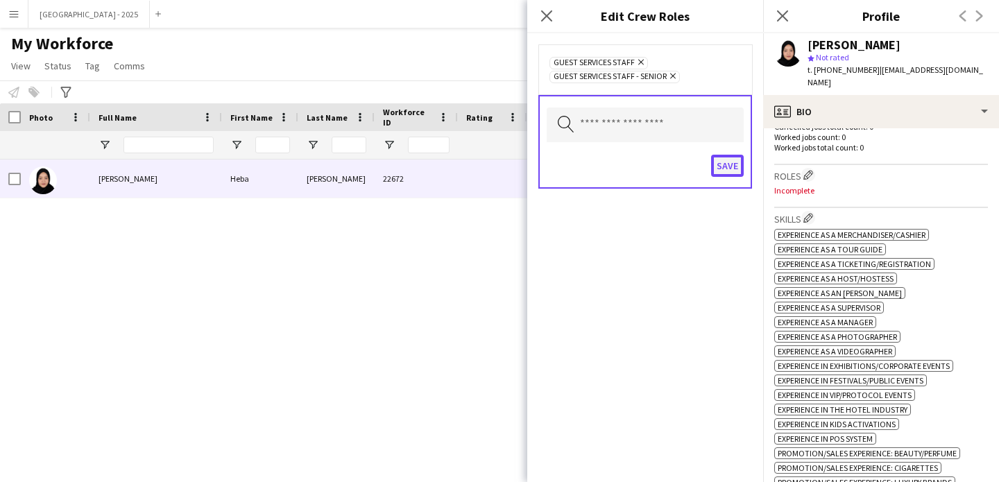
click at [720, 164] on button "Save" at bounding box center [727, 166] width 33 height 22
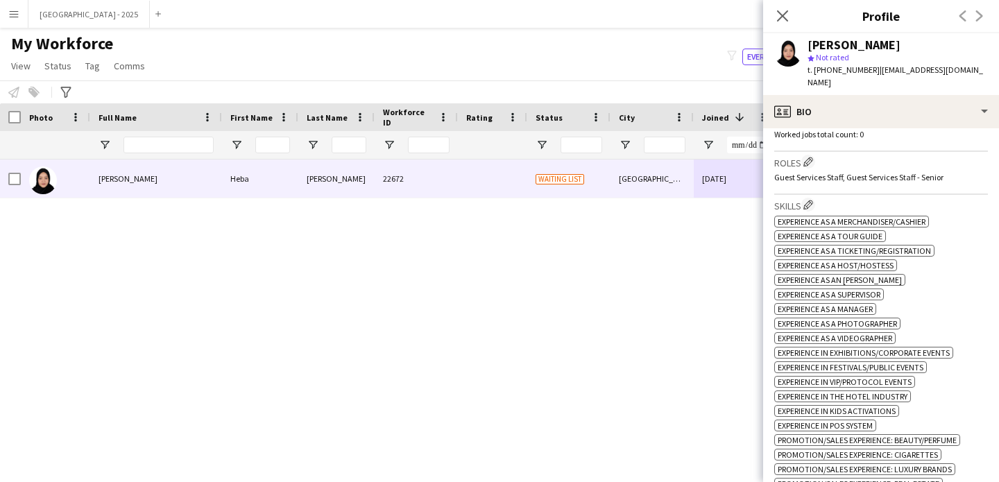
scroll to position [384, 0]
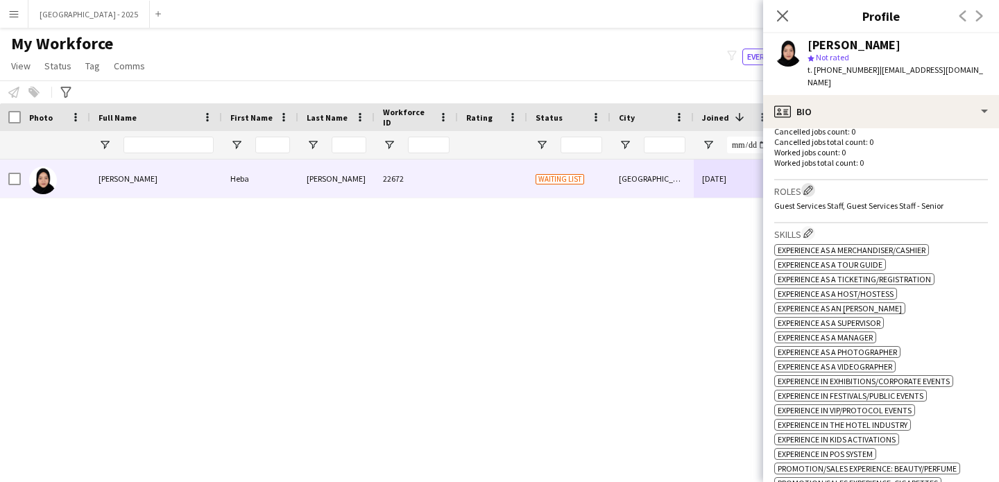
click at [809, 185] on app-icon "Edit crew company roles" at bounding box center [808, 190] width 10 height 10
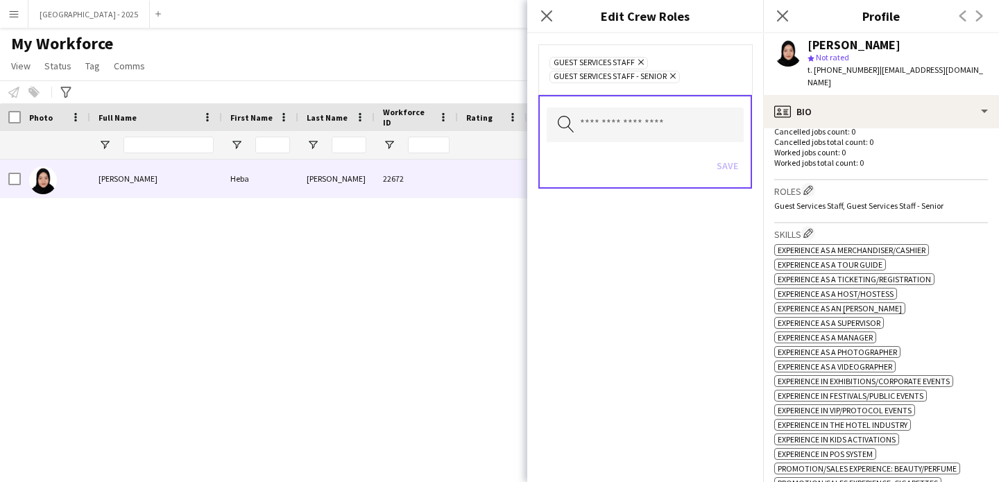
click at [674, 73] on icon "Remove" at bounding box center [671, 75] width 9 height 9
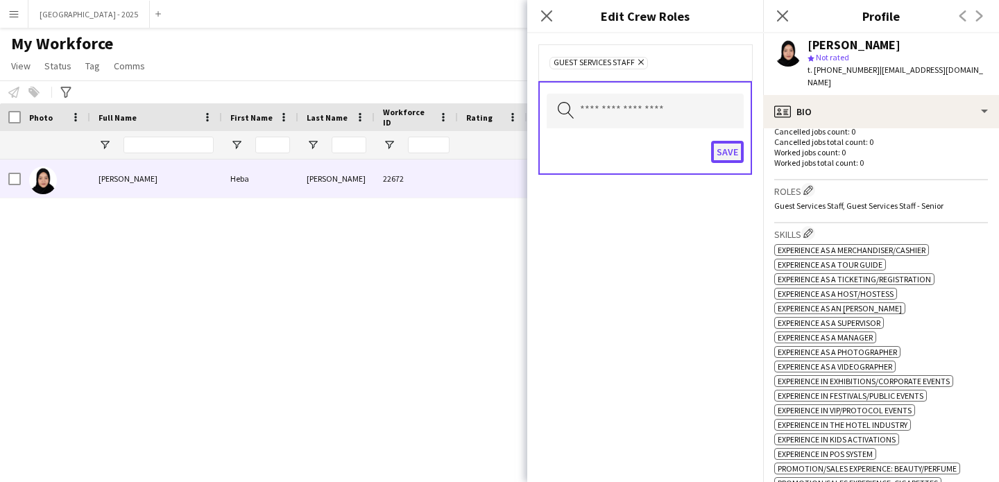
click at [738, 146] on button "Save" at bounding box center [727, 152] width 33 height 22
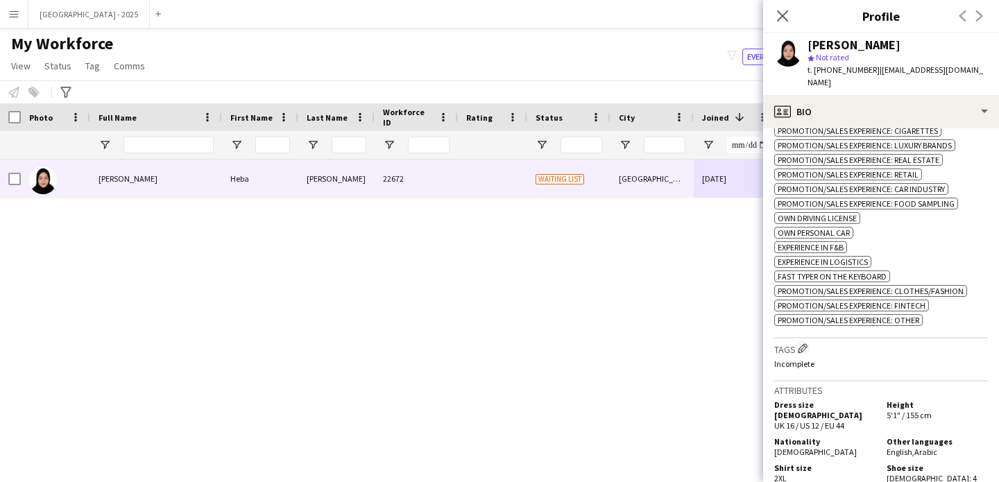
scroll to position [744, 0]
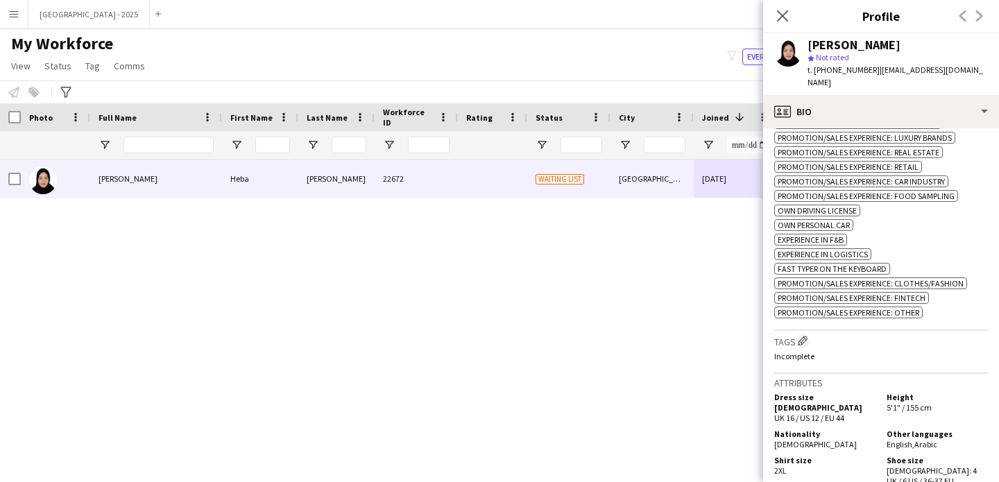
click at [805, 344] on div "Tags Edit crew company tags Incomplete" at bounding box center [881, 352] width 214 height 43
click at [805, 339] on app-icon "Edit crew company tags" at bounding box center [803, 341] width 10 height 10
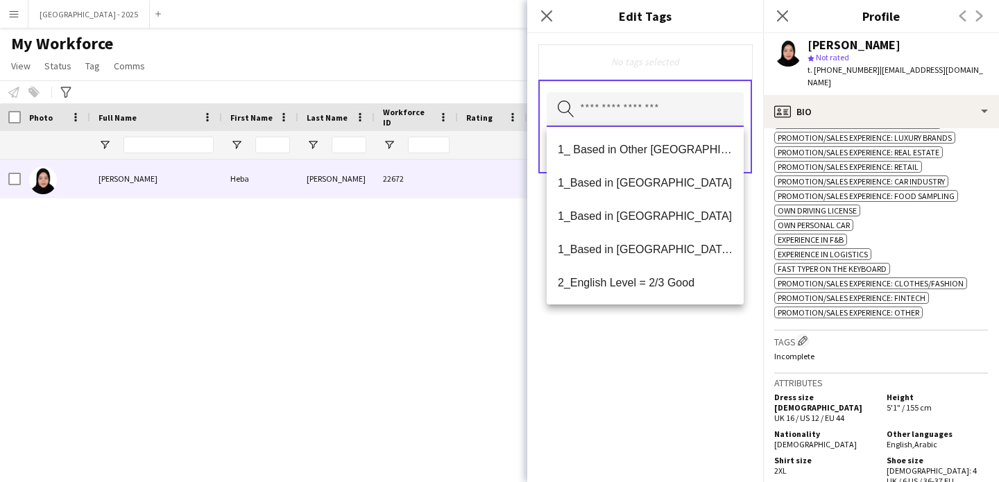
click at [586, 121] on input "text" at bounding box center [645, 109] width 197 height 35
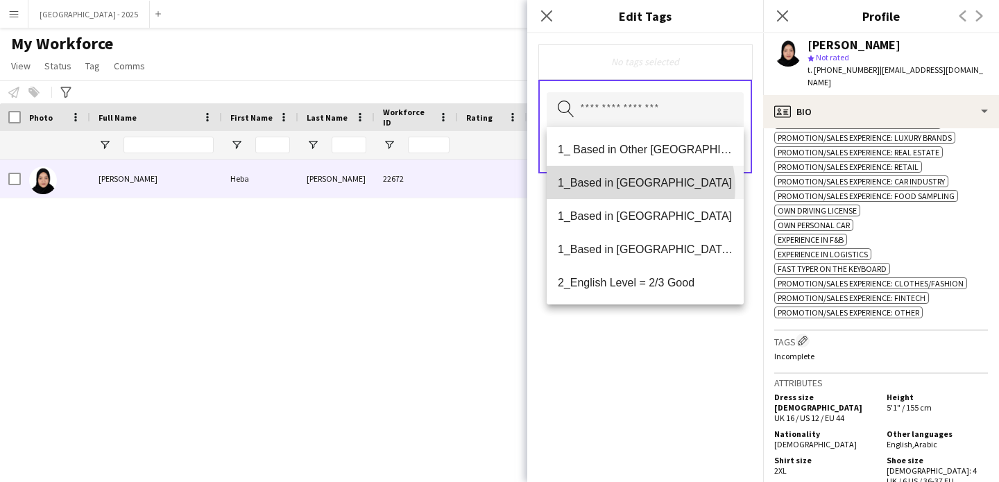
click at [636, 187] on span "1_Based in [GEOGRAPHIC_DATA]" at bounding box center [645, 182] width 175 height 13
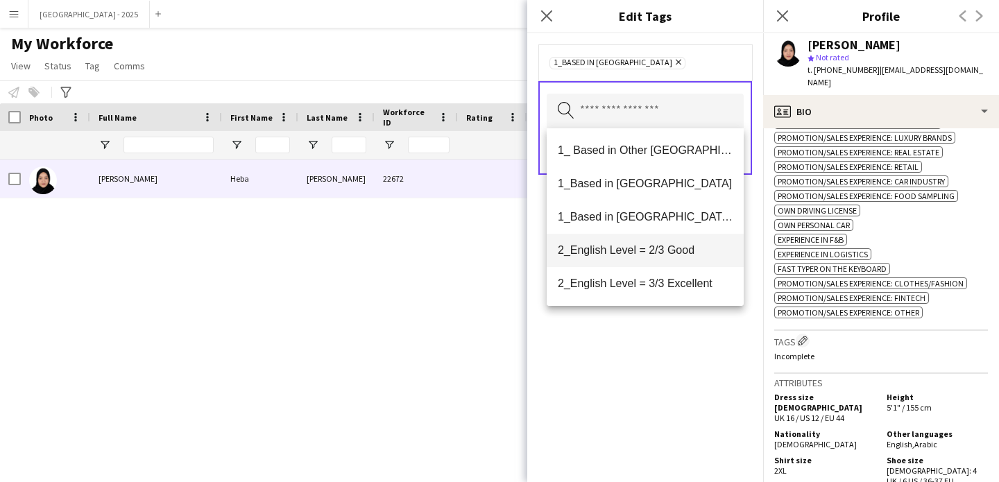
click at [678, 256] on span "2_English Level = 2/3 Good" at bounding box center [645, 249] width 175 height 13
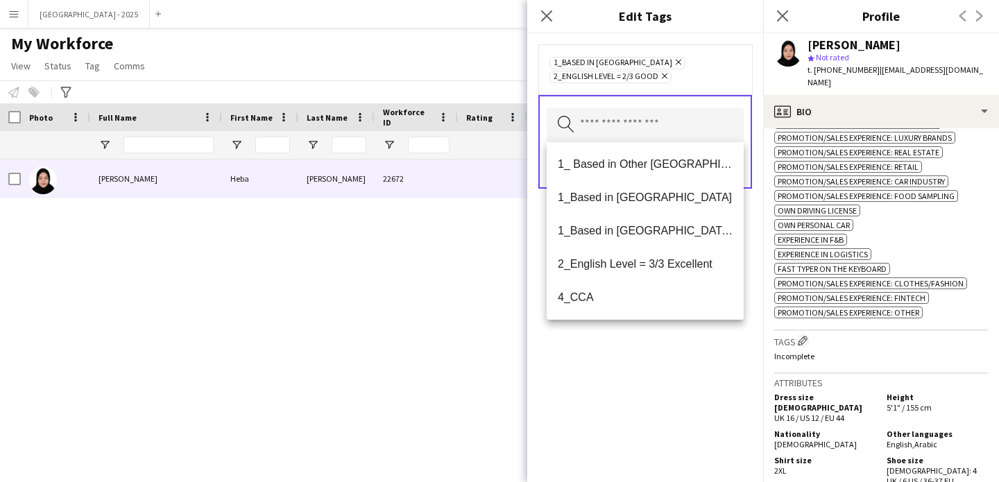
click at [669, 379] on div "1_Based in [GEOGRAPHIC_DATA] Remove 2_English Level = 2/3 Good Remove Search by…" at bounding box center [645, 257] width 236 height 449
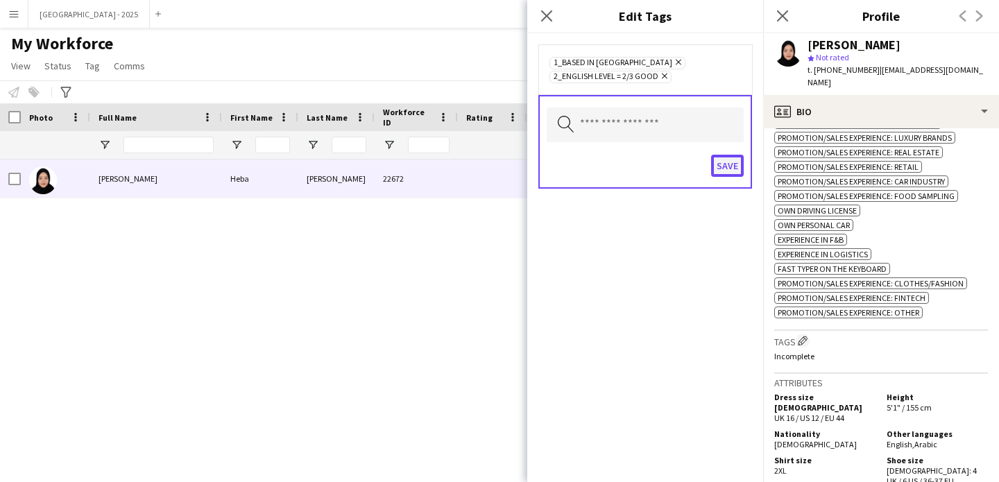
click at [715, 175] on button "Save" at bounding box center [727, 166] width 33 height 22
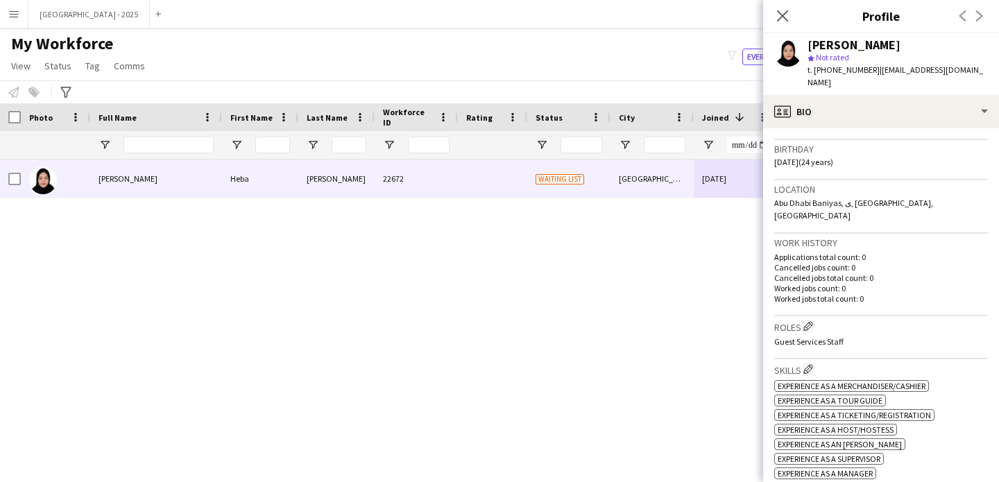
scroll to position [0, 0]
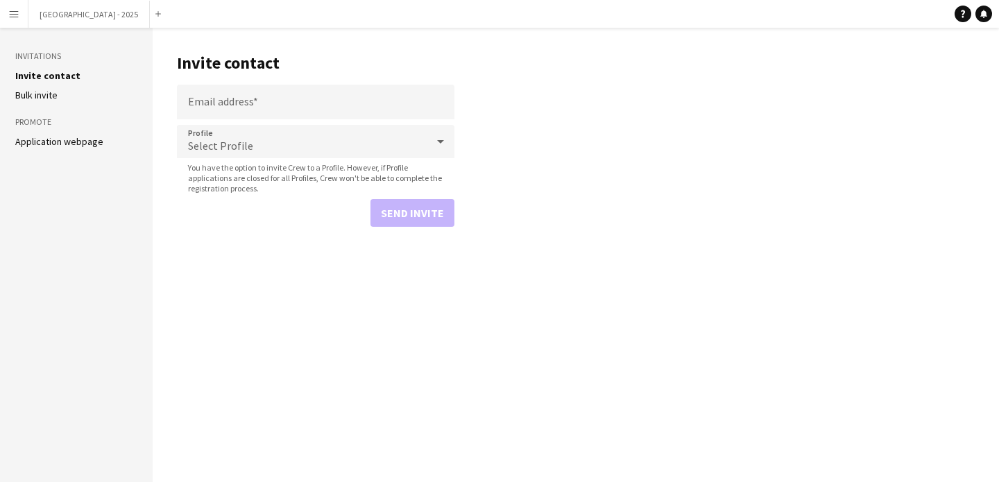
click at [27, 14] on button "Menu" at bounding box center [14, 14] width 28 height 28
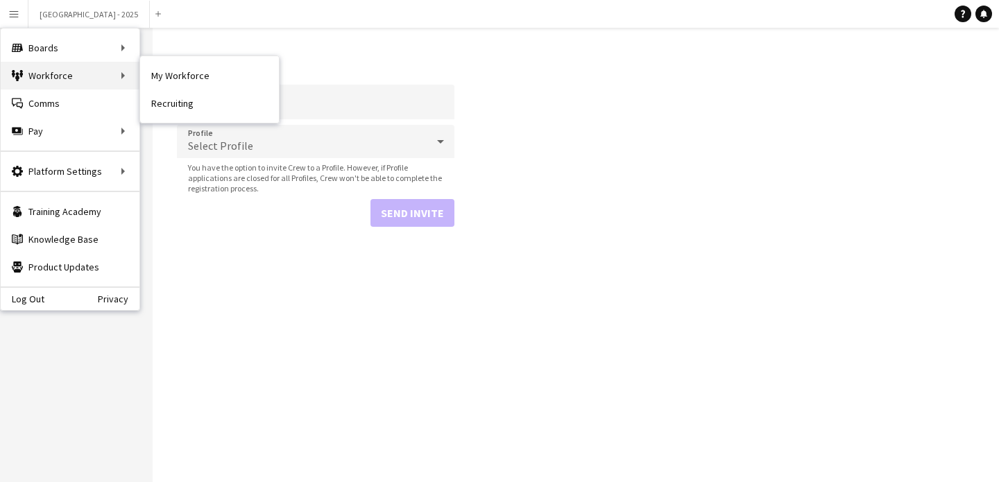
click at [133, 73] on div "Workforce Workforce" at bounding box center [70, 76] width 139 height 28
click at [120, 71] on div "Workforce Workforce" at bounding box center [70, 76] width 139 height 28
click at [157, 76] on link "My Workforce" at bounding box center [209, 76] width 139 height 28
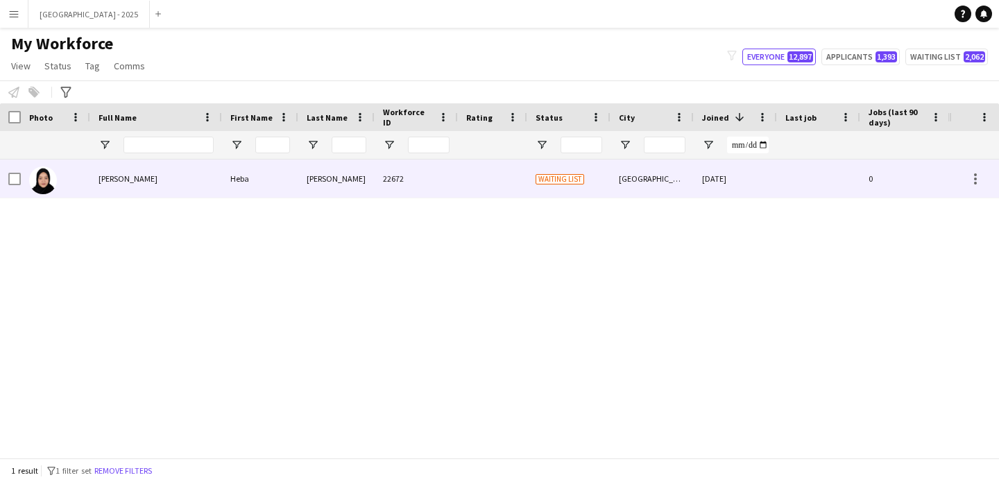
click at [43, 181] on img at bounding box center [43, 180] width 28 height 28
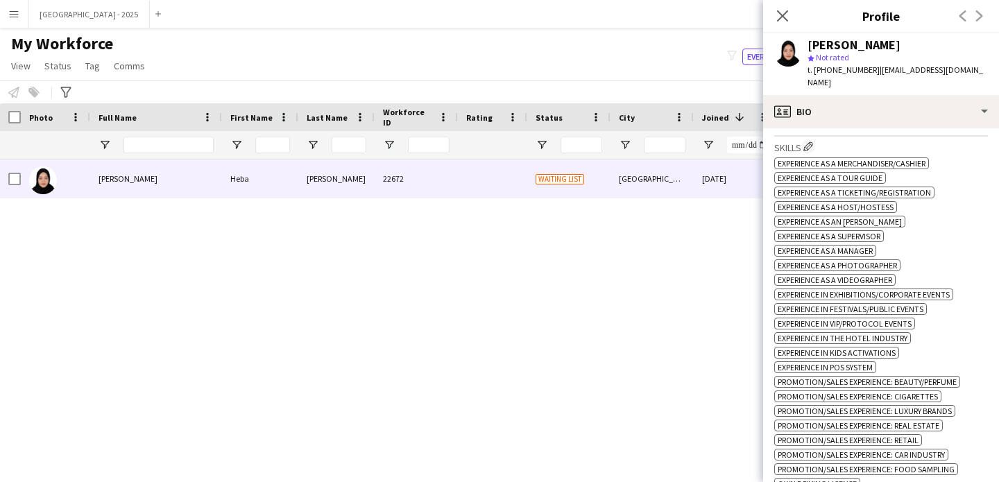
scroll to position [148, 0]
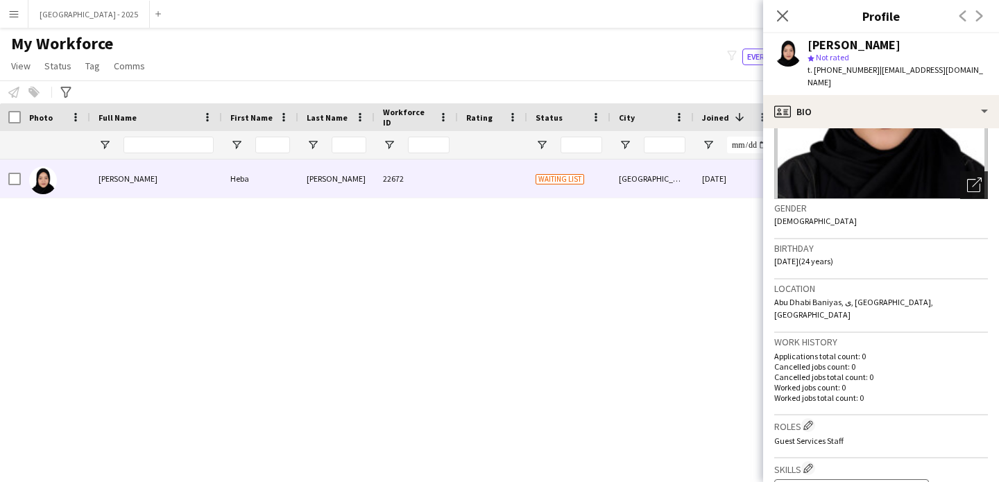
click at [967, 178] on icon "Open photos pop-in" at bounding box center [974, 185] width 15 height 15
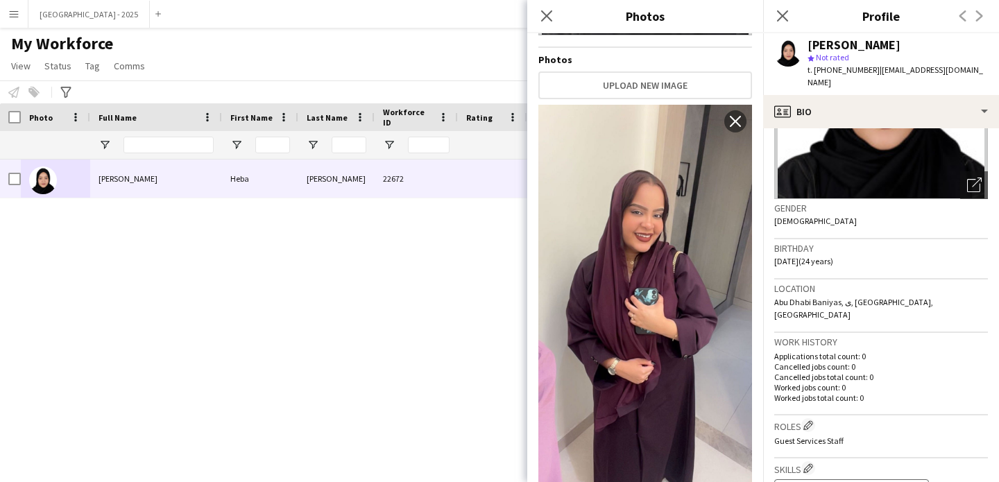
scroll to position [239, 0]
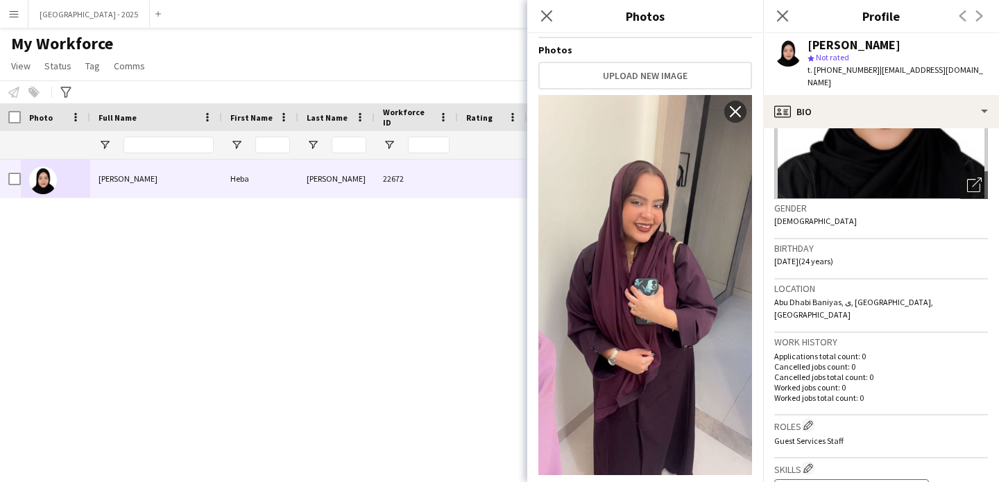
click at [833, 265] on div "Birthday [DEMOGRAPHIC_DATA] (24 years)" at bounding box center [881, 259] width 214 height 40
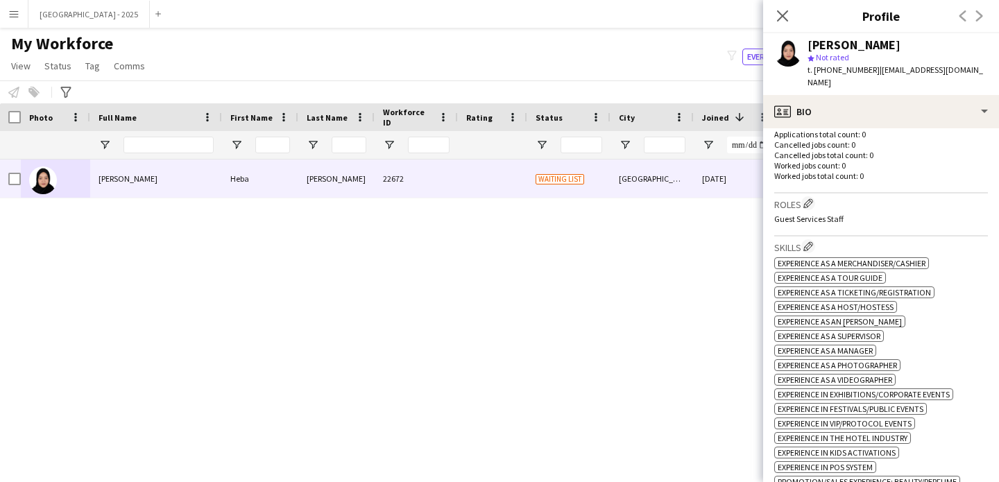
scroll to position [251, 0]
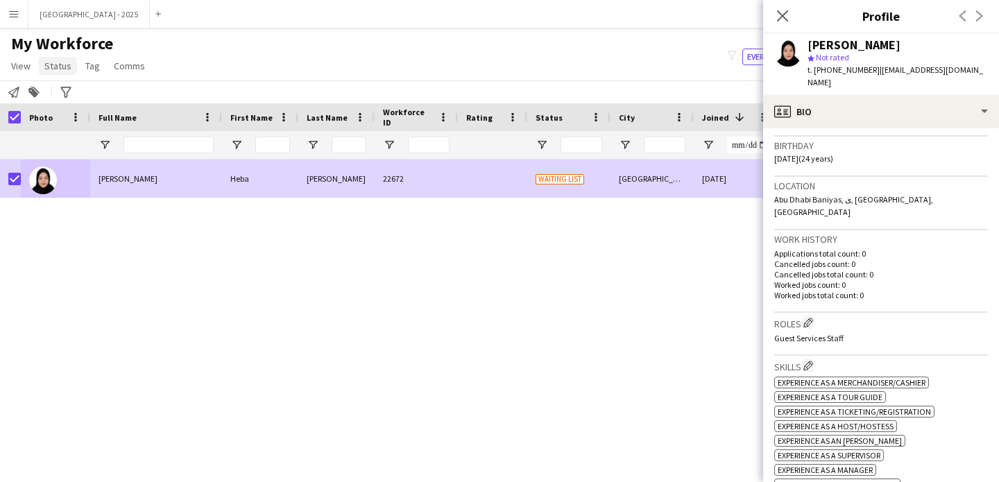
click at [67, 71] on span "Status" at bounding box center [57, 66] width 27 height 12
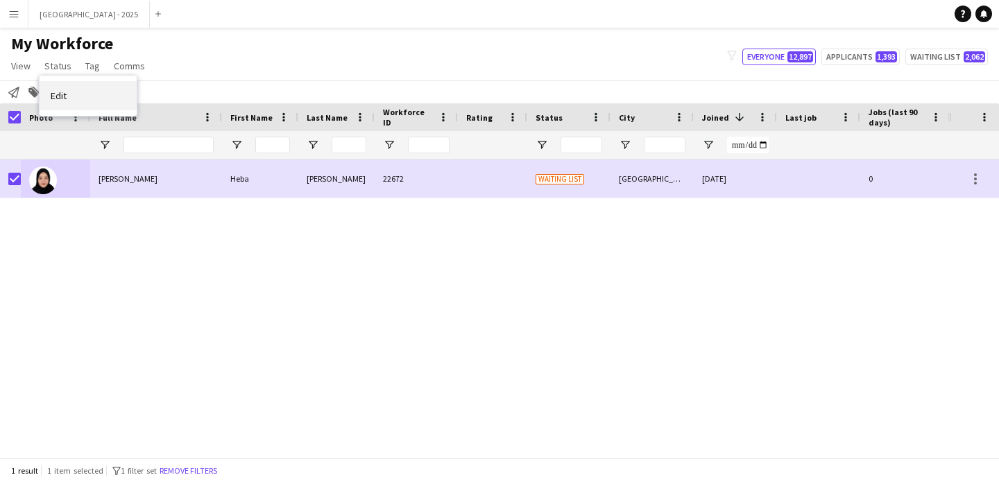
click at [93, 89] on link "Edit" at bounding box center [88, 95] width 97 height 29
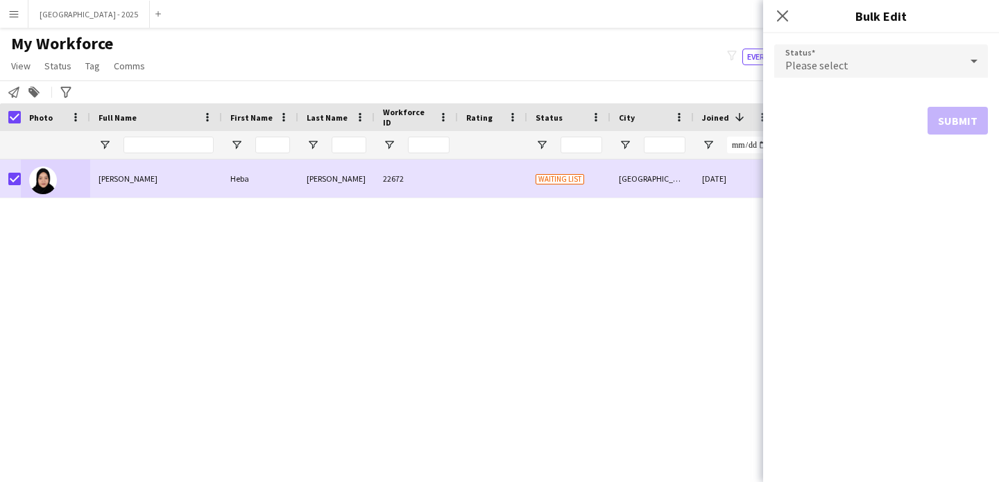
click at [861, 71] on div "Please select" at bounding box center [867, 60] width 186 height 33
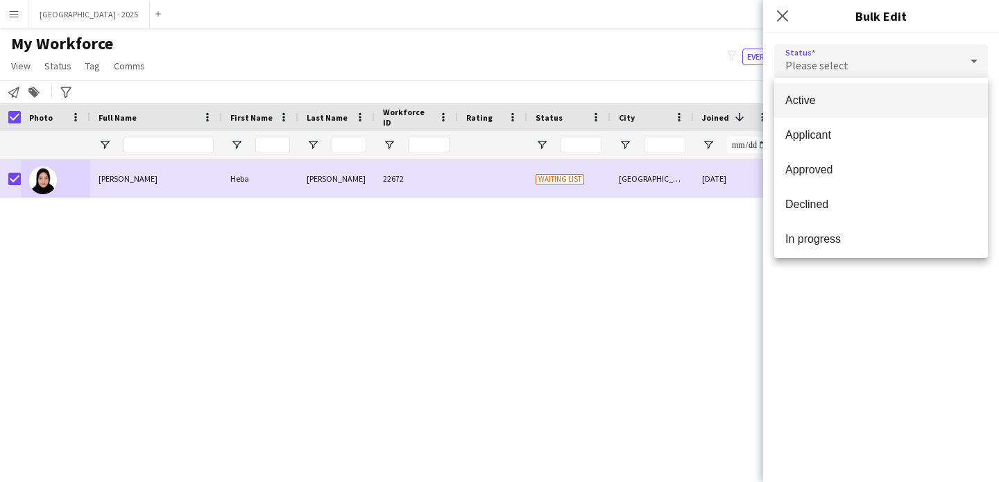
click at [825, 106] on span "Active" at bounding box center [880, 100] width 191 height 13
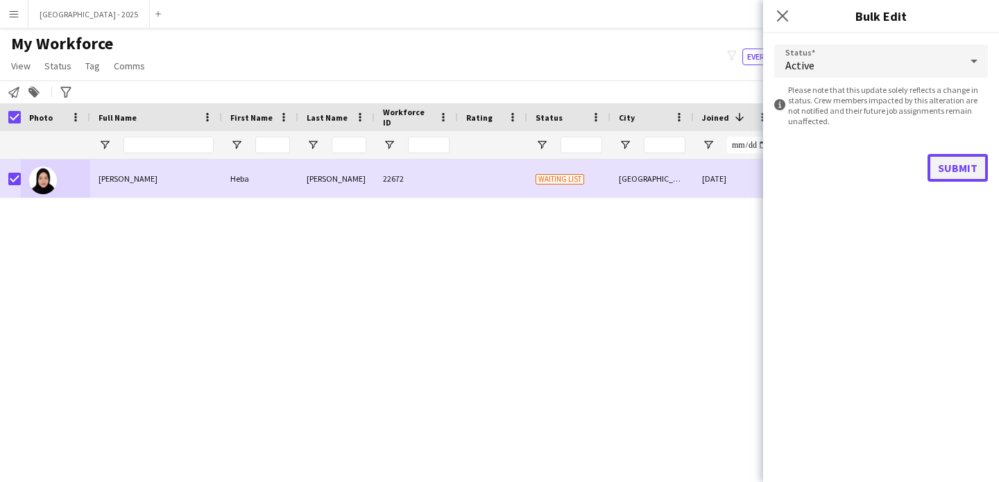
click at [963, 169] on button "Submit" at bounding box center [957, 168] width 60 height 28
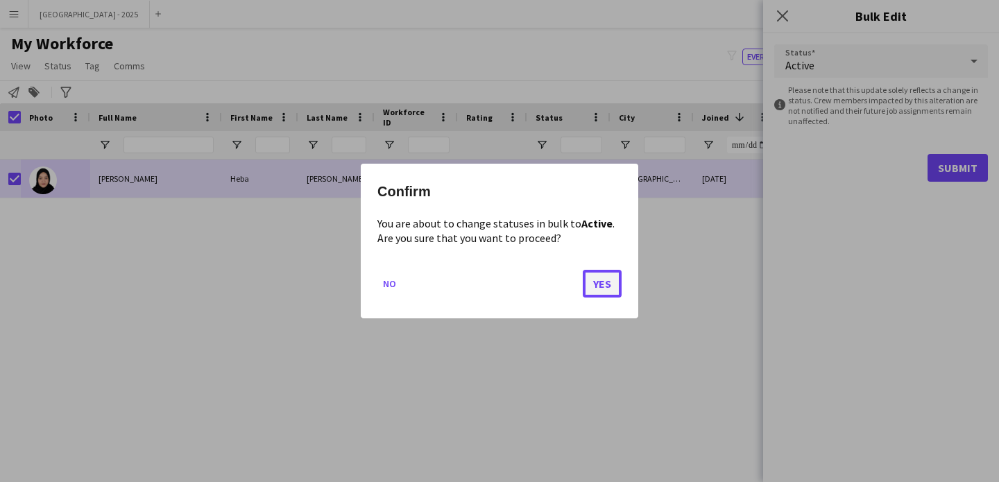
click at [602, 280] on button "Yes" at bounding box center [602, 284] width 39 height 28
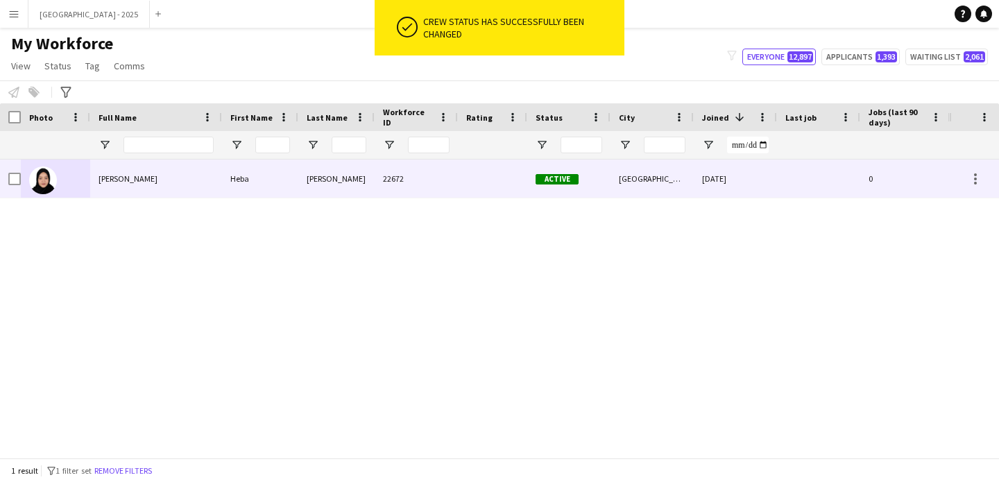
click at [44, 178] on img at bounding box center [43, 180] width 28 height 28
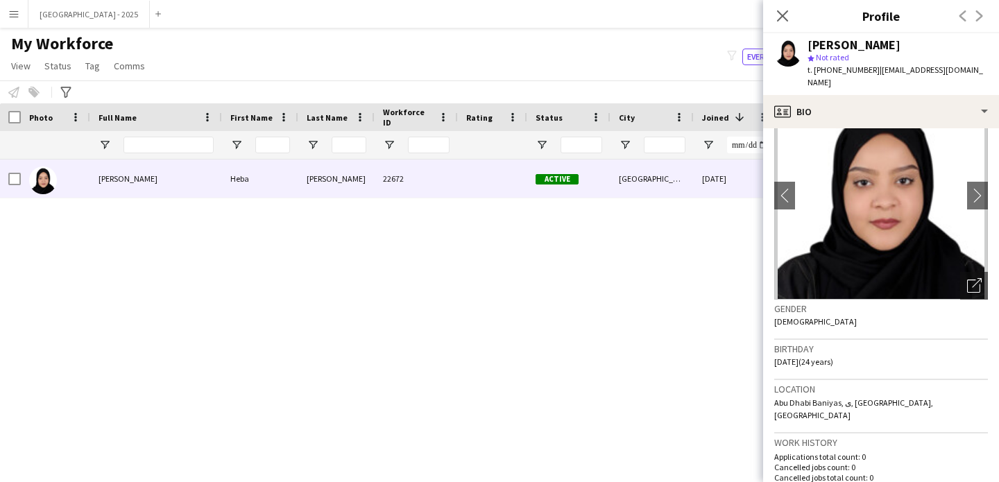
scroll to position [0, 0]
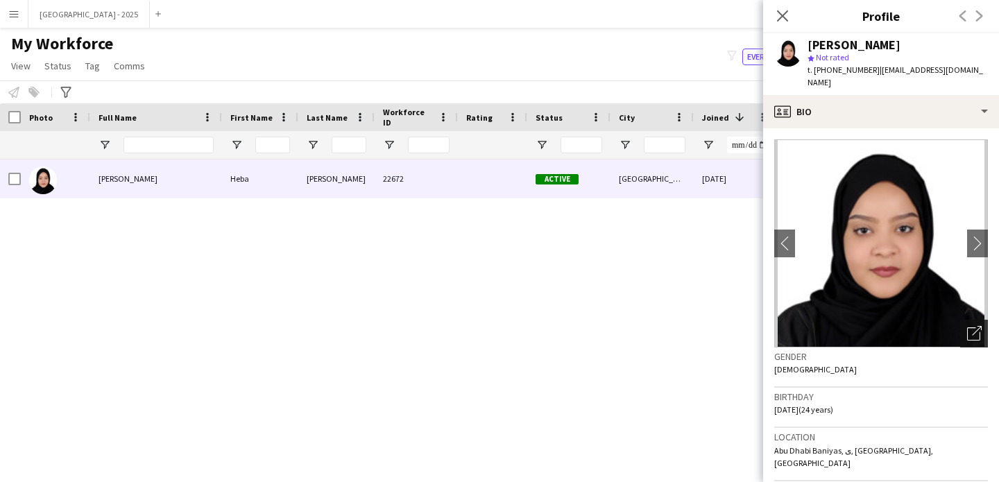
click at [967, 326] on icon "Open photos pop-in" at bounding box center [974, 333] width 15 height 15
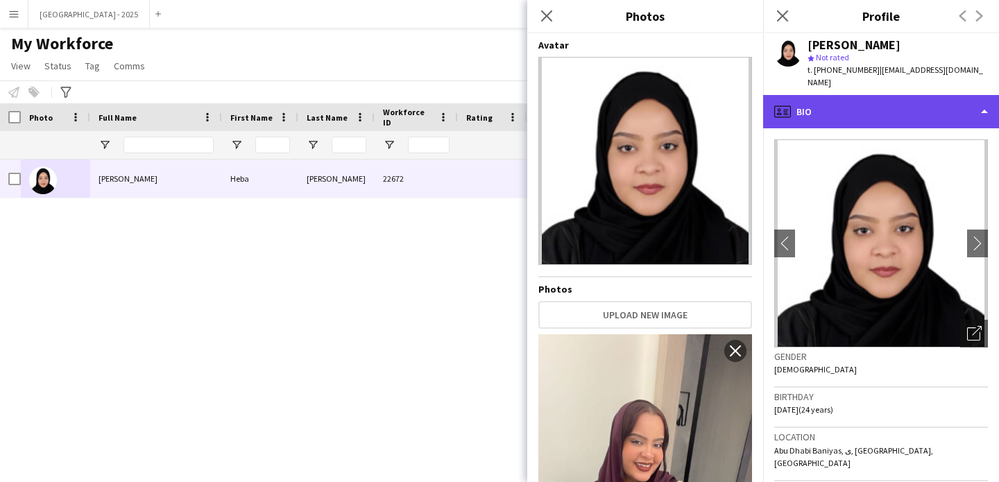
click at [851, 102] on div "profile Bio" at bounding box center [881, 111] width 236 height 33
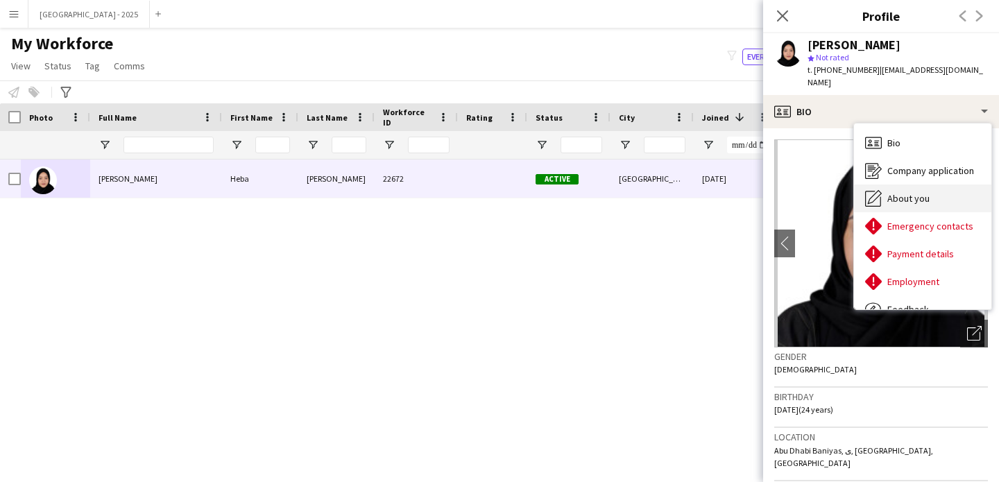
click at [897, 194] on div "About you About you" at bounding box center [922, 199] width 137 height 28
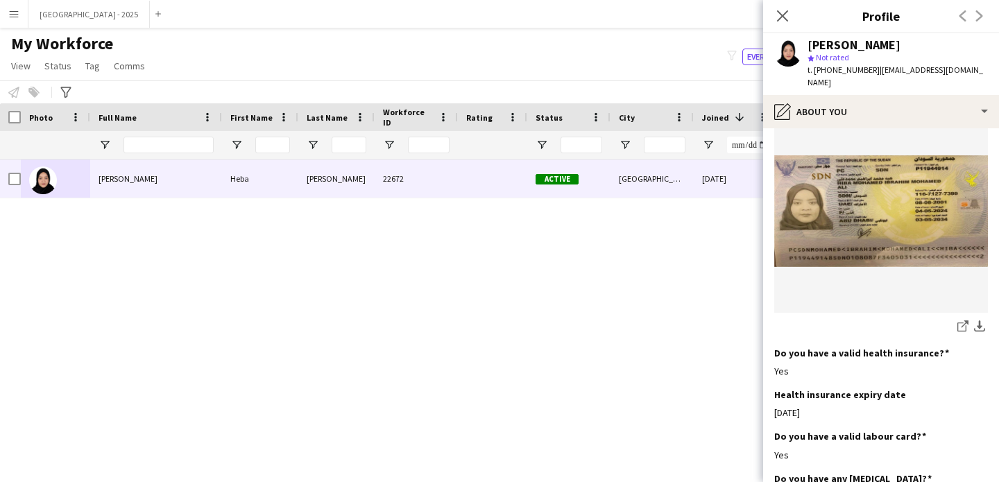
scroll to position [779, 0]
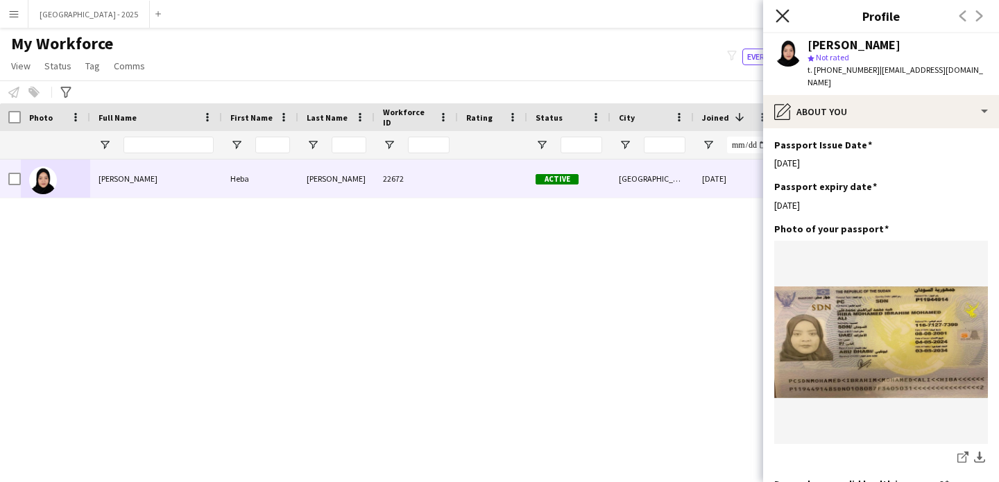
click at [778, 16] on icon "Close pop-in" at bounding box center [782, 15] width 13 height 13
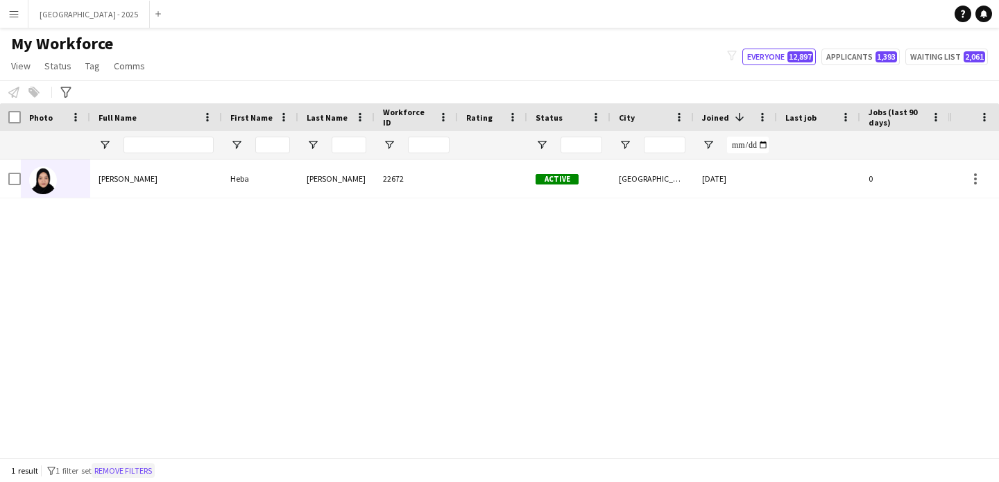
click at [153, 467] on button "Remove filters" at bounding box center [123, 470] width 63 height 15
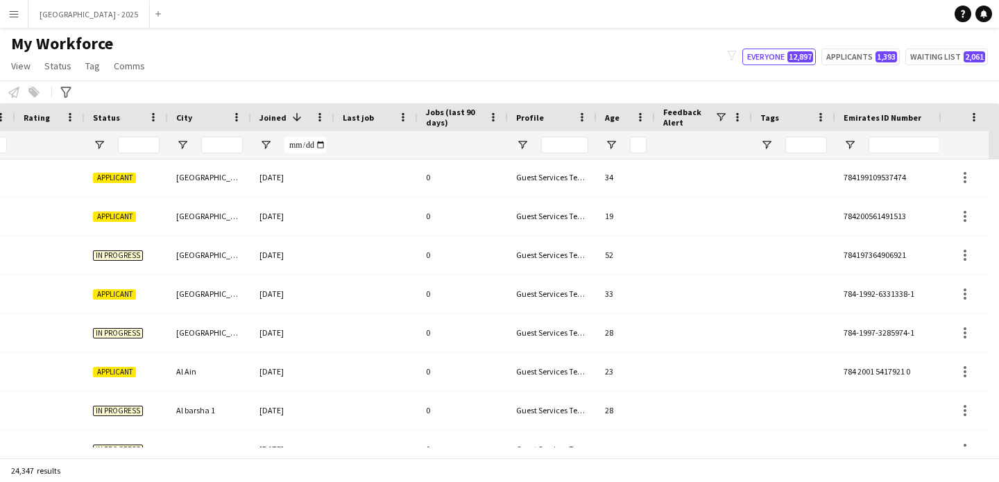
scroll to position [0, 478]
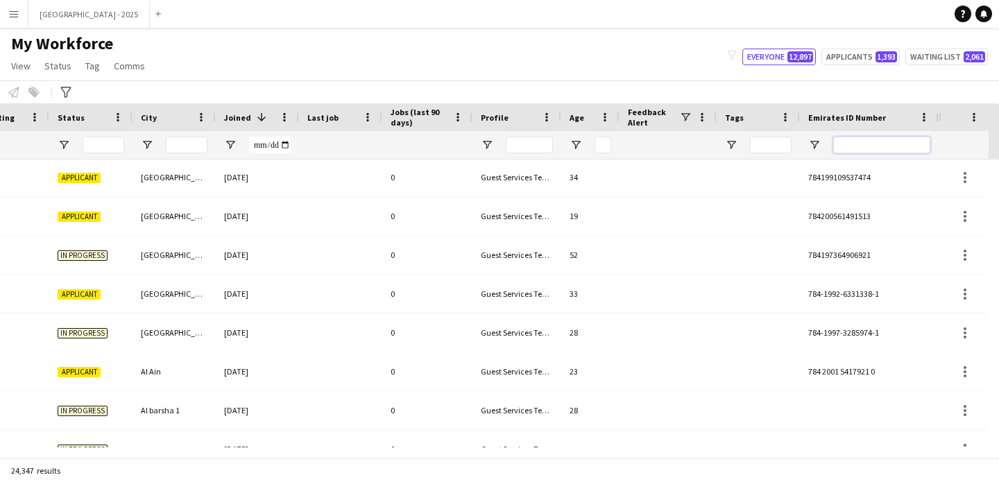
click at [920, 145] on input "Emirates ID Number Filter Input" at bounding box center [881, 145] width 97 height 17
paste input "*******"
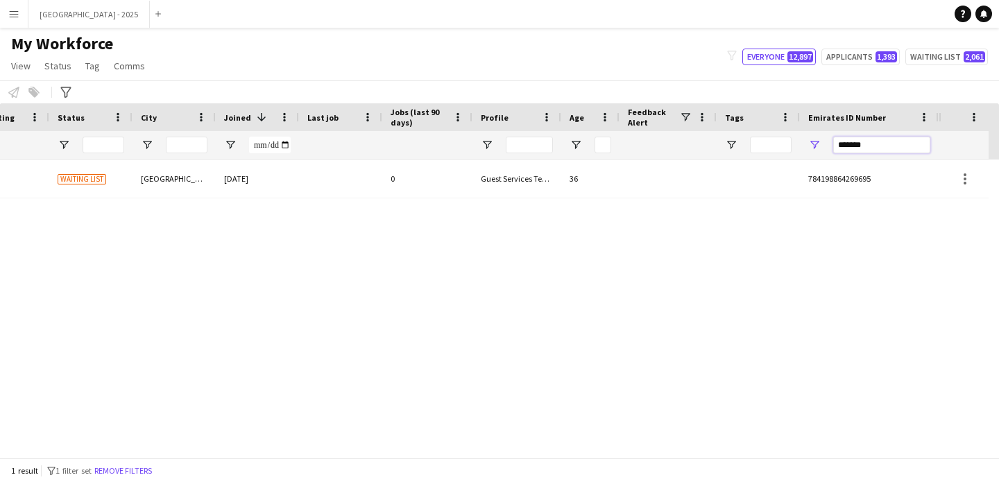
scroll to position [0, 468]
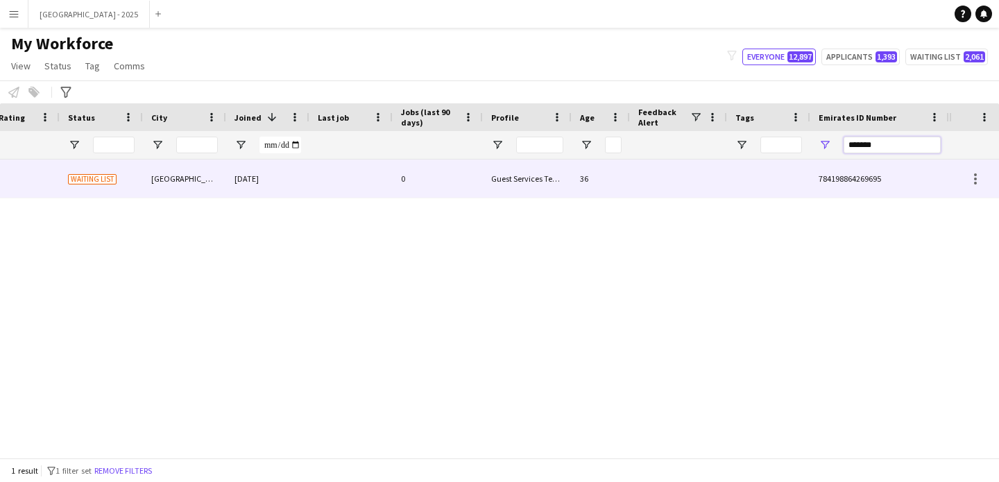
type input "*******"
click at [889, 188] on div "784198864269695" at bounding box center [879, 179] width 139 height 38
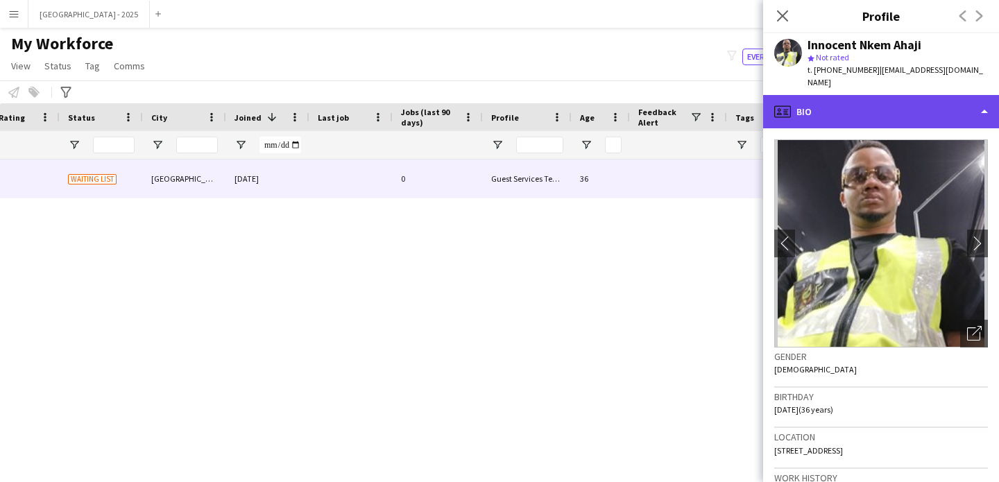
click at [929, 104] on div "profile Bio" at bounding box center [881, 111] width 236 height 33
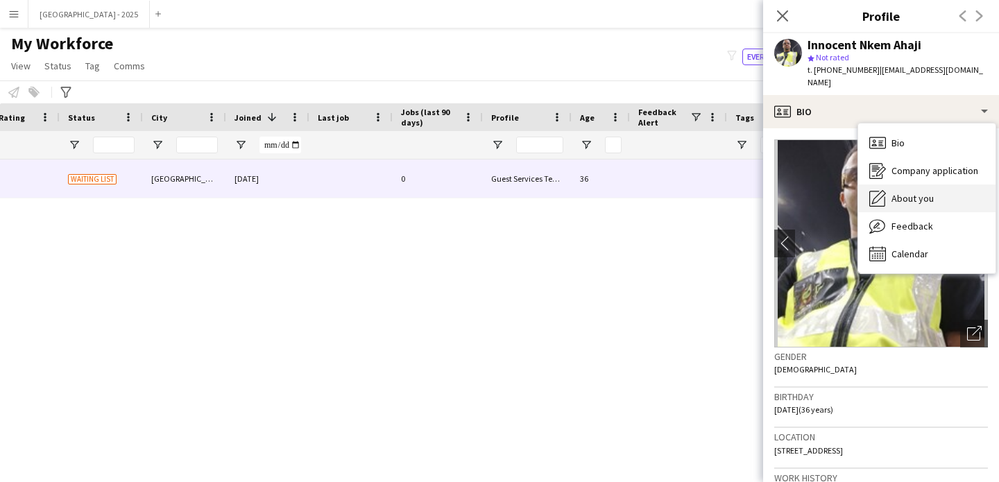
click at [954, 185] on div "About you About you" at bounding box center [926, 199] width 137 height 28
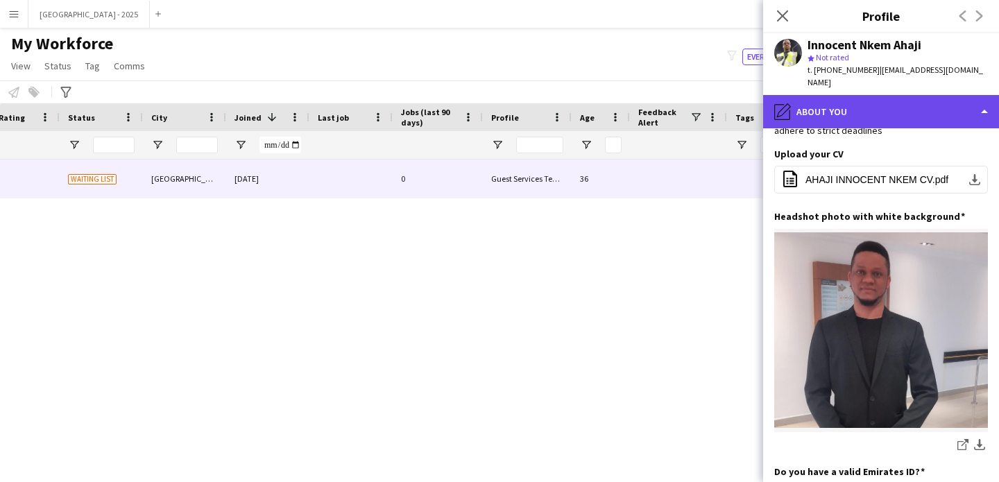
click at [862, 109] on div "pencil4 About you" at bounding box center [881, 111] width 236 height 33
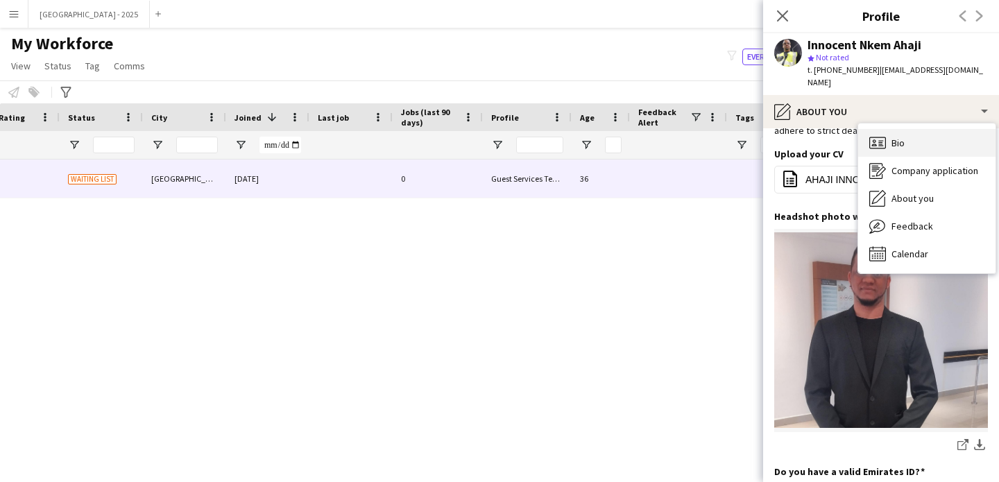
click at [902, 137] on span "Bio" at bounding box center [897, 143] width 13 height 12
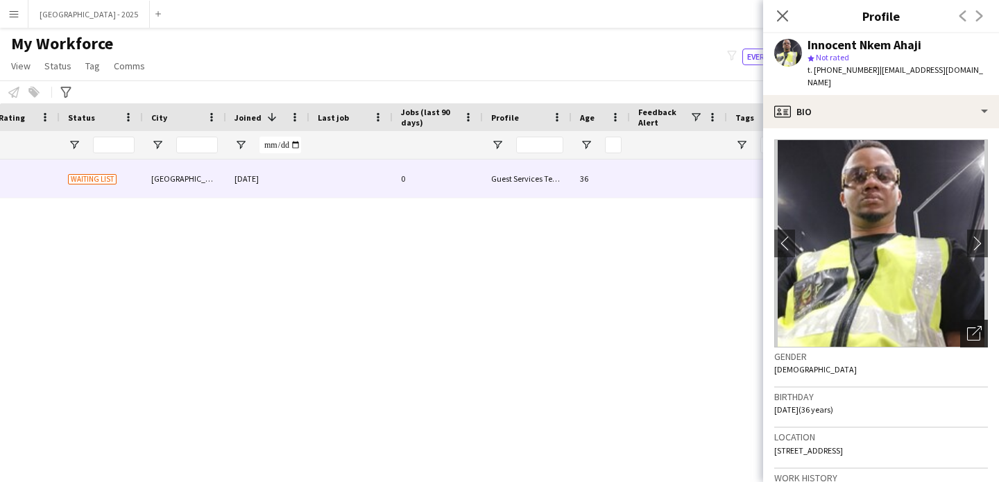
click at [960, 325] on div "Open photos pop-in" at bounding box center [974, 334] width 28 height 28
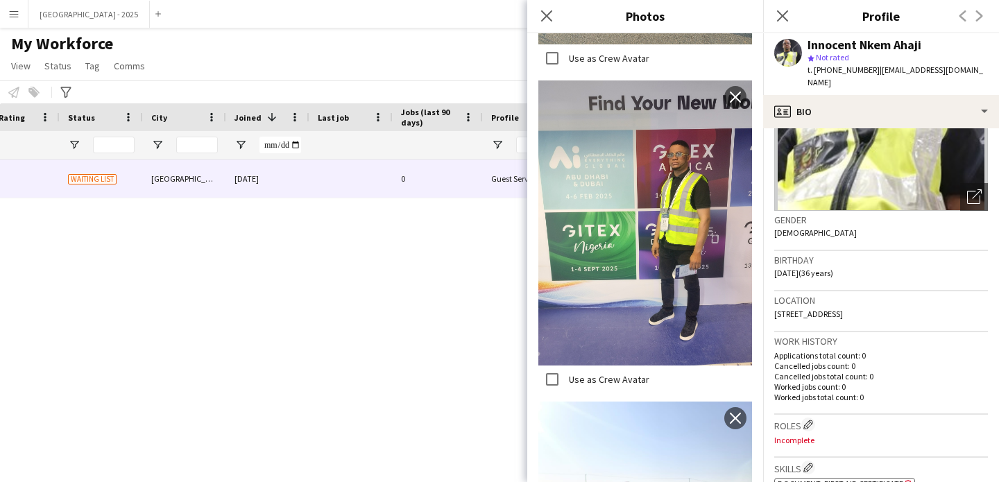
scroll to position [2644, 0]
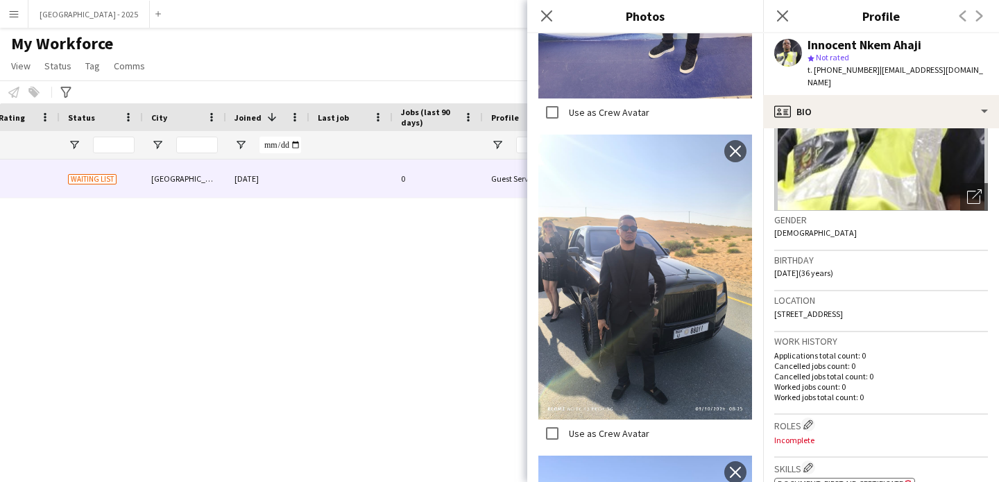
click at [749, 327] on div "Avatar Photos Upload new image Use as Crew Avatar close Use as Crew Avatar clos…" at bounding box center [645, 257] width 236 height 449
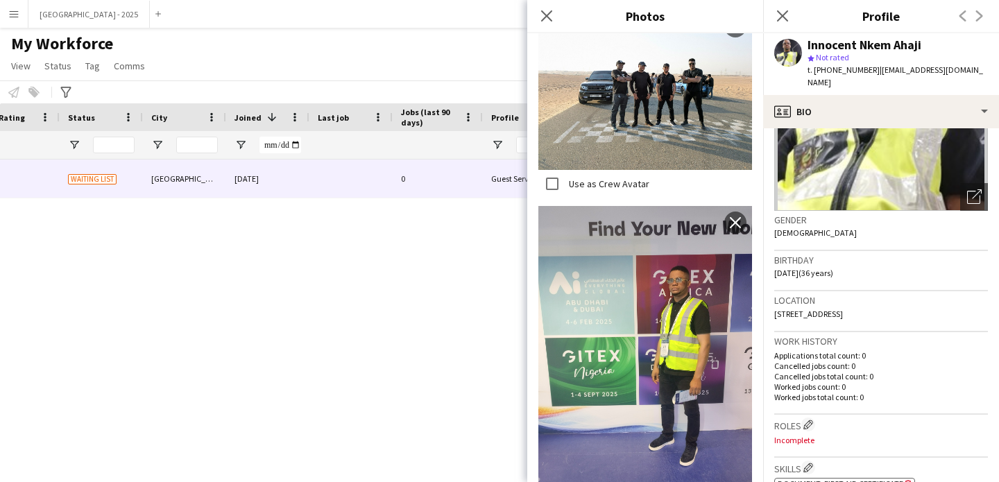
click at [796, 366] on p "Cancelled jobs count: 0" at bounding box center [881, 366] width 214 height 10
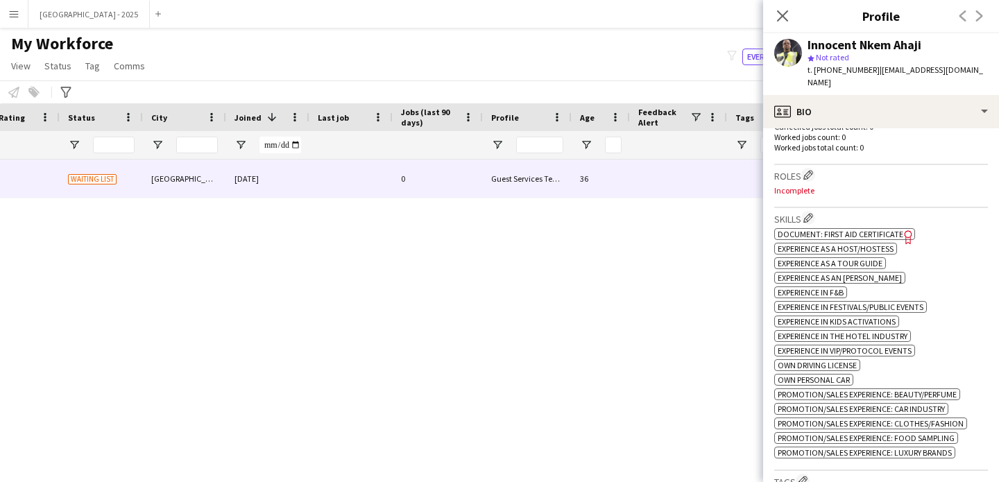
scroll to position [393, 0]
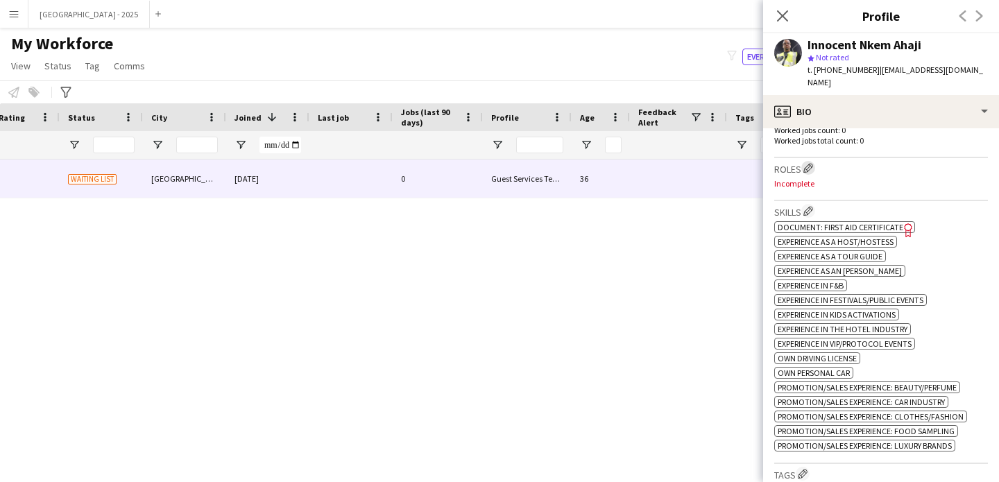
click at [805, 163] on app-icon "Edit crew company roles" at bounding box center [808, 168] width 10 height 10
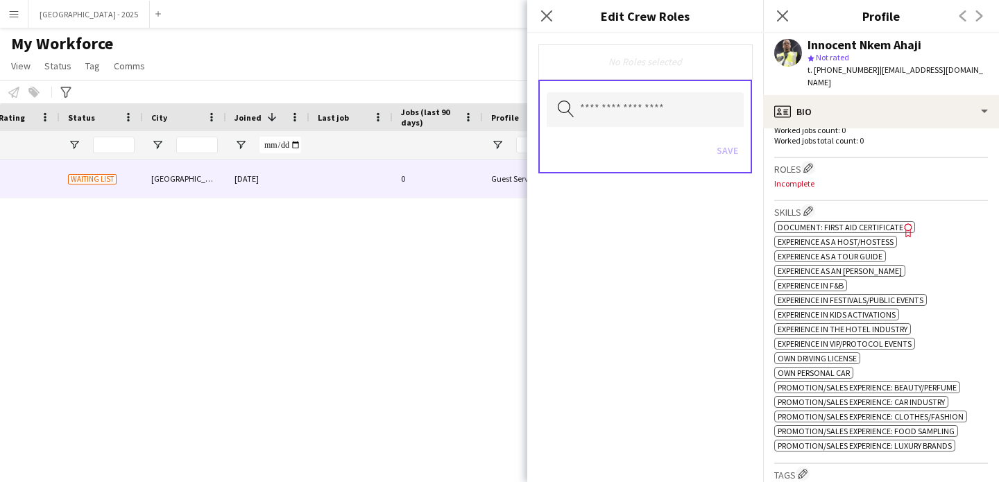
click at [622, 135] on div "Save" at bounding box center [645, 152] width 197 height 40
click at [628, 123] on input "text" at bounding box center [645, 109] width 197 height 35
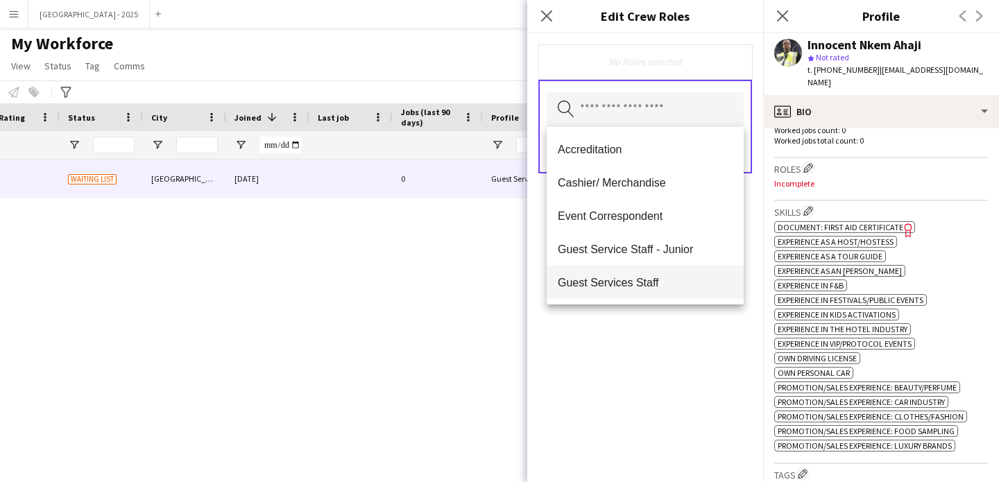
click at [663, 276] on span "Guest Services Staff" at bounding box center [645, 282] width 175 height 13
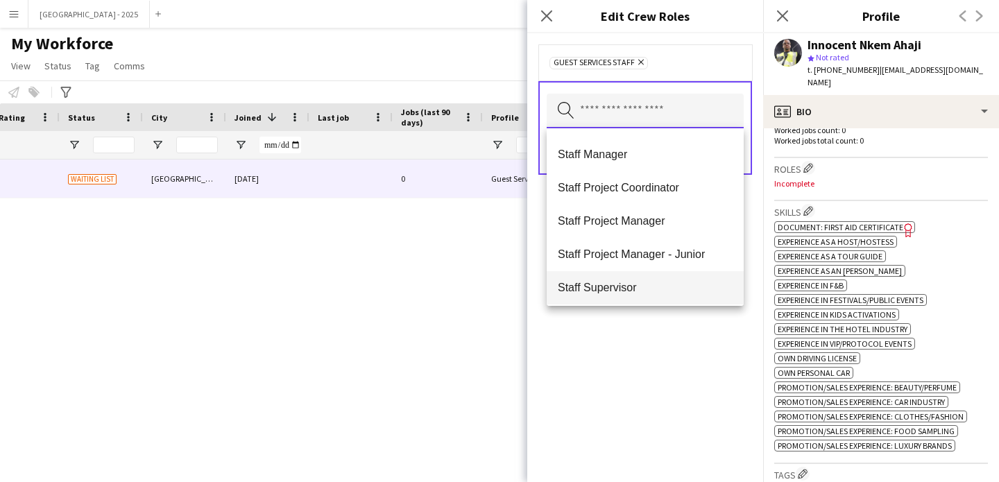
scroll to position [533, 0]
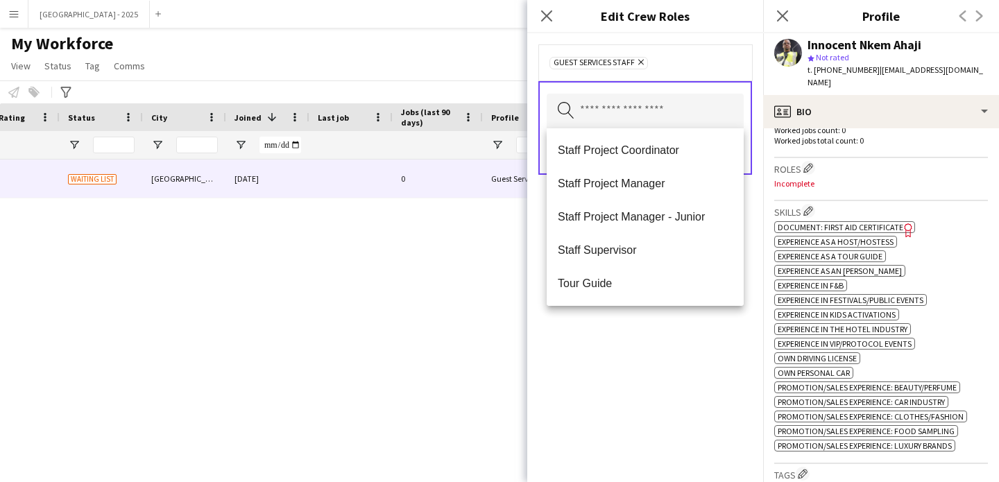
click at [658, 308] on div "Guest Services Staff Remove Search by role type Save" at bounding box center [645, 257] width 236 height 449
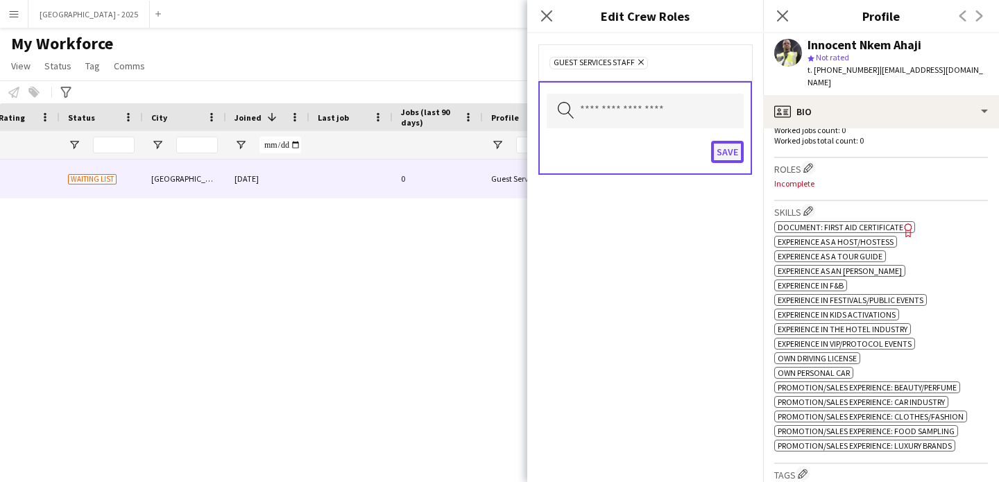
click at [718, 152] on button "Save" at bounding box center [727, 152] width 33 height 22
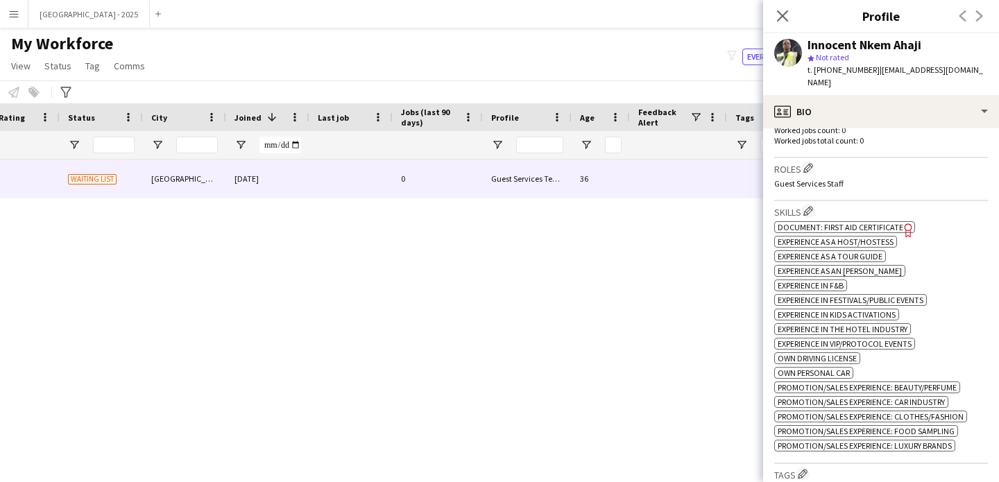
scroll to position [674, 0]
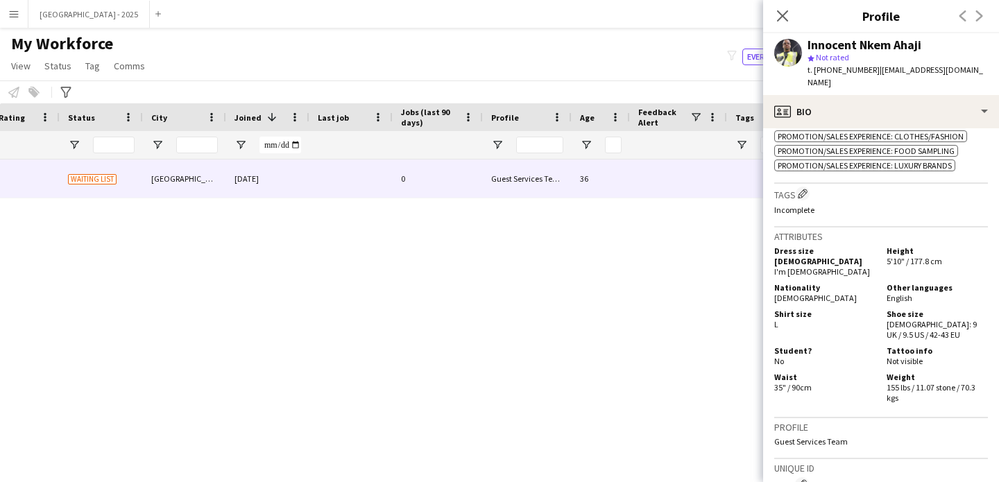
click at [811, 201] on h3 "Tags Edit crew company tags" at bounding box center [881, 194] width 214 height 15
click at [798, 200] on button "Edit crew company tags" at bounding box center [803, 194] width 14 height 14
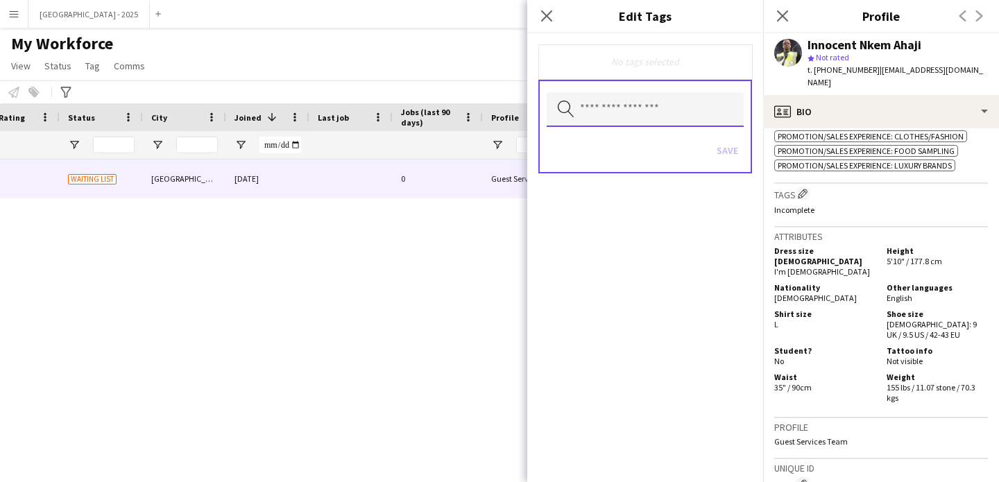
click at [606, 111] on input "text" at bounding box center [645, 109] width 197 height 35
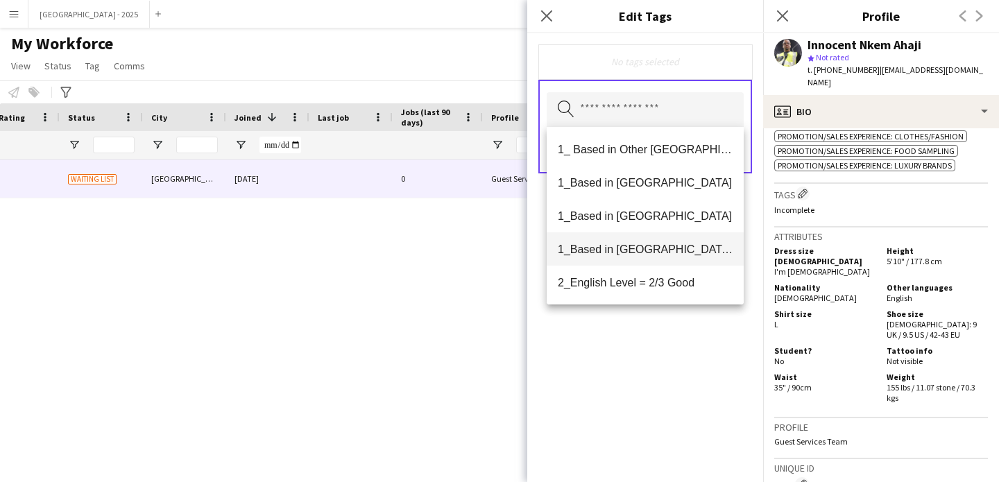
click at [658, 246] on span "1_Based in [GEOGRAPHIC_DATA]/[GEOGRAPHIC_DATA]/Ajman" at bounding box center [645, 249] width 175 height 13
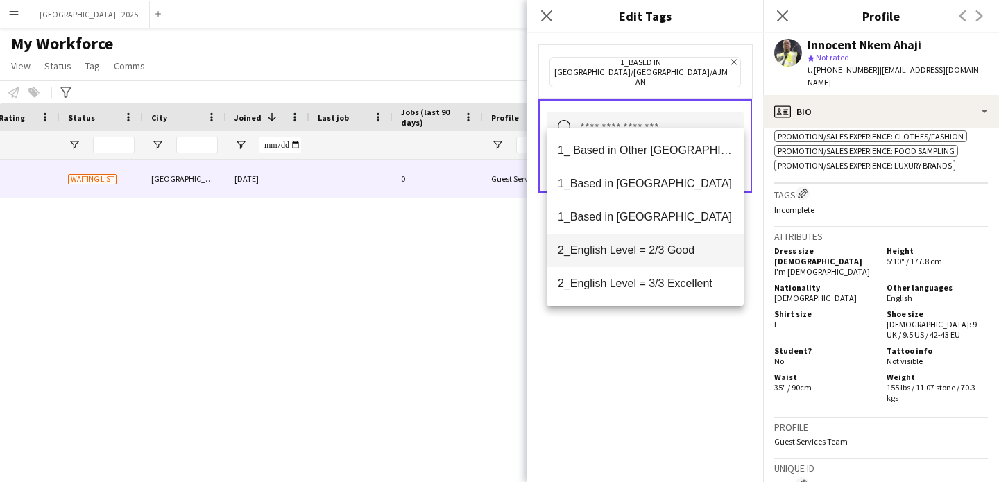
click at [658, 252] on span "2_English Level = 2/3 Good" at bounding box center [645, 249] width 175 height 13
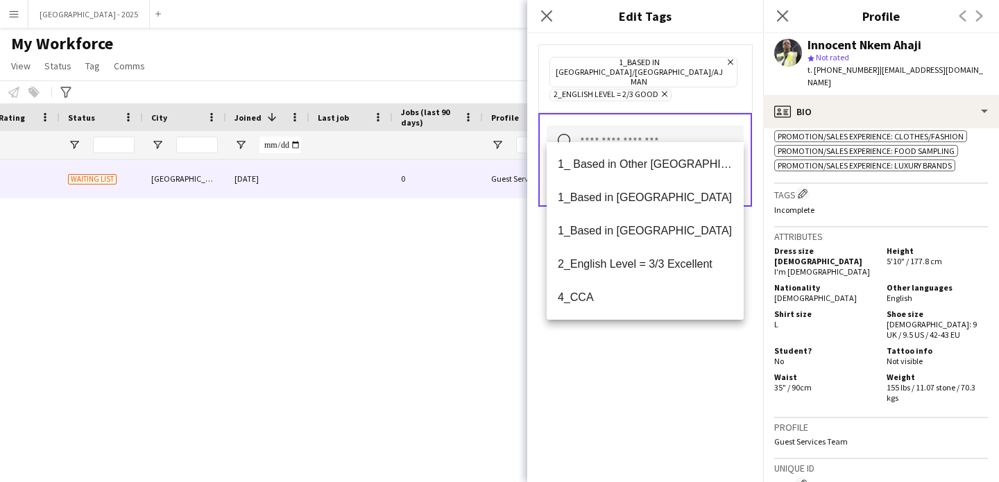
click at [674, 339] on div "1_Based in [GEOGRAPHIC_DATA]/[GEOGRAPHIC_DATA]/Ajman Remove 2_English Level = 2…" at bounding box center [645, 257] width 236 height 449
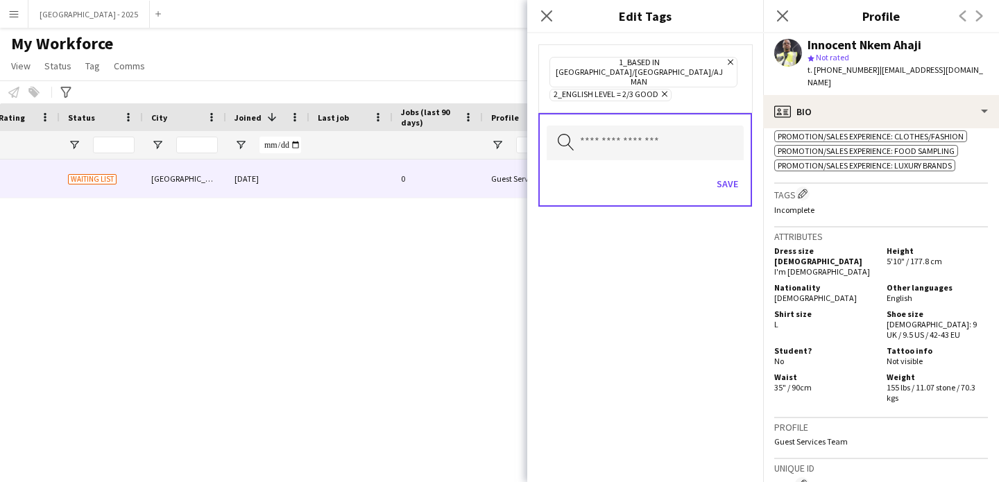
click at [733, 166] on div "Save" at bounding box center [645, 186] width 197 height 40
click at [733, 173] on button "Save" at bounding box center [727, 184] width 33 height 22
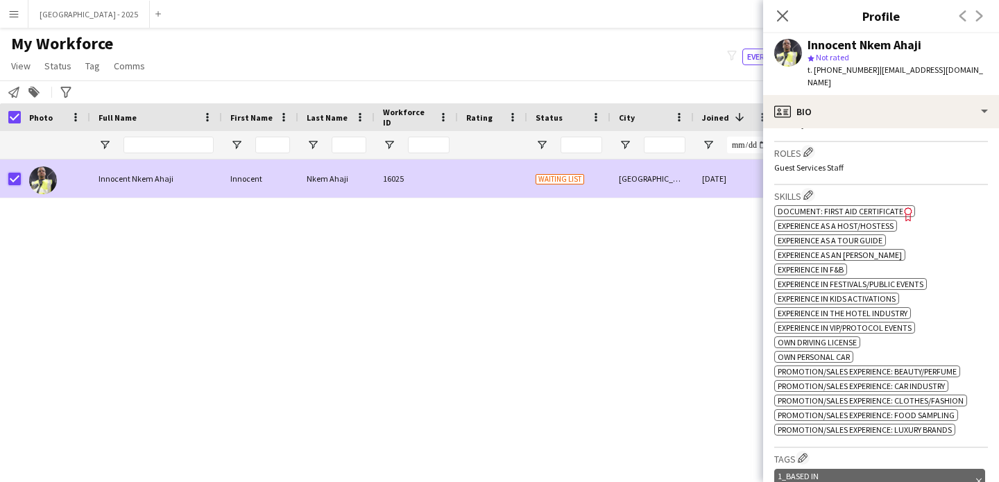
scroll to position [285, 0]
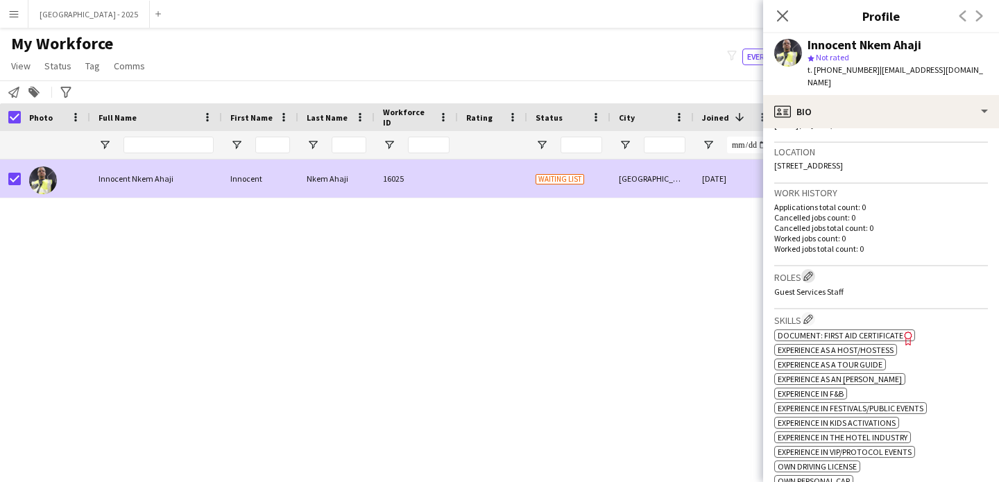
click at [812, 275] on app-icon "Edit crew company roles" at bounding box center [808, 276] width 10 height 10
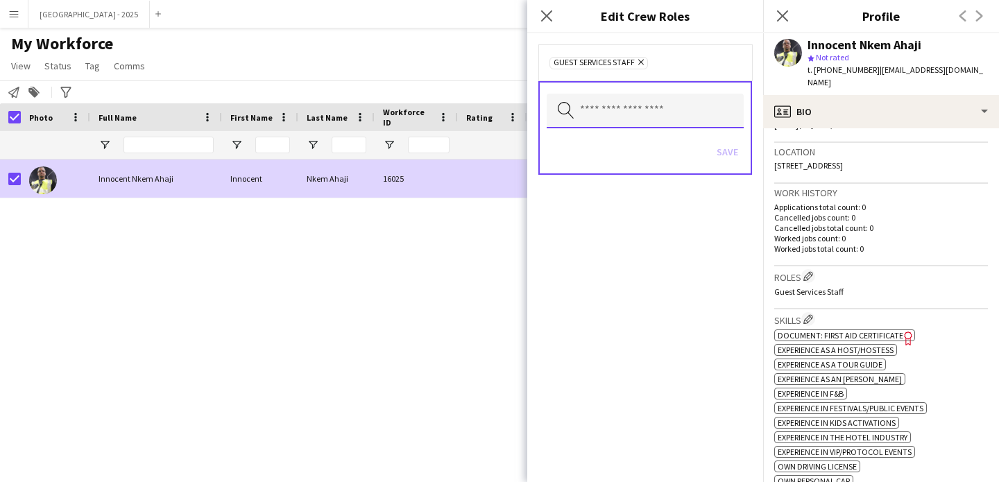
click at [604, 112] on input "text" at bounding box center [645, 111] width 197 height 35
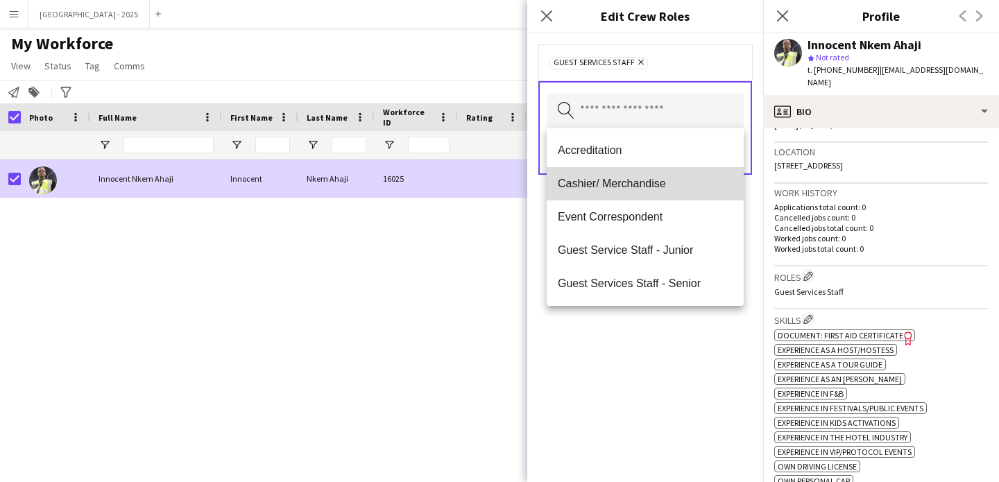
click at [676, 181] on span "Cashier/ Merchandise" at bounding box center [645, 183] width 175 height 13
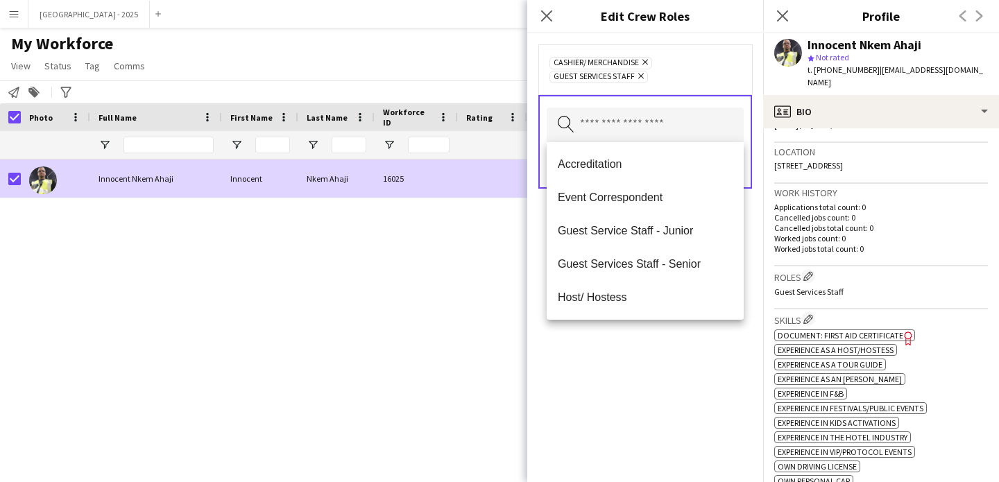
click at [628, 355] on div "Cashier/ Merchandise Remove Guest Services Staff Remove Search by role type Save" at bounding box center [645, 257] width 236 height 449
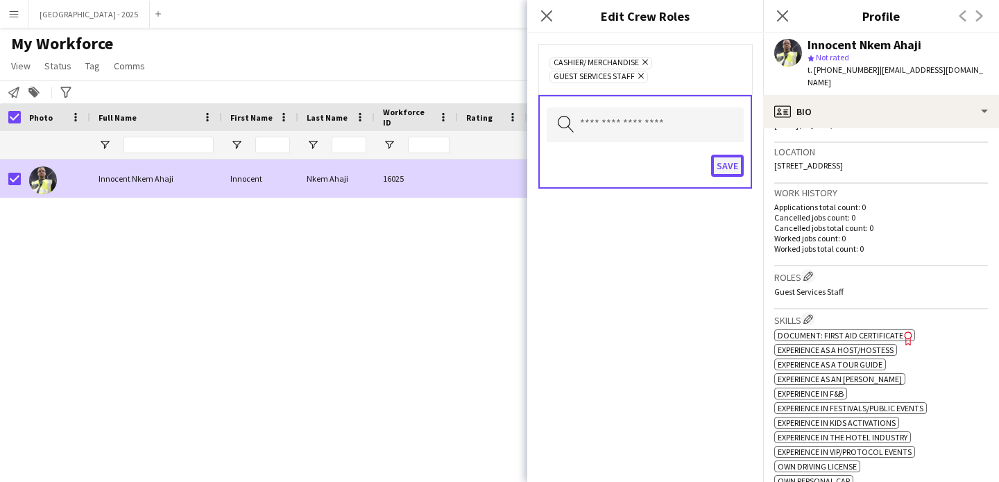
click at [728, 168] on button "Save" at bounding box center [727, 166] width 33 height 22
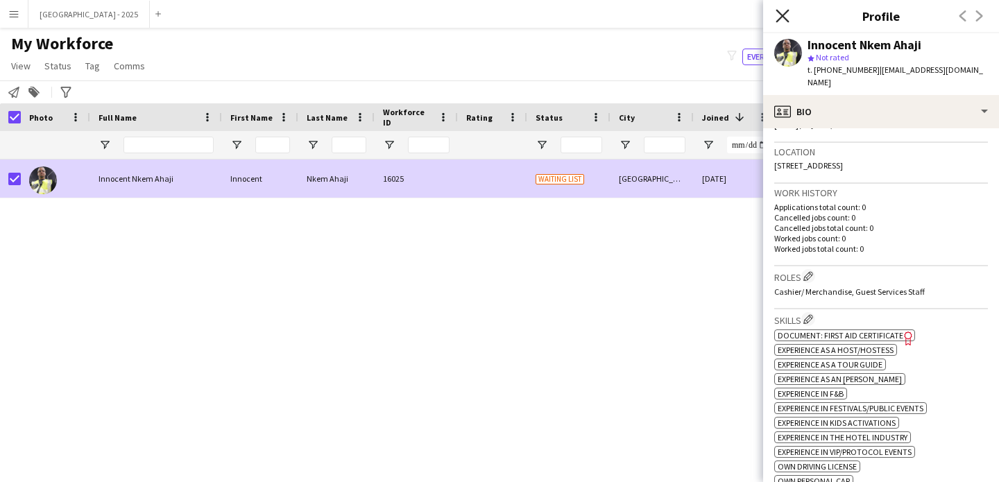
click at [780, 12] on icon "Close pop-in" at bounding box center [782, 15] width 13 height 13
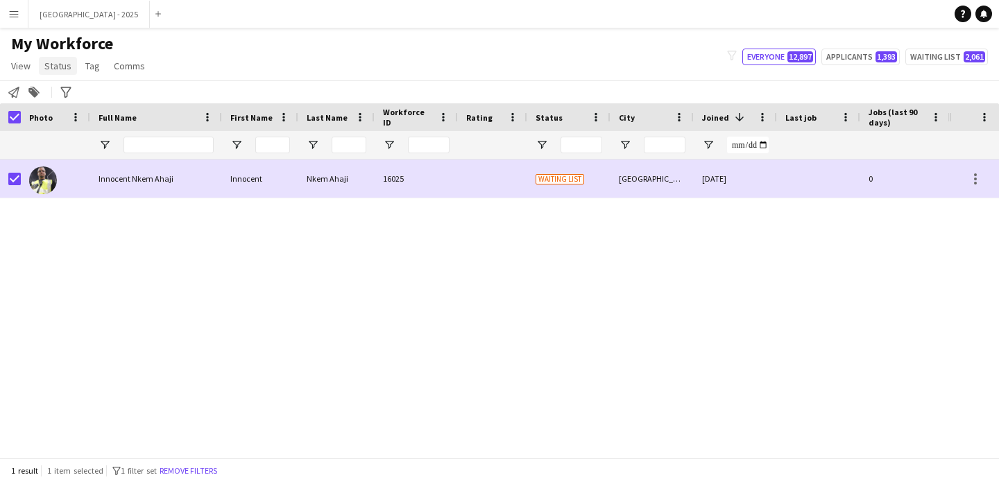
click at [53, 69] on span "Status" at bounding box center [57, 66] width 27 height 12
click at [73, 88] on link "Edit" at bounding box center [88, 95] width 97 height 29
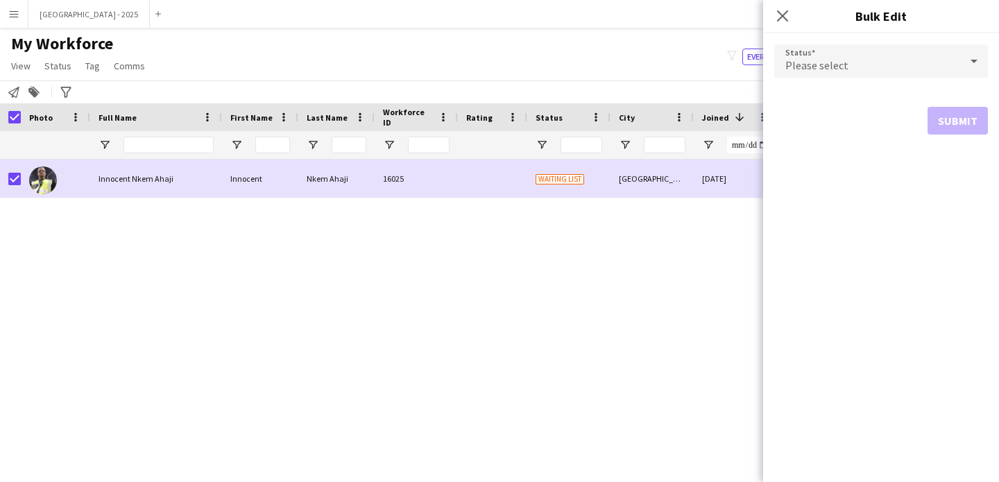
click at [843, 79] on form "Status Please select Submit" at bounding box center [881, 89] width 214 height 112
click at [825, 69] on span "Please select" at bounding box center [816, 65] width 63 height 14
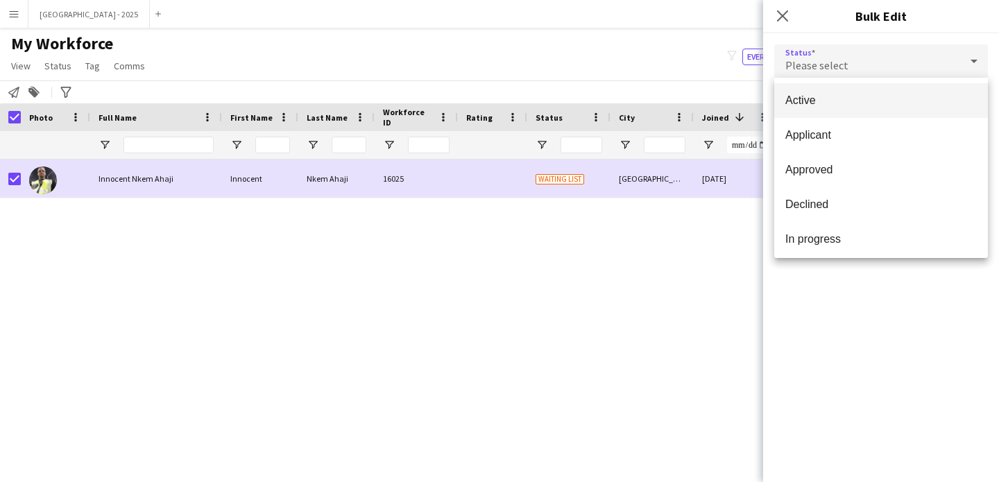
click at [845, 96] on span "Active" at bounding box center [880, 100] width 191 height 13
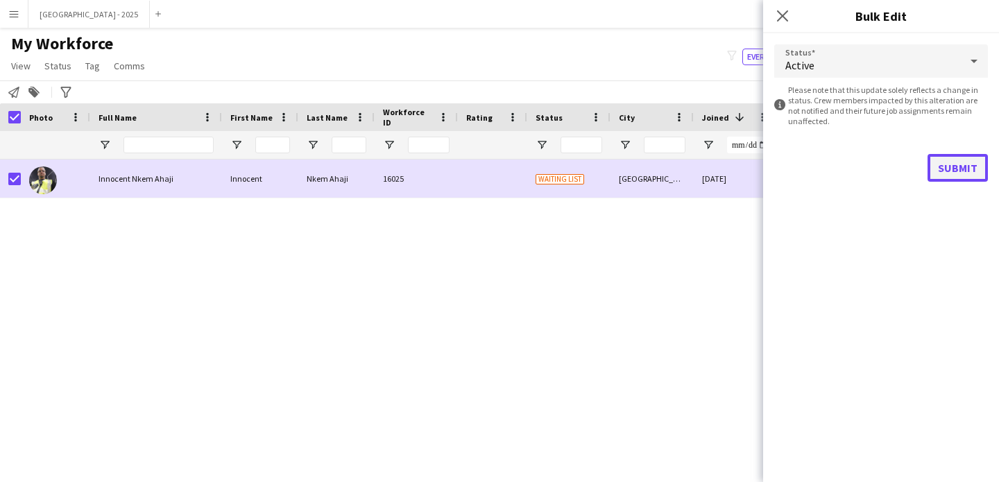
click at [957, 158] on button "Submit" at bounding box center [957, 168] width 60 height 28
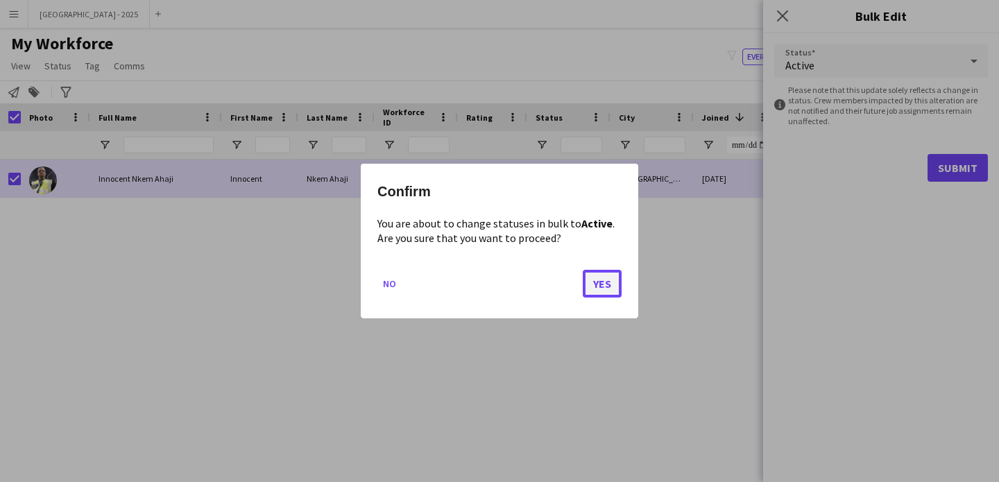
click at [606, 285] on button "Yes" at bounding box center [602, 284] width 39 height 28
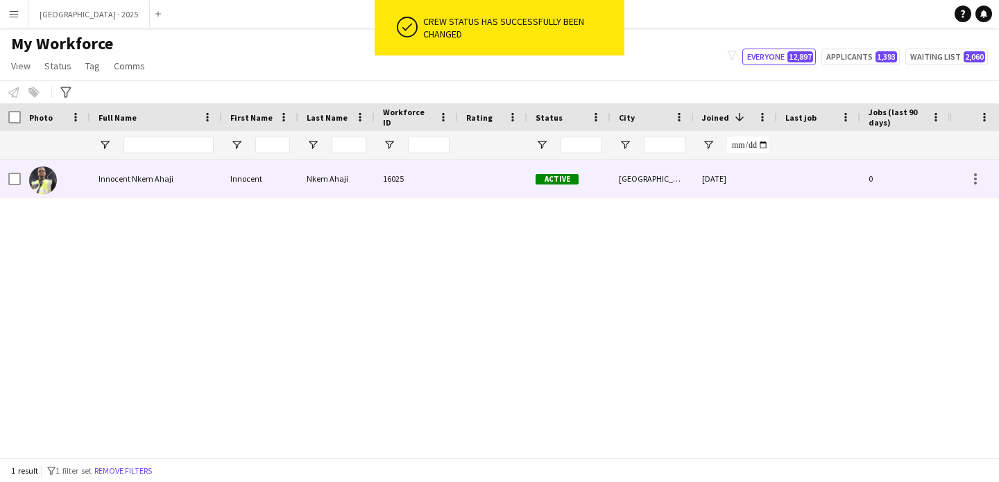
click at [78, 180] on div at bounding box center [55, 179] width 69 height 38
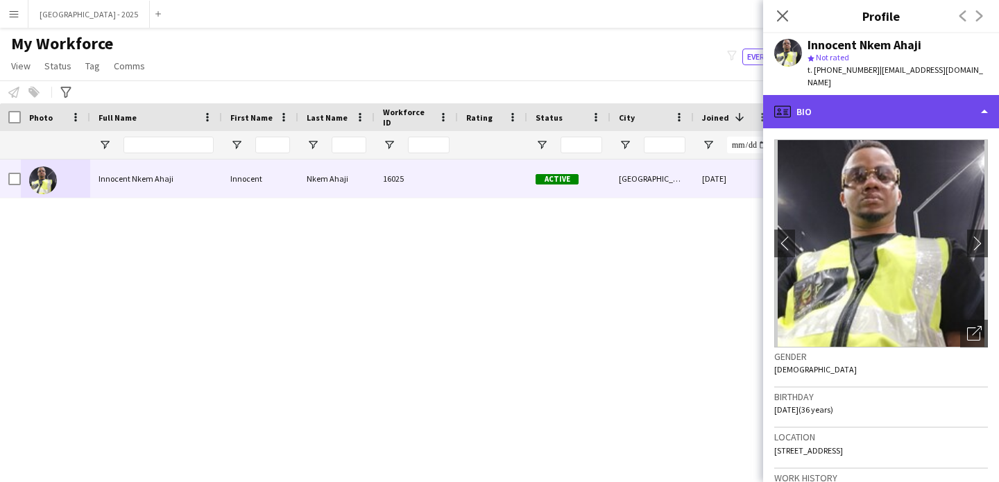
click at [787, 103] on icon "profile" at bounding box center [782, 111] width 17 height 17
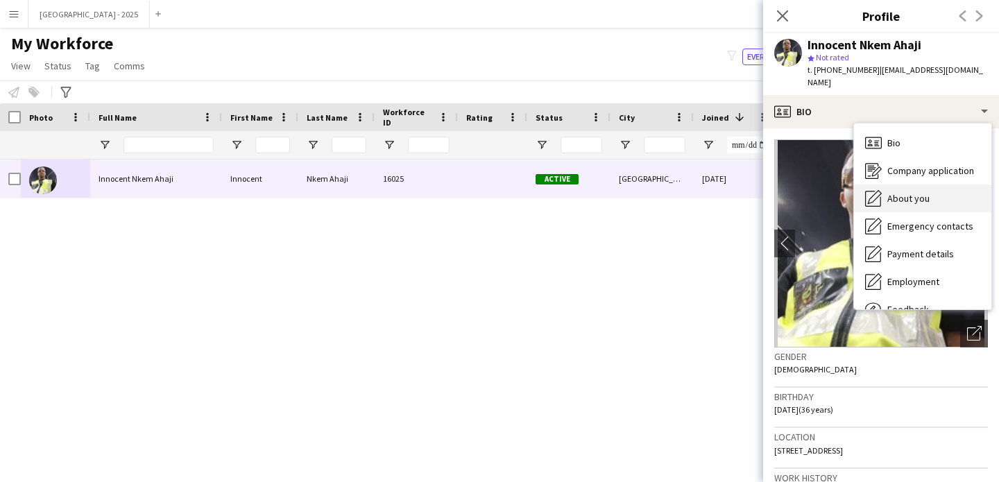
click at [885, 189] on div "About you About you" at bounding box center [922, 199] width 137 height 28
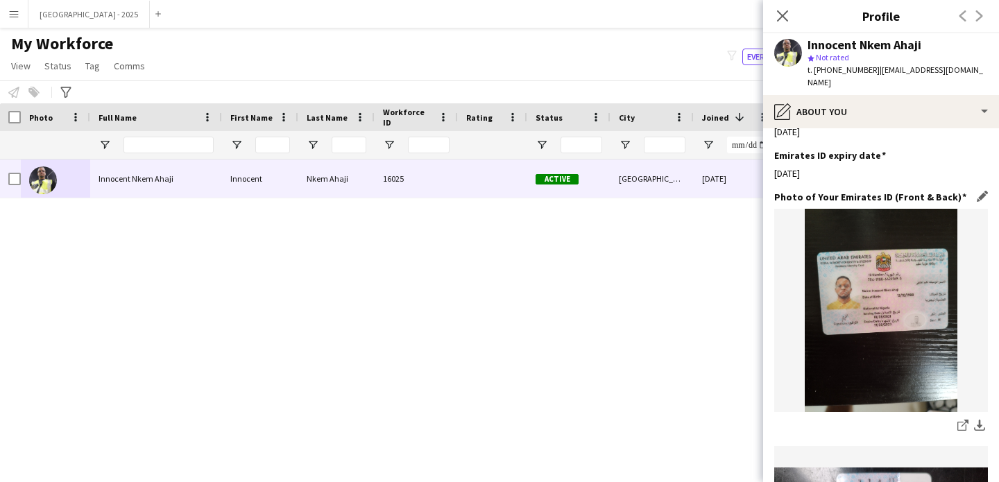
scroll to position [506, 0]
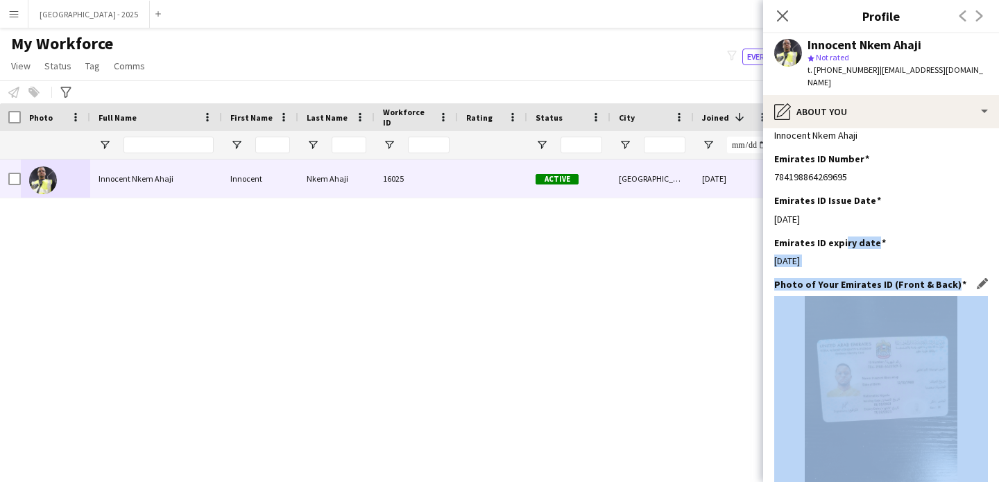
drag, startPoint x: 841, startPoint y: 234, endPoint x: 823, endPoint y: 309, distance: 77.7
click at [819, 310] on app-section-data-types "Bio Edit this field I am an enthusiastic, self-motivated, reliable, responsible…" at bounding box center [881, 305] width 236 height 354
click at [848, 255] on div "[DATE]" at bounding box center [881, 261] width 214 height 12
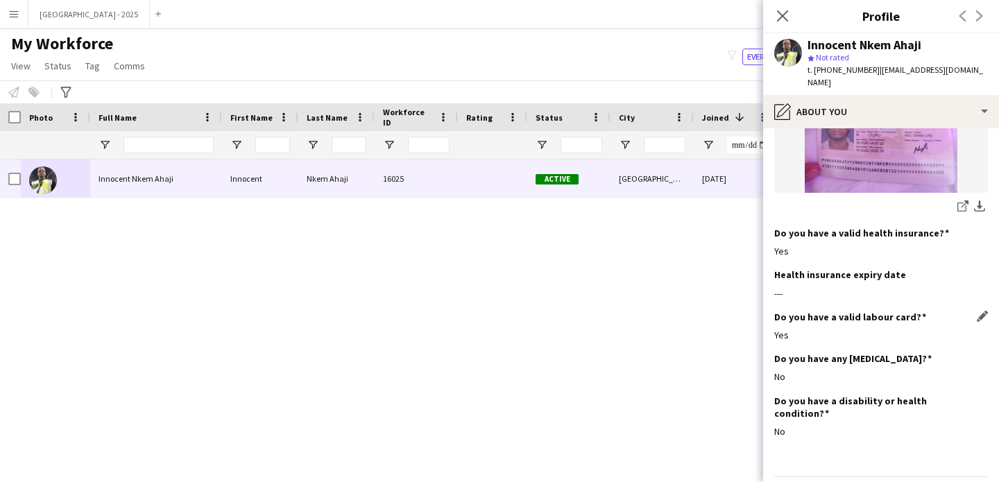
scroll to position [1505, 0]
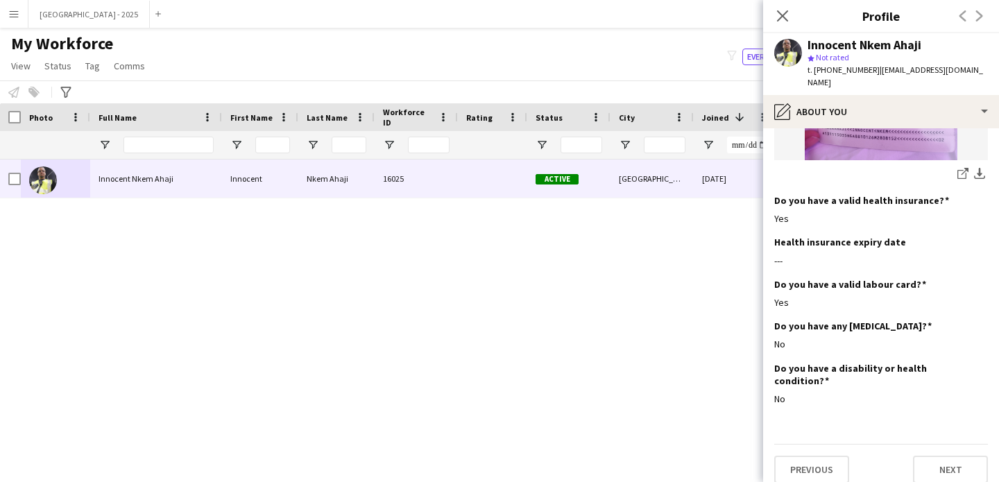
click at [818, 79] on div "Innocent Nkem Ahaji star Not rated t. [PHONE_NUMBER] | [EMAIL_ADDRESS][DOMAIN_N…" at bounding box center [881, 64] width 236 height 62
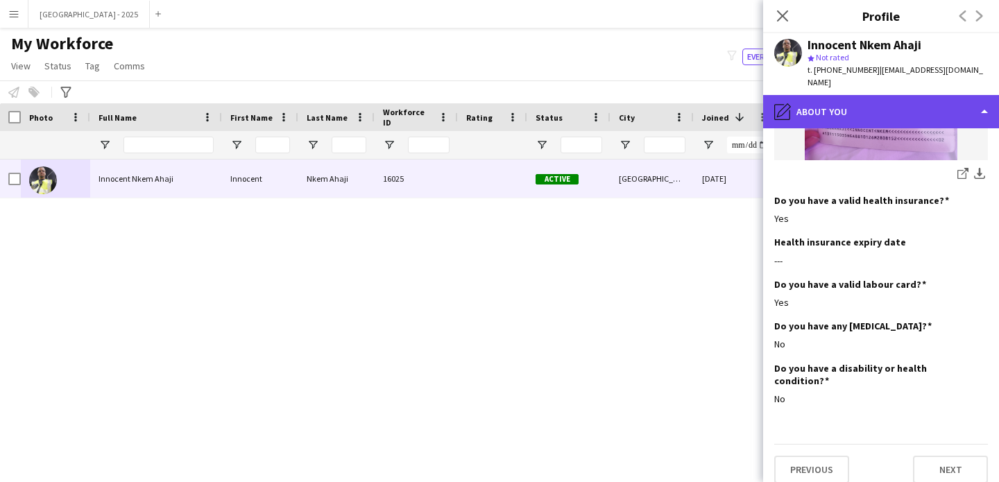
click at [823, 98] on div "pencil4 About you" at bounding box center [881, 111] width 236 height 33
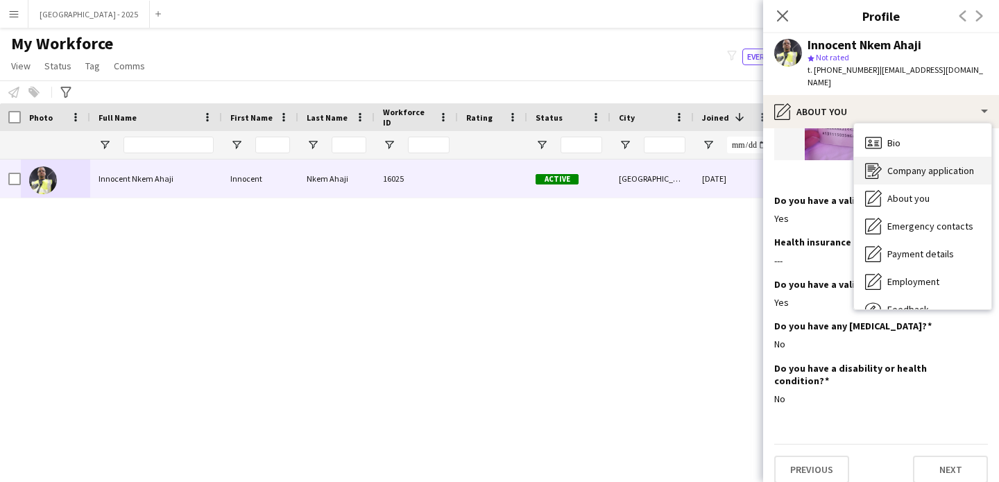
click at [912, 157] on div "Company application Company application" at bounding box center [922, 171] width 137 height 28
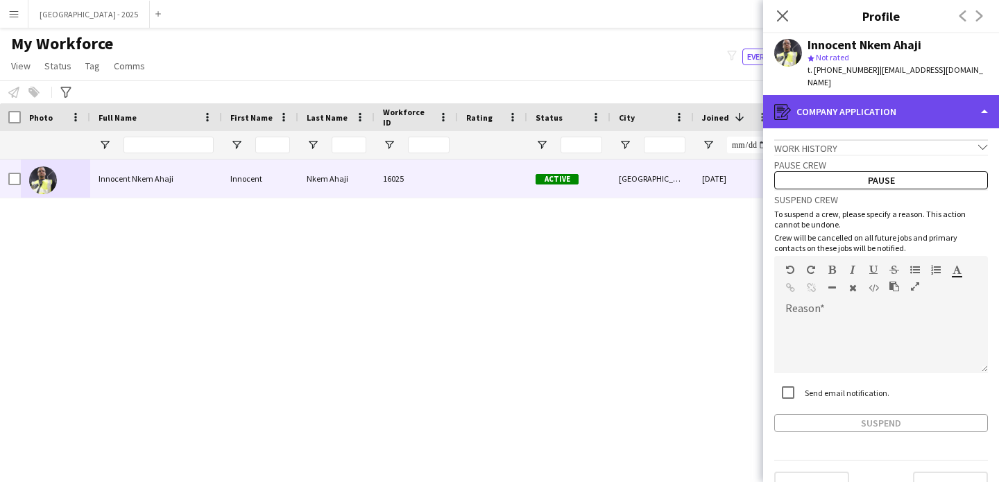
click at [879, 113] on div "register Company application" at bounding box center [881, 111] width 236 height 33
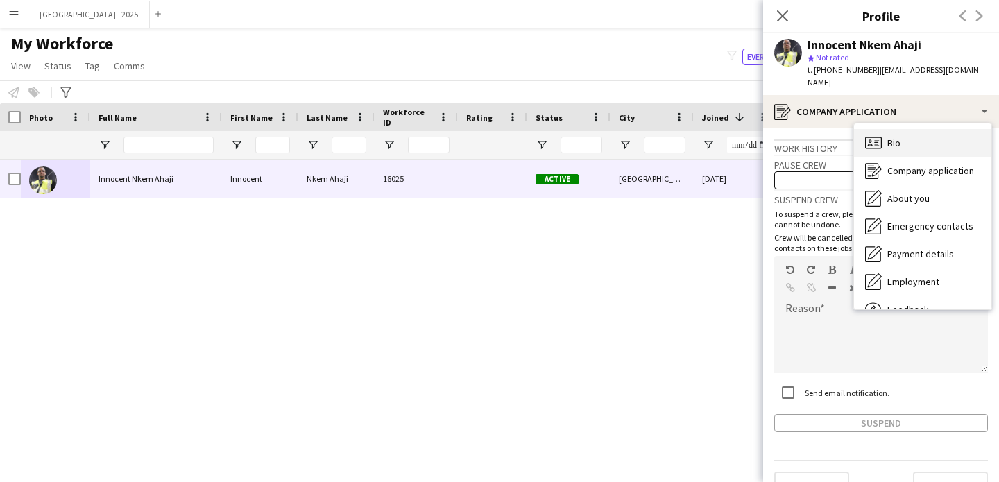
click at [896, 137] on span "Bio" at bounding box center [893, 143] width 13 height 12
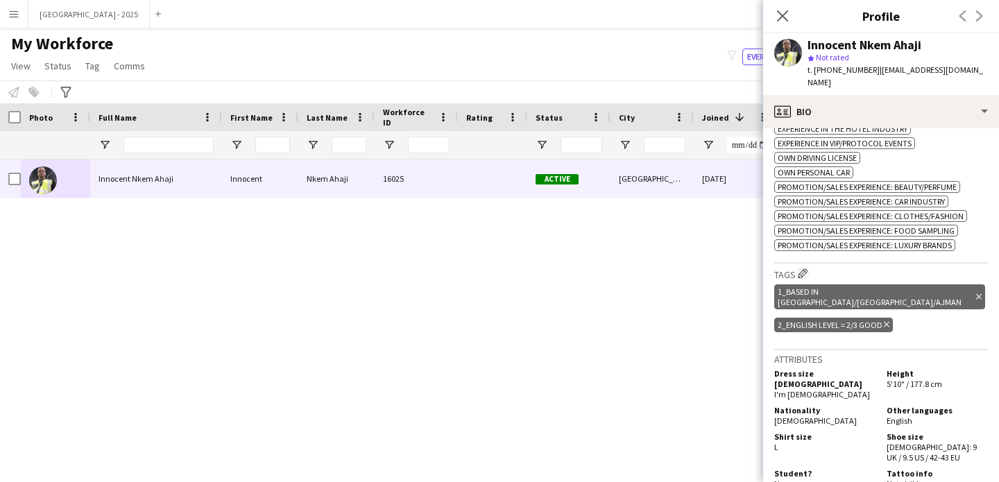
scroll to position [647, 0]
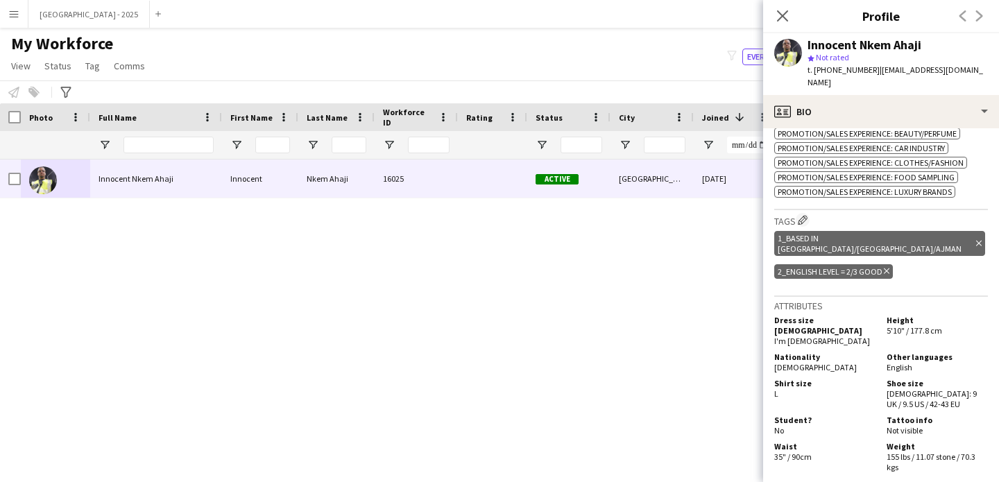
click at [785, 20] on icon "Close pop-in" at bounding box center [782, 15] width 11 height 11
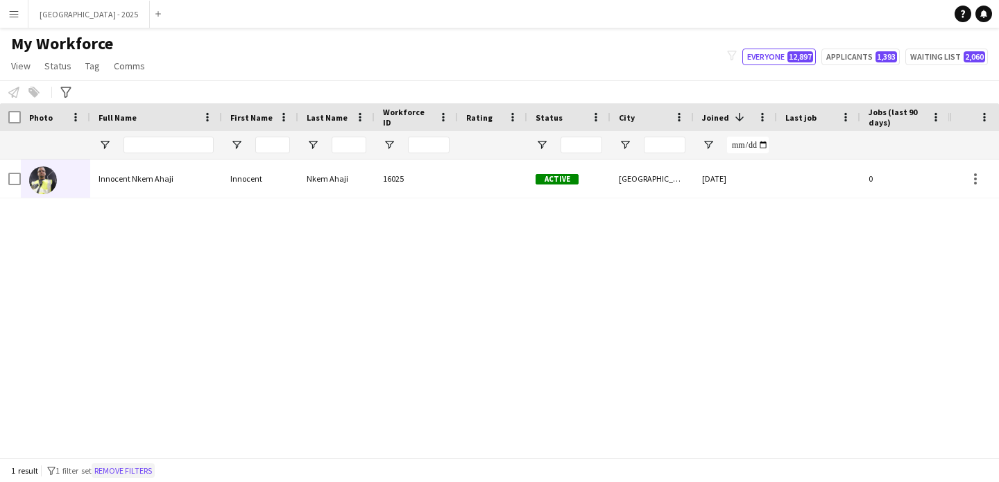
click at [130, 473] on button "Remove filters" at bounding box center [123, 470] width 63 height 15
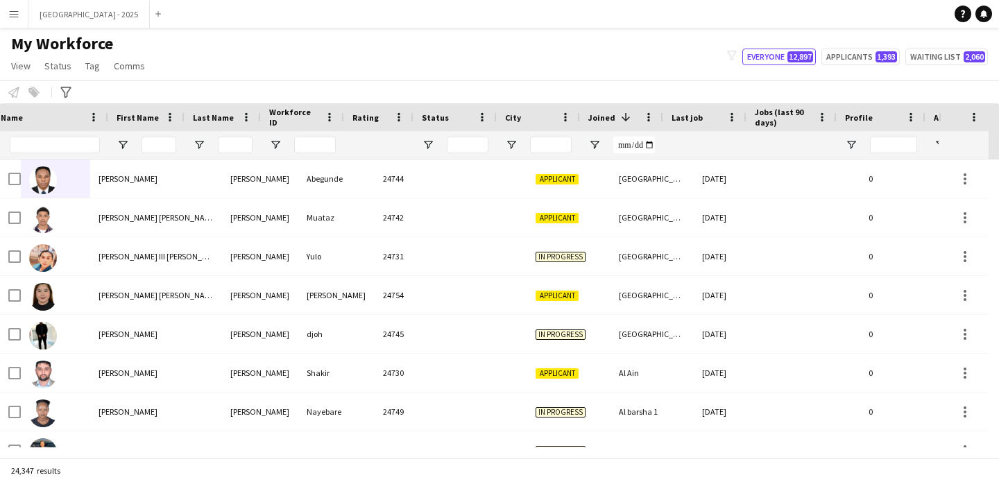
scroll to position [0, 478]
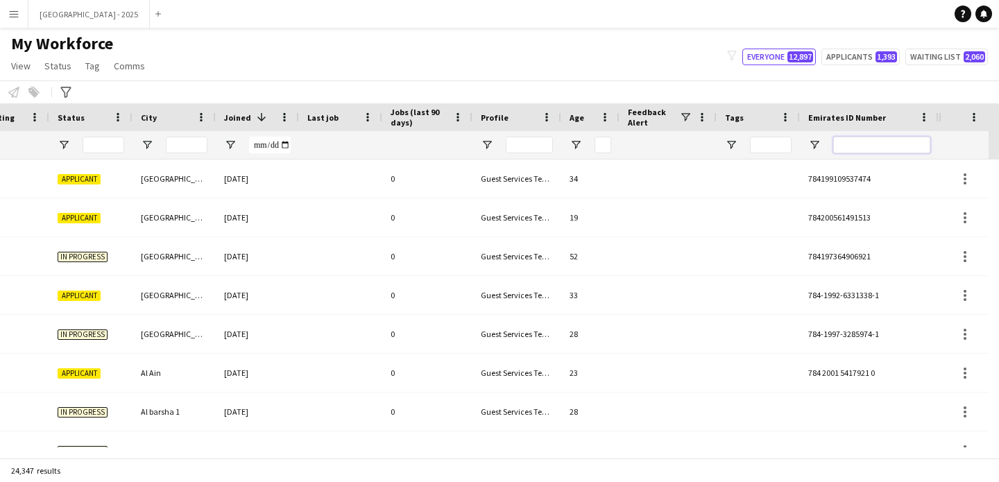
click at [870, 148] on input "Emirates ID Number Filter Input" at bounding box center [881, 145] width 97 height 17
paste input "*******"
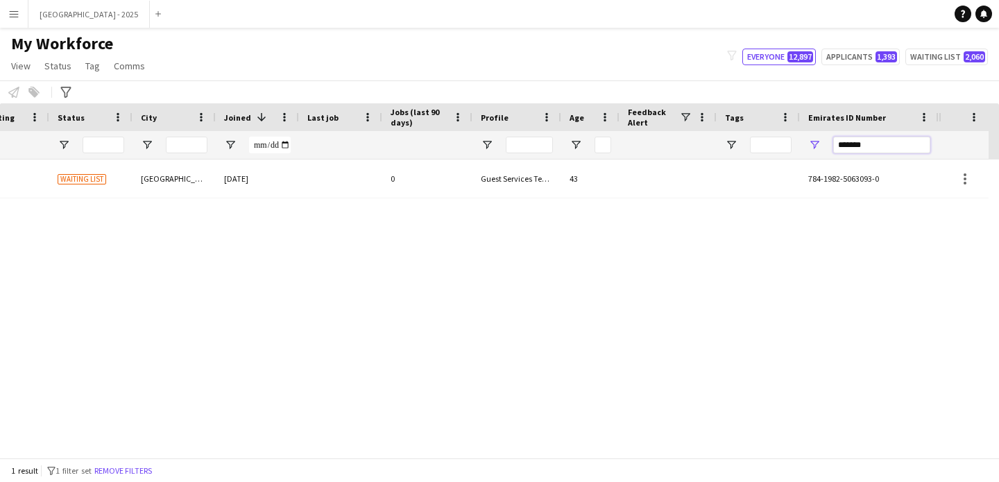
type input "*******"
click at [559, 173] on div "Guest Services Team" at bounding box center [516, 179] width 89 height 38
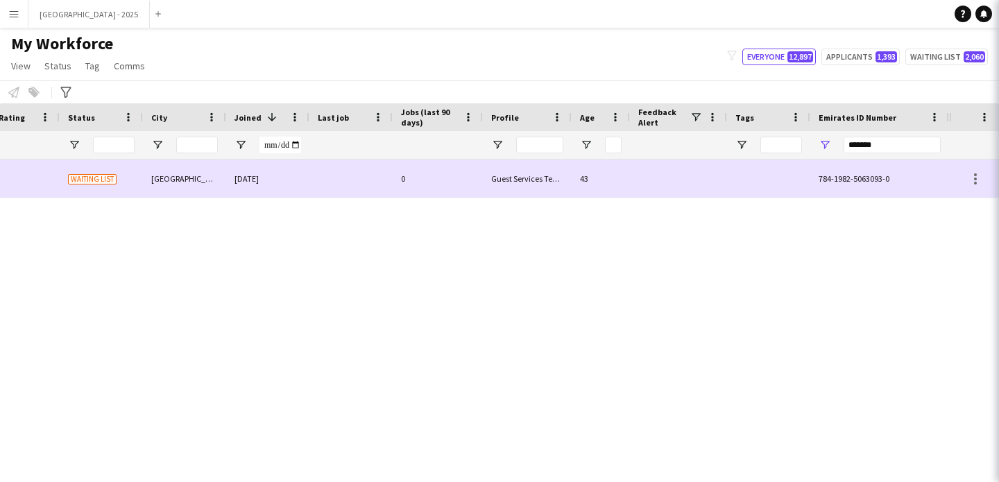
scroll to position [0, 468]
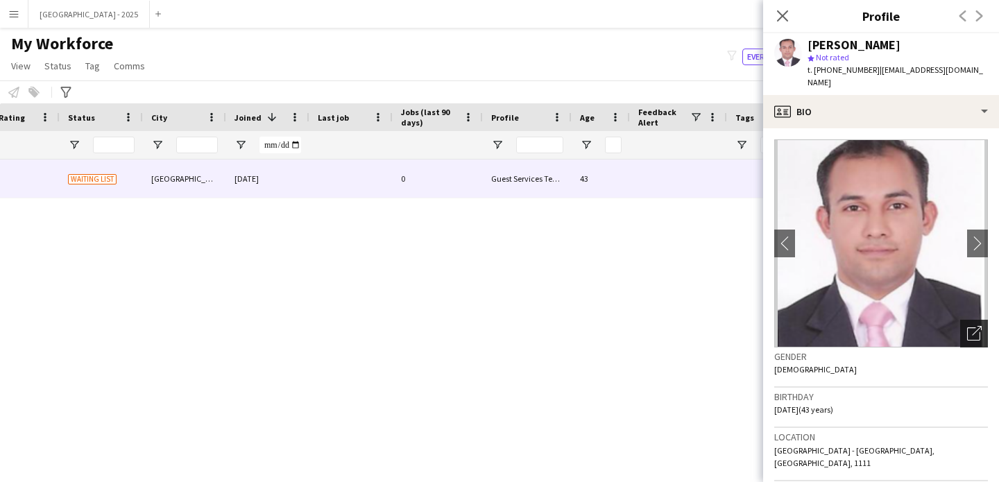
click at [967, 326] on icon "Open photos pop-in" at bounding box center [974, 333] width 15 height 15
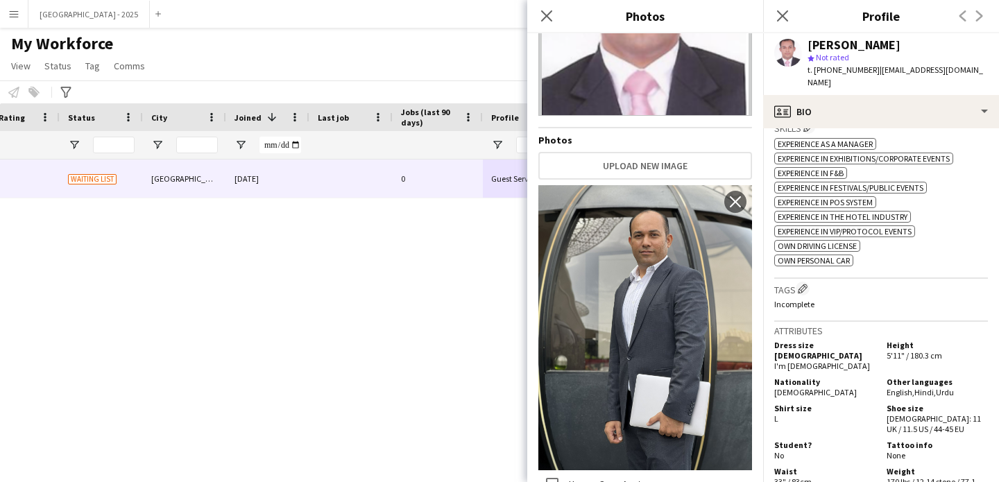
scroll to position [585, 0]
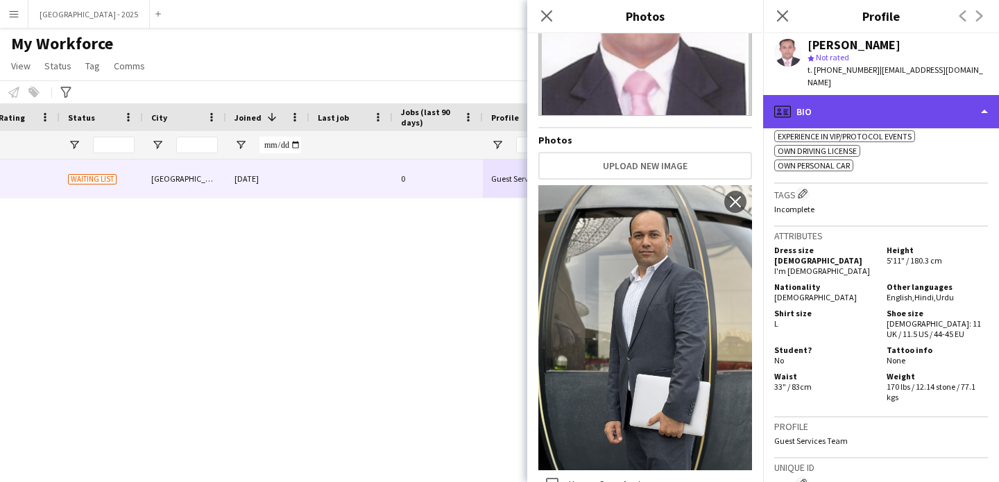
click at [855, 98] on div "profile Bio" at bounding box center [881, 111] width 236 height 33
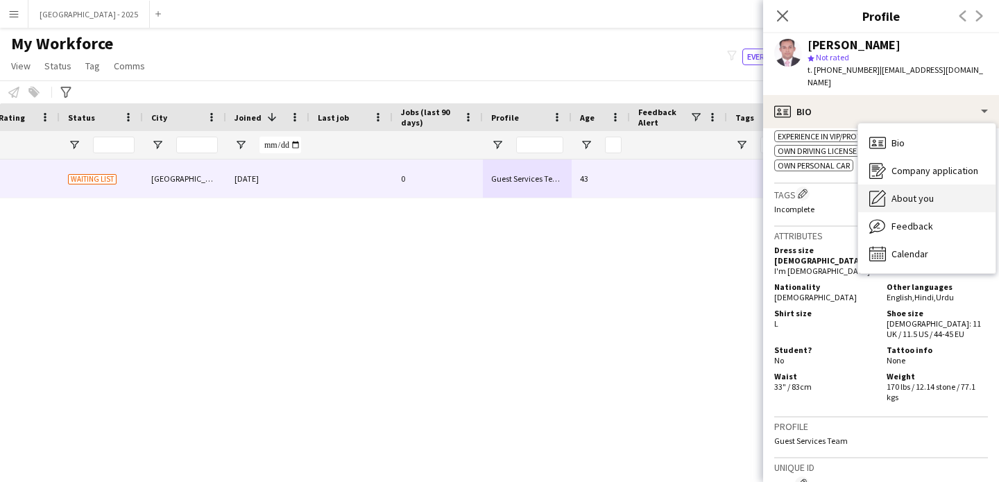
click at [913, 192] on span "About you" at bounding box center [912, 198] width 42 height 12
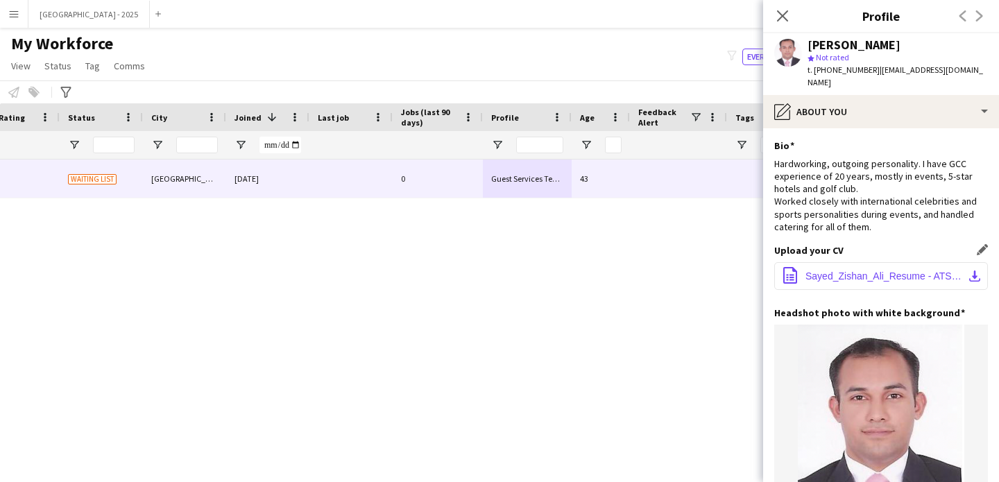
click at [866, 262] on button "office-file-sheet Sayed_Zishan_Ali_Resume - ATS.docx download-bottom" at bounding box center [881, 276] width 214 height 28
click at [857, 205] on div "Hardworking, outgoing personality. I have GCC experience of 20 years, mostly in…" at bounding box center [881, 195] width 214 height 76
drag, startPoint x: 830, startPoint y: 69, endPoint x: 868, endPoint y: 69, distance: 37.5
click at [868, 69] on span "t. [PHONE_NUMBER]" at bounding box center [843, 70] width 72 height 10
copy span "507642284"
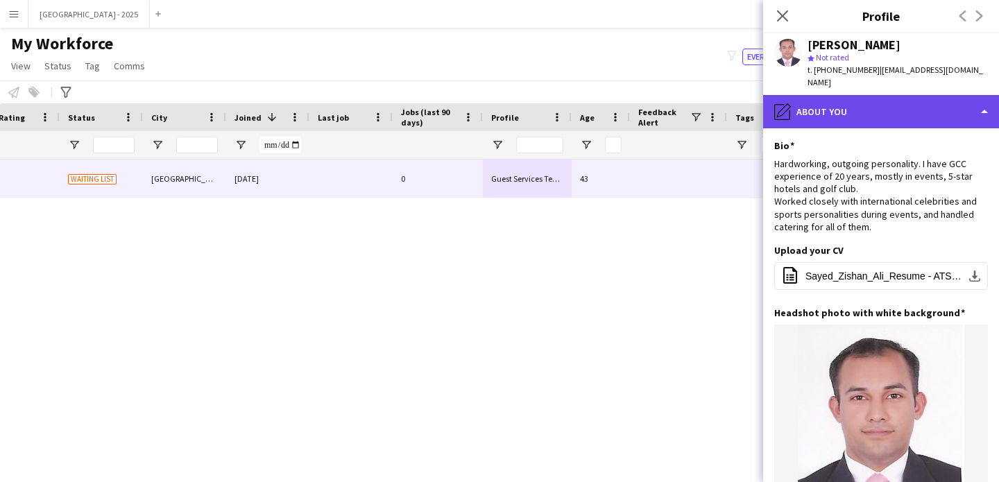
click at [821, 95] on div "pencil4 About you" at bounding box center [881, 111] width 236 height 33
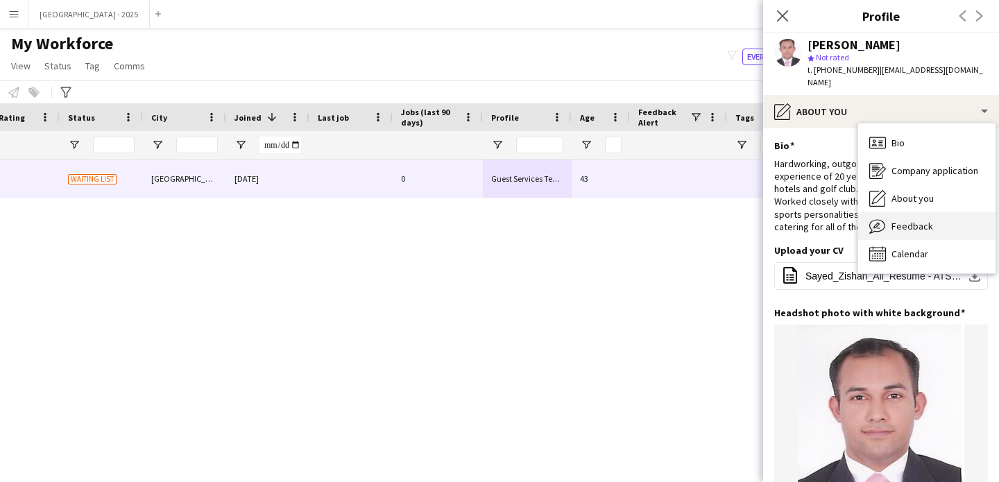
click at [920, 220] on span "Feedback" at bounding box center [912, 226] width 42 height 12
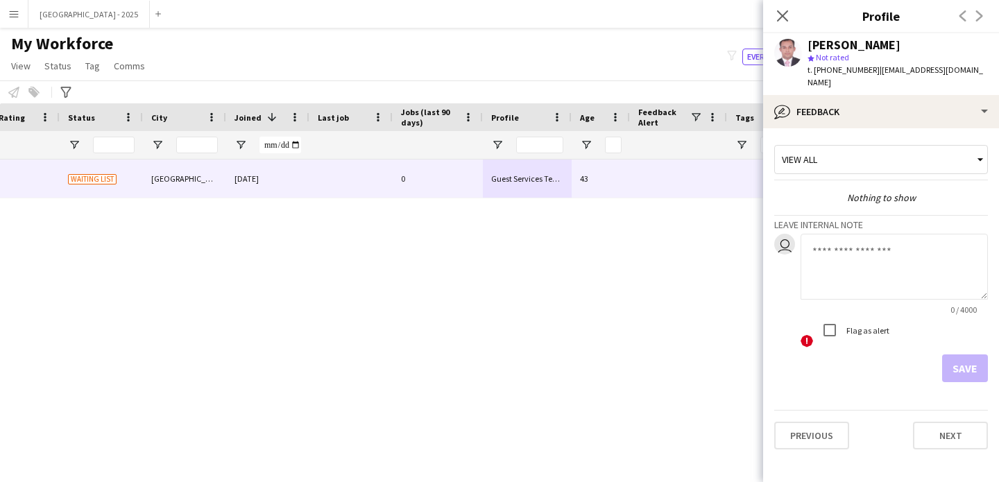
click at [866, 285] on textarea at bounding box center [893, 267] width 187 height 66
type textarea "**********"
click at [961, 358] on button "Save" at bounding box center [965, 368] width 46 height 28
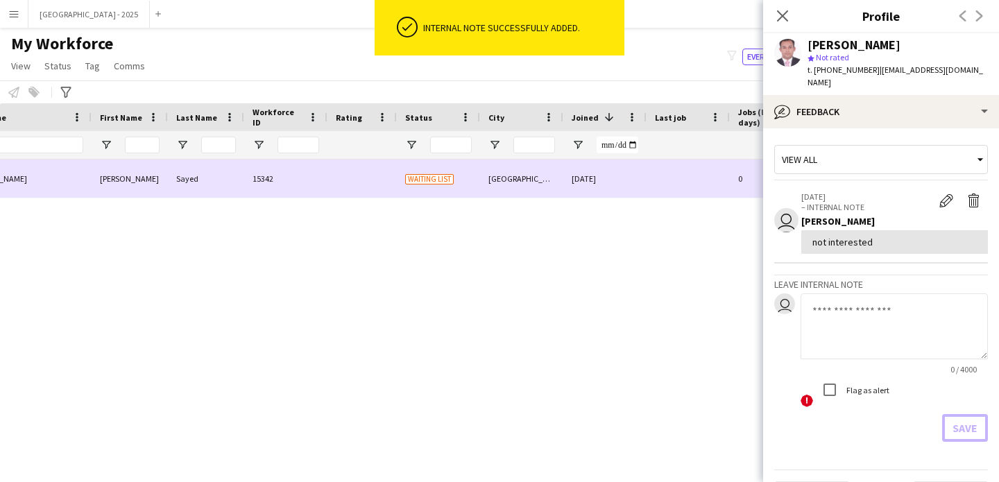
scroll to position [0, 0]
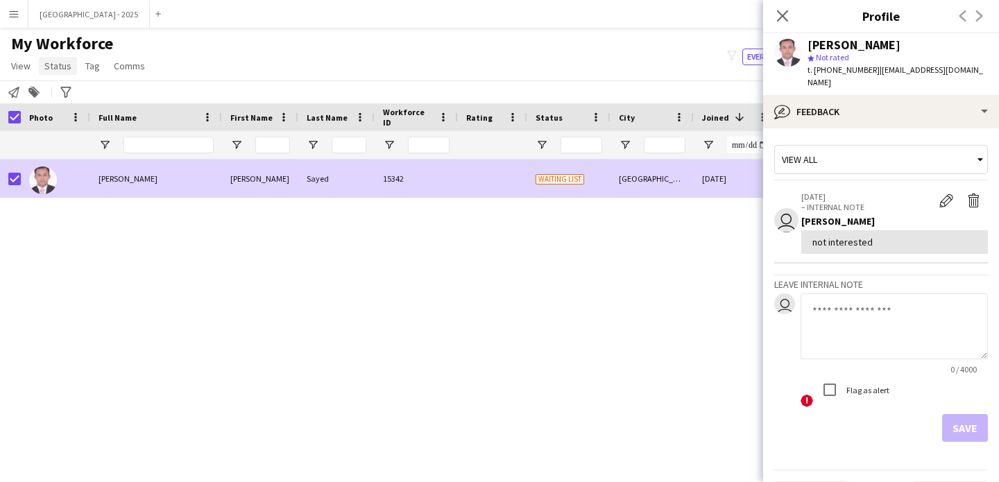
click at [57, 65] on span "Status" at bounding box center [57, 66] width 27 height 12
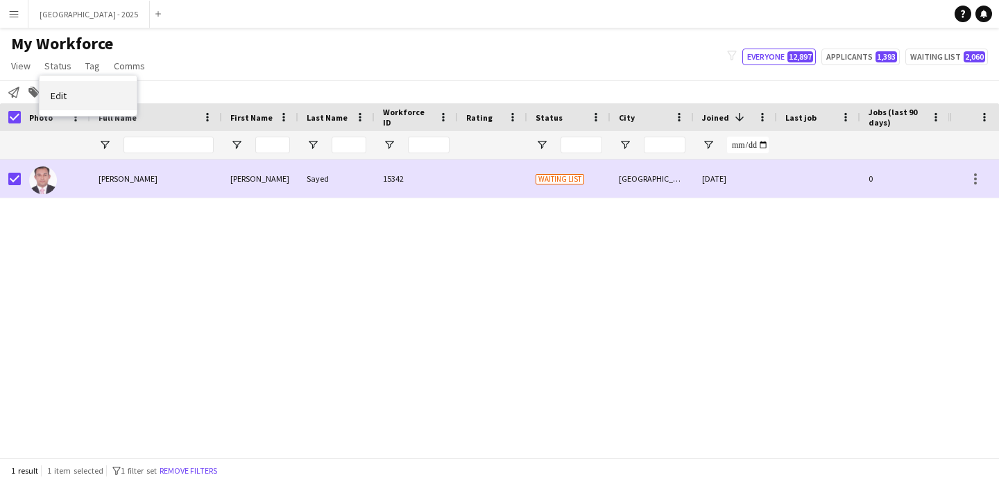
click at [59, 83] on link "Edit" at bounding box center [88, 95] width 97 height 29
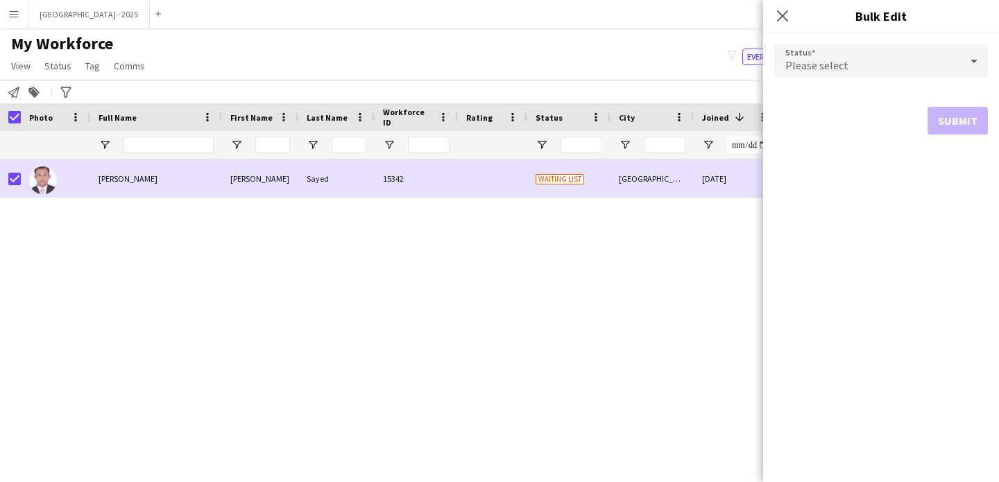
click at [839, 48] on div "Please select" at bounding box center [867, 60] width 186 height 33
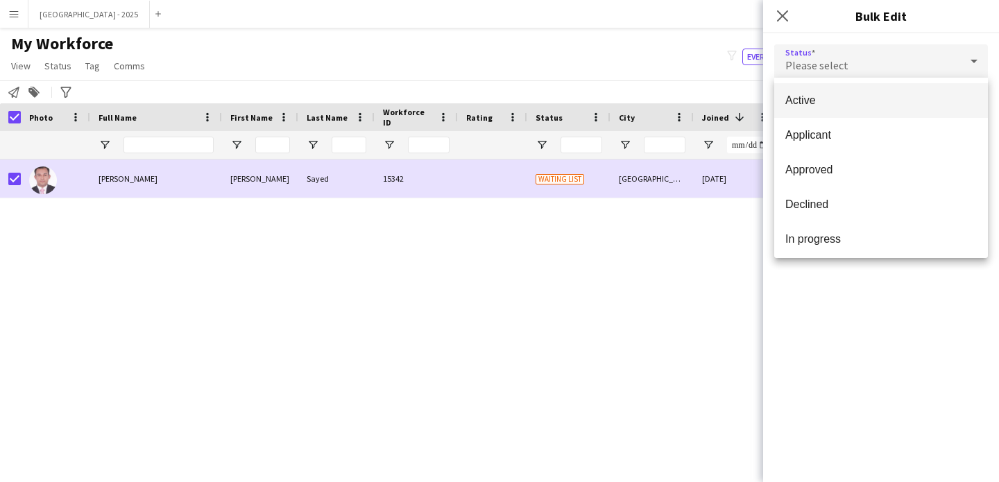
click at [841, 97] on span "Active" at bounding box center [880, 100] width 191 height 13
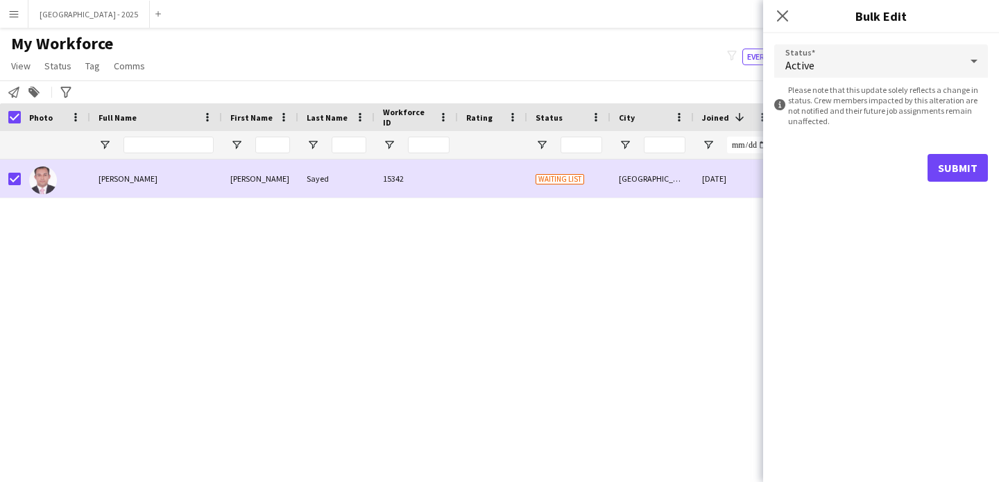
drag, startPoint x: 937, startPoint y: 151, endPoint x: 938, endPoint y: 162, distance: 10.4
click at [937, 152] on form "Status Active information-circle Please note that this update solely reflects a…" at bounding box center [881, 113] width 214 height 160
click at [934, 170] on button "Submit" at bounding box center [957, 168] width 60 height 28
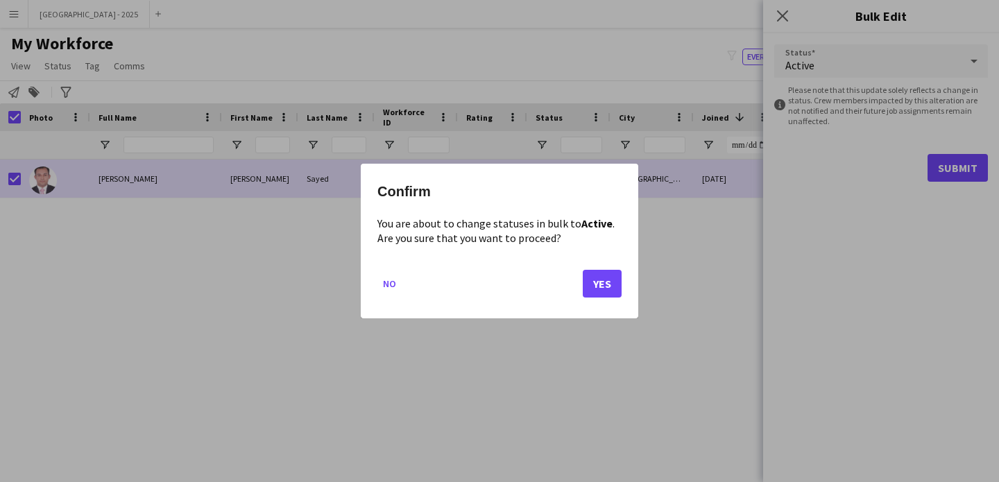
click at [817, 104] on div at bounding box center [499, 241] width 999 height 482
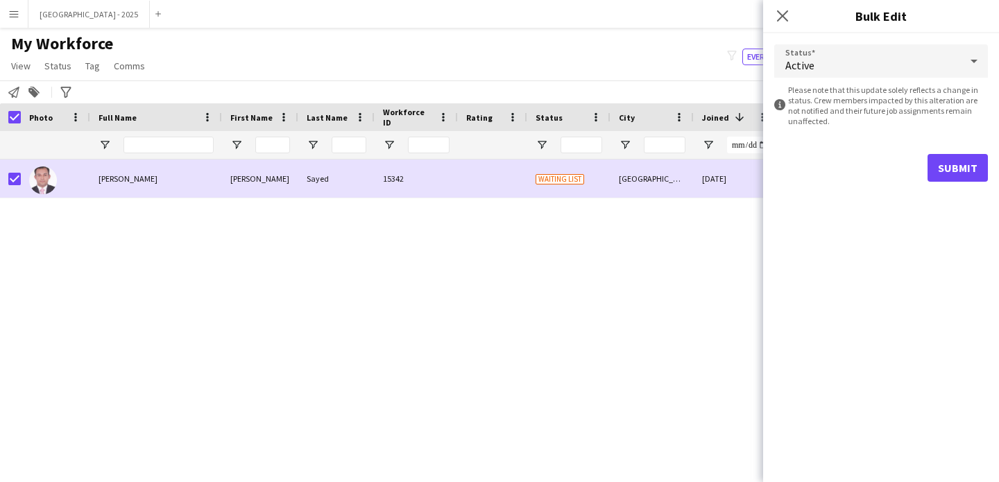
click at [823, 53] on div "Active" at bounding box center [867, 60] width 186 height 33
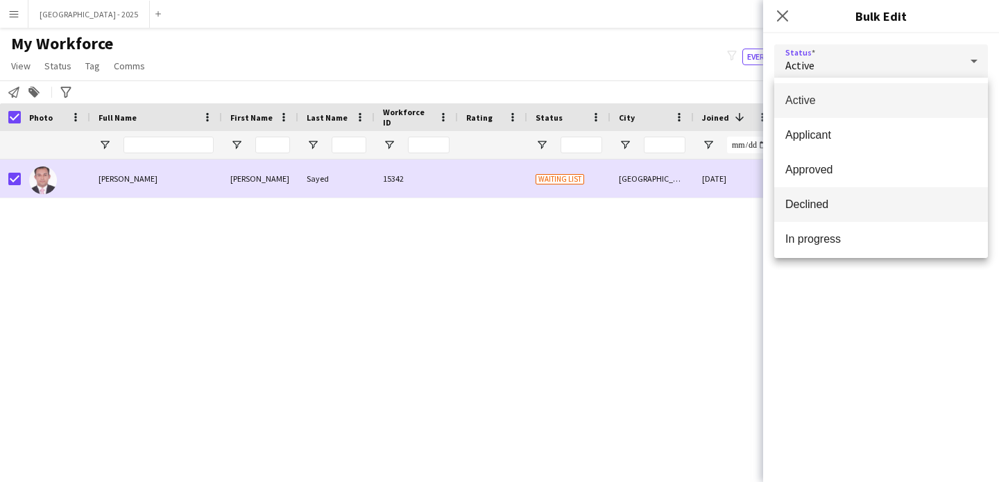
click at [841, 204] on span "Declined" at bounding box center [880, 204] width 191 height 13
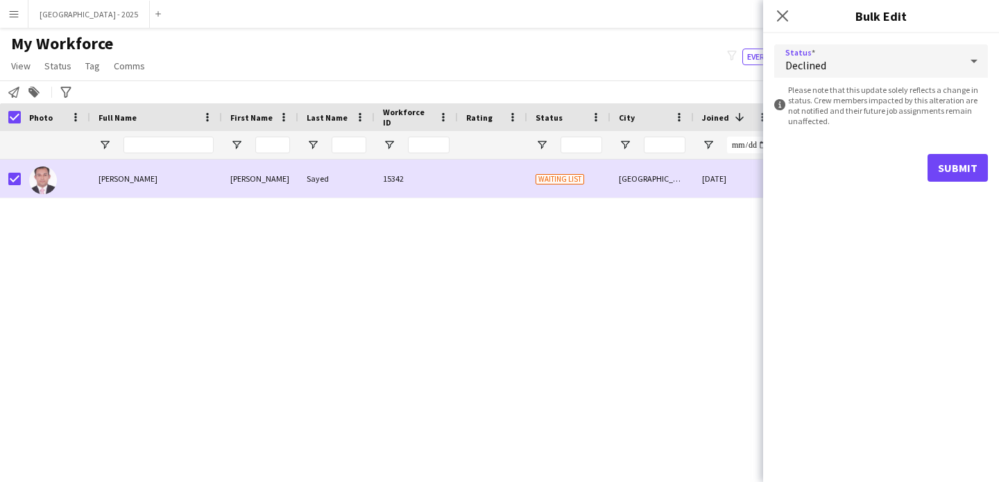
click at [940, 182] on form "Status Declined information-circle Please note that this update solely reflects…" at bounding box center [881, 113] width 214 height 160
click at [943, 170] on button "Submit" at bounding box center [957, 168] width 60 height 28
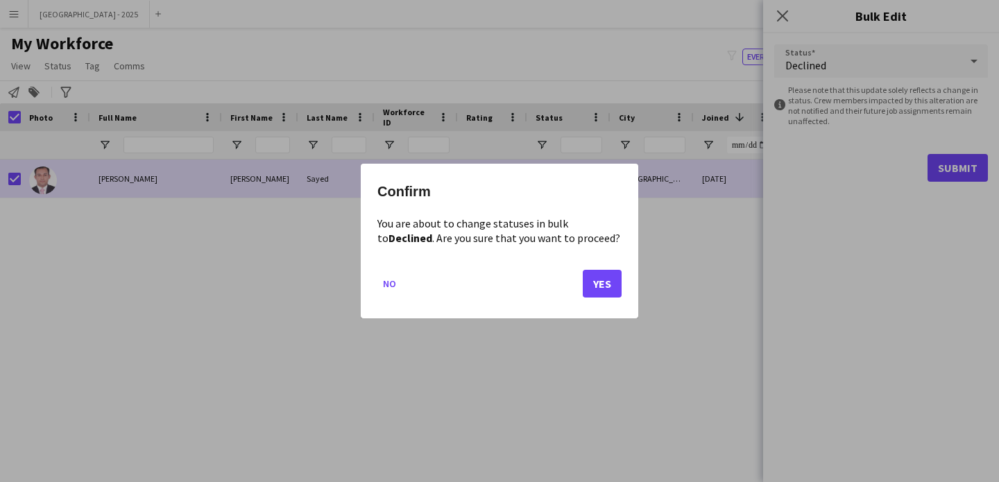
click at [631, 281] on div "Confirm You are about to change statuses in bulk to Declined . Are you sure tha…" at bounding box center [499, 241] width 277 height 155
click at [619, 280] on button "Yes" at bounding box center [602, 284] width 39 height 28
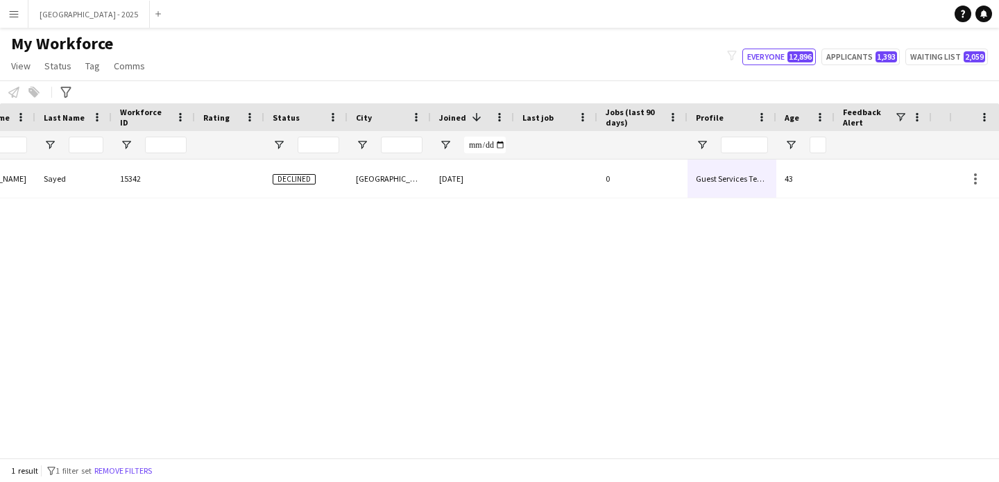
scroll to position [0, 468]
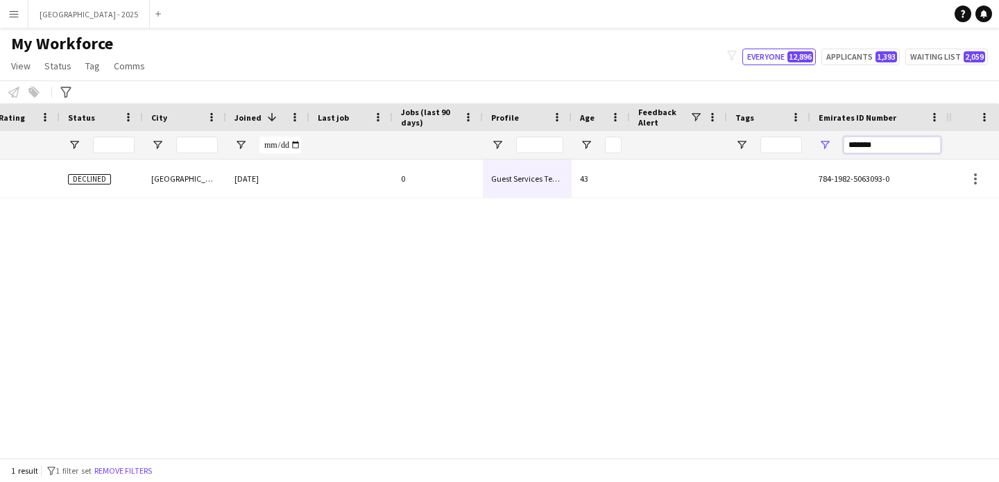
click at [869, 142] on input "*******" at bounding box center [891, 145] width 97 height 17
paste input "Emirates ID Number Filter Input"
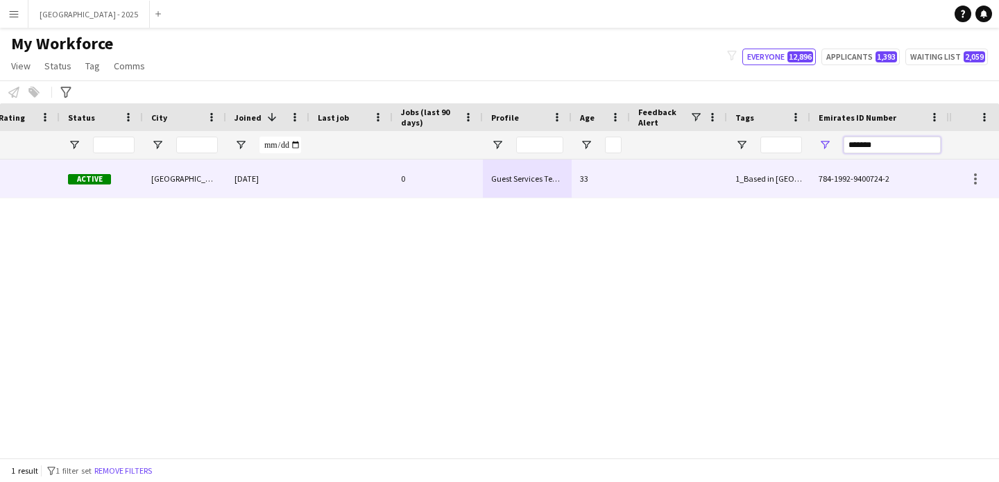
type input "*******"
click at [637, 171] on div at bounding box center [678, 179] width 97 height 38
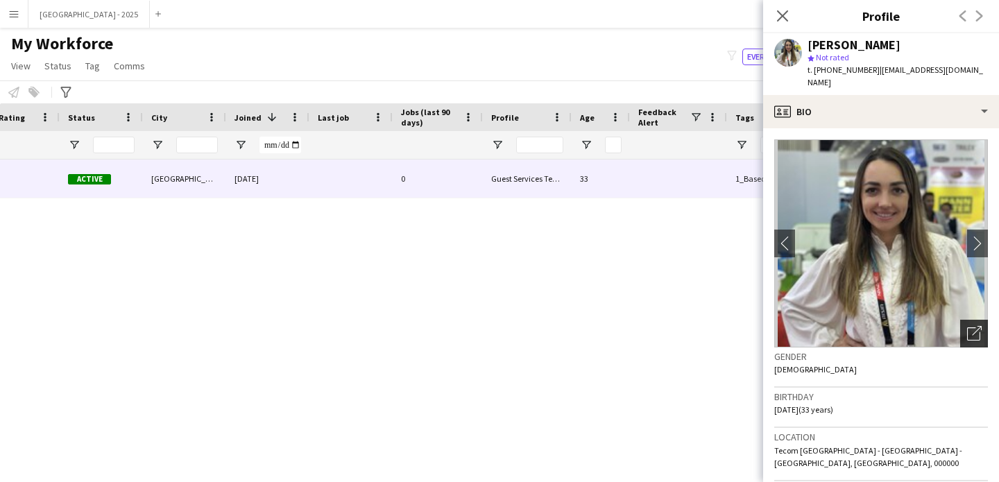
click at [967, 326] on icon "Open photos pop-in" at bounding box center [974, 333] width 15 height 15
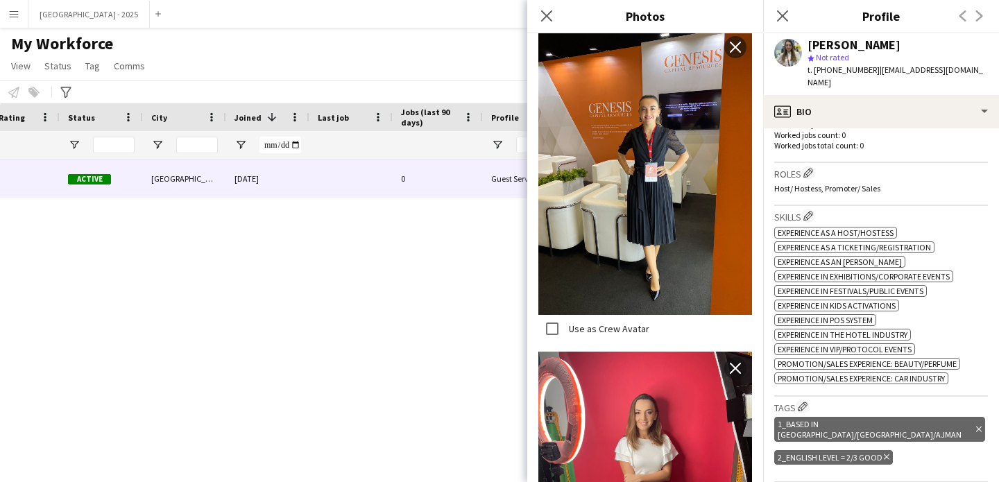
scroll to position [320, 0]
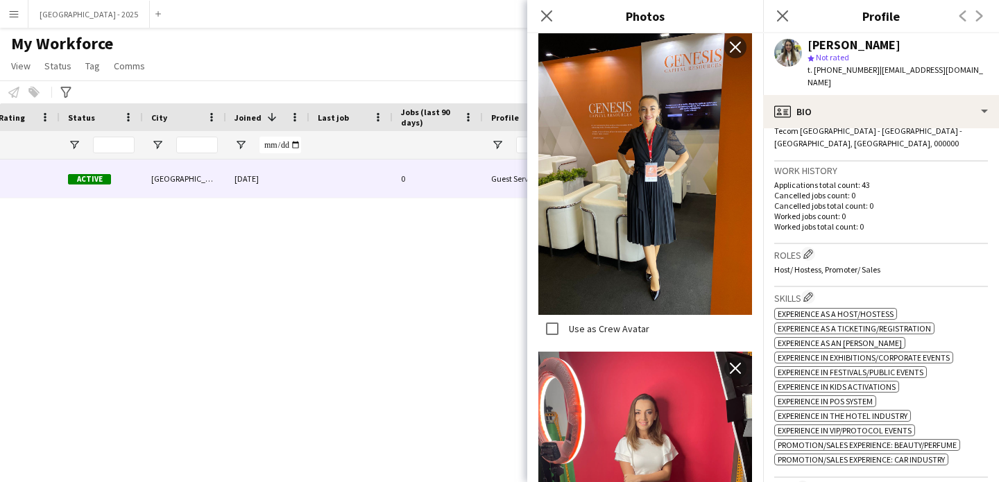
click at [778, 22] on app-icon "Close pop-in" at bounding box center [782, 16] width 17 height 17
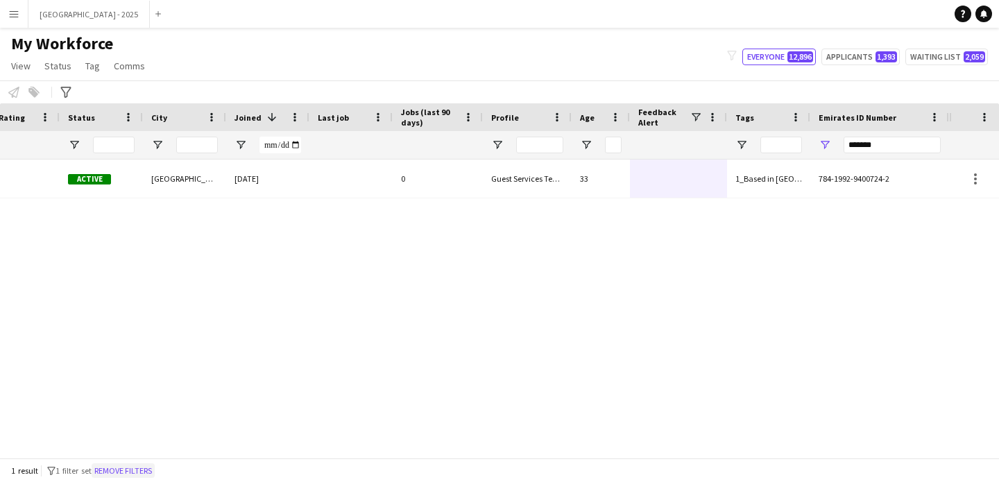
click at [142, 474] on button "Remove filters" at bounding box center [123, 470] width 63 height 15
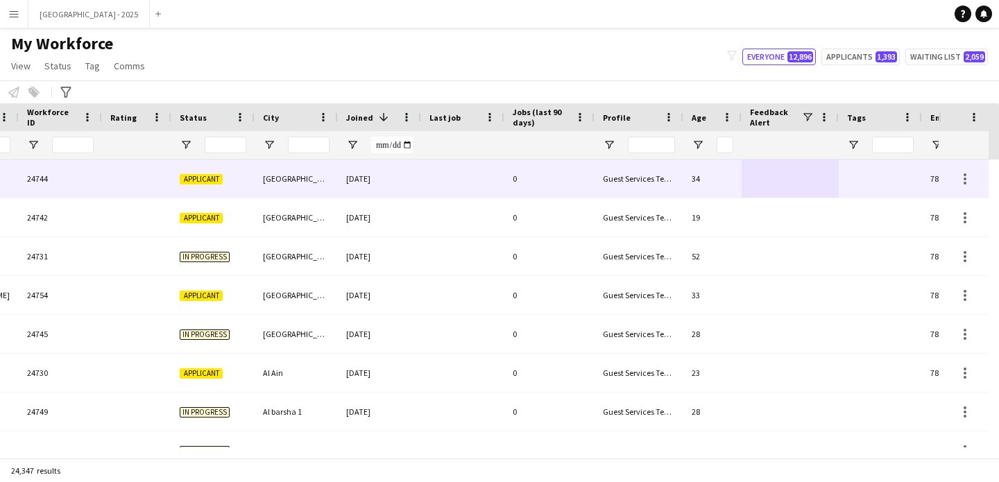
scroll to position [0, 230]
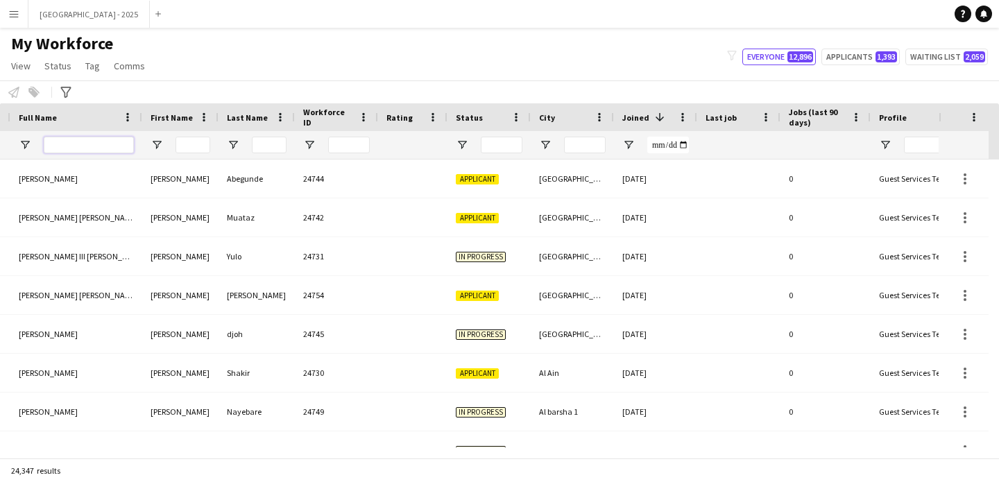
click at [84, 144] on input "Full Name Filter Input" at bounding box center [89, 145] width 90 height 17
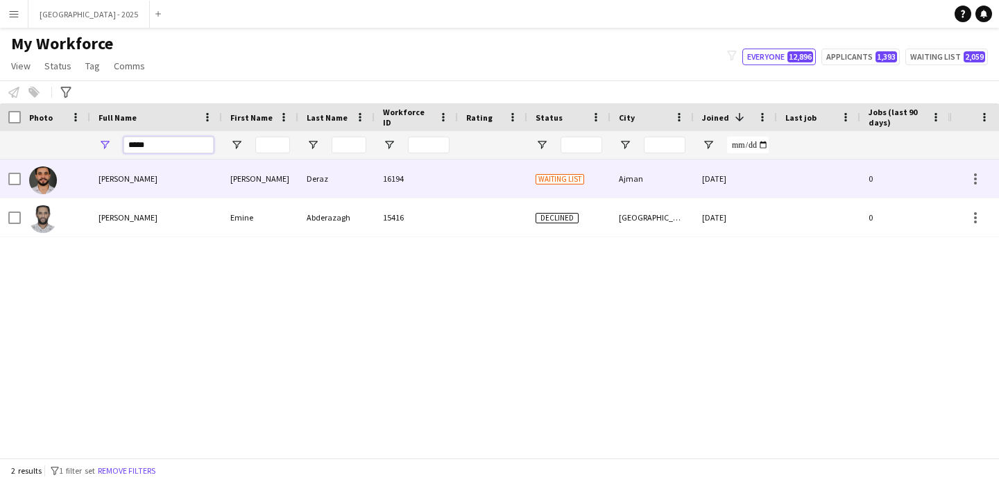
type input "*****"
click at [148, 187] on div "[PERSON_NAME]" at bounding box center [156, 179] width 132 height 38
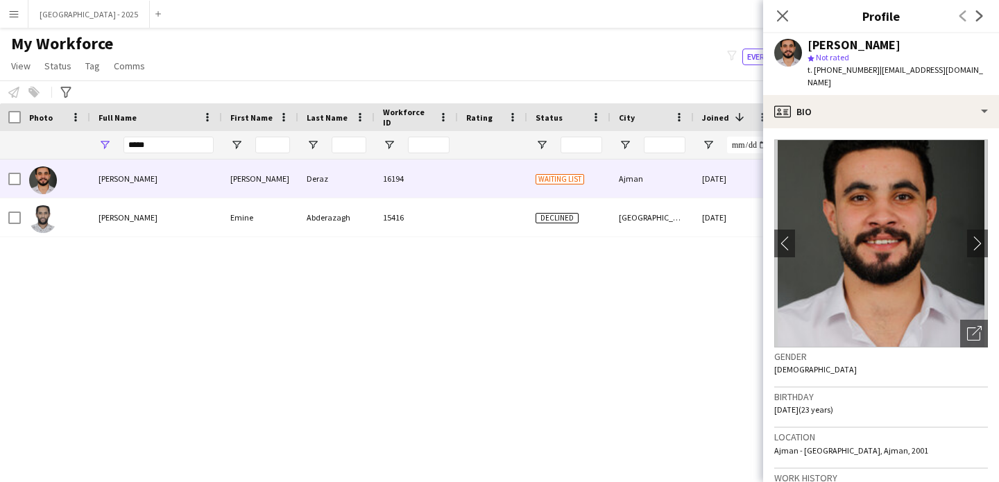
click at [782, 16] on icon at bounding box center [782, 15] width 11 height 11
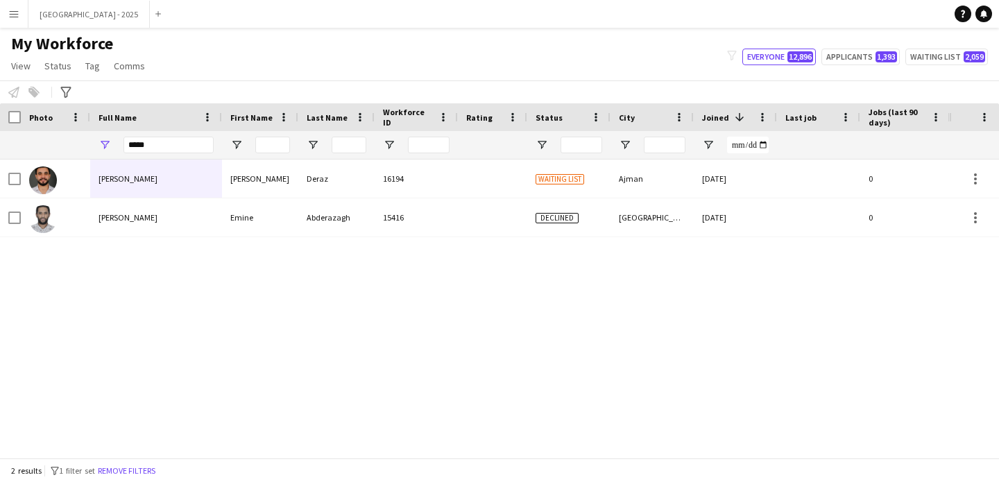
click at [145, 155] on div "*****" at bounding box center [168, 145] width 90 height 28
click at [153, 145] on input "*****" at bounding box center [168, 145] width 90 height 17
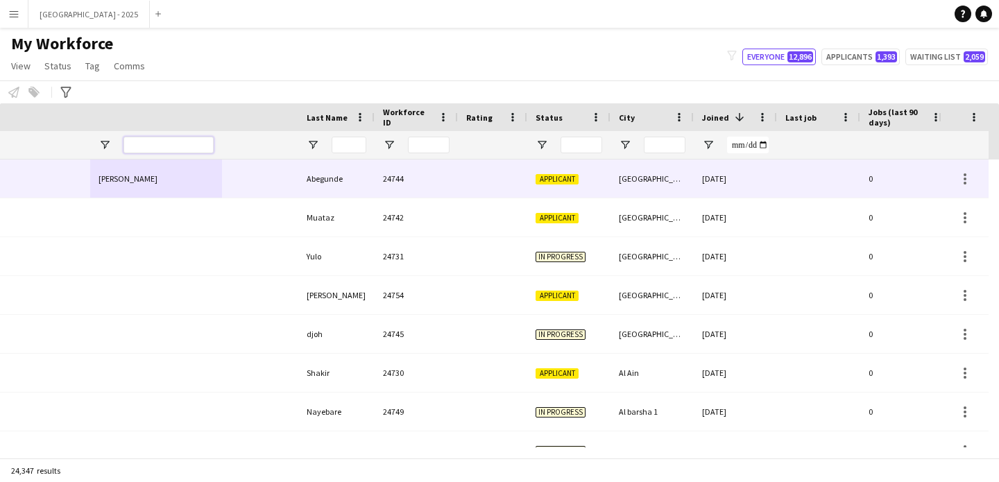
scroll to position [0, 478]
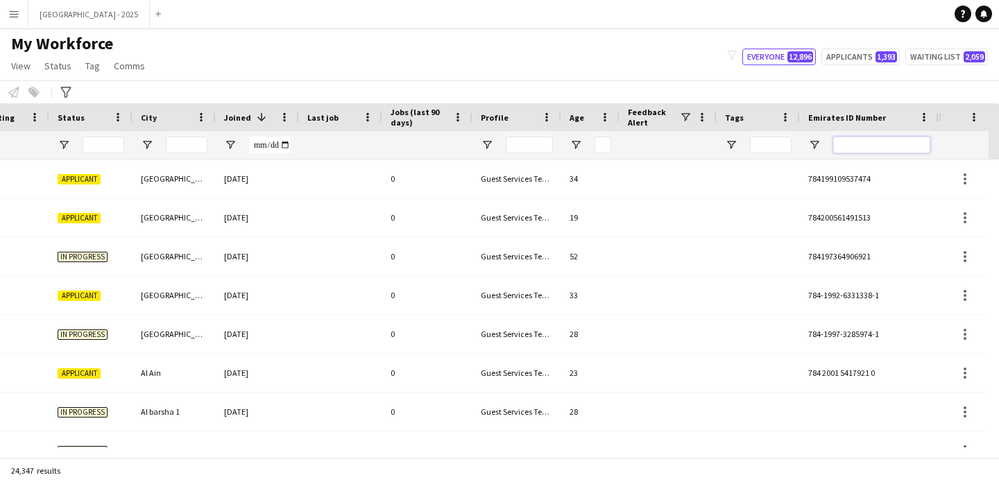
click at [853, 137] on input "Emirates ID Number Filter Input" at bounding box center [881, 145] width 97 height 17
paste input "*******"
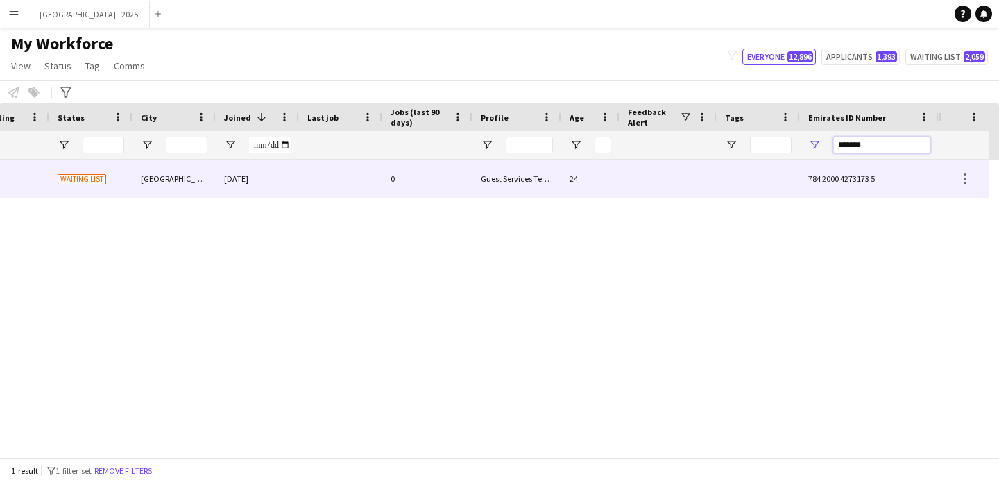
type input "*******"
click at [581, 178] on div "24" at bounding box center [590, 179] width 58 height 38
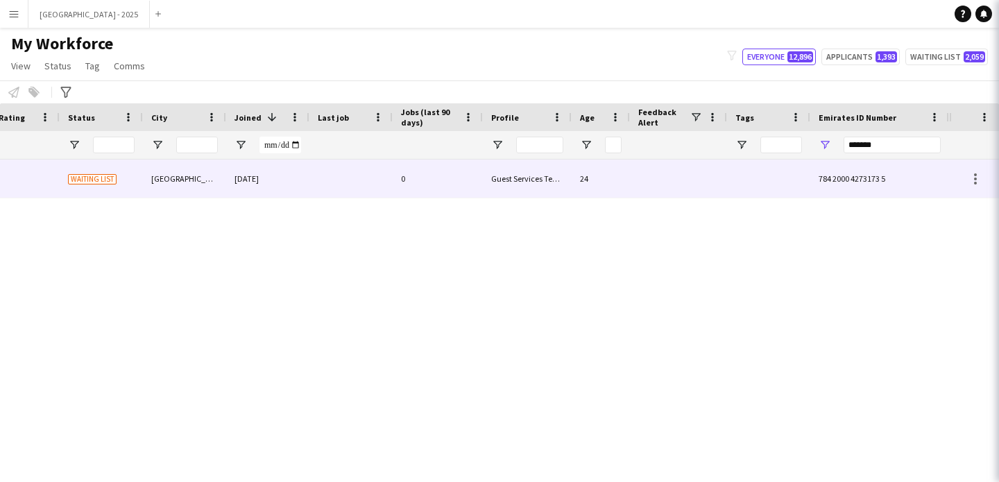
scroll to position [0, 468]
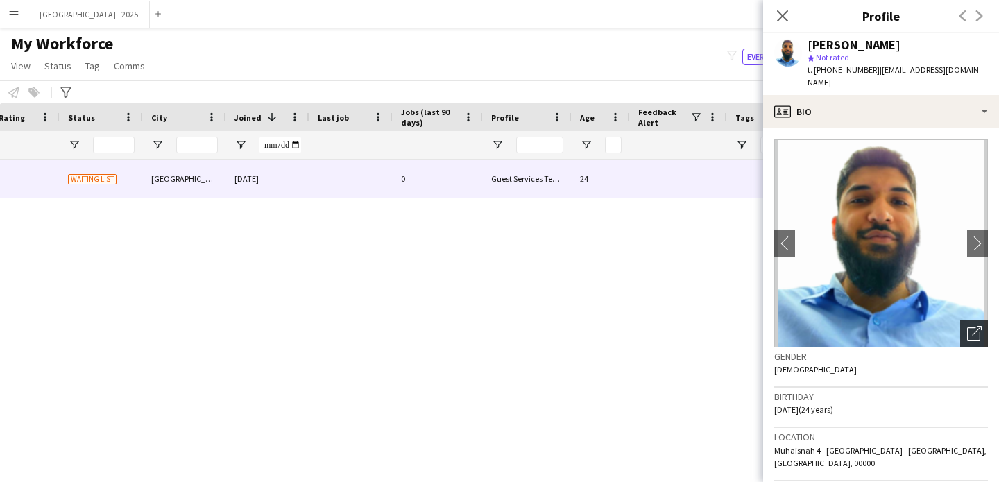
click at [967, 327] on icon at bounding box center [973, 333] width 13 height 13
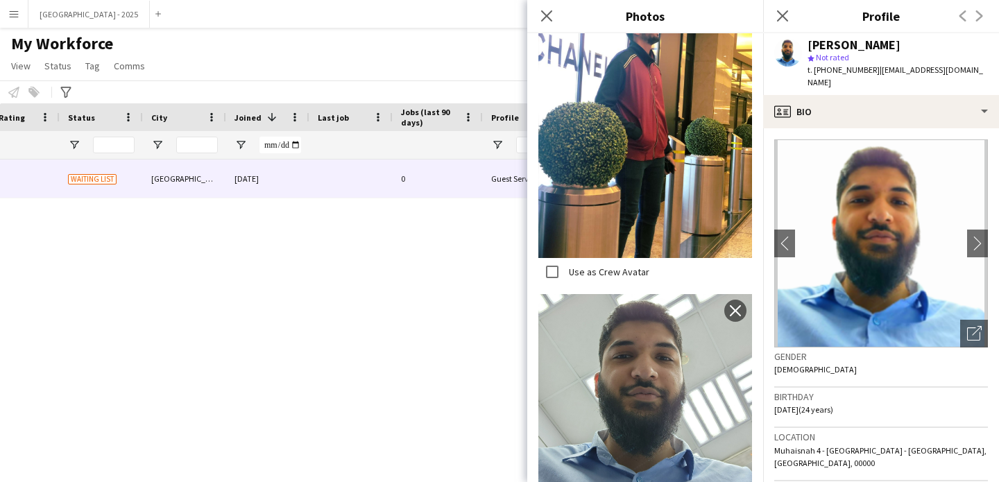
scroll to position [850, 0]
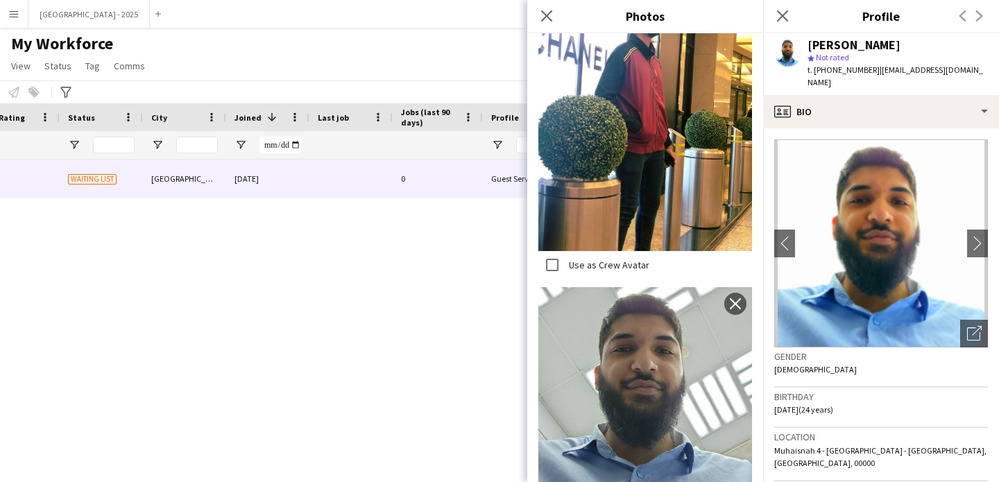
click at [801, 357] on div "Gender [DEMOGRAPHIC_DATA]" at bounding box center [881, 368] width 214 height 40
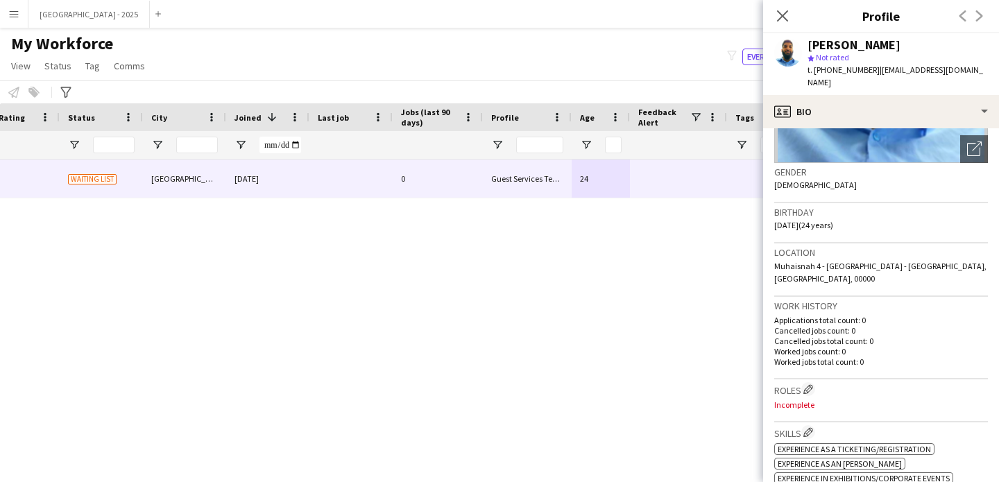
scroll to position [295, 0]
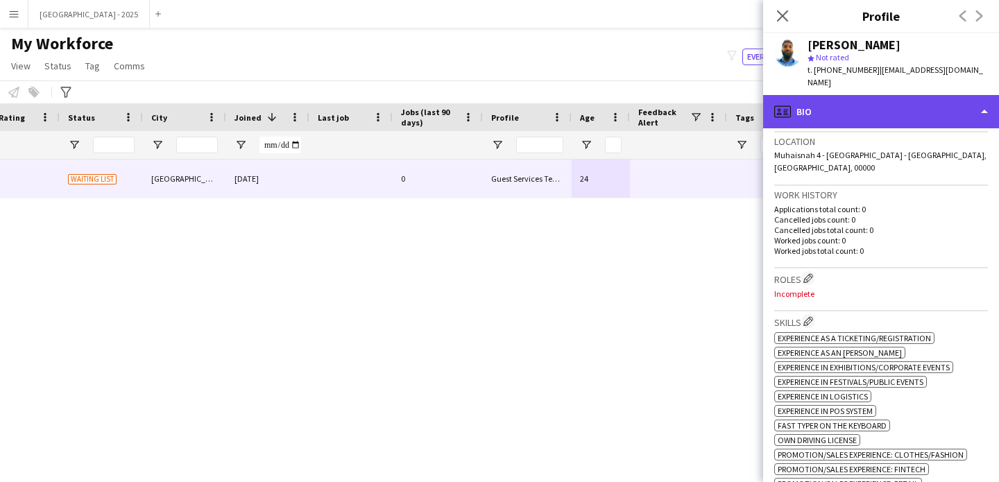
click at [832, 95] on div "profile Bio" at bounding box center [881, 111] width 236 height 33
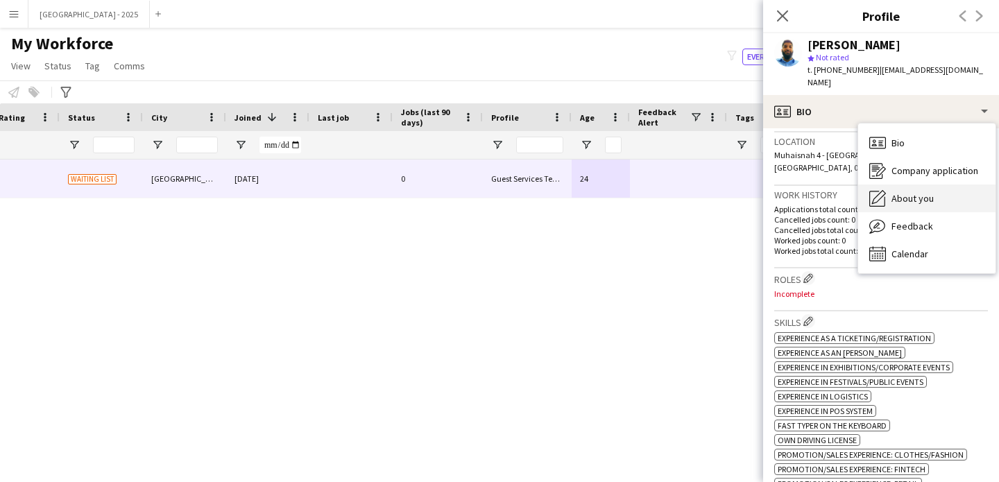
click at [898, 192] on span "About you" at bounding box center [912, 198] width 42 height 12
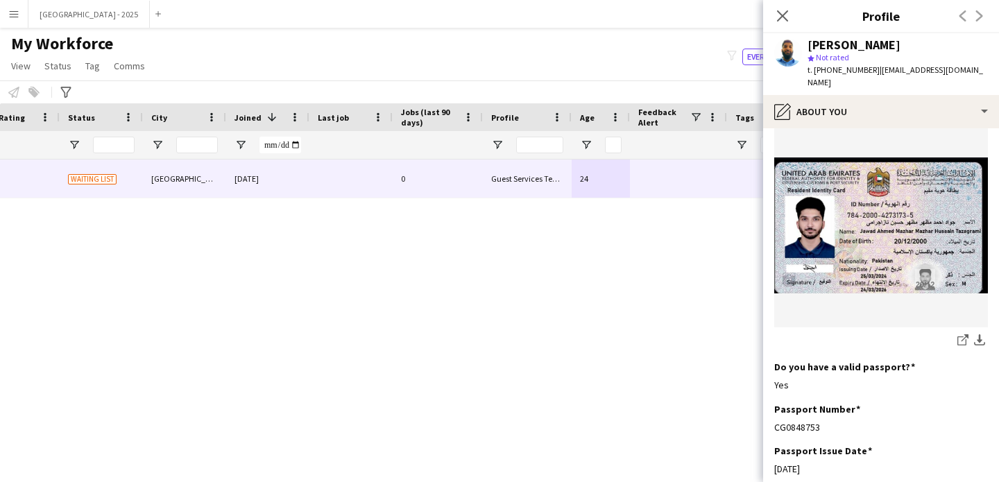
scroll to position [1025, 0]
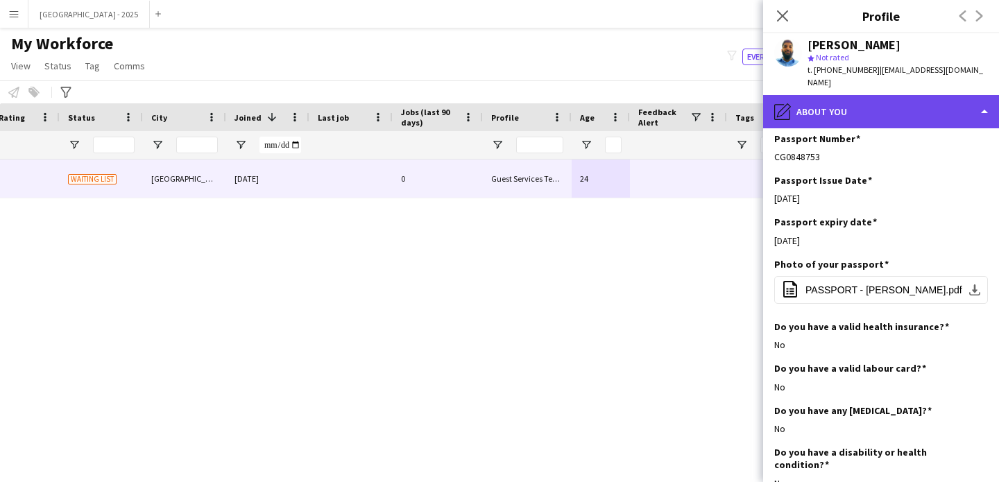
click at [840, 109] on div "pencil4 About you" at bounding box center [881, 111] width 236 height 33
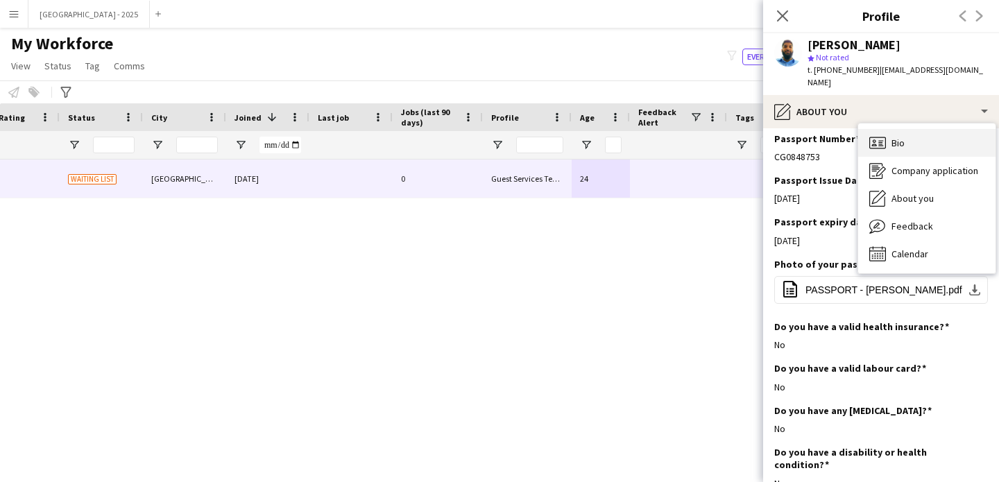
click at [910, 142] on div "Bio Bio" at bounding box center [926, 143] width 137 height 28
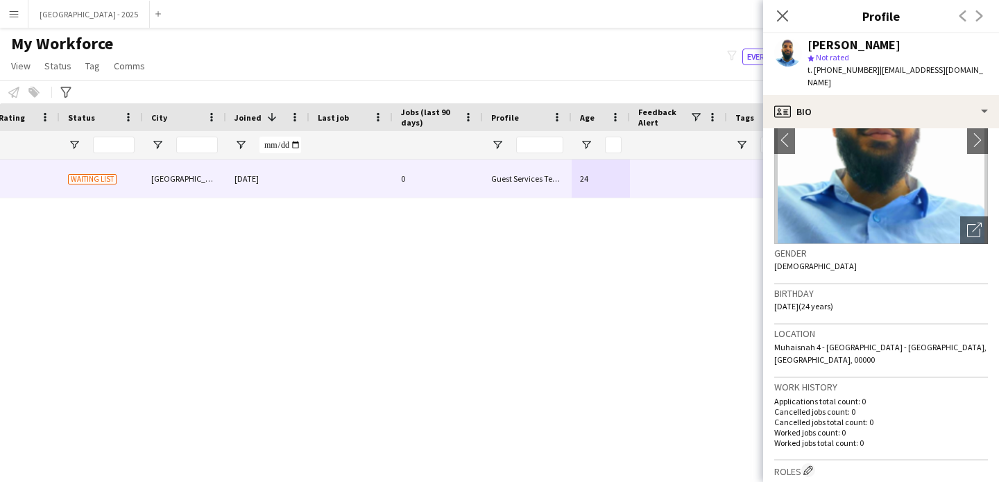
scroll to position [281, 0]
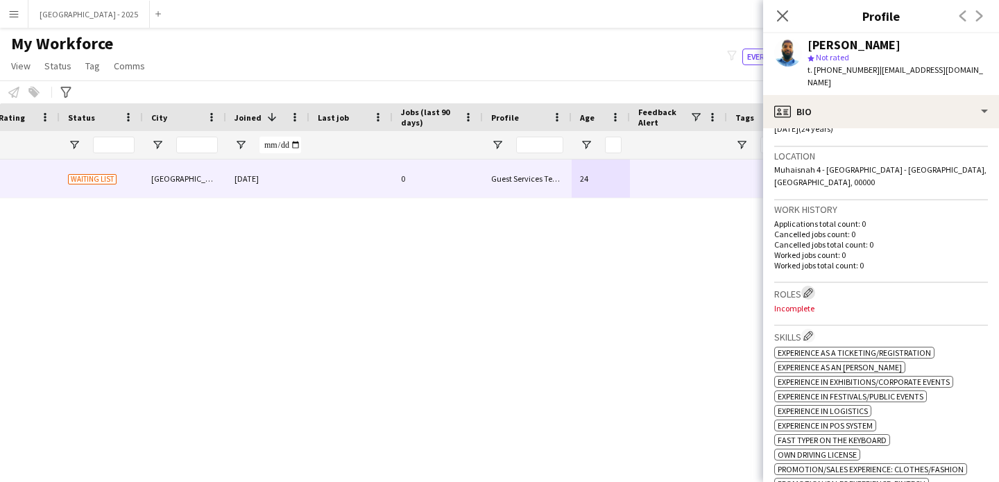
click at [804, 286] on h3 "Roles Edit crew company roles" at bounding box center [881, 293] width 214 height 15
click at [812, 288] on app-icon "Edit crew company roles" at bounding box center [808, 293] width 10 height 10
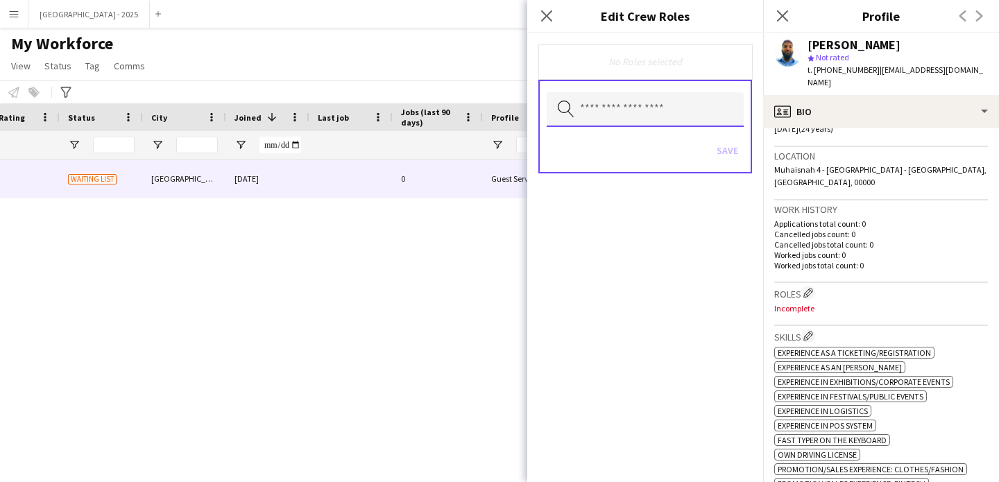
click at [657, 126] on input "text" at bounding box center [645, 109] width 197 height 35
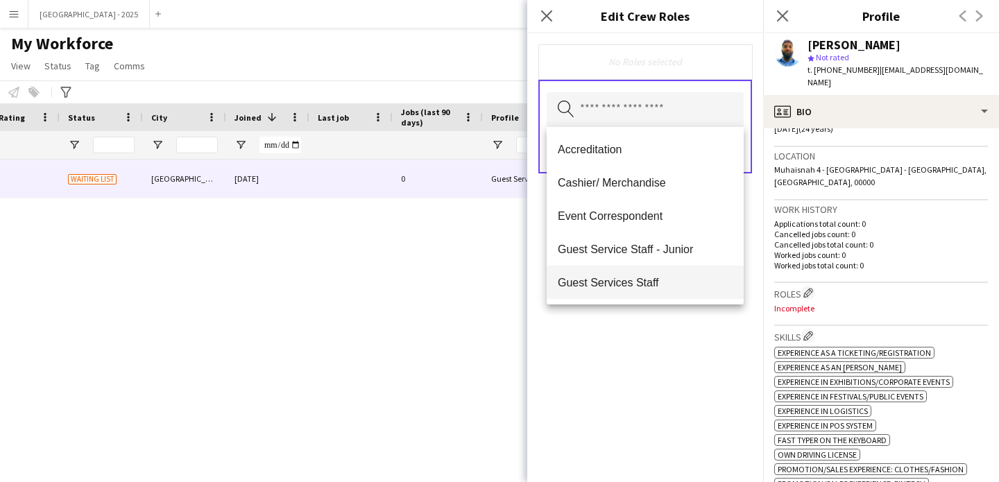
click at [658, 286] on span "Guest Services Staff" at bounding box center [645, 282] width 175 height 13
click at [658, 286] on span "Guest Services Staff - Senior" at bounding box center [645, 283] width 175 height 13
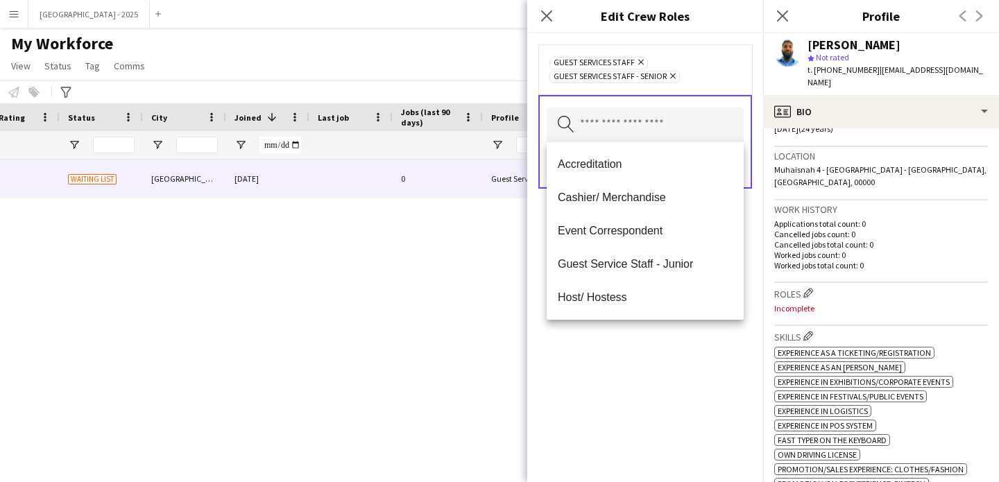
click at [660, 366] on div "Guest Services Staff Remove Guest Services Staff - Senior Remove Search by role…" at bounding box center [645, 257] width 236 height 449
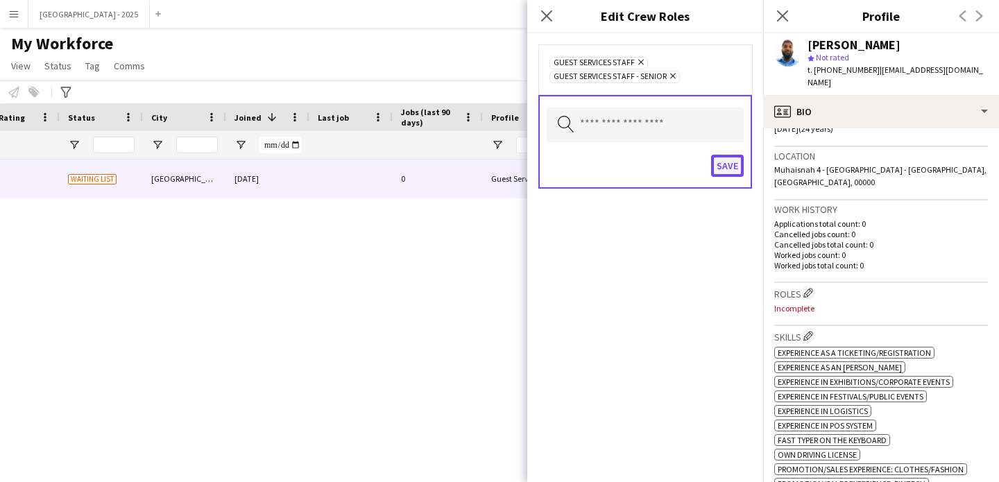
click at [725, 162] on button "Save" at bounding box center [727, 166] width 33 height 22
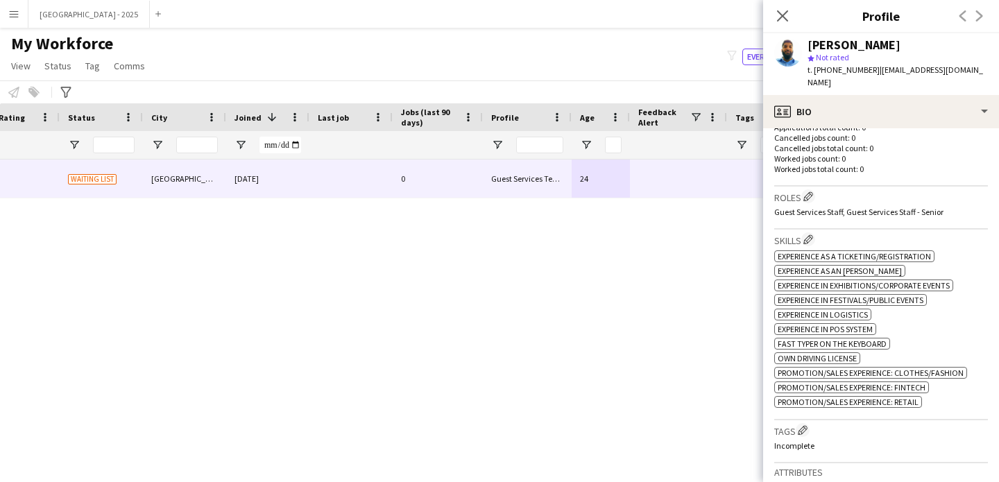
scroll to position [408, 0]
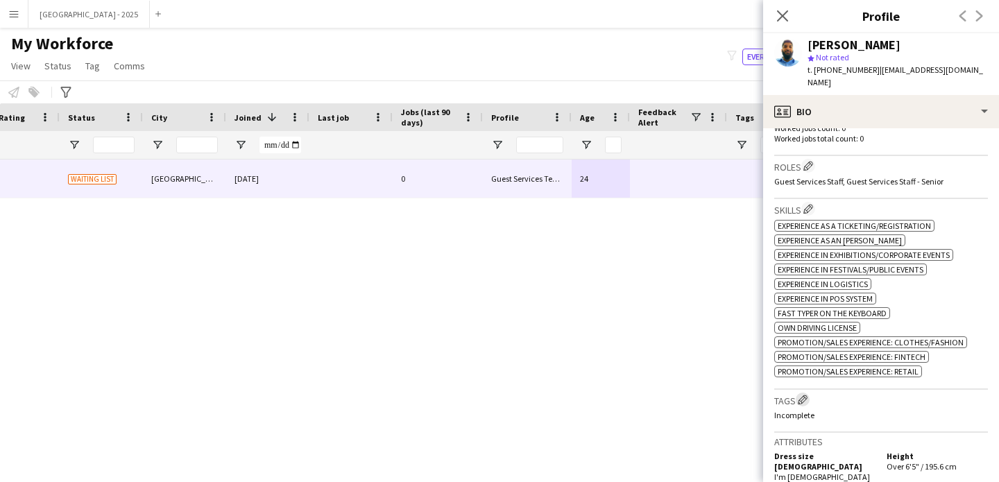
click at [800, 395] on app-icon "Edit crew company tags" at bounding box center [803, 400] width 10 height 10
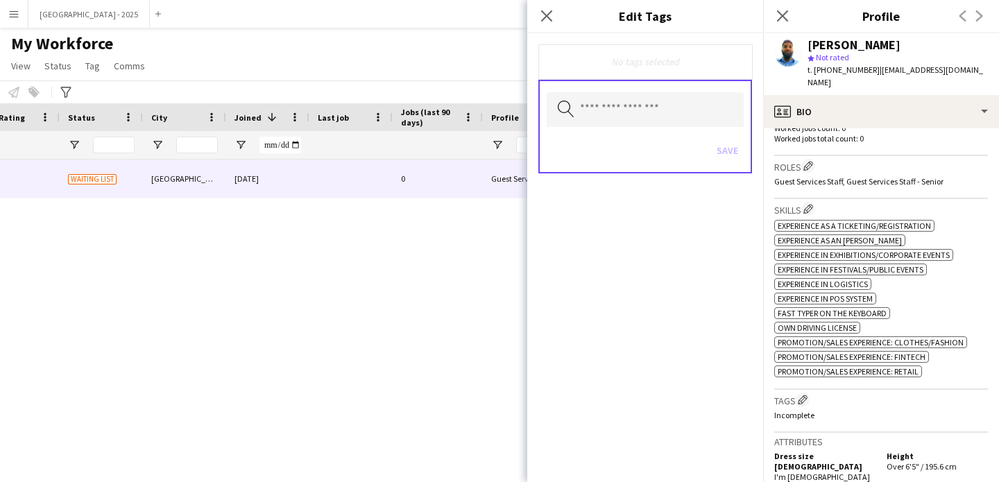
click at [608, 133] on div "Save" at bounding box center [645, 152] width 197 height 40
click at [607, 127] on div "Search by tag name Save" at bounding box center [645, 127] width 214 height 94
click at [613, 126] on input "text" at bounding box center [645, 109] width 197 height 35
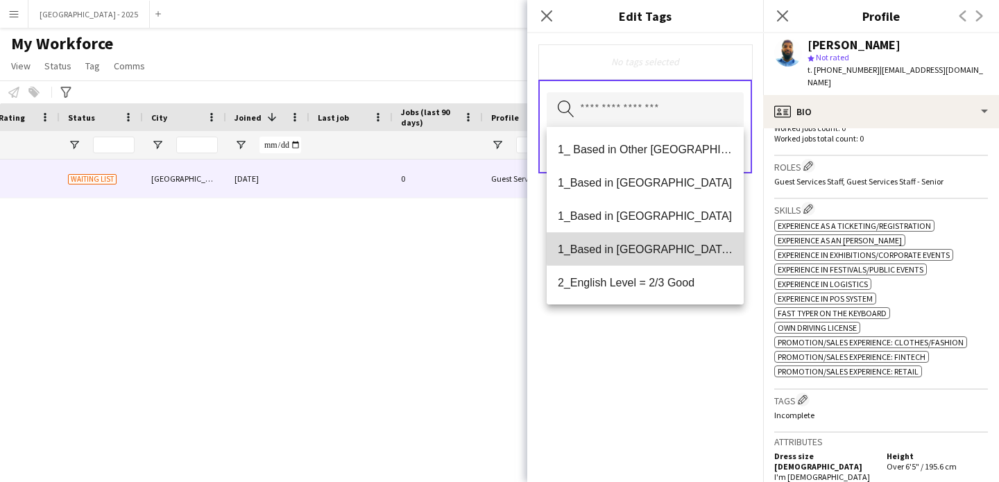
click at [667, 246] on span "1_Based in [GEOGRAPHIC_DATA]/[GEOGRAPHIC_DATA]/Ajman" at bounding box center [645, 249] width 175 height 13
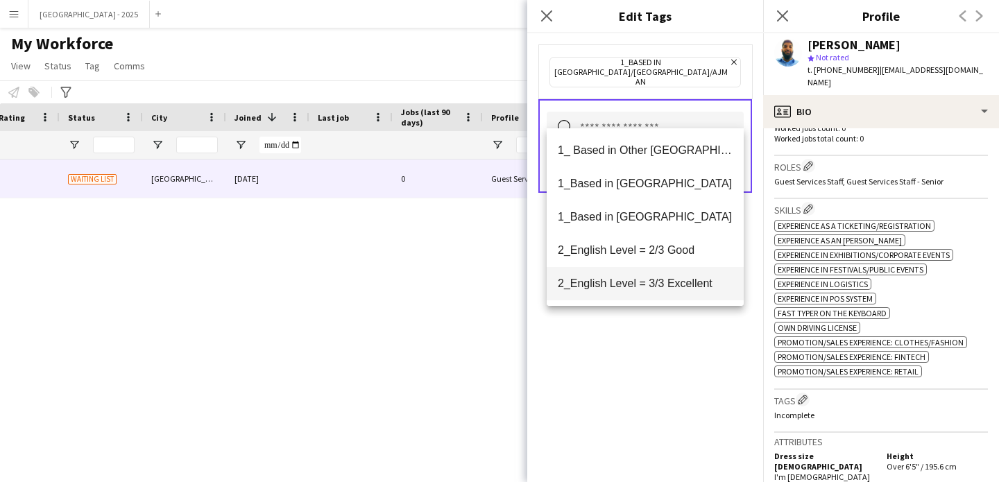
click at [675, 280] on span "2_English Level = 3/3 Excellent" at bounding box center [645, 283] width 175 height 13
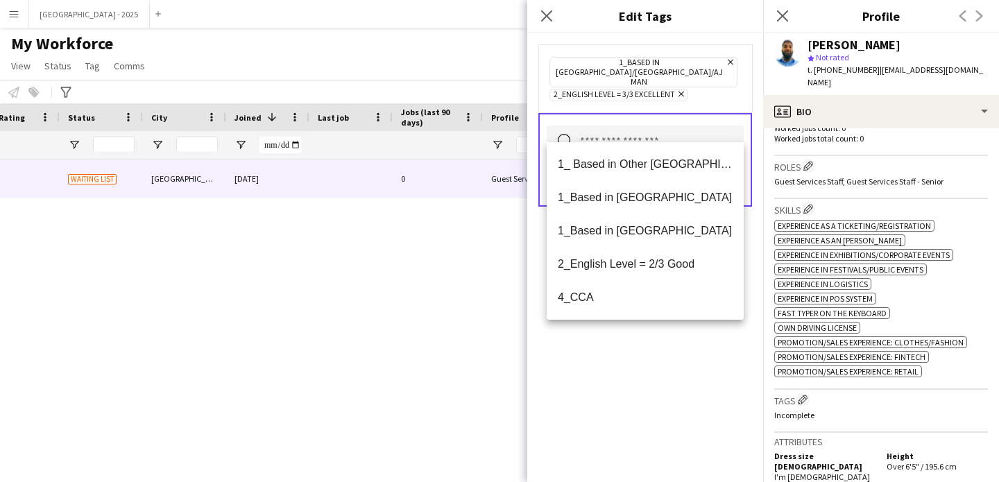
click at [665, 335] on div "1_Based in [GEOGRAPHIC_DATA]/[GEOGRAPHIC_DATA]/Ajman Remove 2_English Level = 3…" at bounding box center [645, 257] width 236 height 449
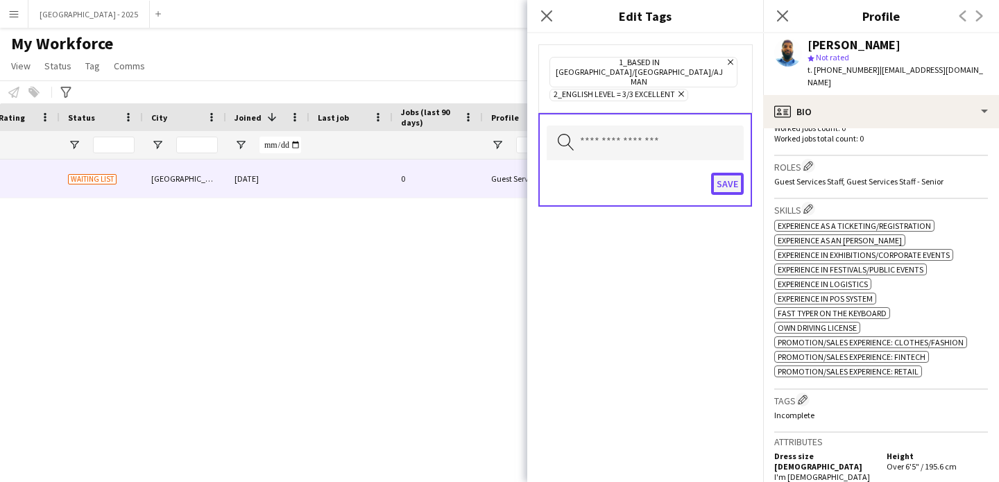
click at [728, 175] on button "Save" at bounding box center [727, 184] width 33 height 22
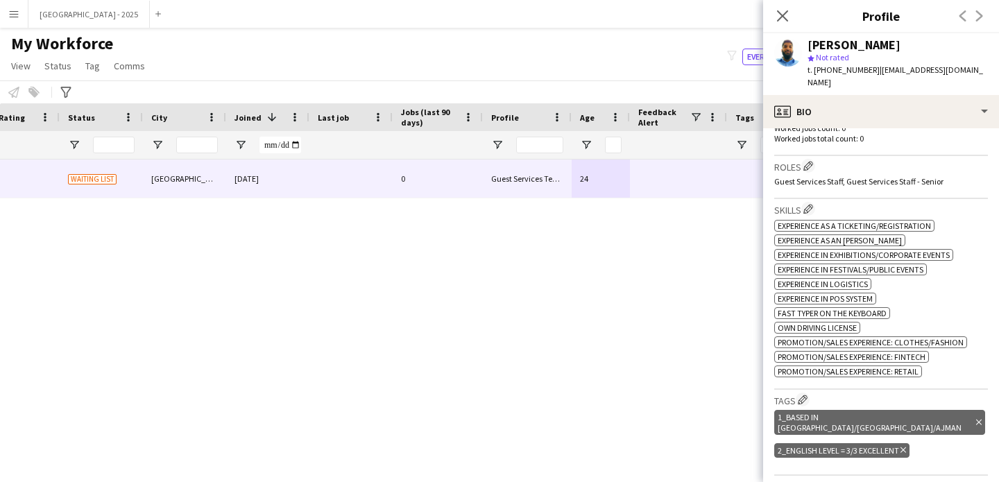
scroll to position [289, 0]
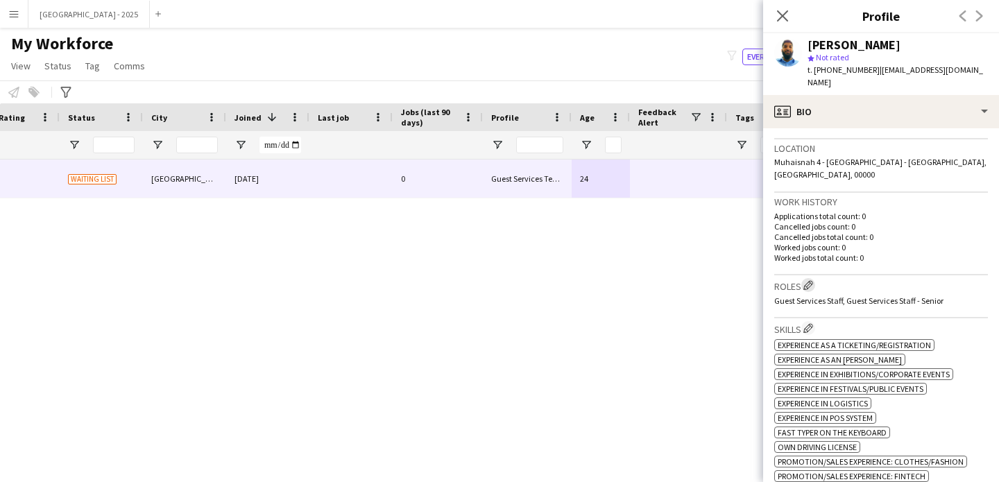
click at [811, 280] on app-icon "Edit crew company roles" at bounding box center [808, 285] width 10 height 10
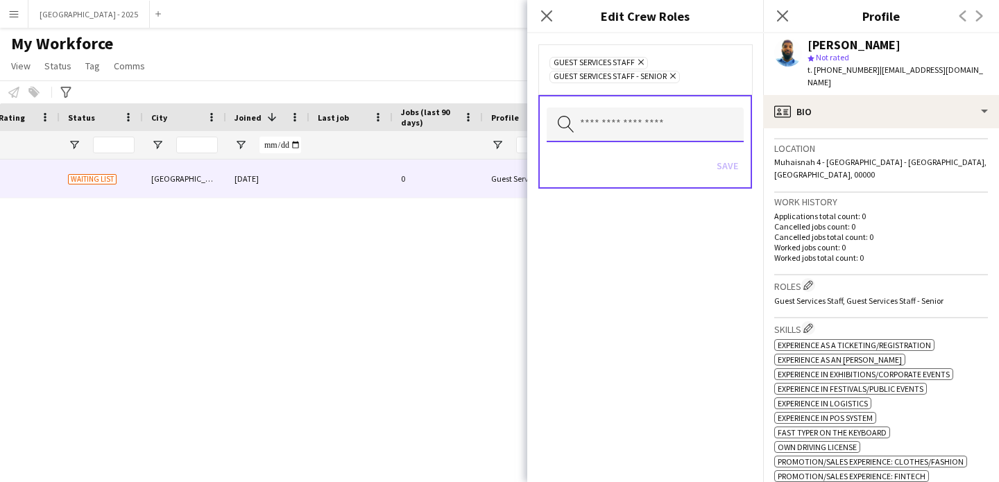
click at [637, 114] on input "text" at bounding box center [645, 125] width 197 height 35
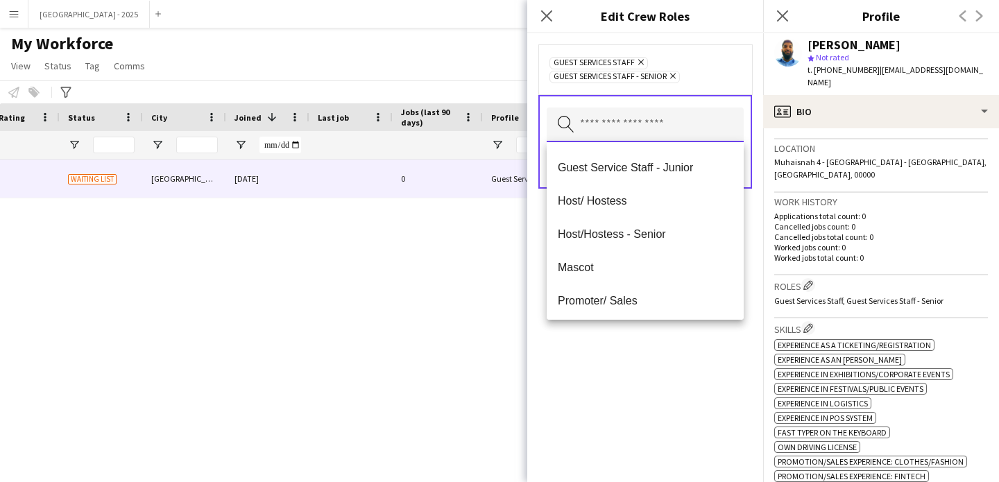
scroll to position [271, 0]
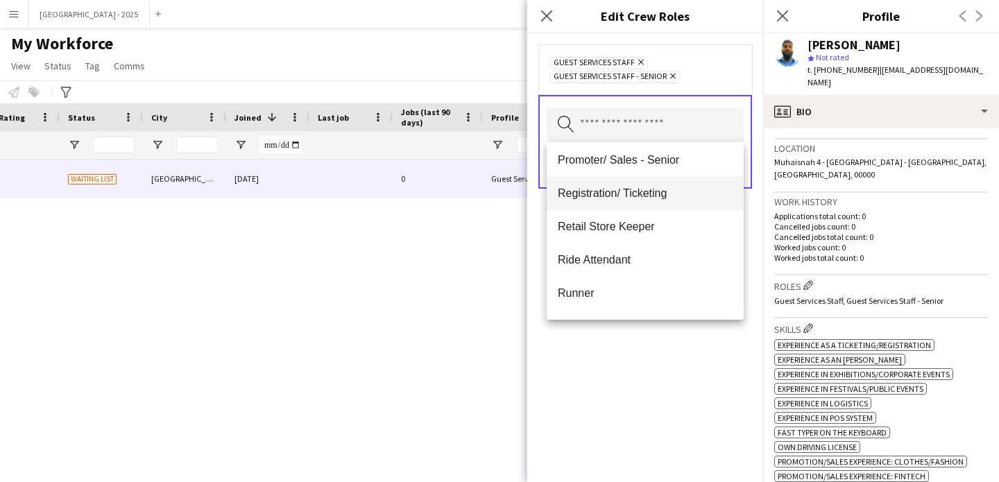
click at [636, 203] on mat-option "Registration/ Ticketing" at bounding box center [645, 193] width 197 height 33
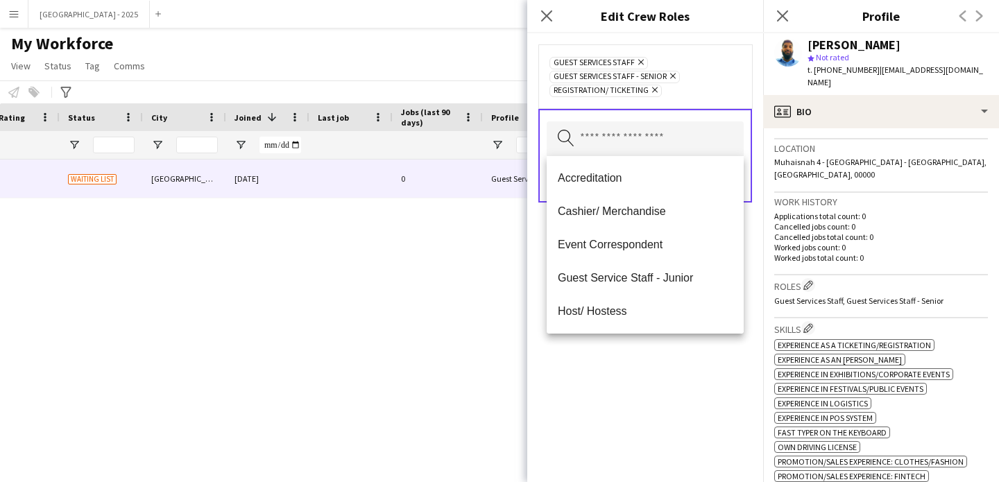
click at [656, 369] on div "Guest Services Staff Remove Guest Services Staff - Senior Remove Registration/ …" at bounding box center [645, 257] width 236 height 449
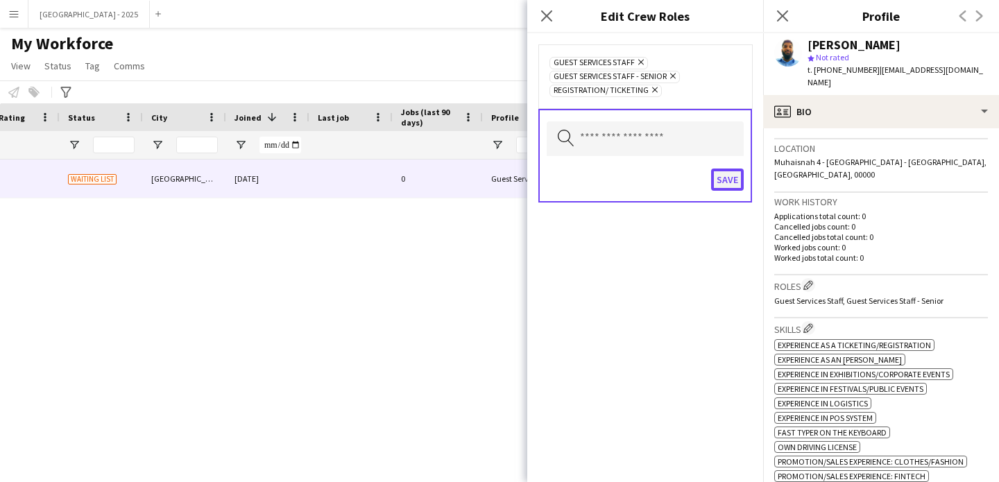
click at [723, 185] on button "Save" at bounding box center [727, 180] width 33 height 22
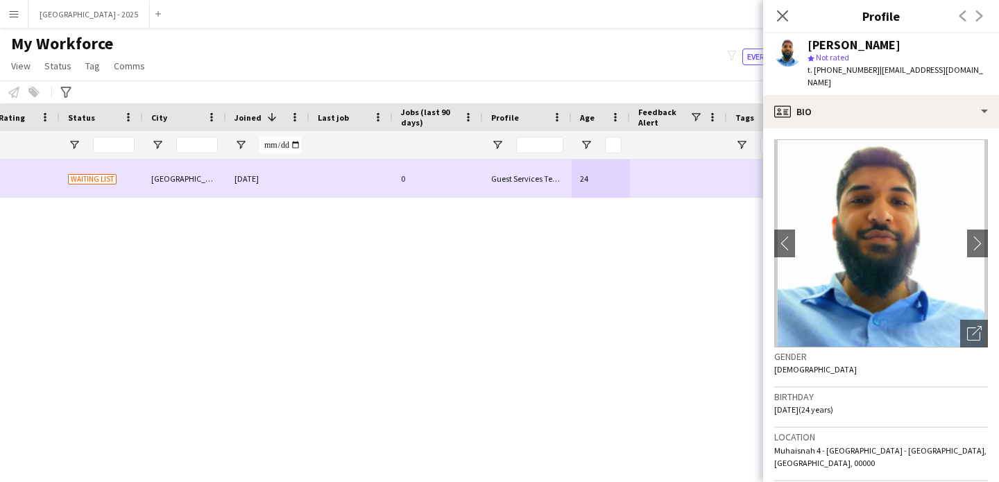
scroll to position [0, 0]
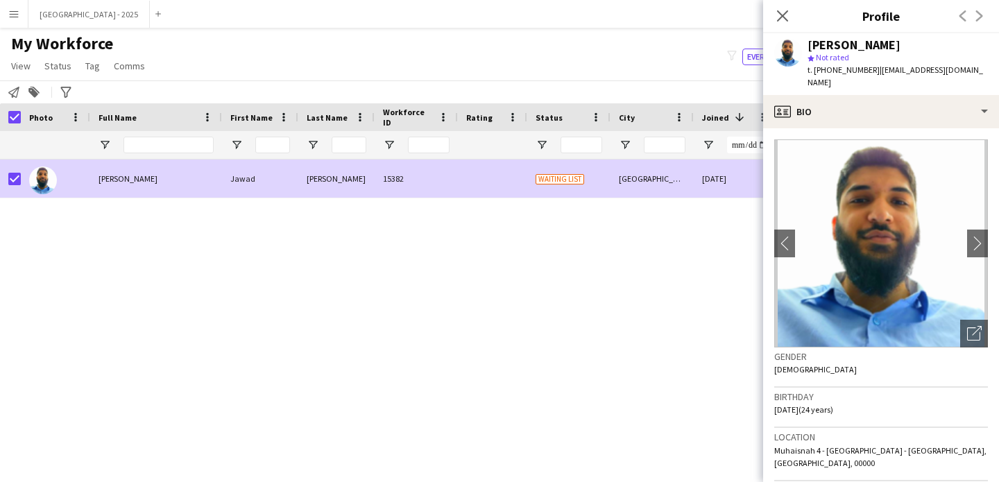
click at [62, 62] on span "Status" at bounding box center [57, 66] width 27 height 12
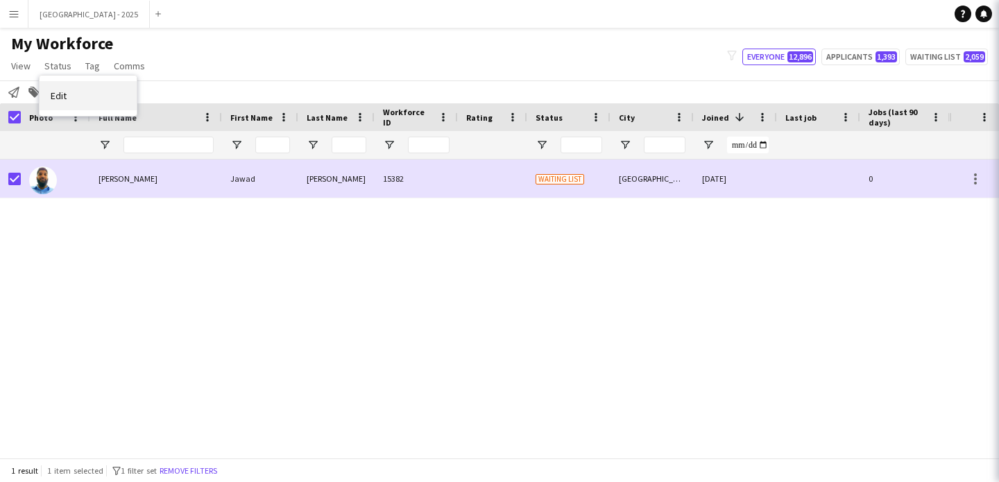
click at [97, 92] on link "Edit" at bounding box center [88, 95] width 97 height 29
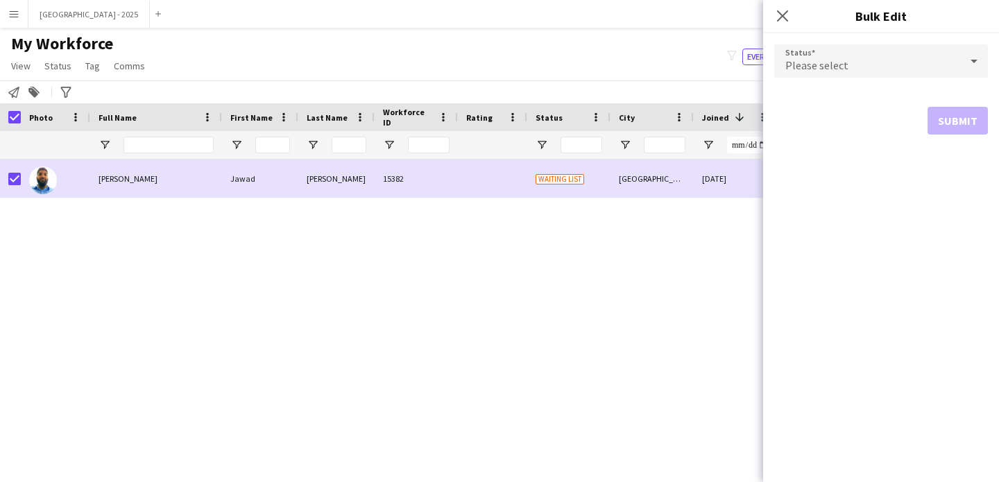
click at [825, 64] on span "Please select" at bounding box center [816, 65] width 63 height 14
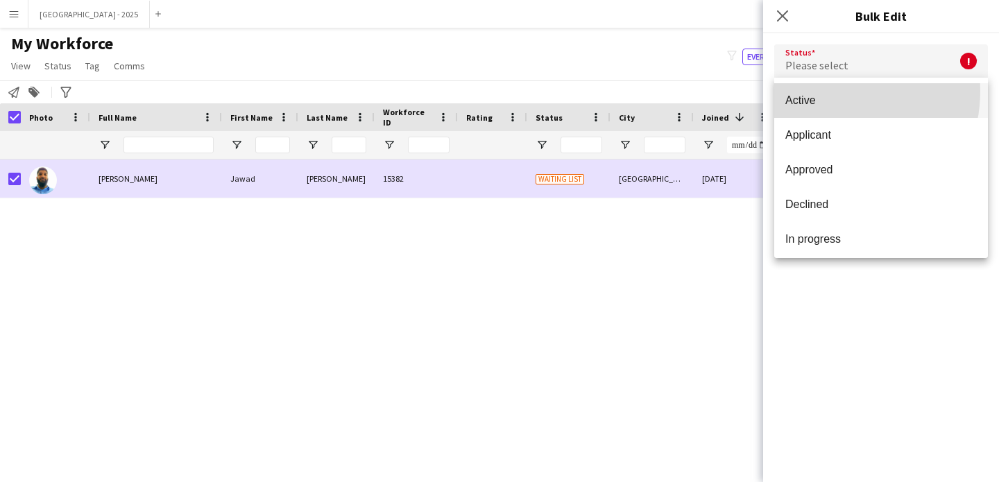
click at [828, 91] on mat-option "Active" at bounding box center [881, 100] width 214 height 35
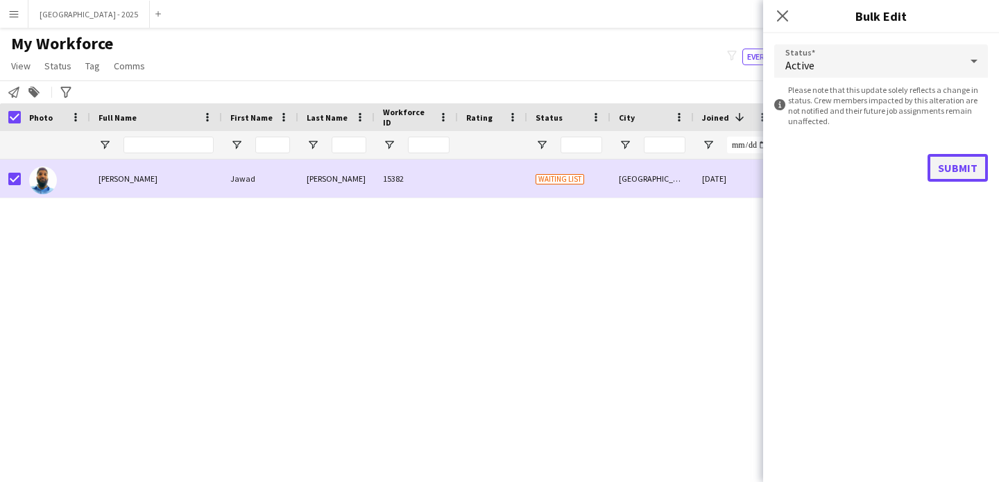
click at [957, 162] on button "Submit" at bounding box center [957, 168] width 60 height 28
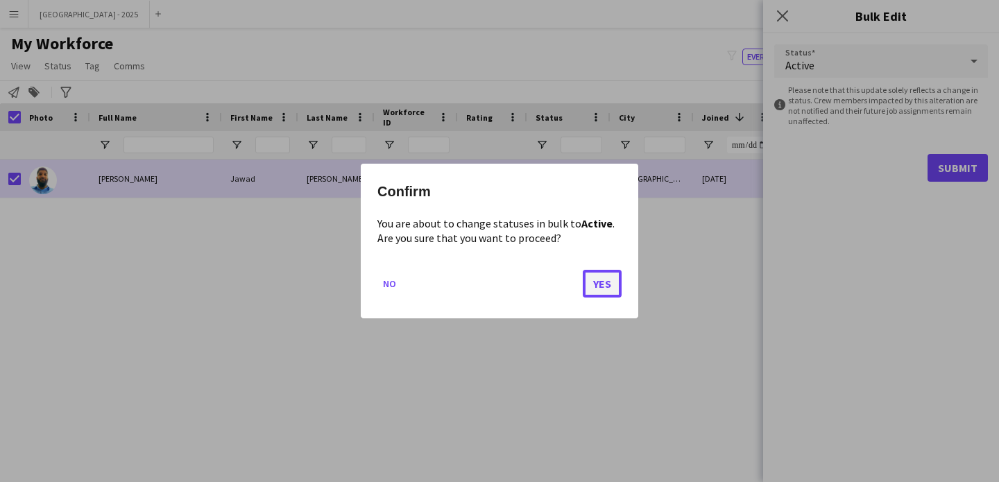
click at [615, 281] on button "Yes" at bounding box center [602, 284] width 39 height 28
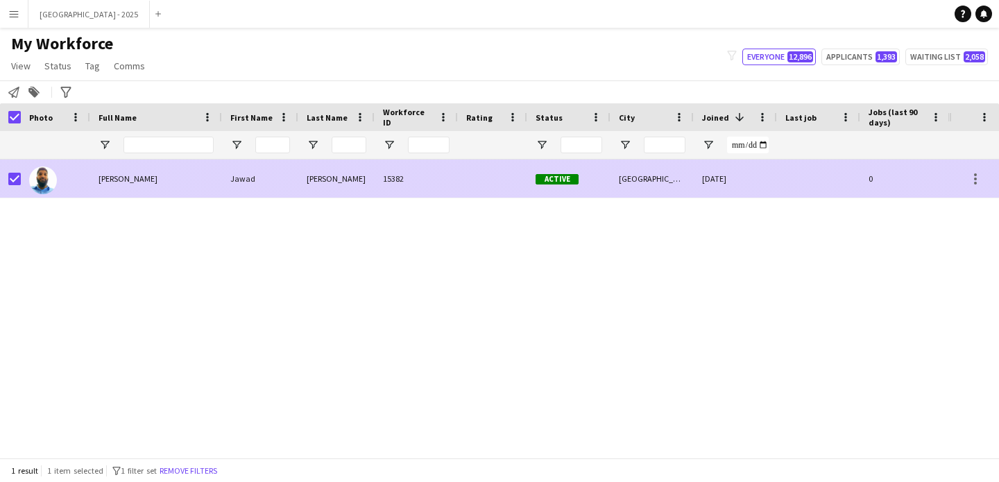
click at [81, 180] on div at bounding box center [55, 179] width 69 height 38
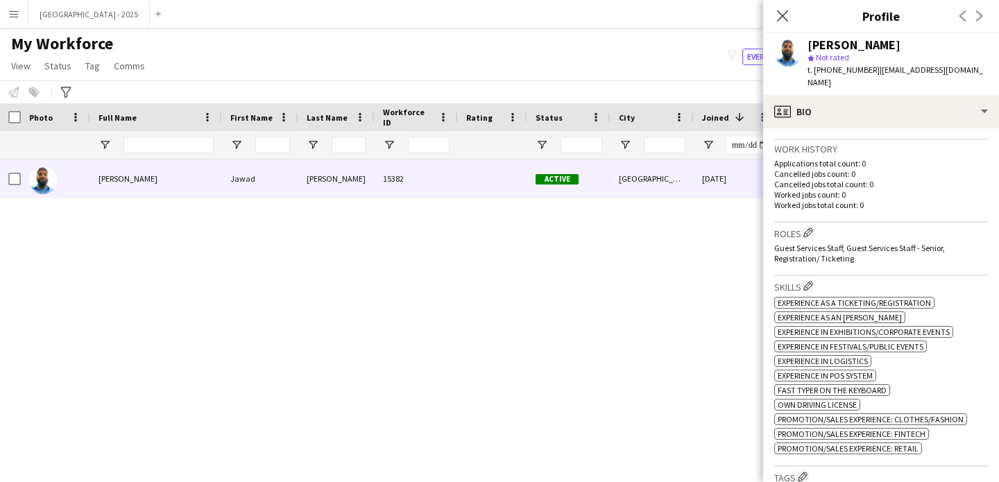
scroll to position [491, 0]
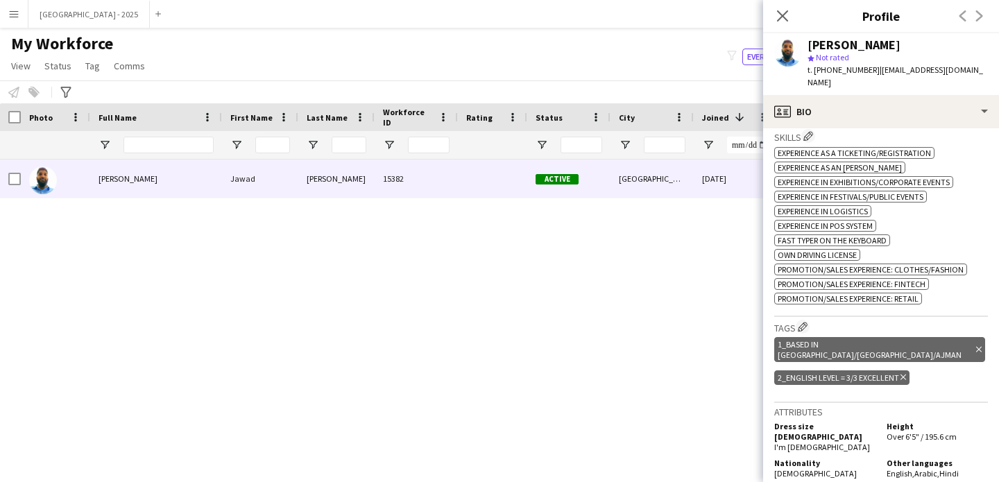
click at [896, 148] on span "Experience as a Ticketing/Registration" at bounding box center [854, 153] width 153 height 10
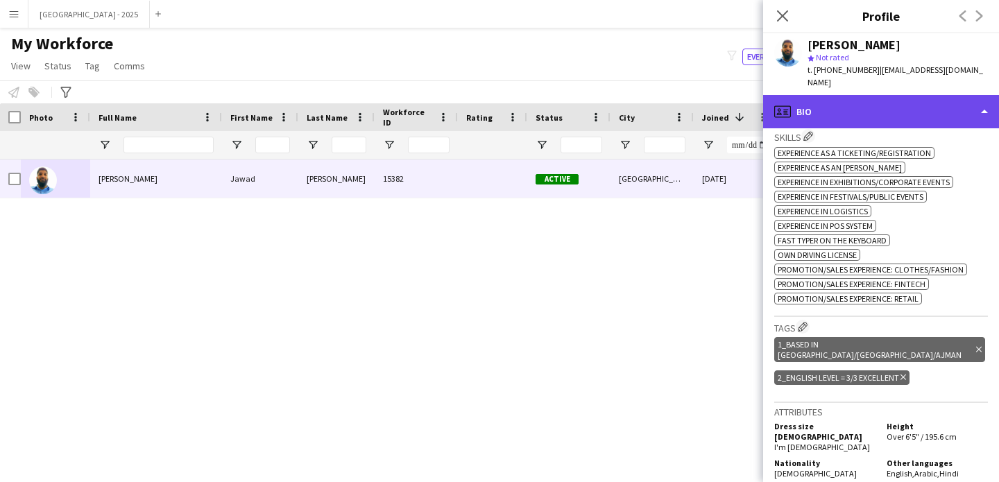
click at [897, 110] on div "profile Bio" at bounding box center [881, 111] width 236 height 33
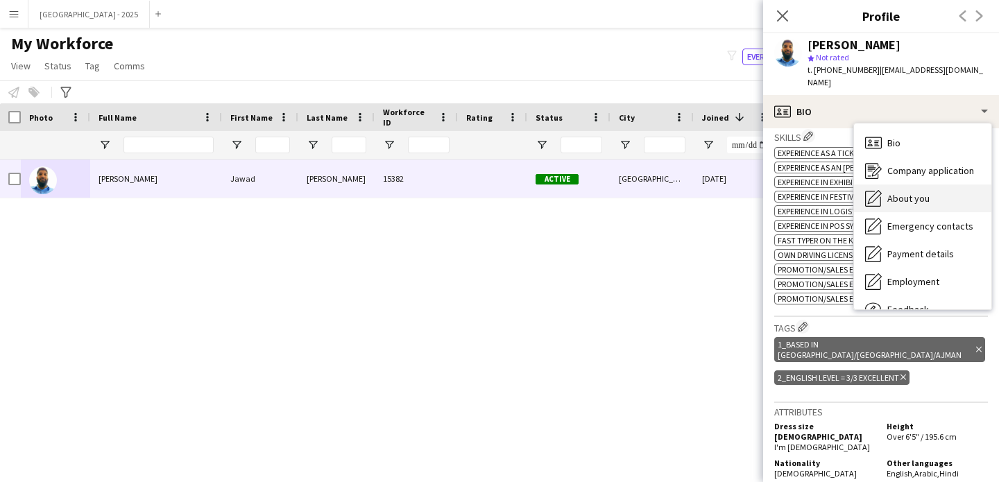
click at [916, 192] on span "About you" at bounding box center [908, 198] width 42 height 12
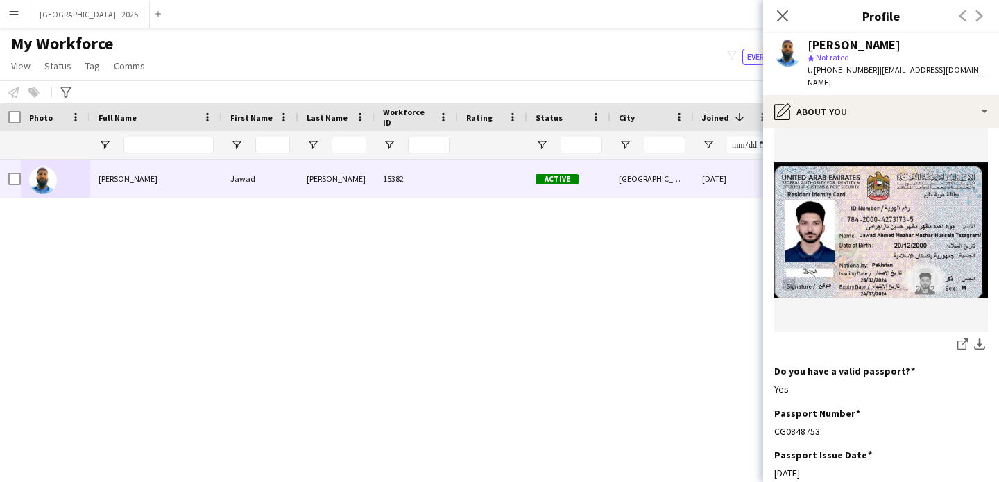
scroll to position [819, 0]
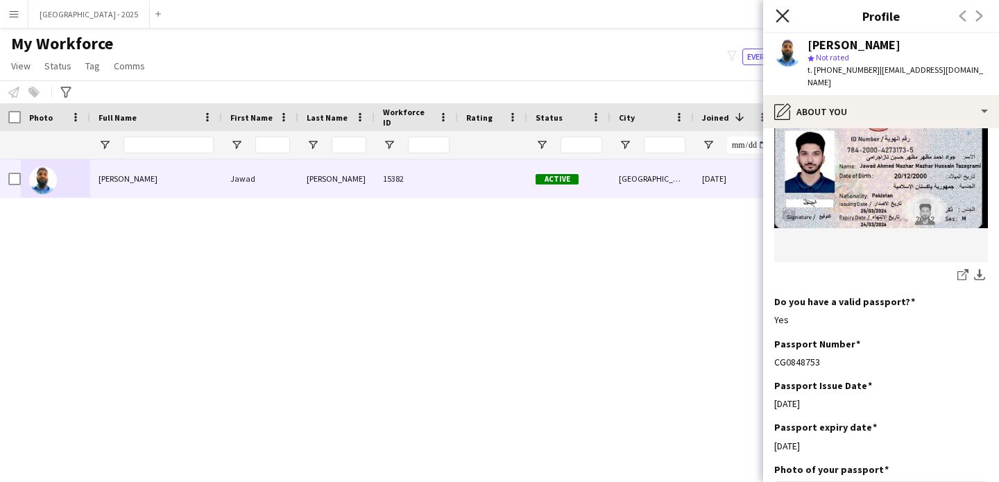
click at [779, 14] on icon "Close pop-in" at bounding box center [782, 15] width 13 height 13
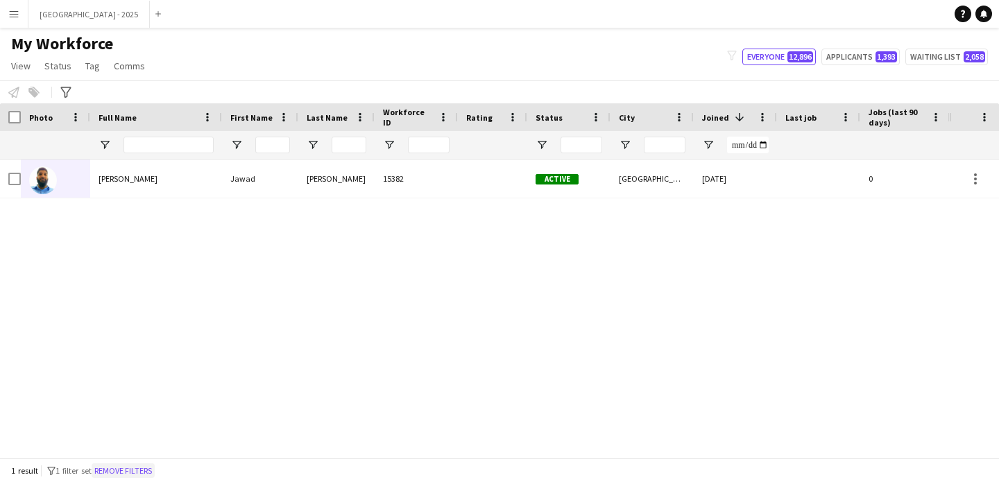
click at [150, 468] on button "Remove filters" at bounding box center [123, 470] width 63 height 15
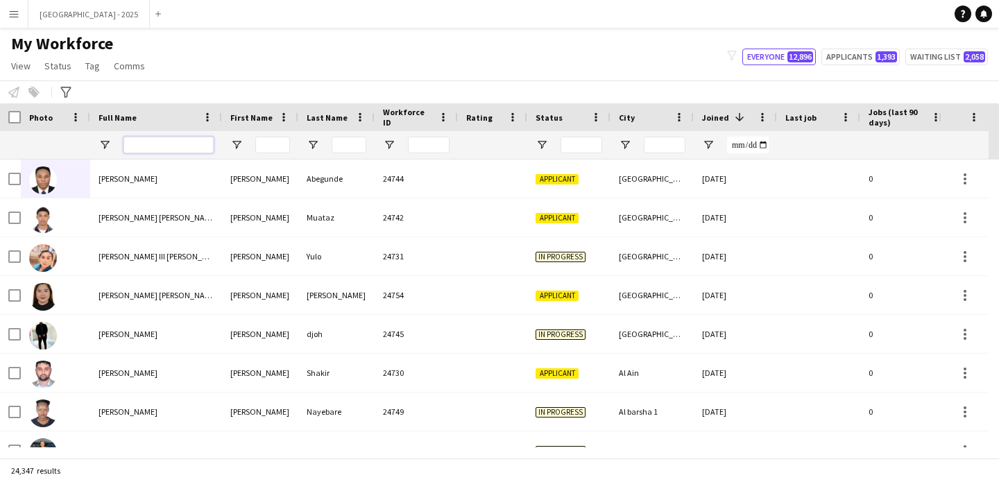
click at [147, 152] on input "Full Name Filter Input" at bounding box center [168, 145] width 90 height 17
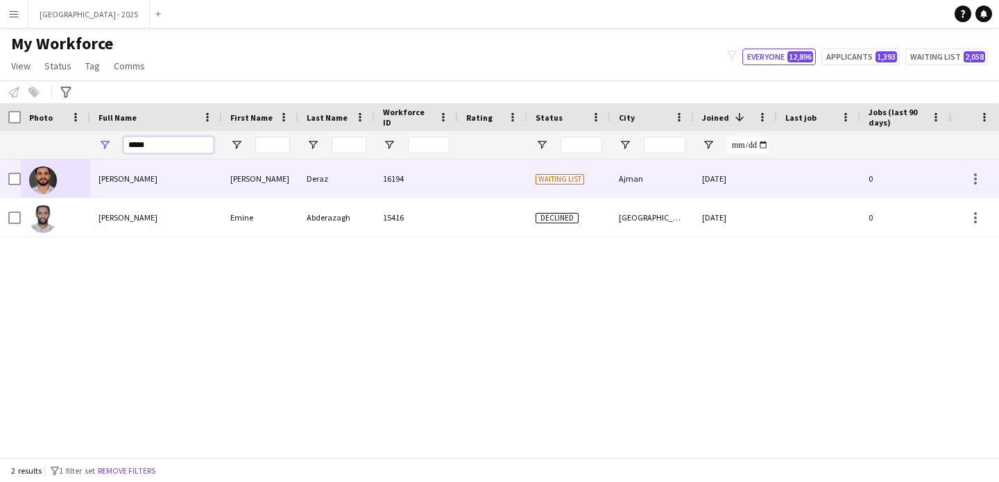
type input "*****"
click at [153, 175] on div "[PERSON_NAME]" at bounding box center [156, 179] width 132 height 38
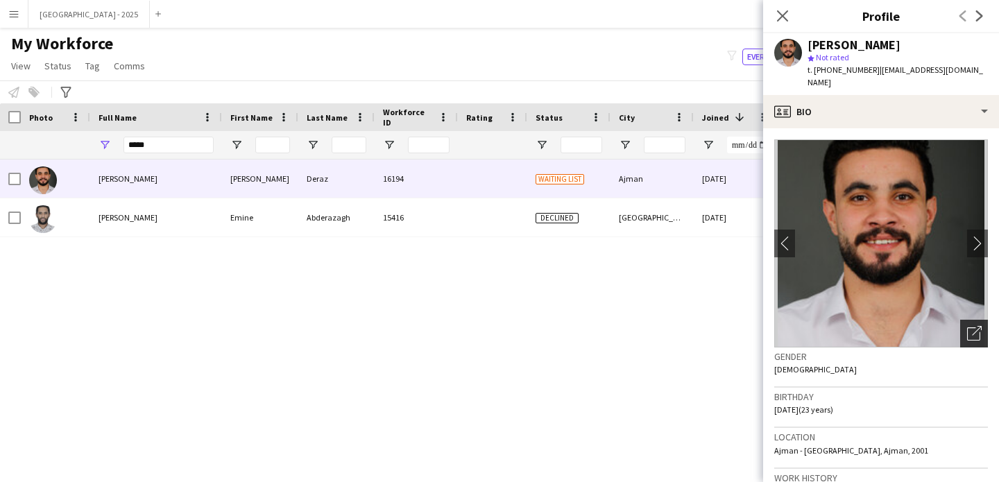
click at [967, 326] on icon "Open photos pop-in" at bounding box center [974, 333] width 15 height 15
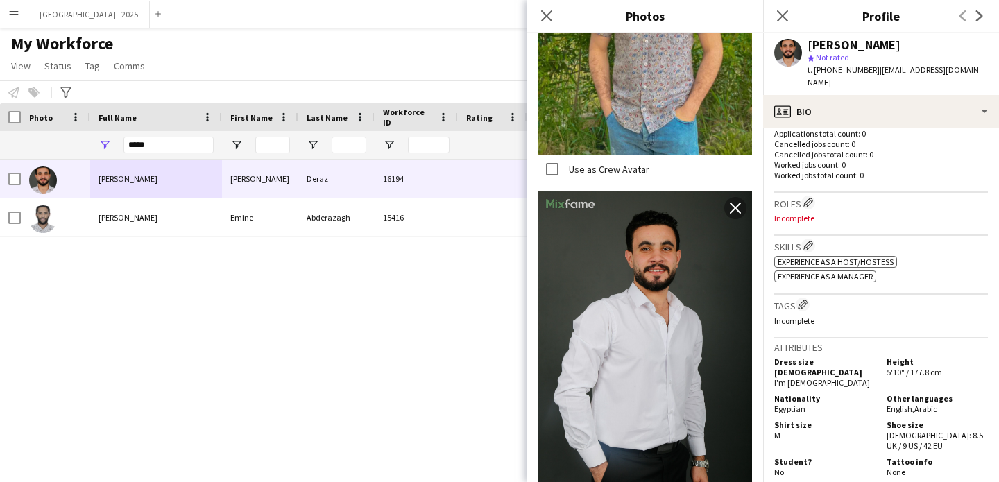
scroll to position [417, 0]
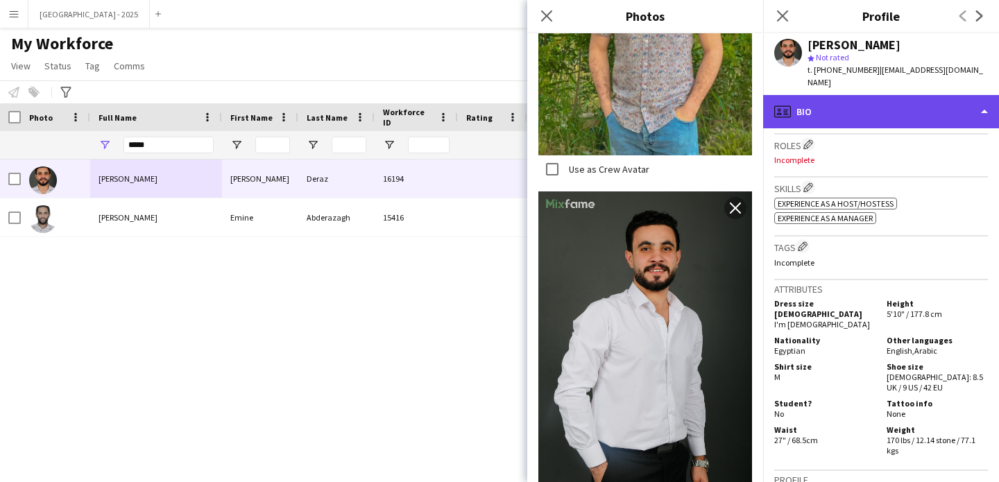
click at [853, 95] on div "profile Bio" at bounding box center [881, 111] width 236 height 33
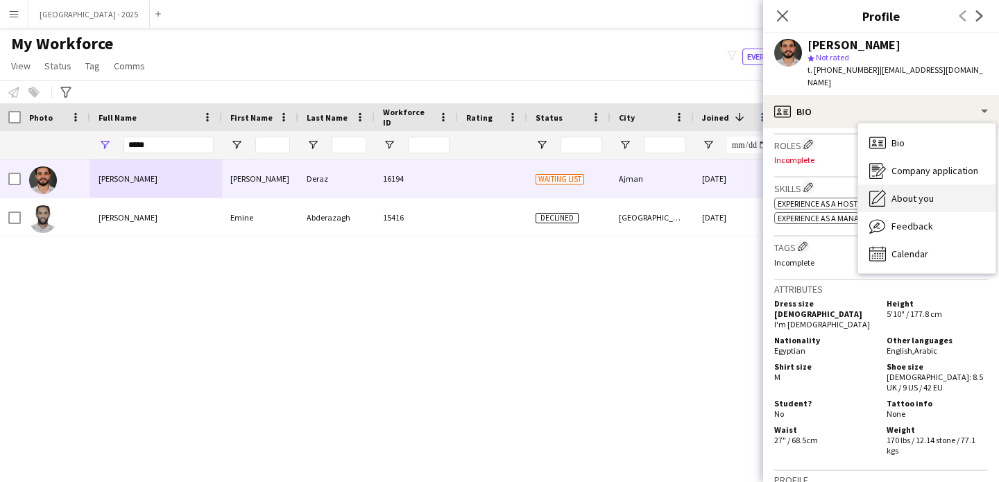
click at [914, 192] on span "About you" at bounding box center [912, 198] width 42 height 12
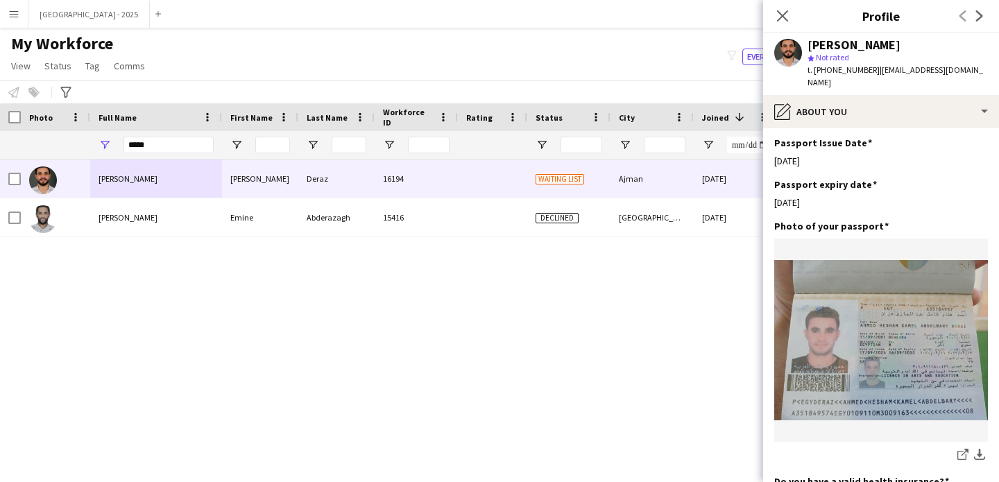
scroll to position [485, 0]
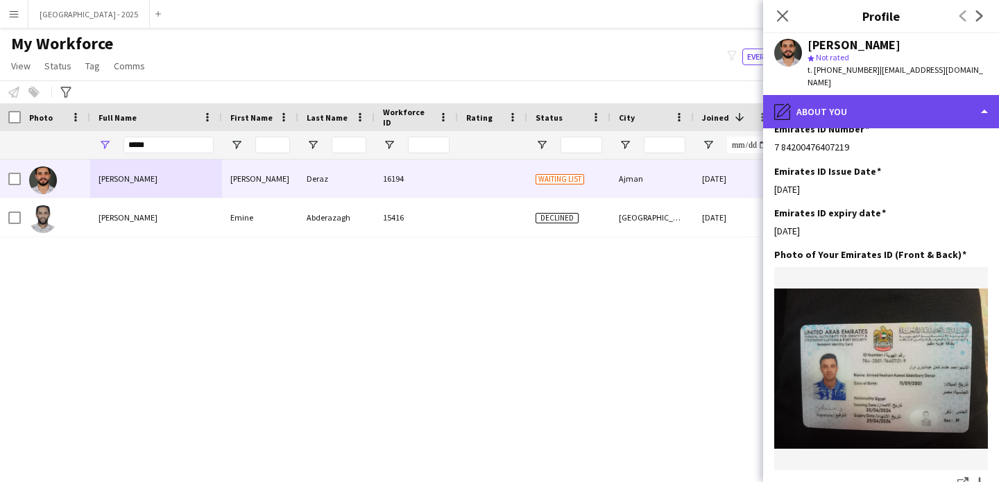
click at [835, 100] on div "pencil4 About you" at bounding box center [881, 111] width 236 height 33
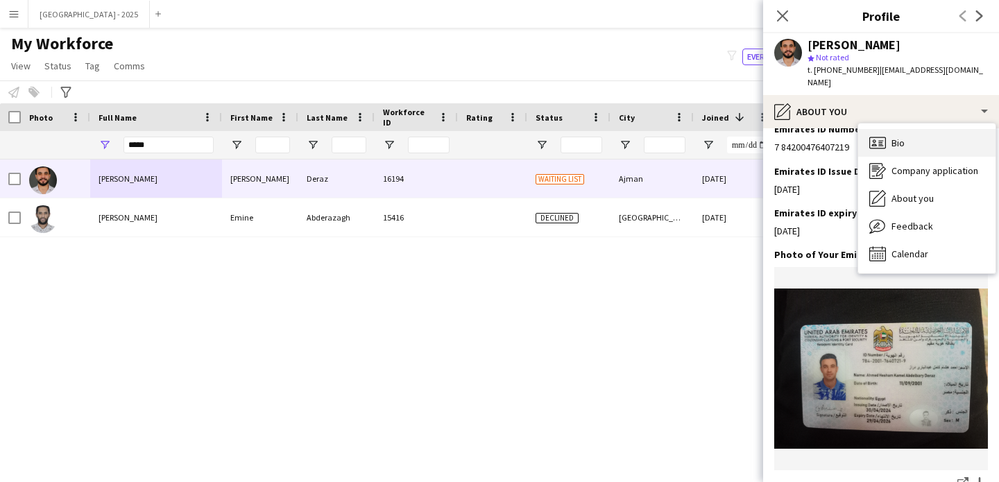
click at [877, 135] on icon "Bio" at bounding box center [877, 143] width 17 height 17
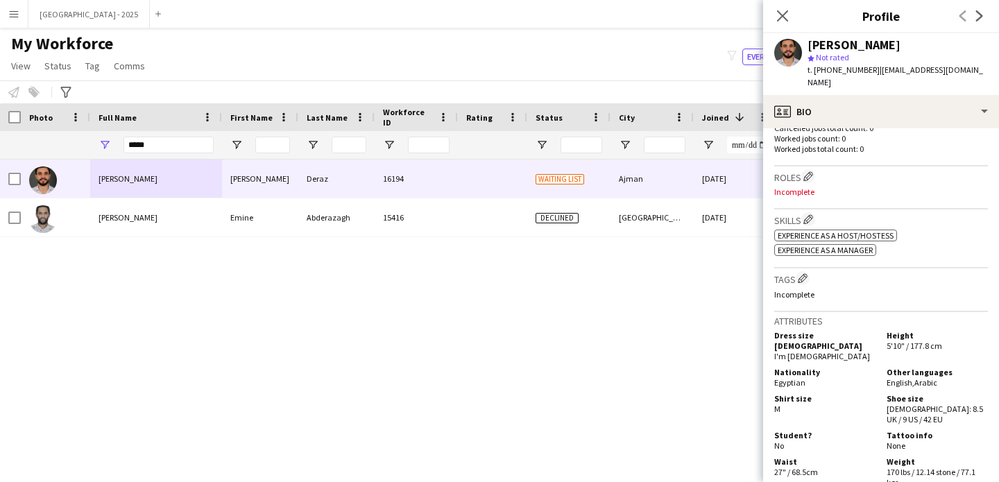
scroll to position [361, 0]
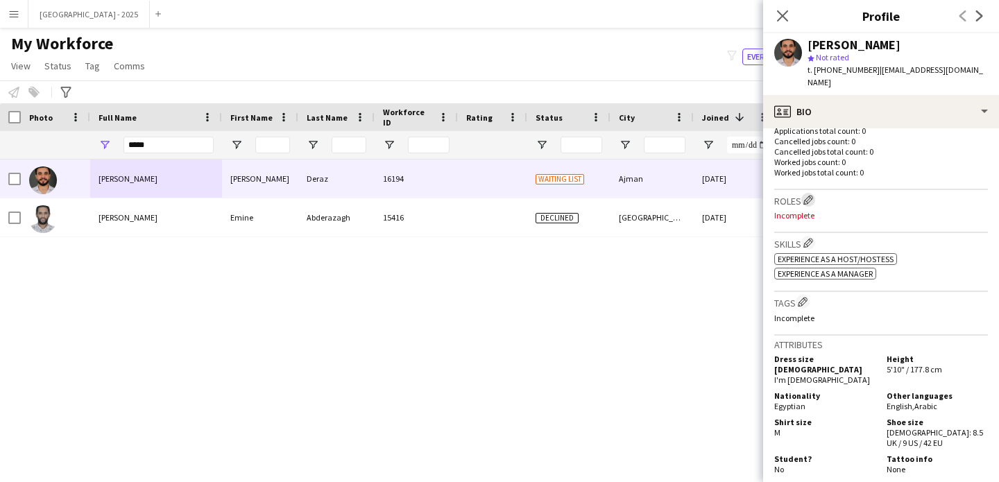
click at [811, 195] on app-icon "Edit crew company roles" at bounding box center [808, 200] width 10 height 10
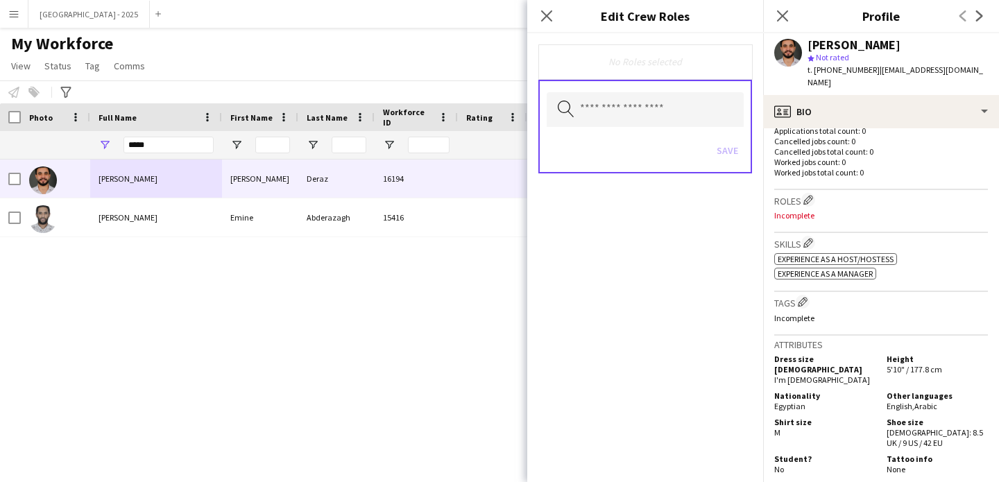
click at [660, 80] on div "Search by role type Save" at bounding box center [645, 127] width 214 height 94
click at [669, 98] on input "text" at bounding box center [645, 109] width 197 height 35
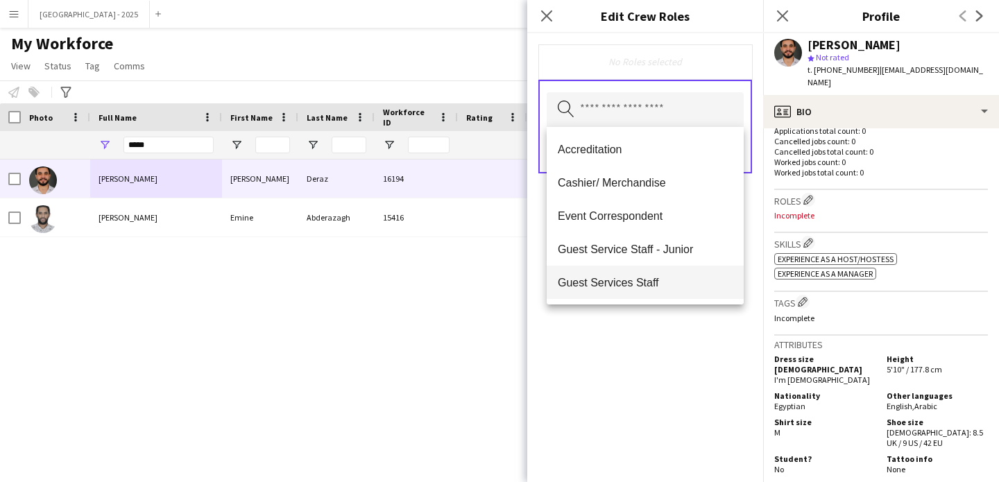
click at [646, 271] on mat-option "Guest Services Staff" at bounding box center [645, 282] width 197 height 33
click at [678, 331] on div "Guest Services Staff Remove Search by role type Save" at bounding box center [645, 257] width 236 height 449
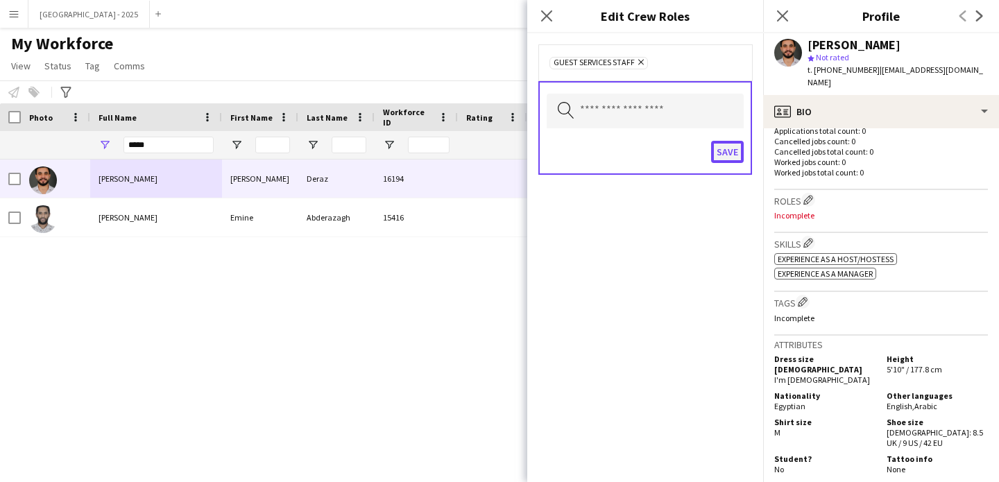
click at [735, 150] on button "Save" at bounding box center [727, 152] width 33 height 22
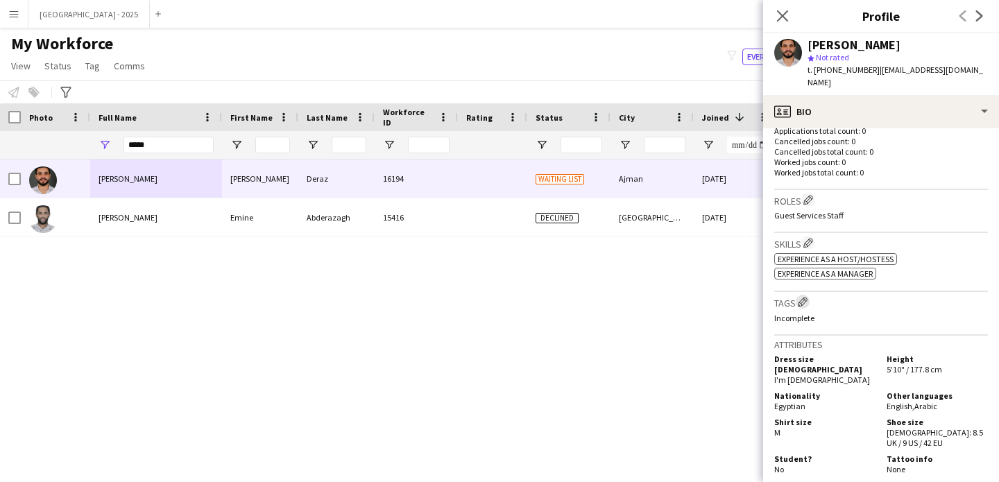
click at [807, 297] on app-icon "Edit crew company tags" at bounding box center [803, 302] width 10 height 10
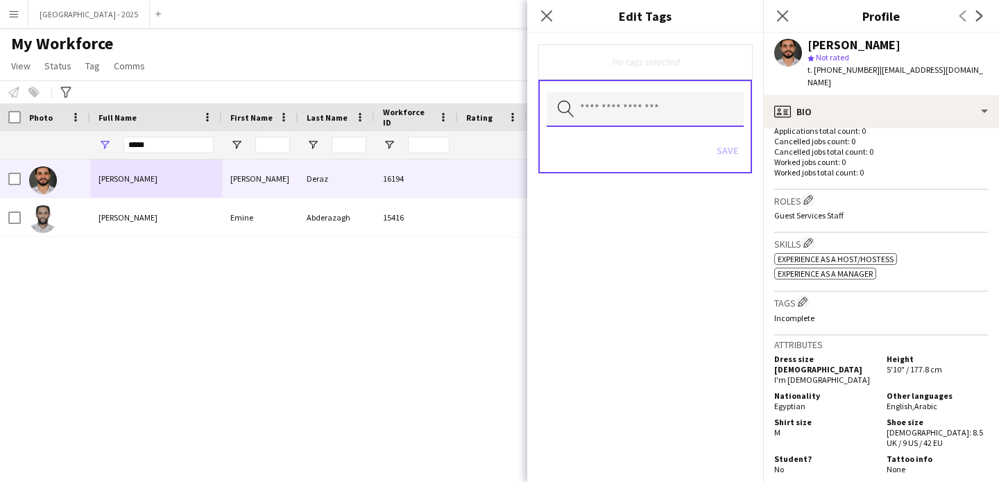
click at [629, 119] on input "text" at bounding box center [645, 109] width 197 height 35
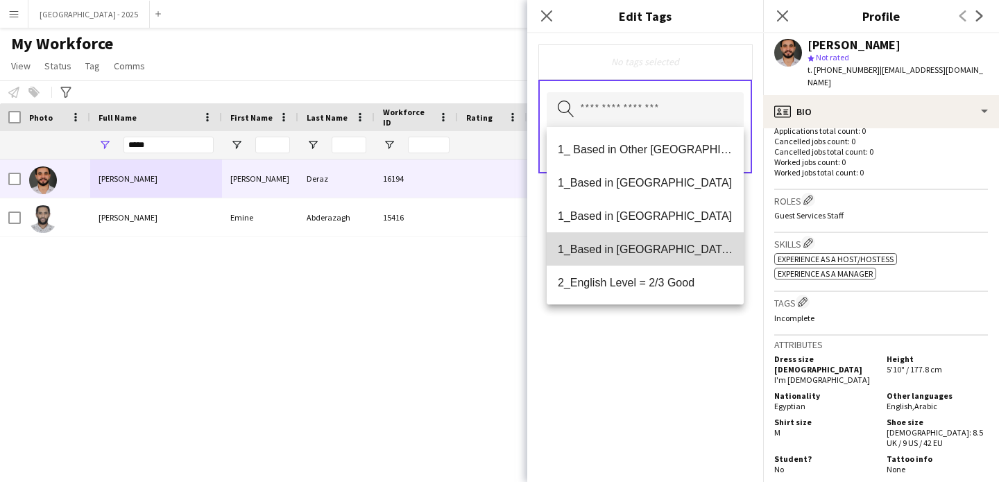
click at [671, 254] on span "1_Based in [GEOGRAPHIC_DATA]/[GEOGRAPHIC_DATA]/Ajman" at bounding box center [645, 249] width 175 height 13
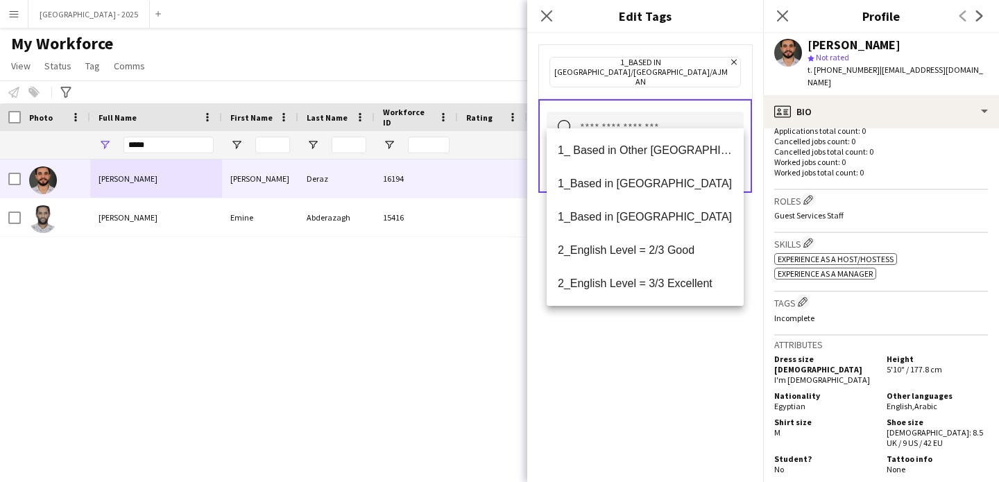
click at [674, 267] on mat-option "2_English Level = 3/3 Excellent" at bounding box center [645, 283] width 197 height 33
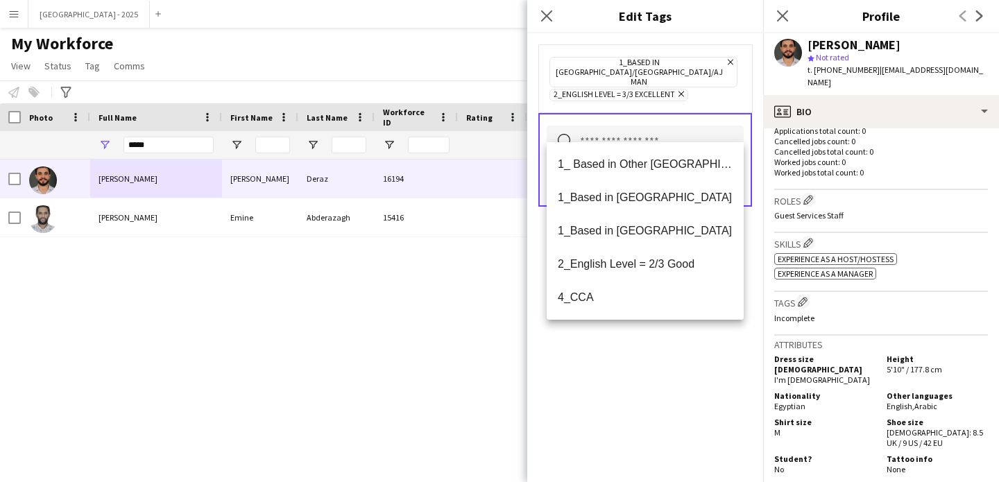
click at [676, 89] on icon "Remove" at bounding box center [679, 93] width 9 height 9
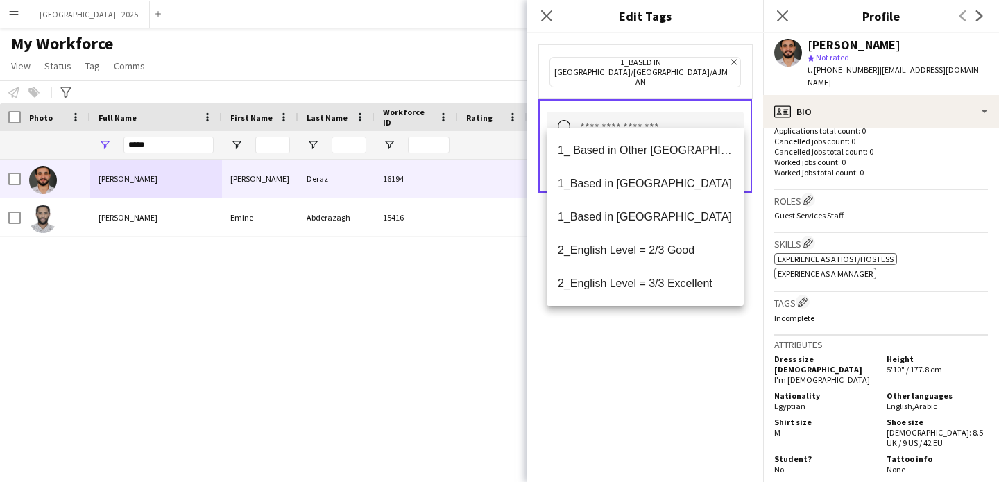
click at [643, 115] on input "text" at bounding box center [645, 129] width 197 height 35
click at [666, 259] on mat-option "2_English Level = 2/3 Good" at bounding box center [645, 250] width 197 height 33
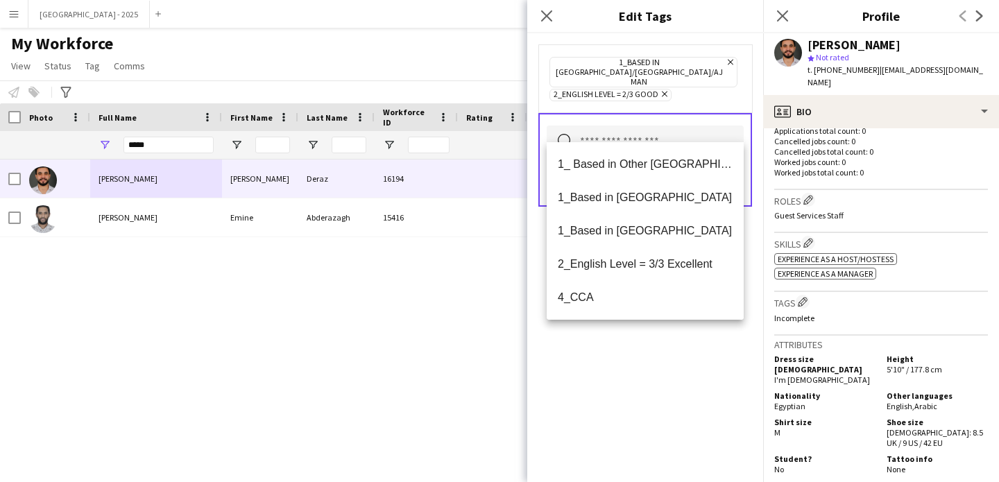
click at [715, 113] on div "Search by tag name Save" at bounding box center [645, 160] width 214 height 94
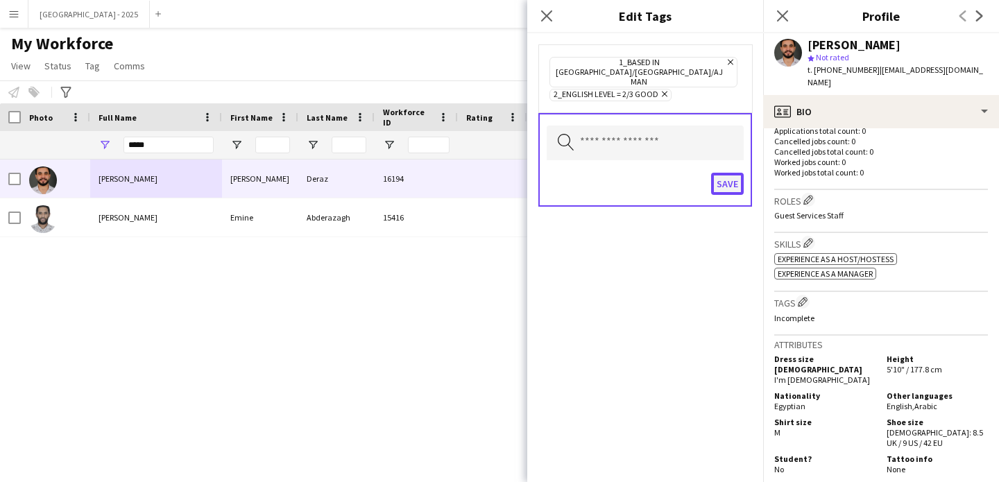
click at [733, 174] on button "Save" at bounding box center [727, 184] width 33 height 22
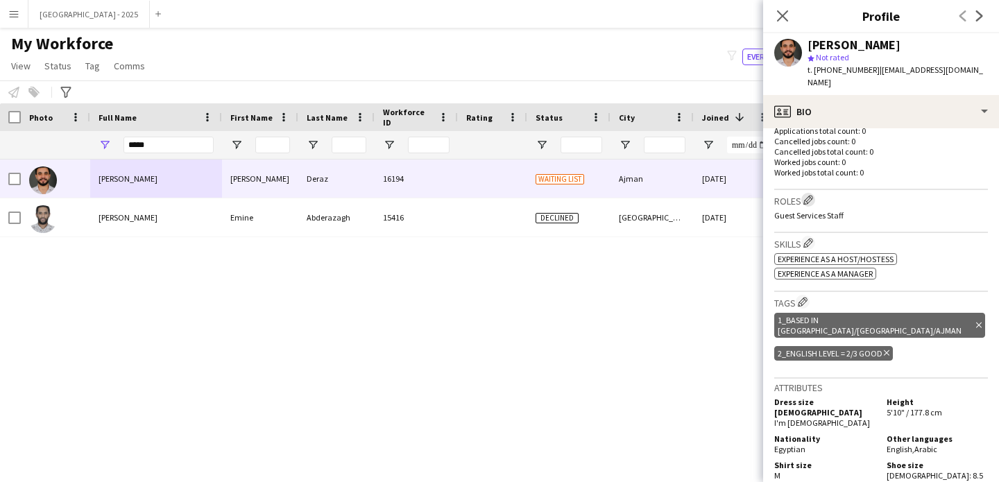
click at [810, 195] on app-icon "Edit crew company roles" at bounding box center [808, 200] width 10 height 10
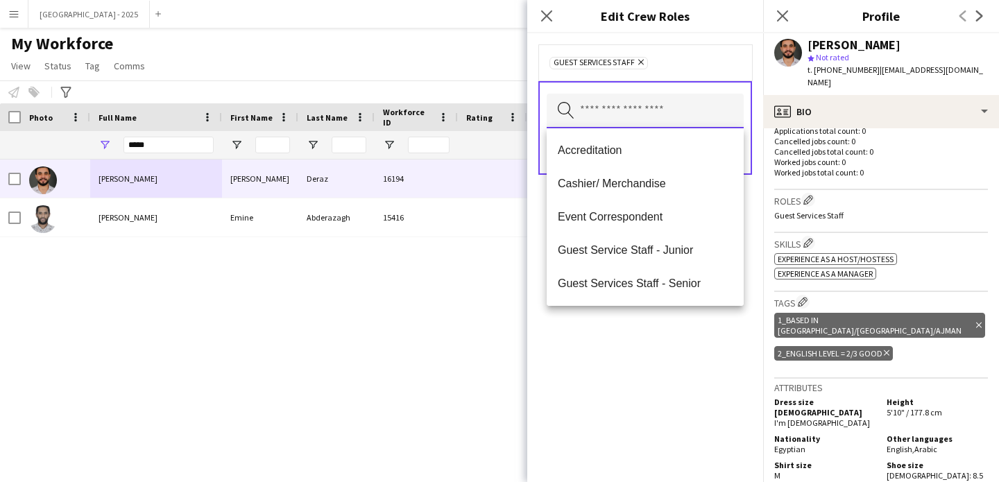
click at [623, 103] on input "text" at bounding box center [645, 111] width 197 height 35
click at [657, 191] on mat-option "Cashier/ Merchandise" at bounding box center [645, 183] width 197 height 33
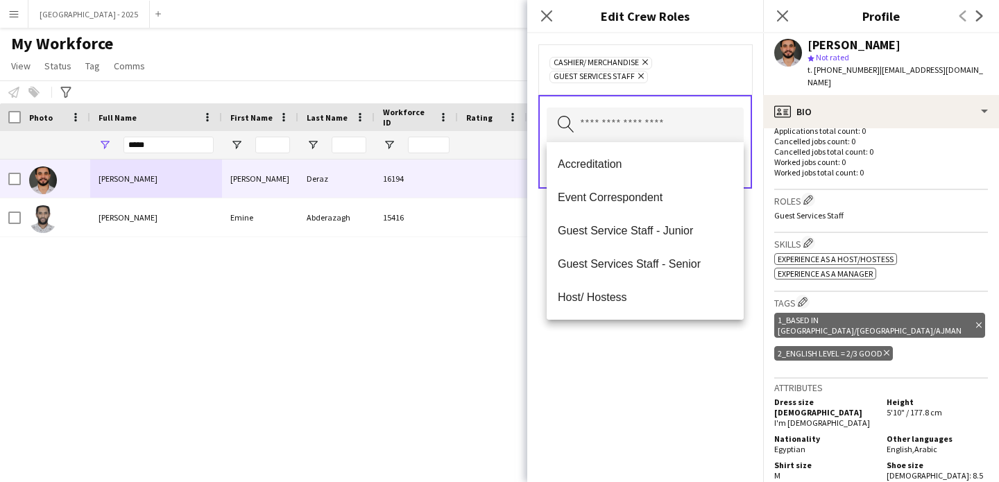
drag, startPoint x: 624, startPoint y: 404, endPoint x: 679, endPoint y: 214, distance: 197.3
click at [624, 403] on div "Cashier/ Merchandise Remove Guest Services Staff Remove Search by role type Save" at bounding box center [645, 257] width 236 height 449
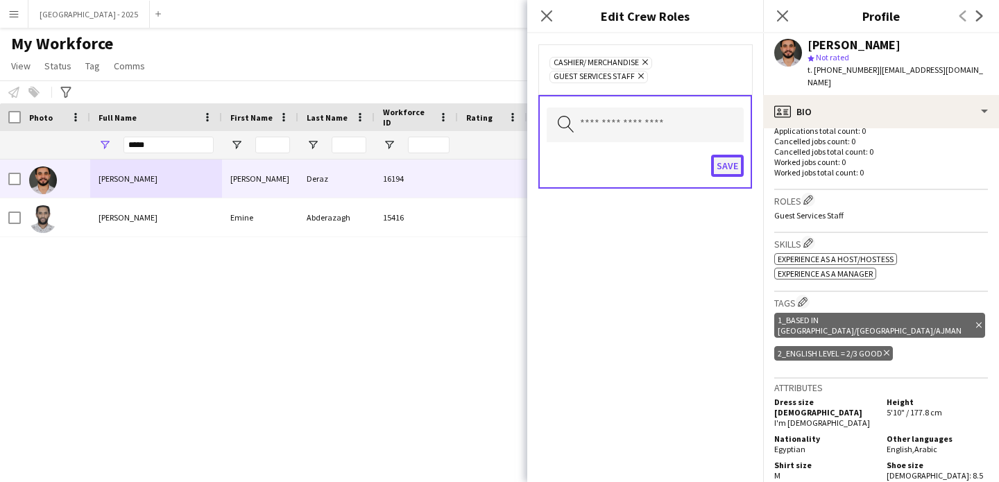
click at [732, 170] on button "Save" at bounding box center [727, 166] width 33 height 22
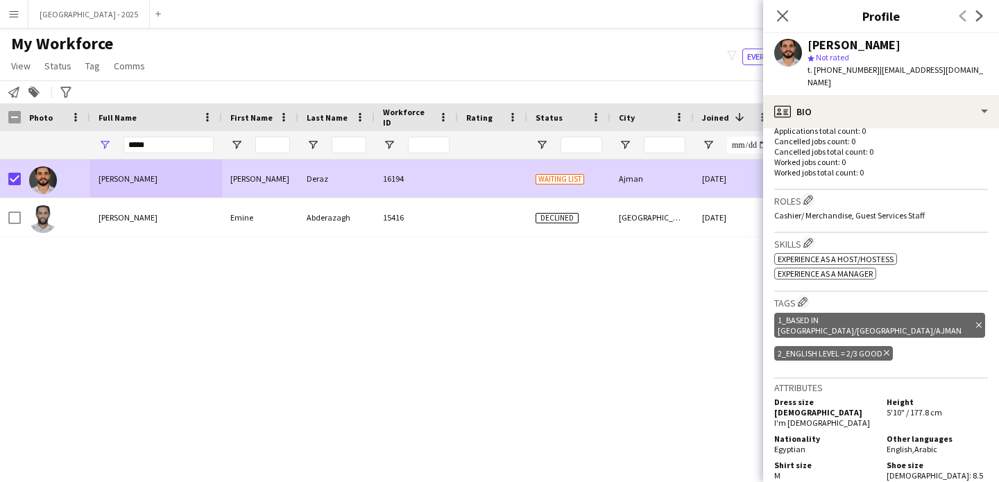
click at [60, 63] on span "Status" at bounding box center [57, 66] width 27 height 12
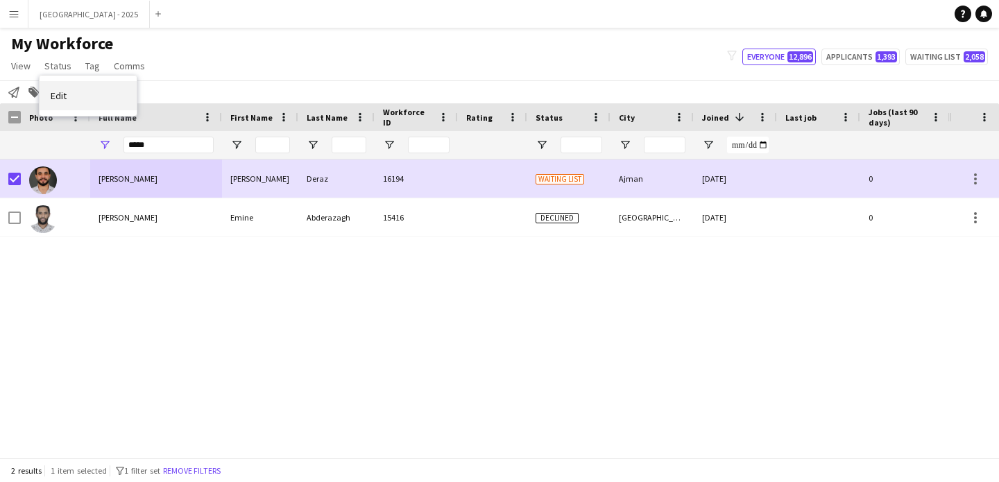
click at [87, 88] on link "Edit" at bounding box center [88, 95] width 97 height 29
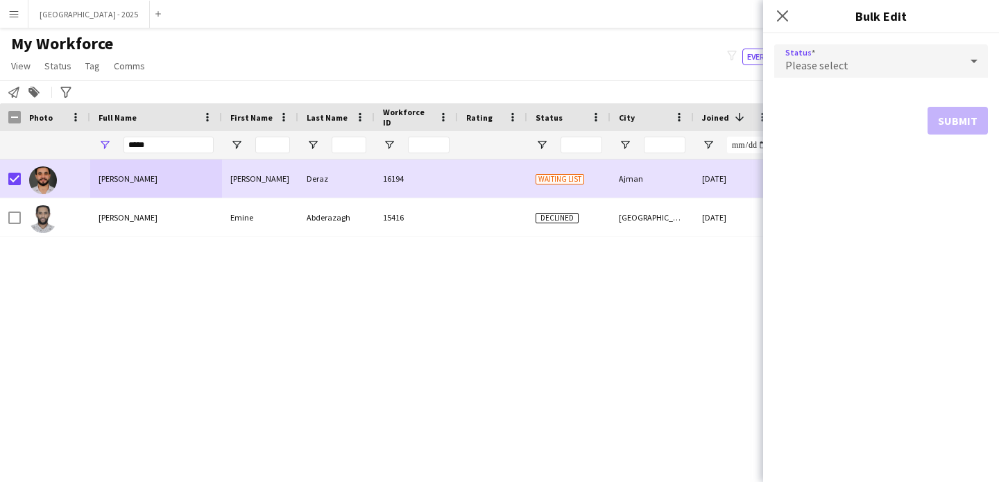
click at [817, 60] on span "Please select" at bounding box center [816, 65] width 63 height 14
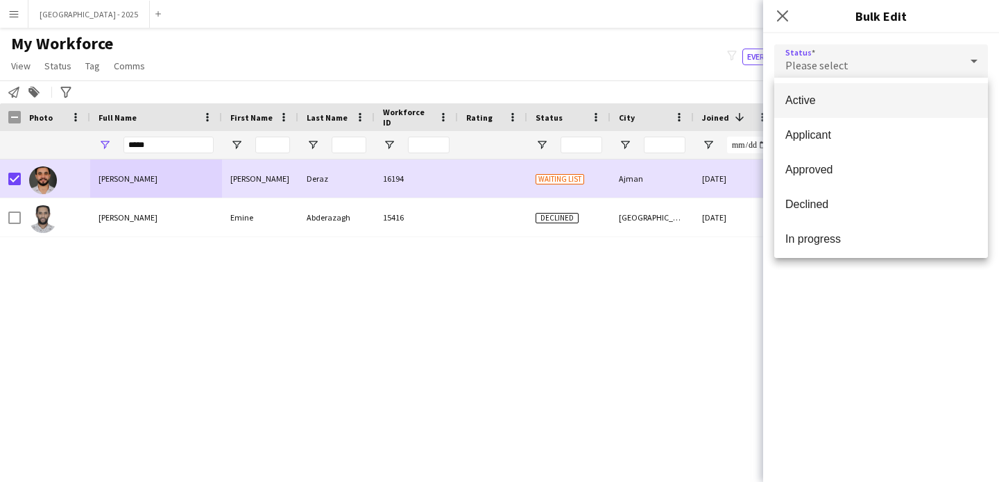
click at [821, 96] on span "Active" at bounding box center [880, 100] width 191 height 13
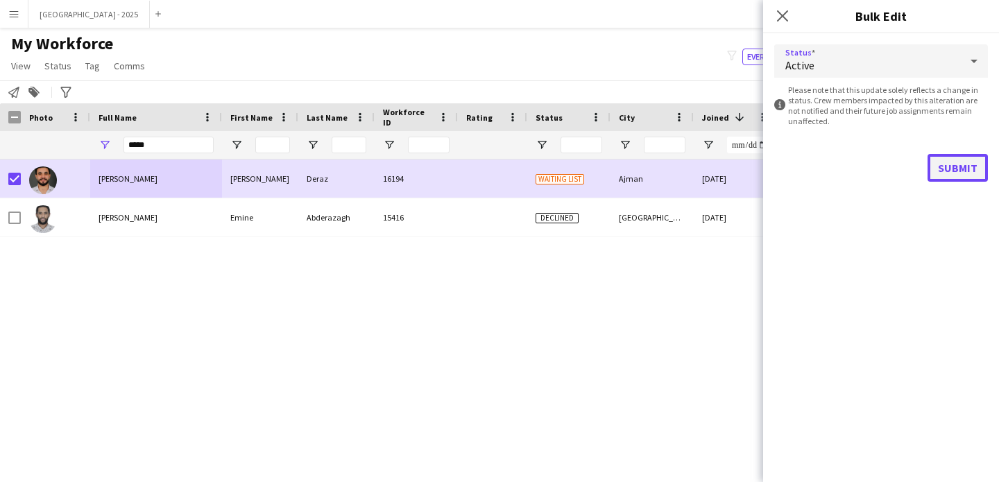
click at [948, 160] on button "Submit" at bounding box center [957, 168] width 60 height 28
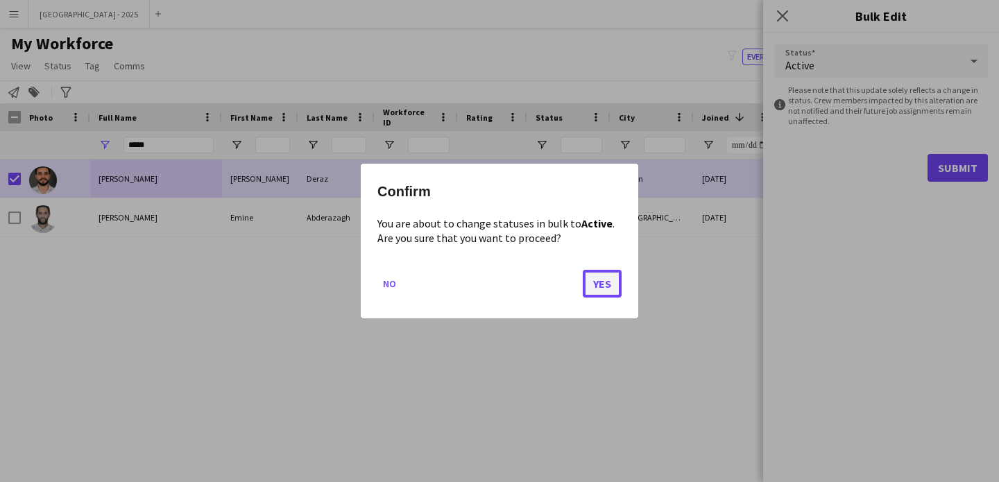
click at [613, 282] on button "Yes" at bounding box center [602, 284] width 39 height 28
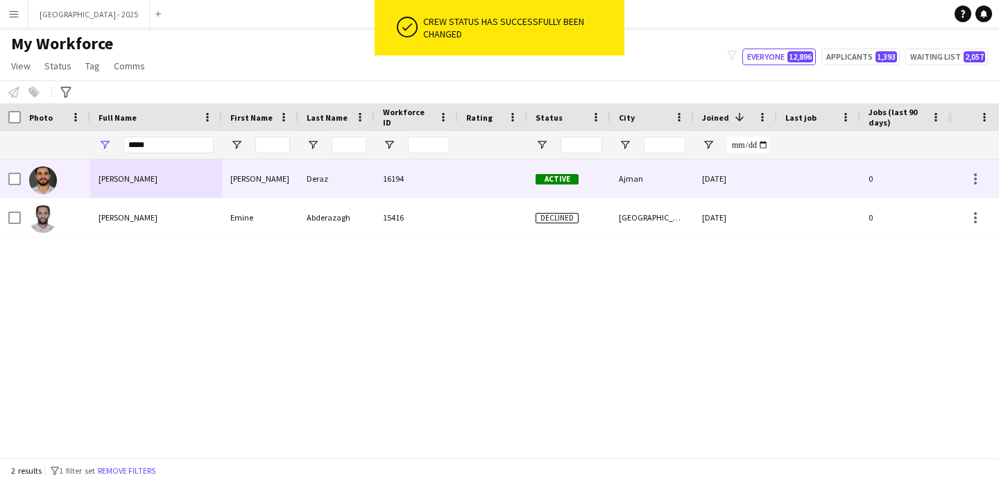
click at [76, 182] on div at bounding box center [55, 179] width 69 height 38
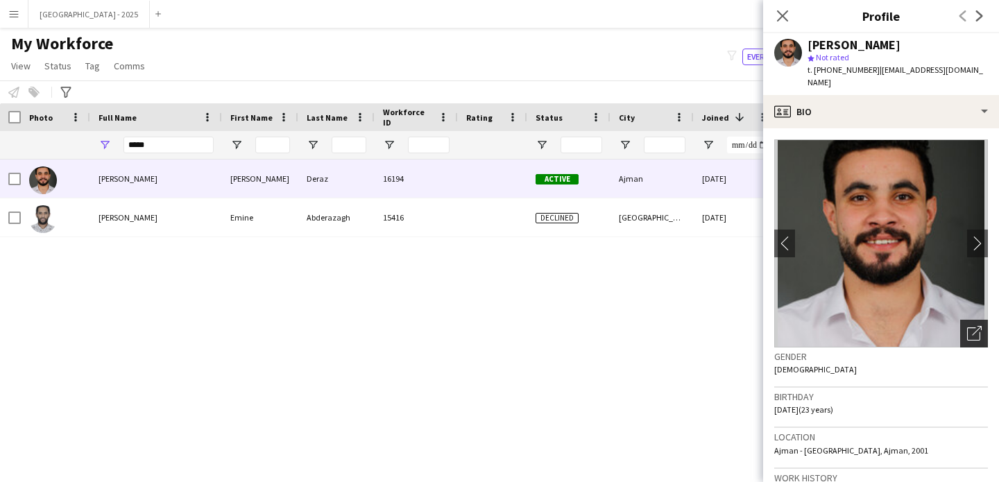
click at [967, 327] on icon "Open photos pop-in" at bounding box center [974, 333] width 15 height 15
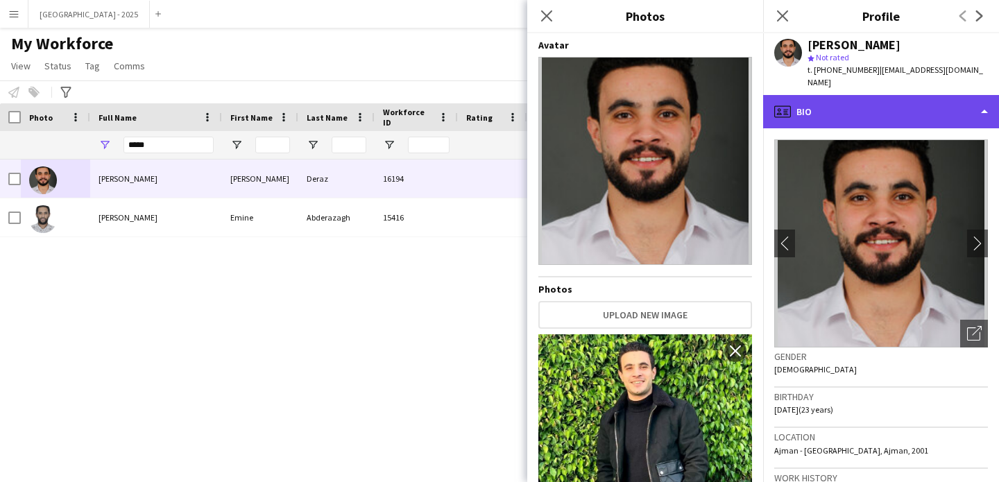
click at [874, 95] on div "profile Bio" at bounding box center [881, 111] width 236 height 33
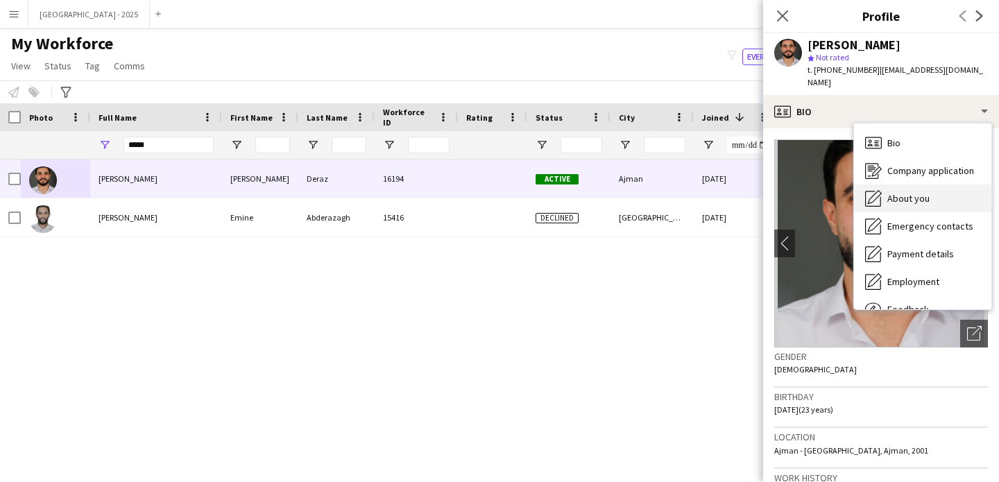
click at [911, 192] on span "About you" at bounding box center [908, 198] width 42 height 12
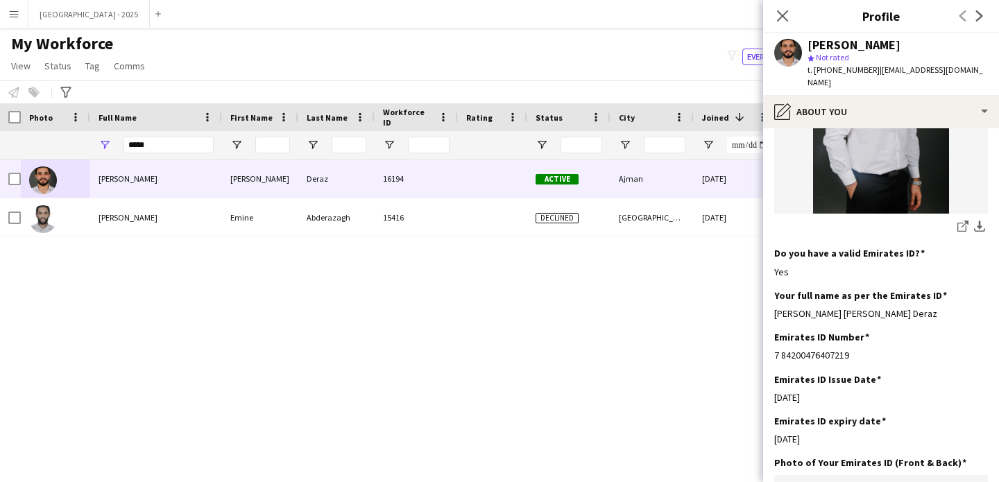
scroll to position [146, 0]
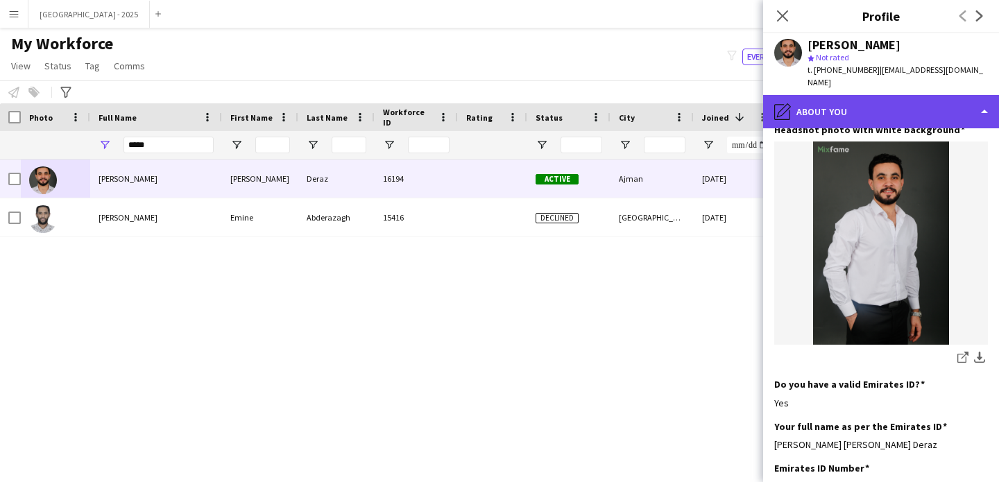
click at [849, 110] on div "pencil4 About you" at bounding box center [881, 111] width 236 height 33
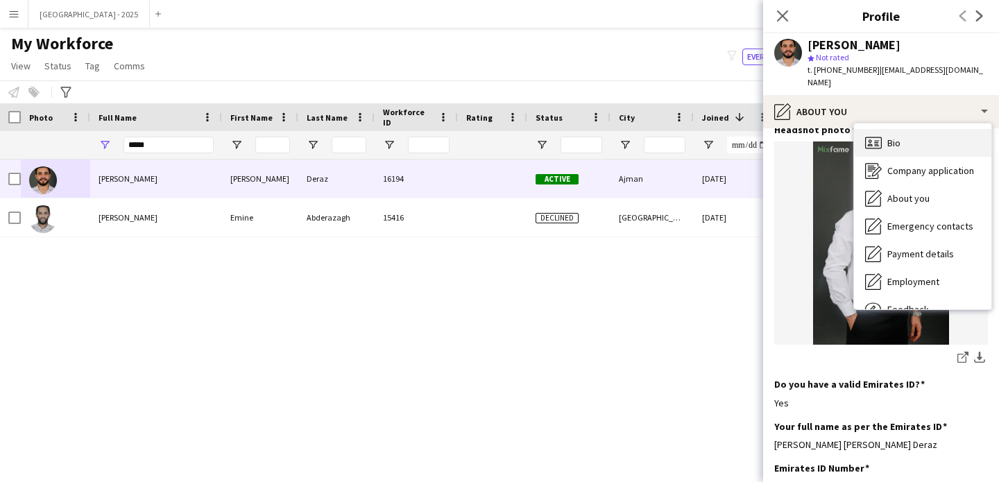
click at [911, 139] on div "Bio Bio" at bounding box center [922, 143] width 137 height 28
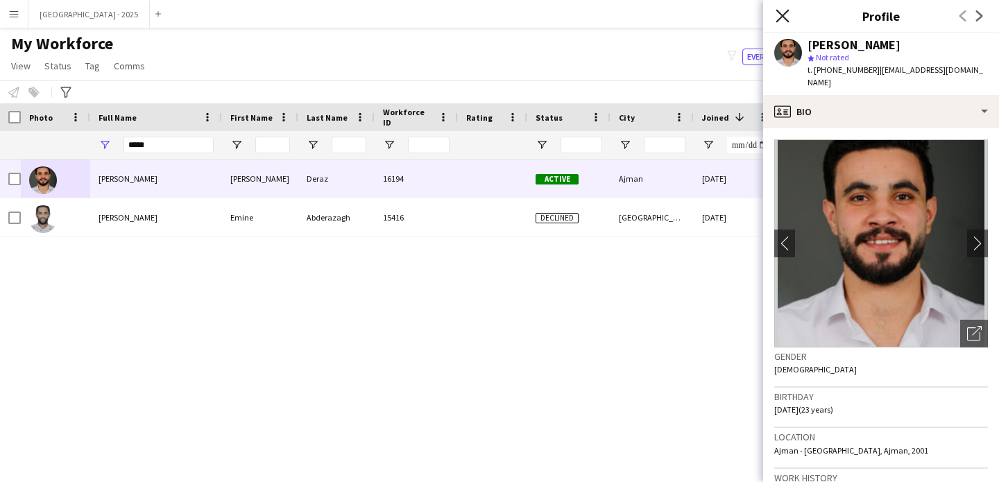
click at [779, 20] on icon "Close pop-in" at bounding box center [782, 15] width 13 height 13
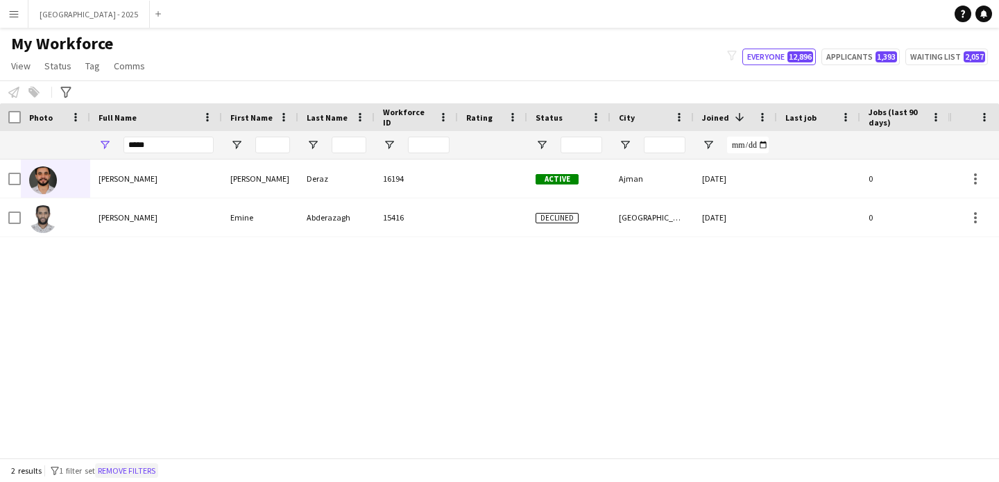
click at [148, 466] on button "Remove filters" at bounding box center [126, 470] width 63 height 15
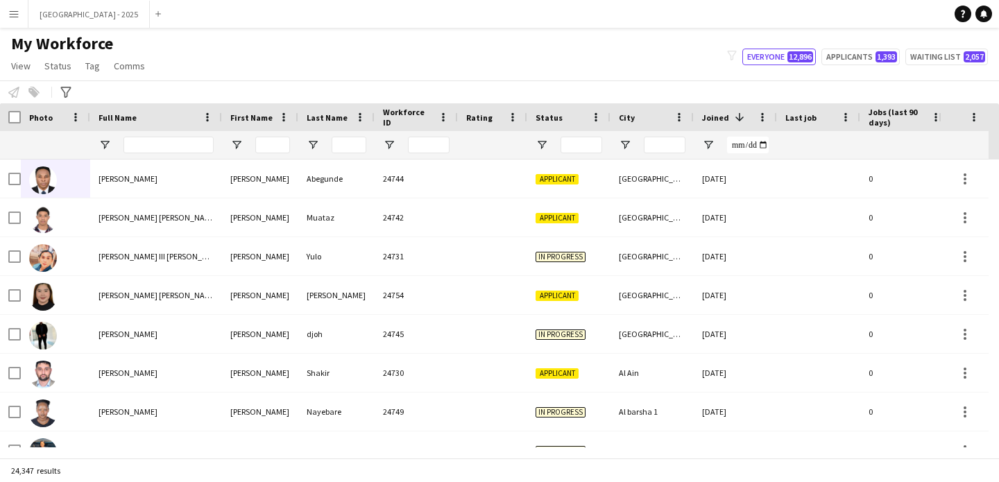
click at [175, 154] on div at bounding box center [168, 145] width 90 height 28
click at [176, 147] on input "Full Name Filter Input" at bounding box center [168, 145] width 90 height 17
paste input "*****"
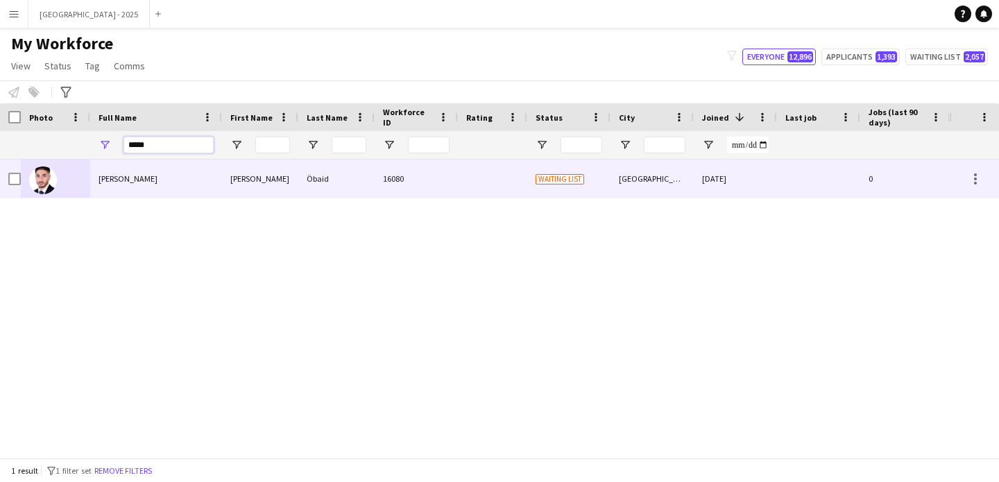
type input "*****"
click at [289, 185] on div "[PERSON_NAME]" at bounding box center [260, 179] width 76 height 38
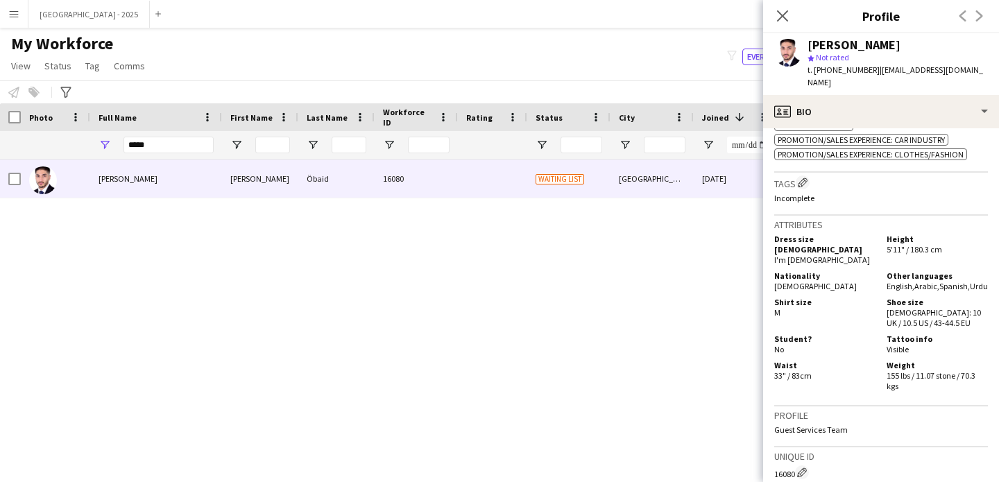
scroll to position [428, 0]
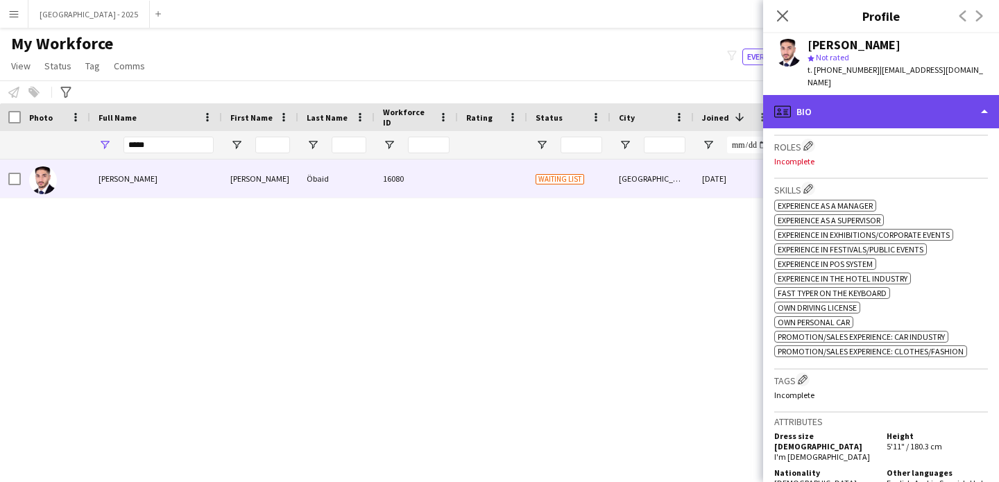
click at [849, 109] on div "profile Bio" at bounding box center [881, 111] width 236 height 33
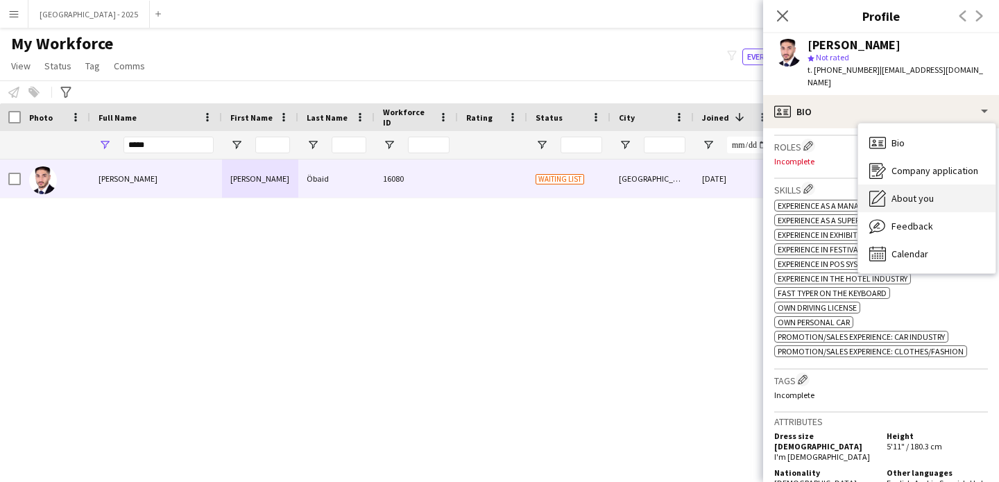
click at [907, 185] on div "About you About you" at bounding box center [926, 199] width 137 height 28
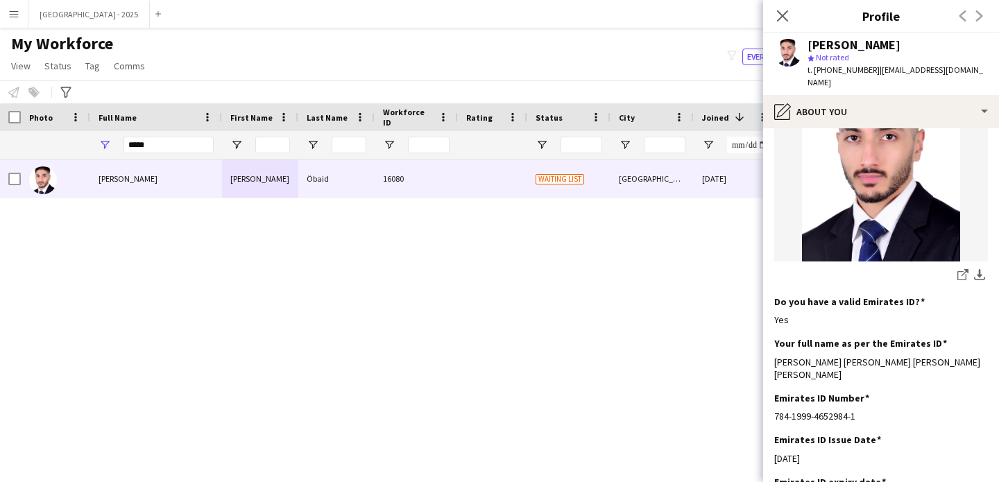
scroll to position [0, 0]
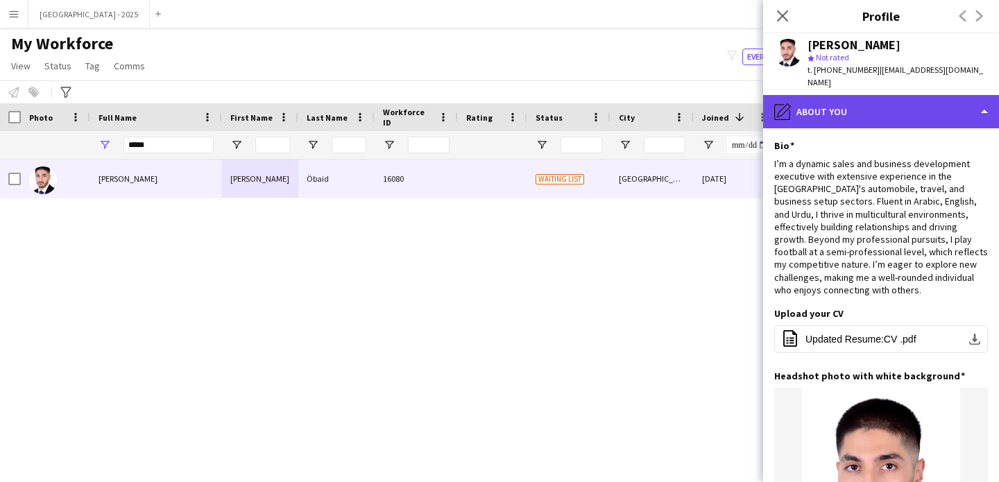
click at [861, 105] on div "pencil4 About you" at bounding box center [881, 111] width 236 height 33
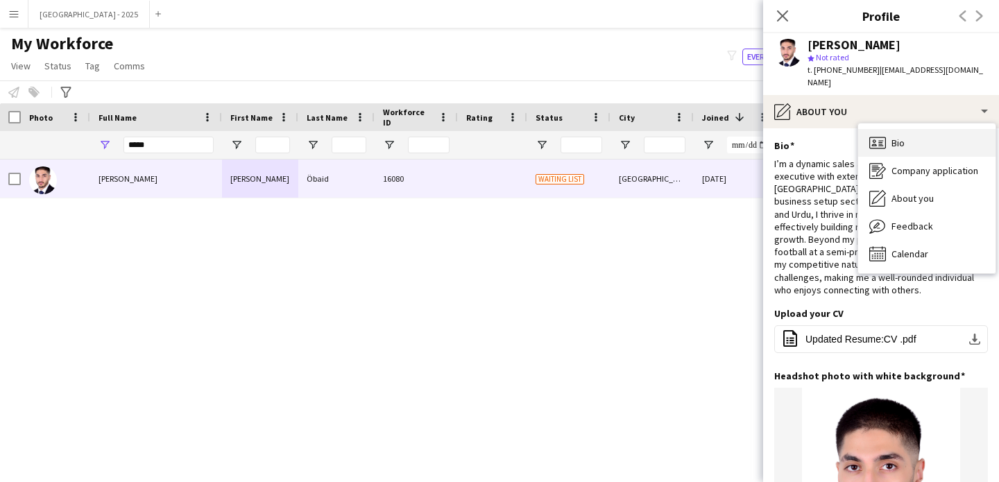
click at [900, 137] on span "Bio" at bounding box center [897, 143] width 13 height 12
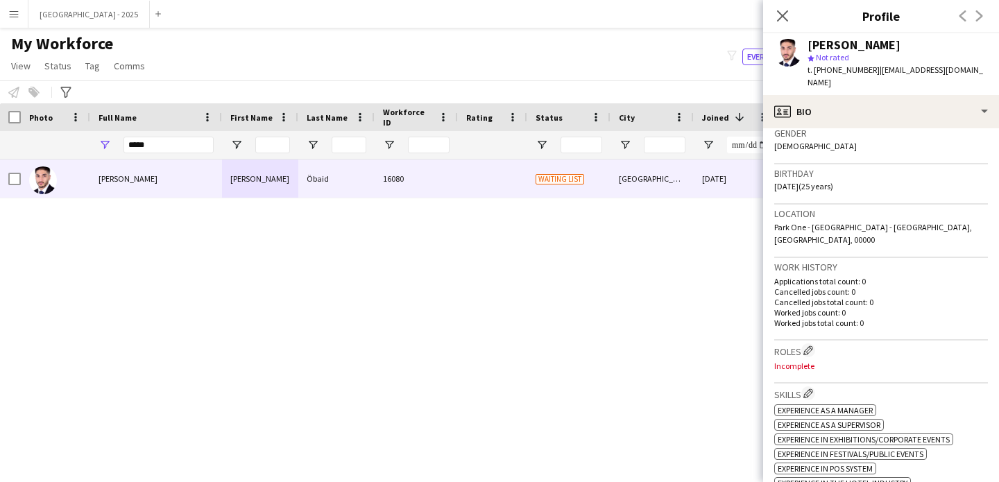
scroll to position [508, 0]
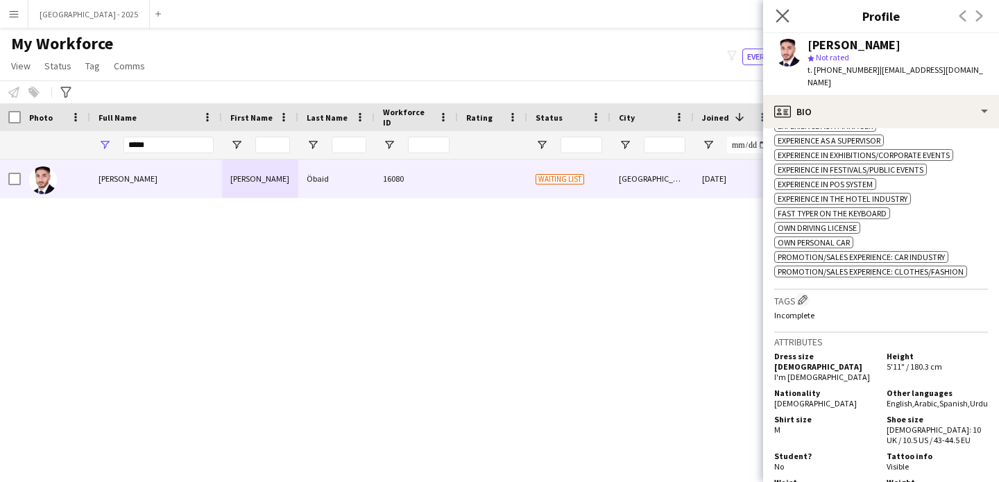
click at [789, 16] on app-icon "Close pop-in" at bounding box center [783, 16] width 20 height 20
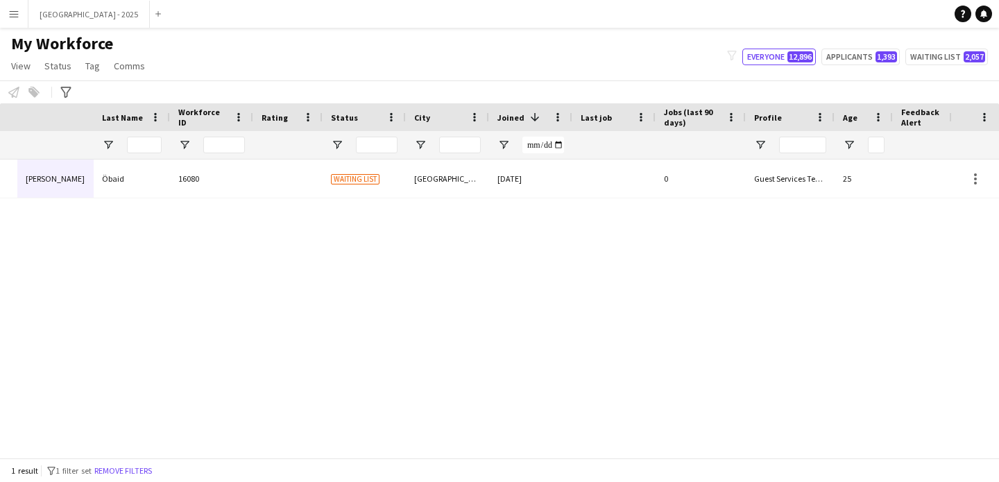
scroll to position [0, 468]
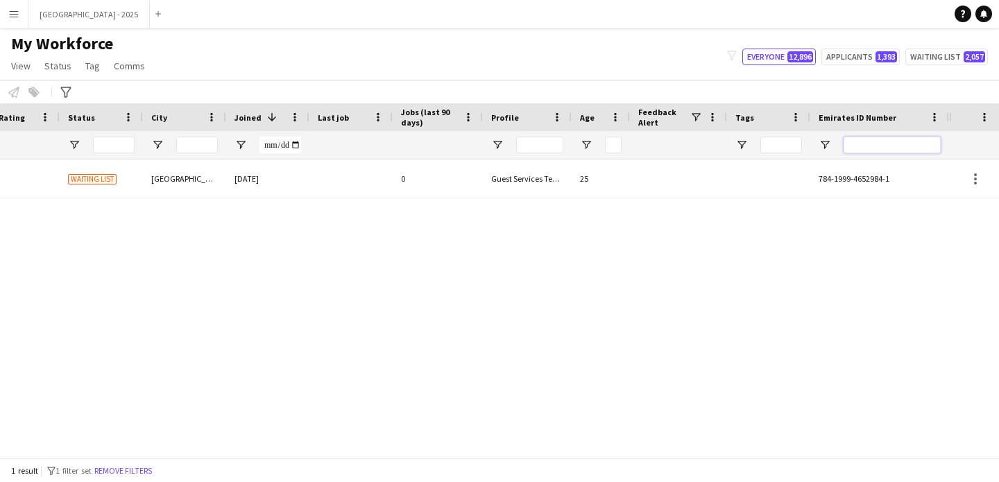
click at [862, 152] on input "Emirates ID Number Filter Input" at bounding box center [891, 145] width 97 height 17
paste input "******"
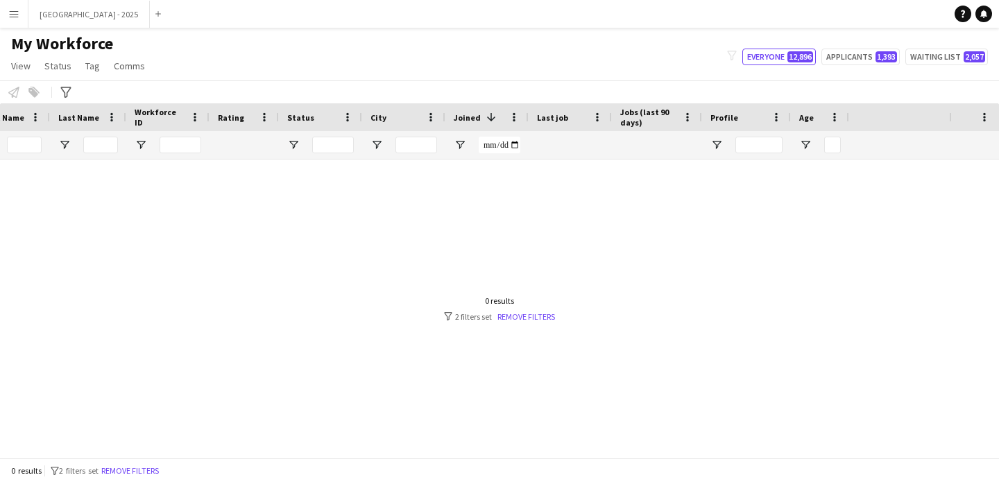
scroll to position [0, 0]
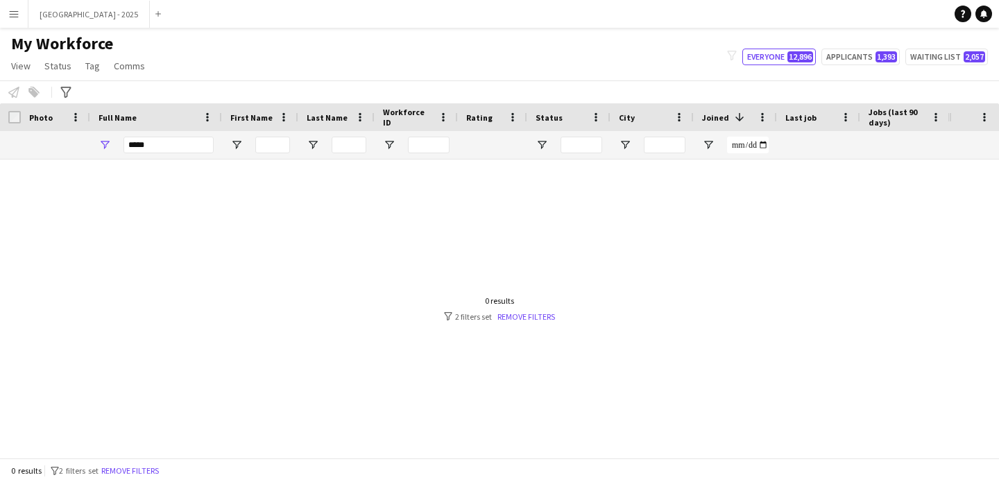
type input "******"
click at [156, 149] on input "*****" at bounding box center [168, 145] width 90 height 17
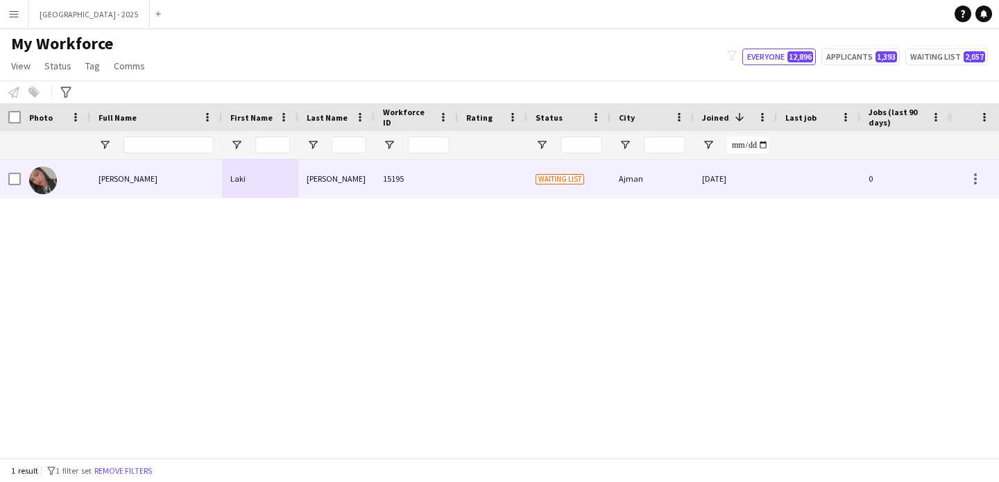
click at [179, 166] on div "[PERSON_NAME]" at bounding box center [156, 179] width 132 height 38
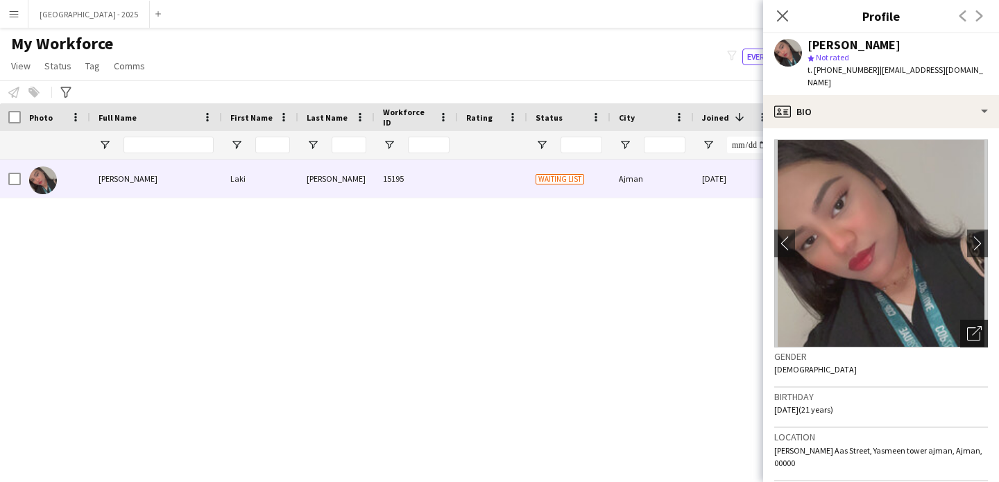
click at [960, 323] on div "Open photos pop-in" at bounding box center [974, 334] width 28 height 28
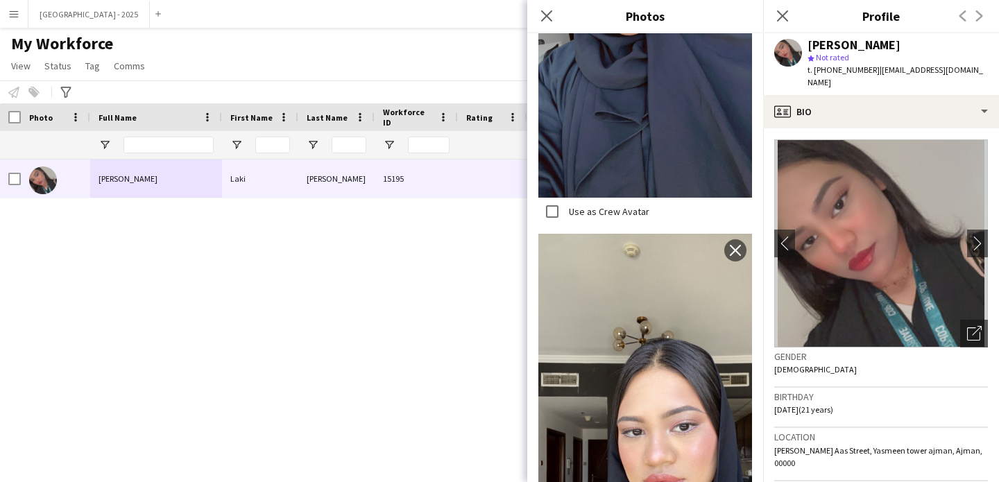
scroll to position [362, 0]
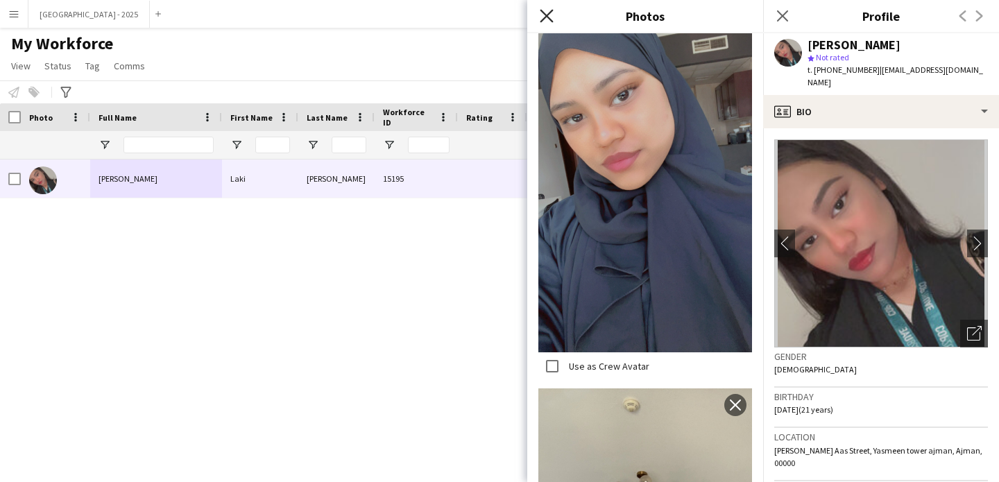
click at [551, 20] on icon at bounding box center [546, 15] width 13 height 13
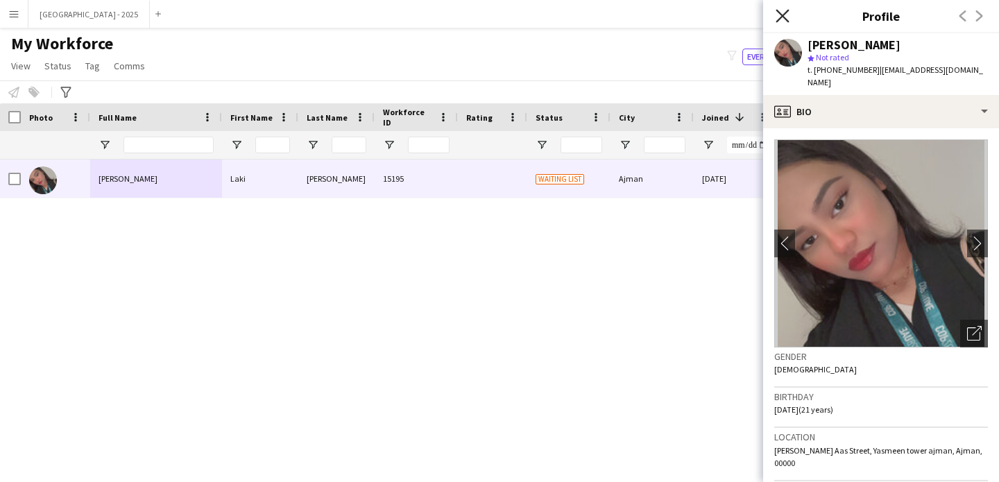
click at [782, 13] on icon "Close pop-in" at bounding box center [782, 15] width 13 height 13
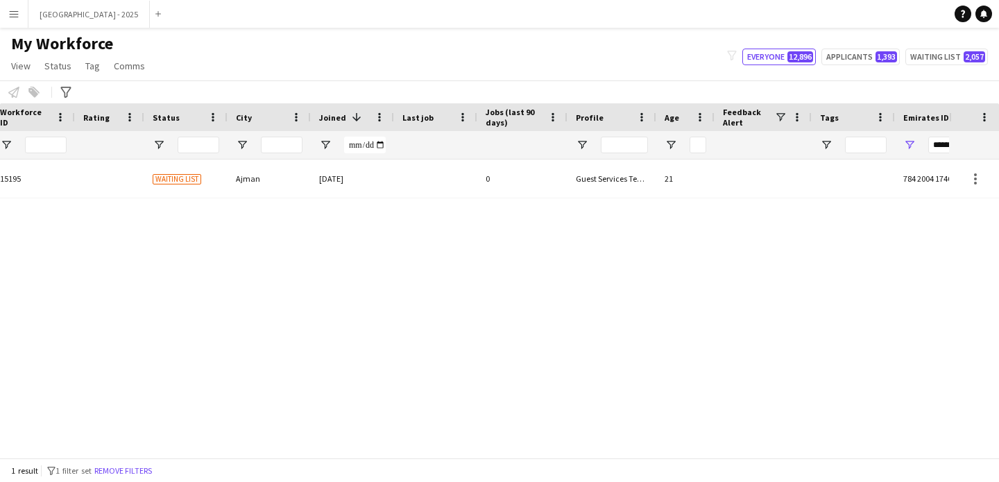
scroll to position [0, 468]
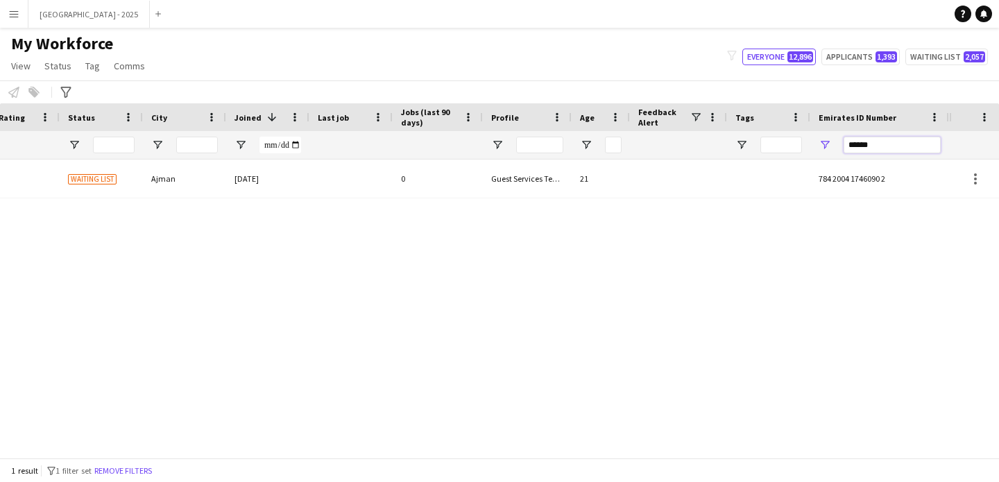
click at [850, 144] on input "******" at bounding box center [891, 145] width 97 height 17
paste input "*"
type input "*******"
click at [637, 151] on div at bounding box center [678, 145] width 97 height 28
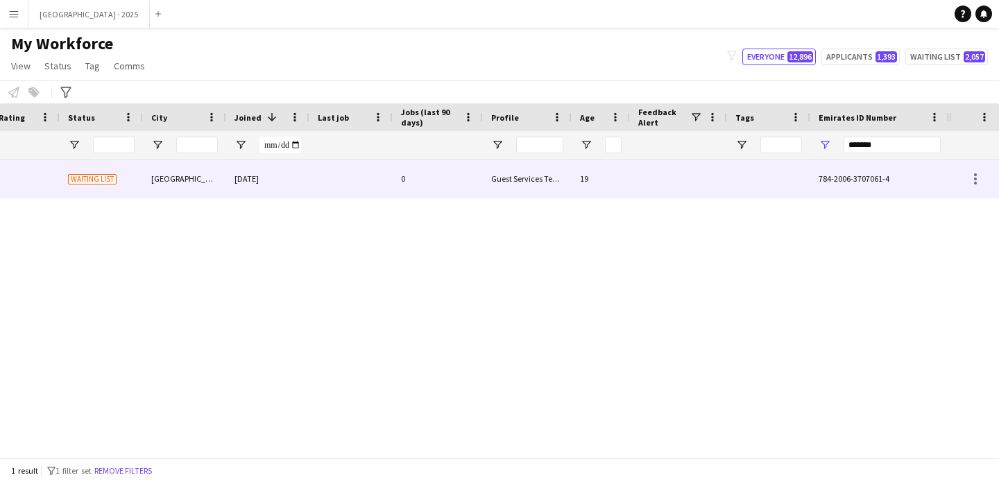
click at [635, 164] on div at bounding box center [678, 179] width 97 height 38
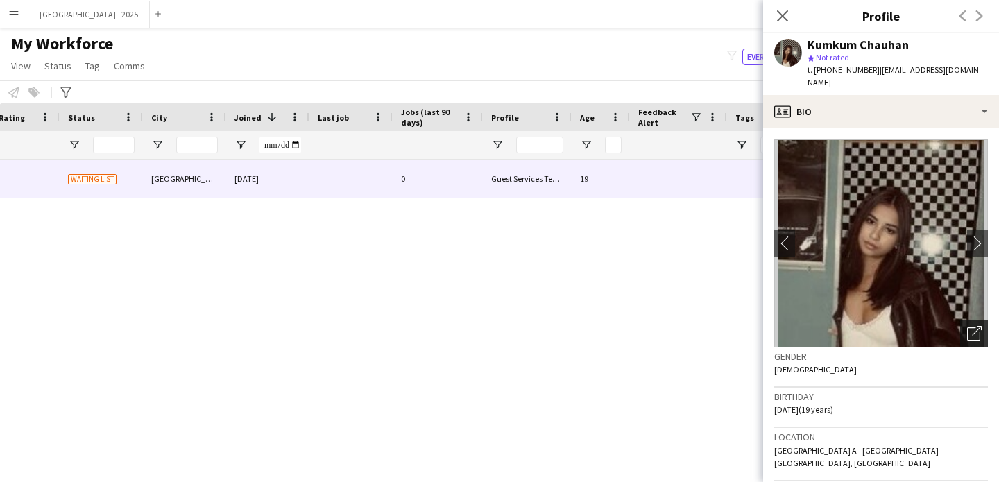
click at [969, 326] on icon "Open photos pop-in" at bounding box center [974, 333] width 15 height 15
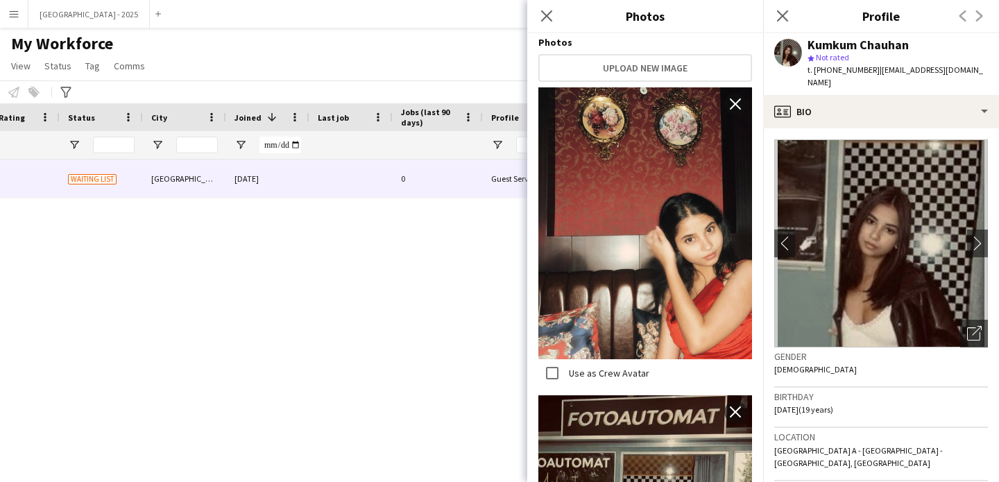
scroll to position [251, 0]
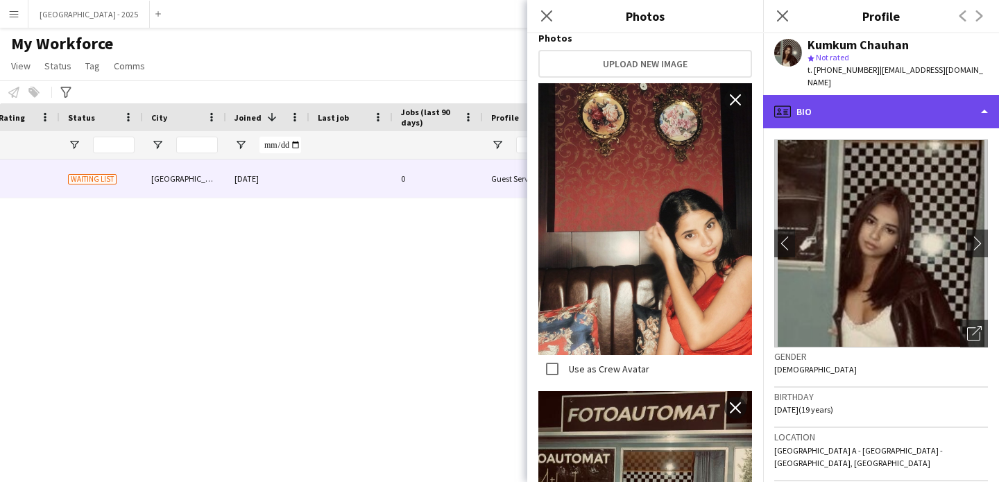
click at [825, 95] on div "profile Bio" at bounding box center [881, 111] width 236 height 33
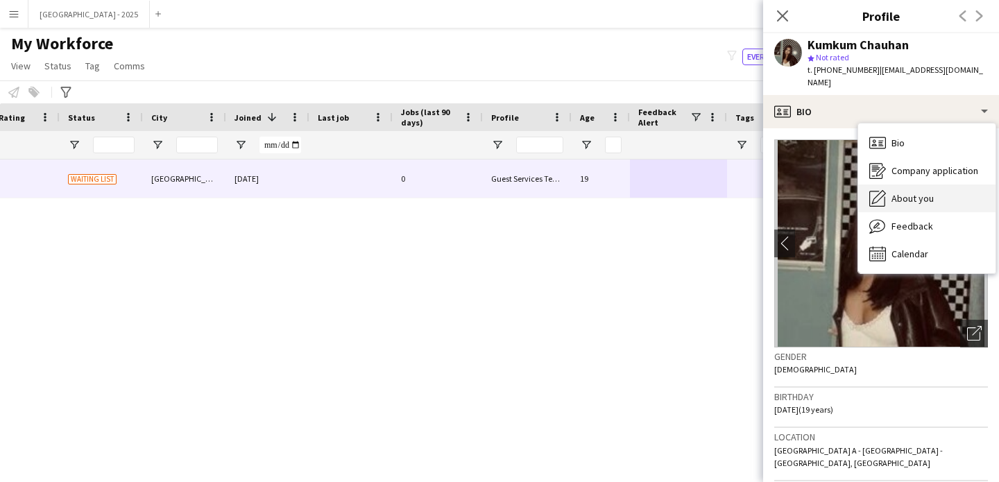
click at [917, 185] on div "About you About you" at bounding box center [926, 199] width 137 height 28
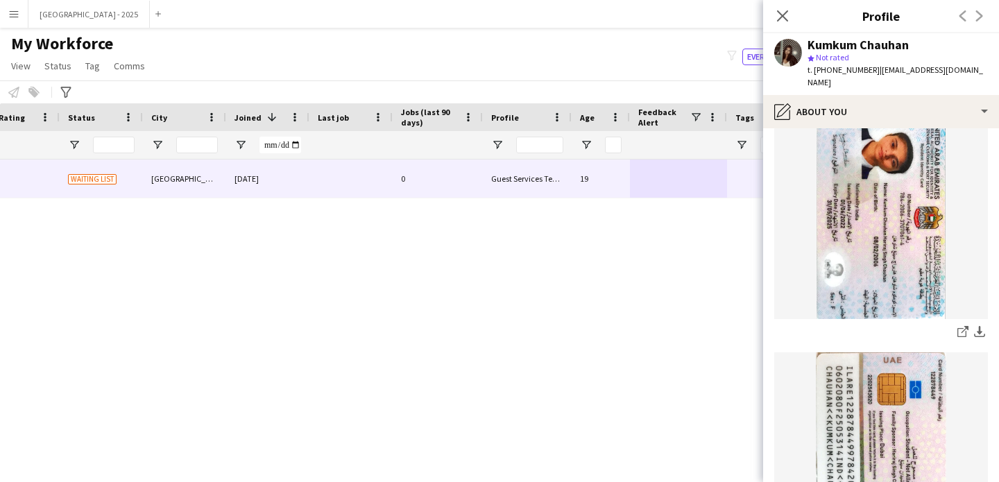
scroll to position [652, 0]
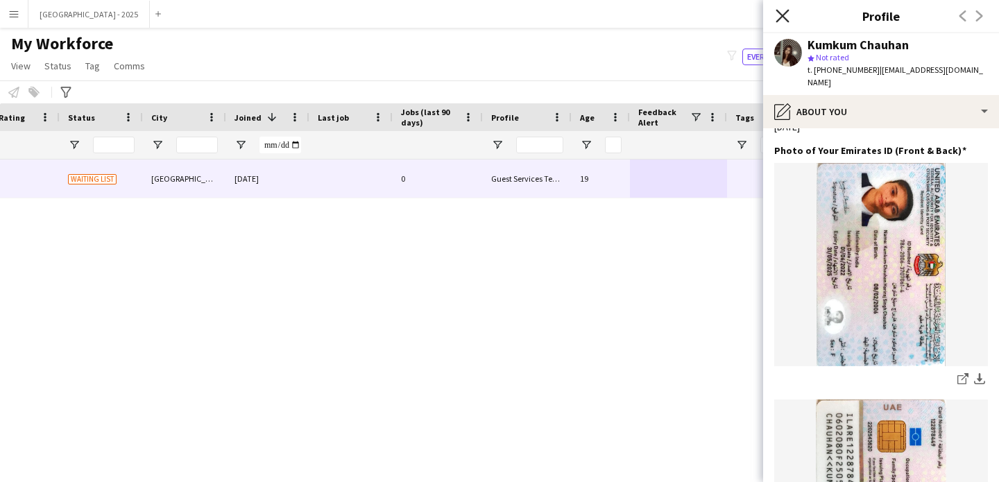
click at [786, 17] on icon "Close pop-in" at bounding box center [782, 15] width 13 height 13
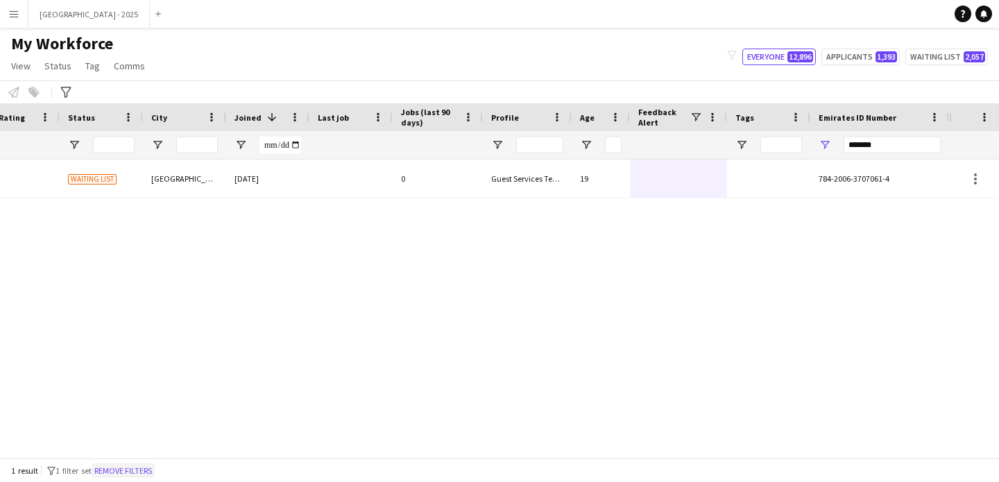
click at [151, 465] on button "Remove filters" at bounding box center [123, 470] width 63 height 15
